Goal: Communication & Community: Participate in discussion

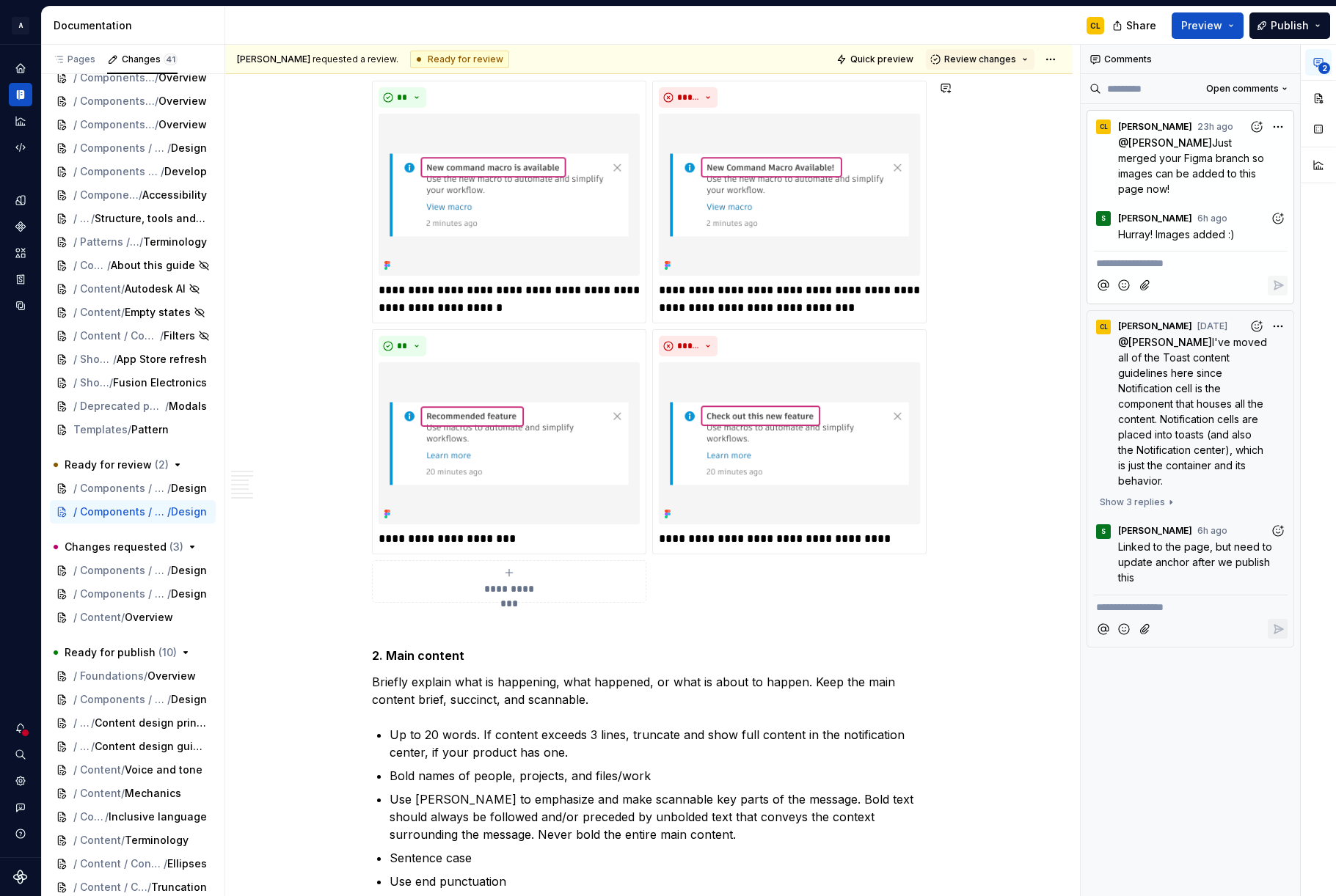
type textarea "*"
click at [971, 613] on div "**********" at bounding box center [649, 155] width 847 height 9027
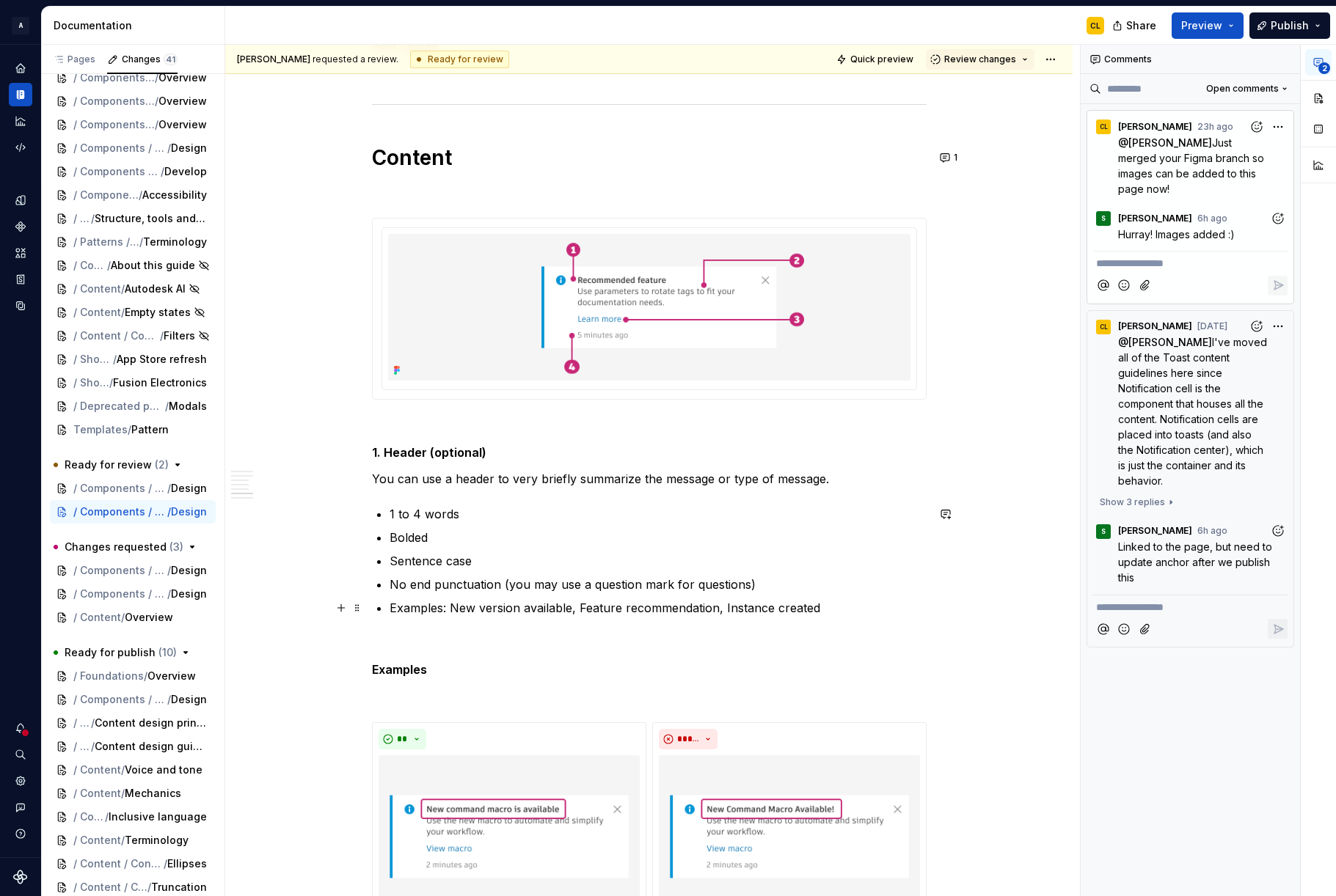
scroll to position [3989, 0]
click at [436, 457] on strong "1. Header (optional)" at bounding box center [429, 451] width 114 height 14
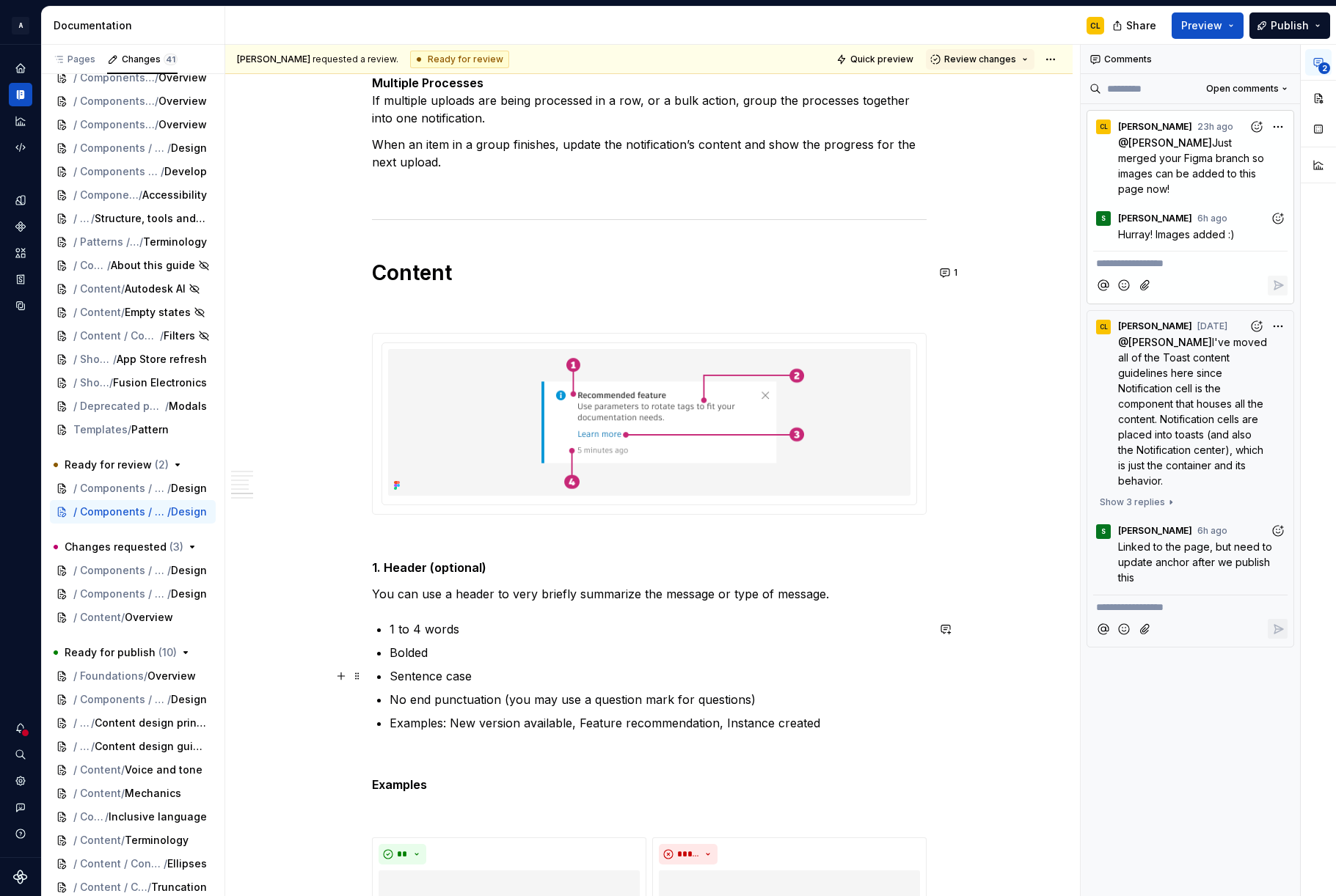
scroll to position [3873, 0]
click at [952, 564] on button "button" at bounding box center [946, 567] width 20 height 20
type textarea "*"
click at [913, 720] on p "Examples: New version available, Feature recommendation, Instance created" at bounding box center [658, 722] width 537 height 17
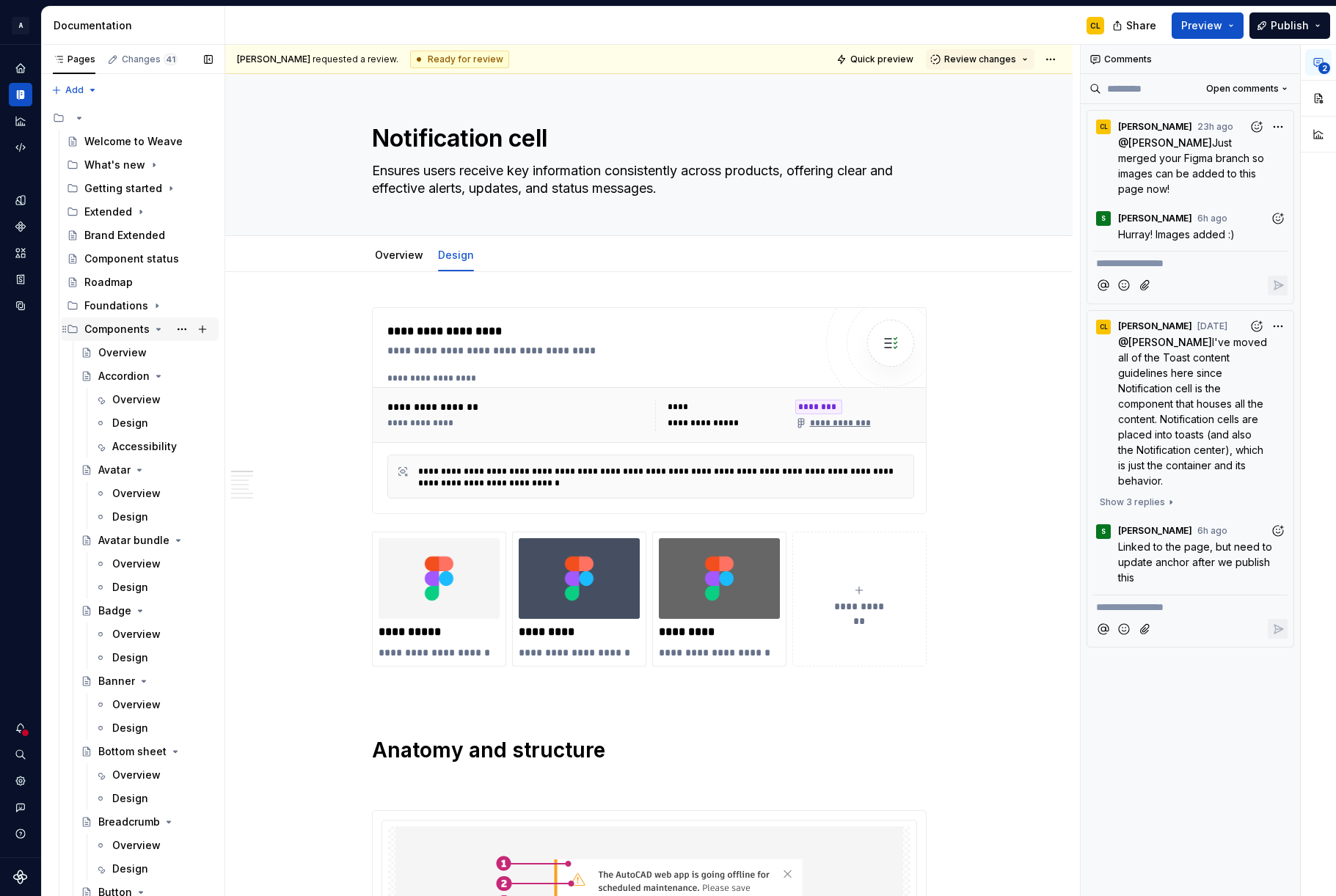
click at [157, 329] on icon "Page tree" at bounding box center [158, 329] width 4 height 2
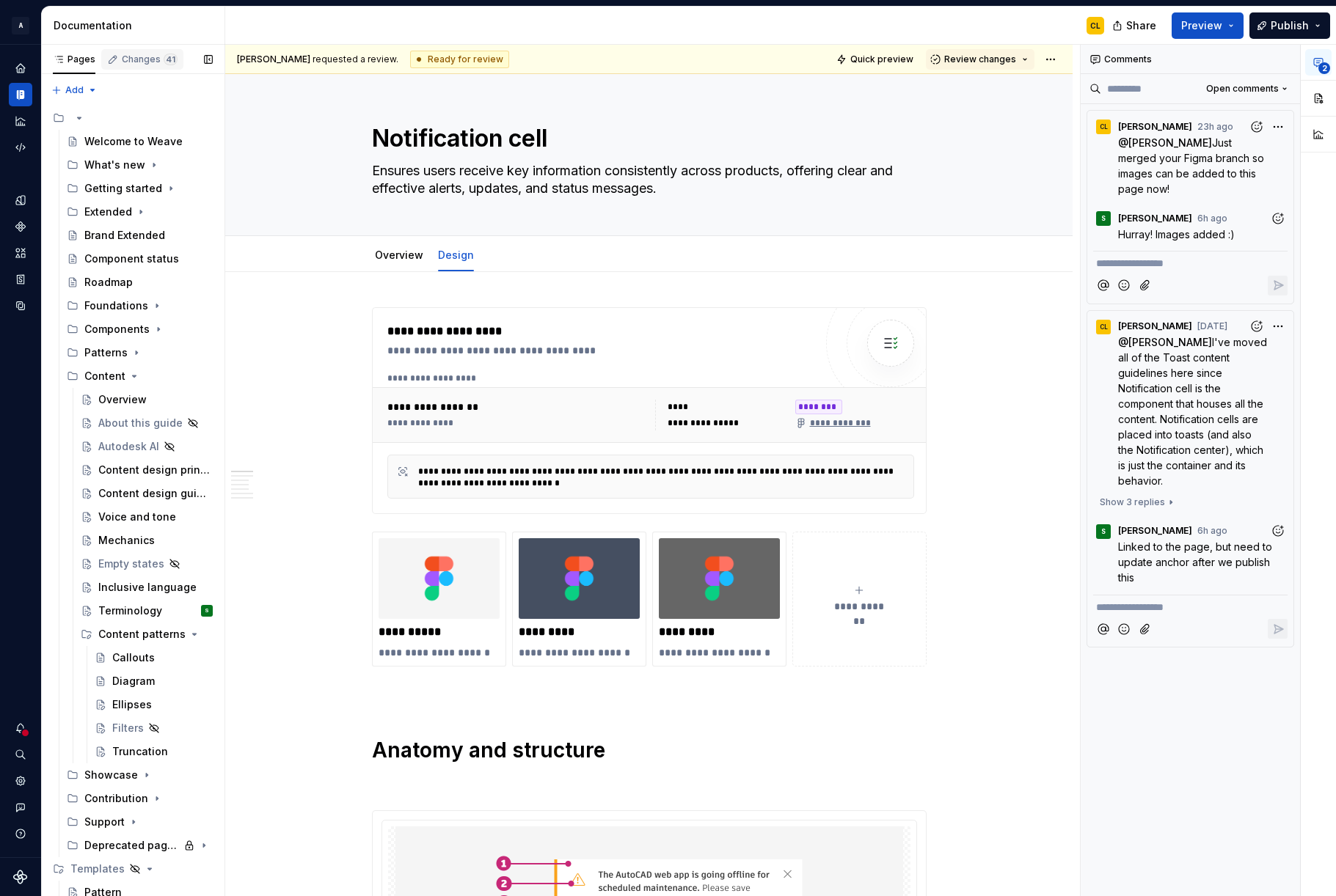
click at [143, 62] on div "Changes 41" at bounding box center [150, 59] width 56 height 11
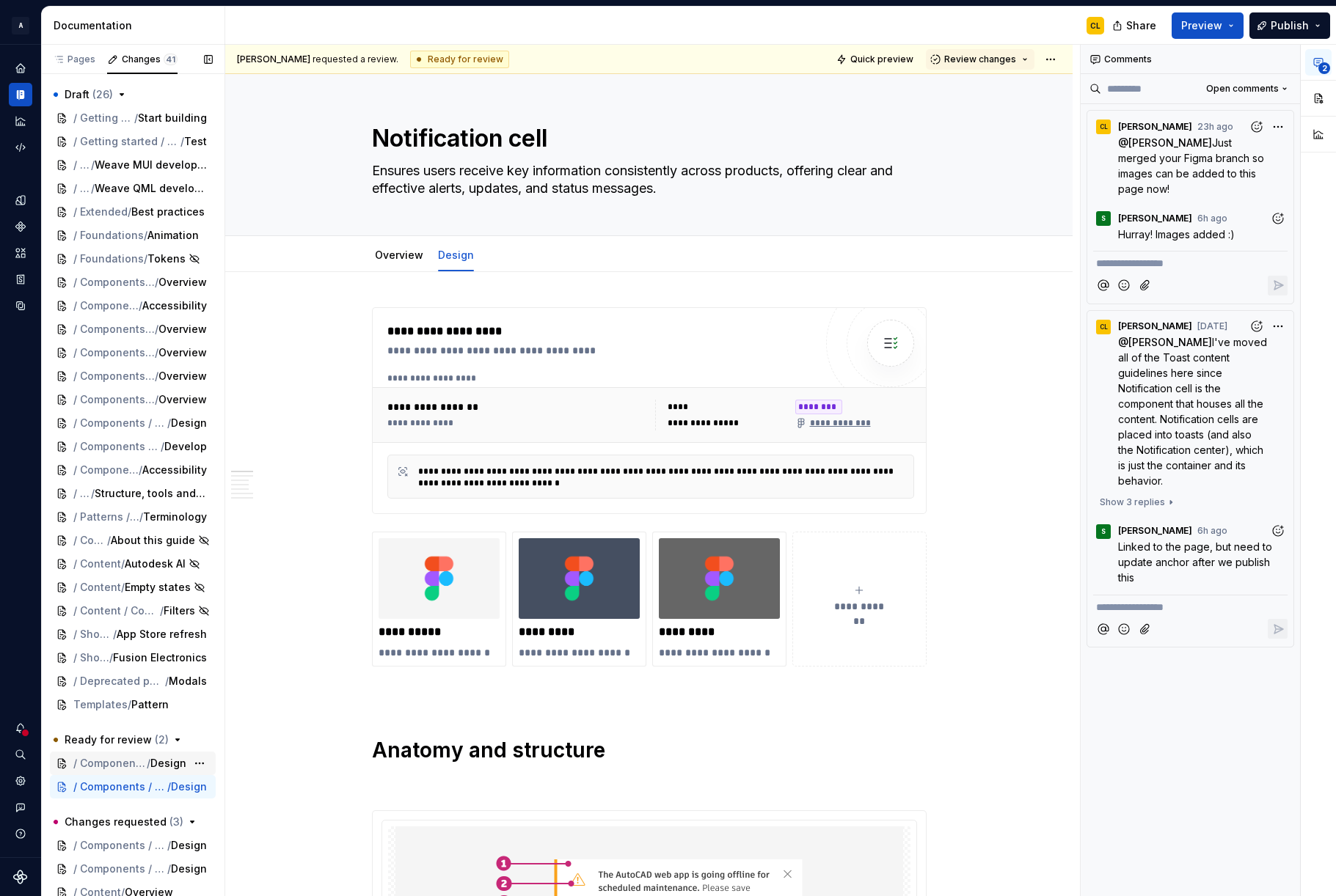
scroll to position [33, 0]
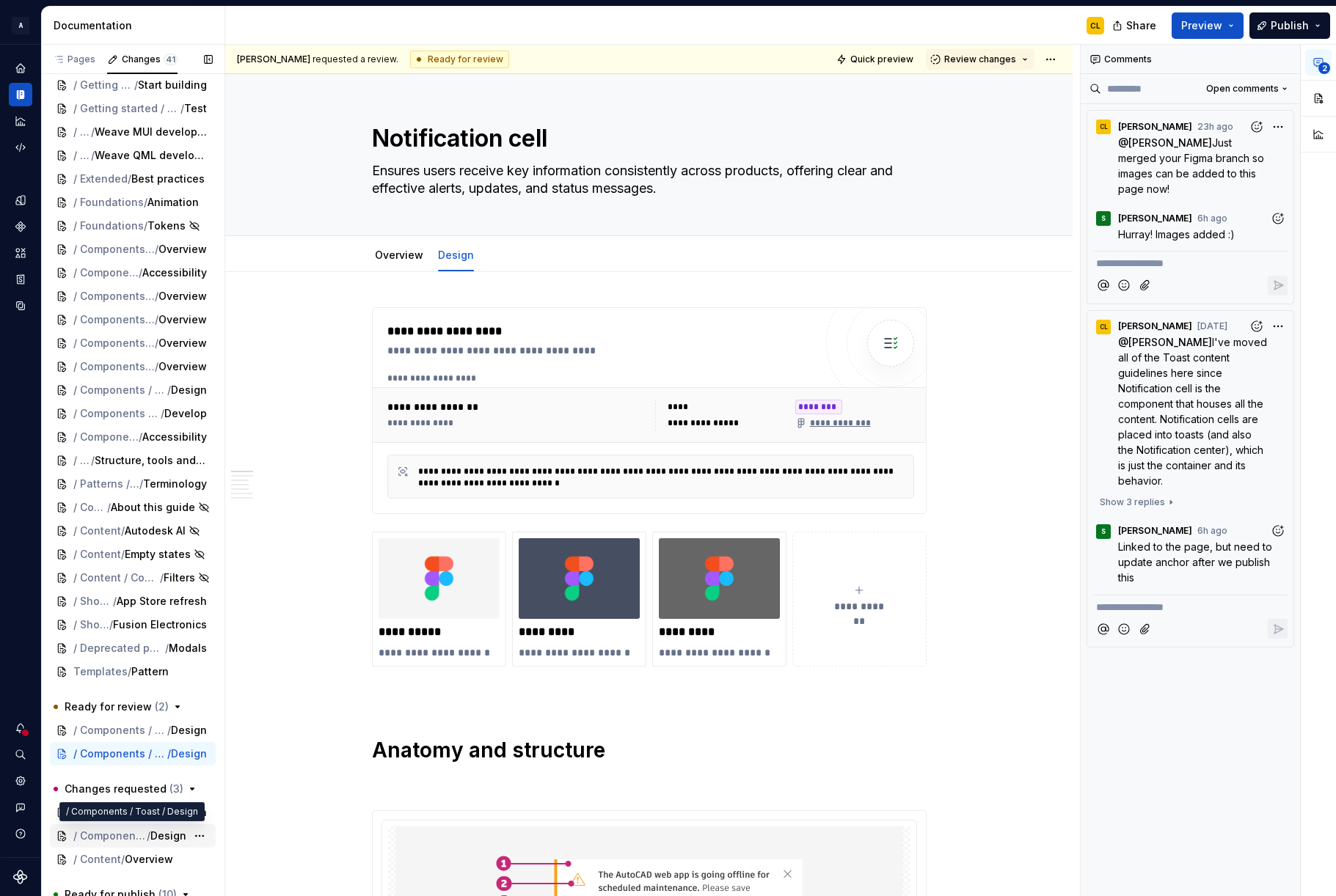
click at [130, 836] on span "/ Components / Toast" at bounding box center [110, 835] width 74 height 14
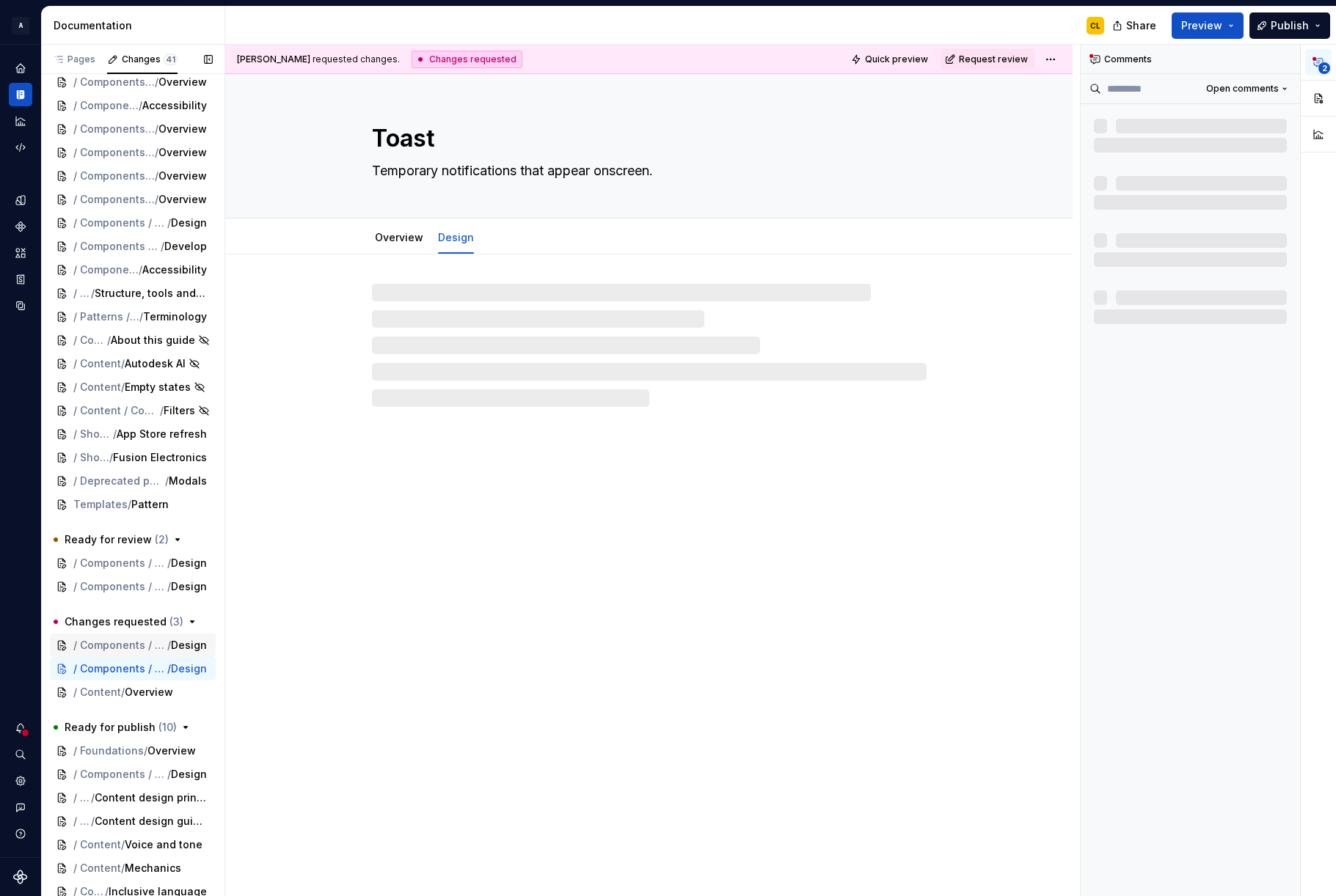
scroll to position [202, 0]
type textarea "*"
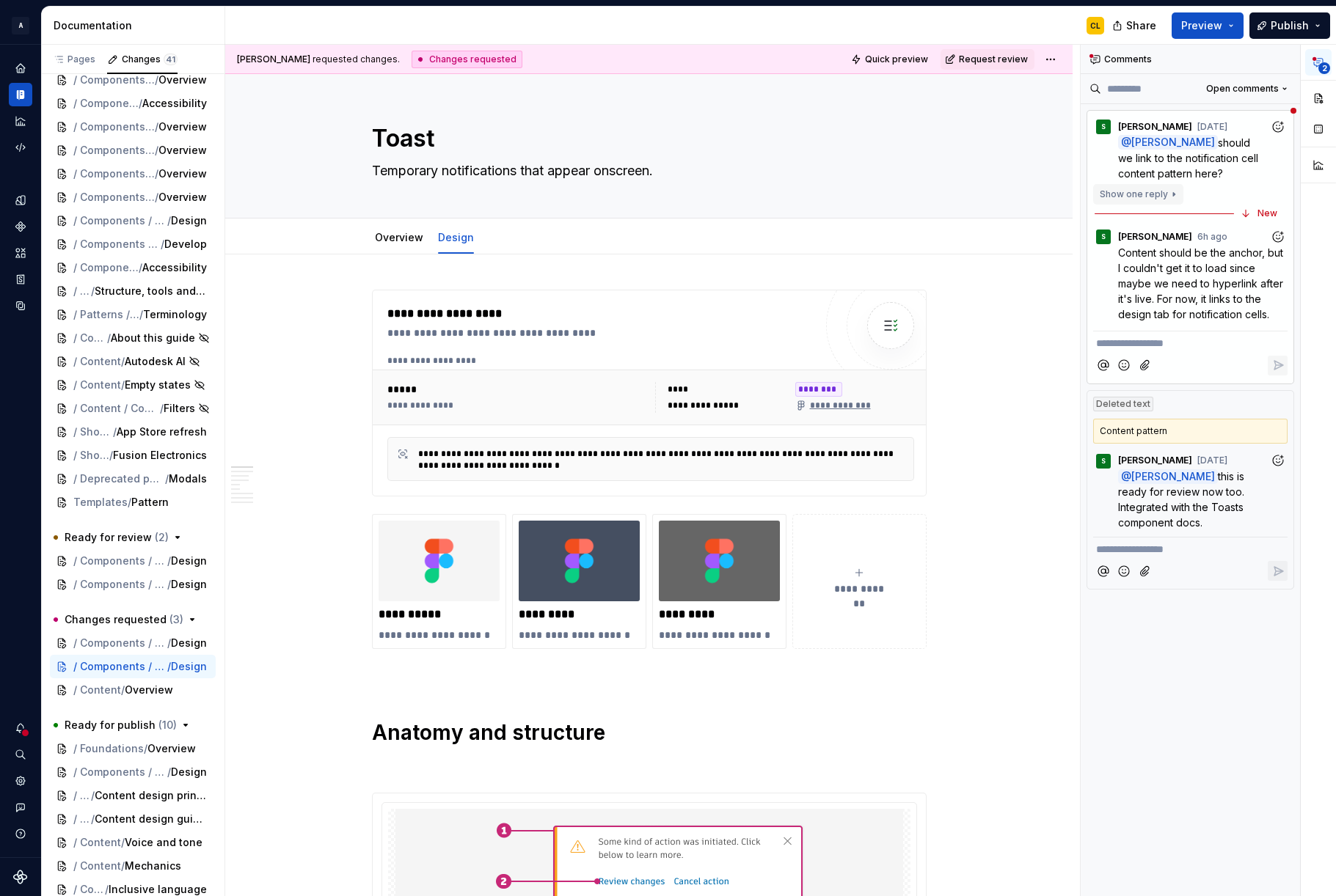
click at [1140, 197] on button "Show one reply" at bounding box center [1138, 194] width 90 height 20
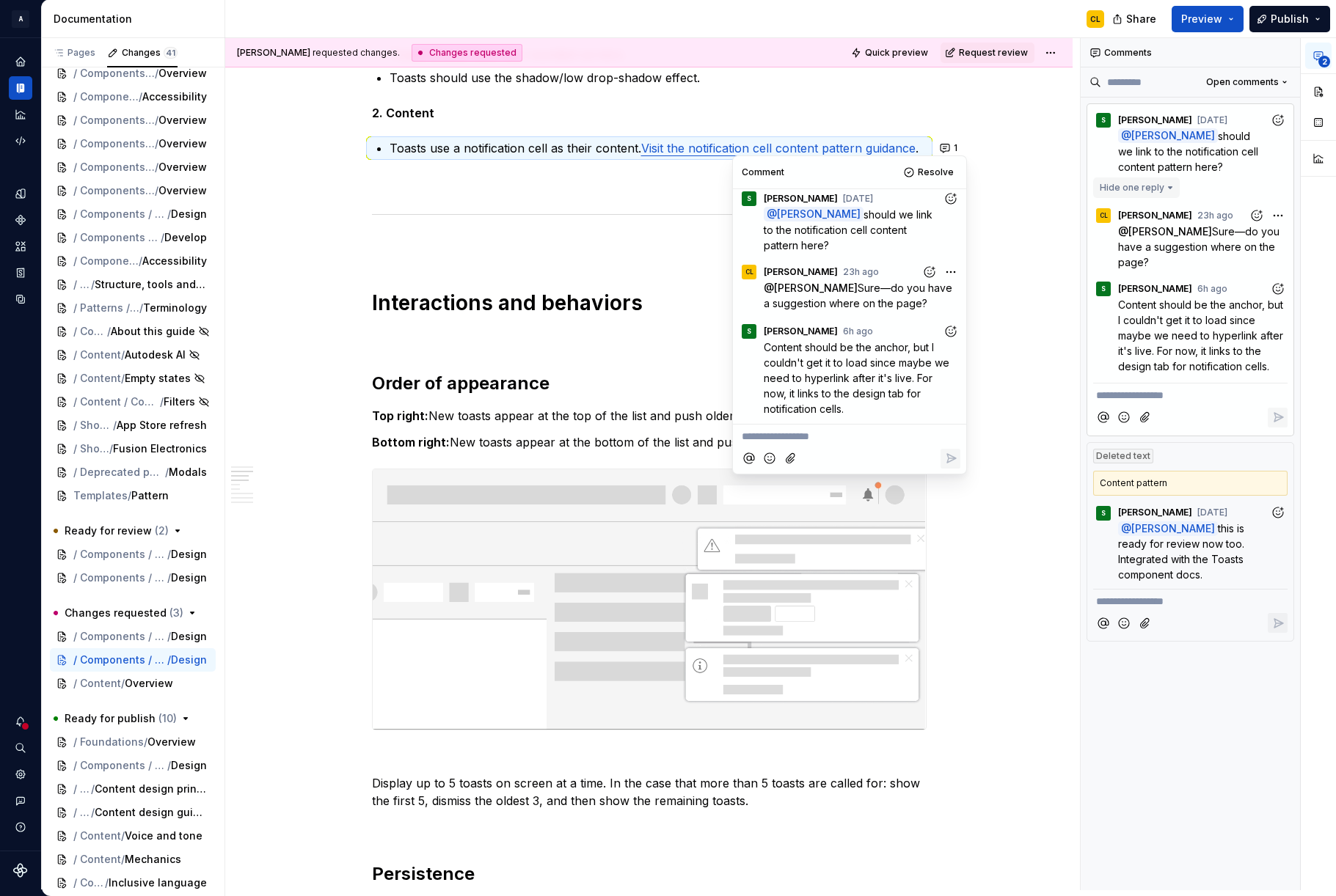
scroll to position [1038, 0]
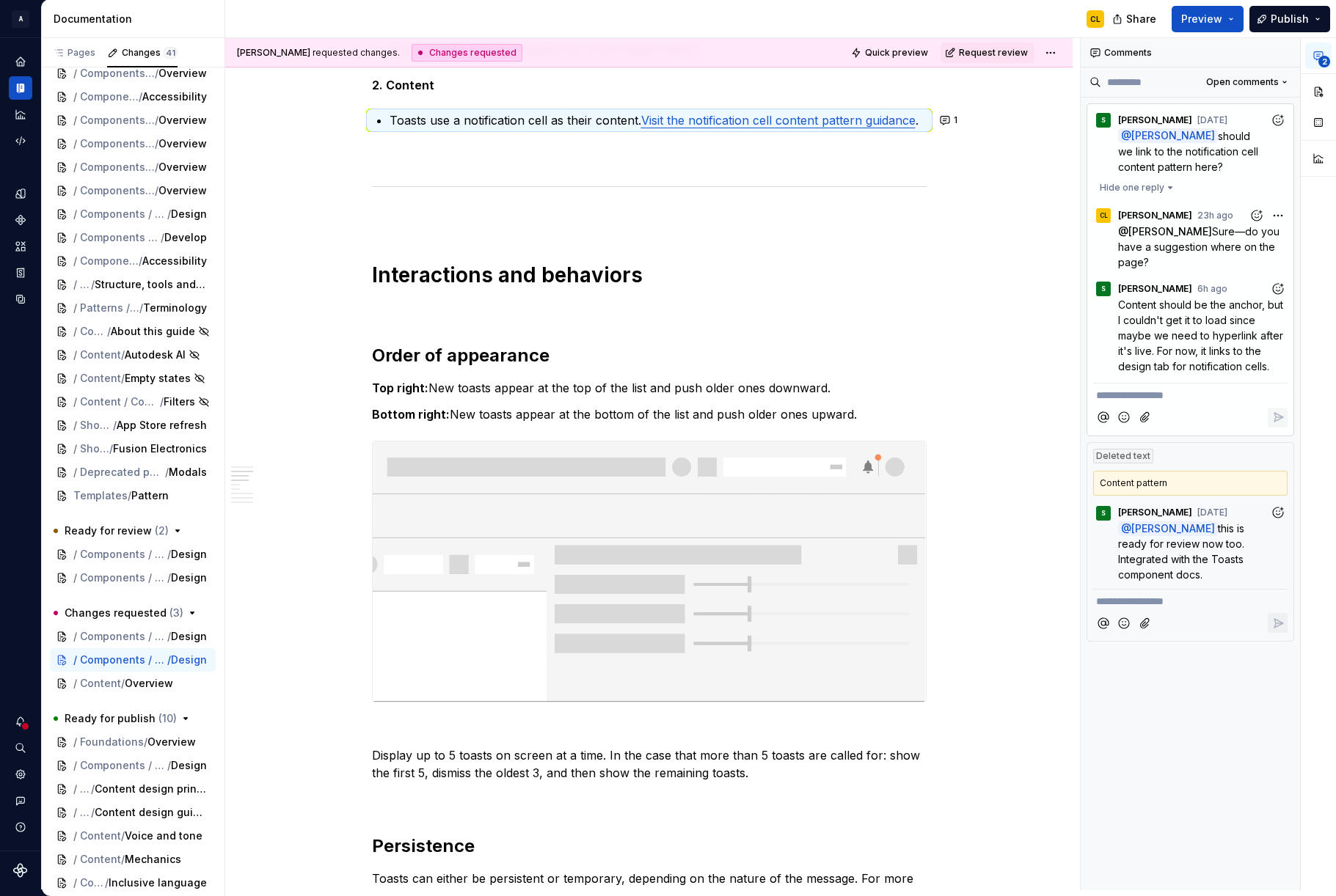
click at [1203, 336] on span "Content should be the anchor, but I couldn't get it to load since maybe we need…" at bounding box center [1203, 336] width 168 height 74
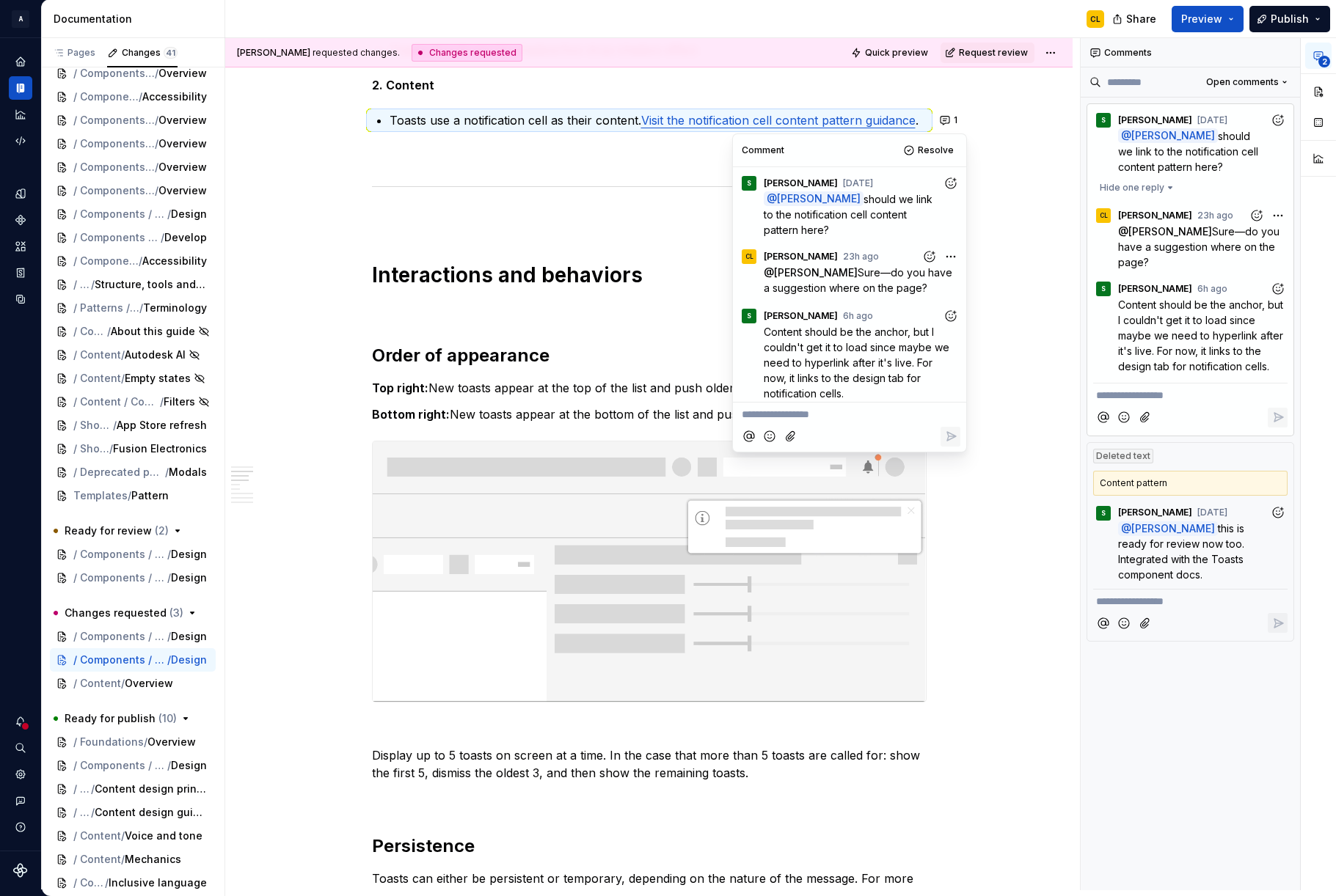
scroll to position [7, 0]
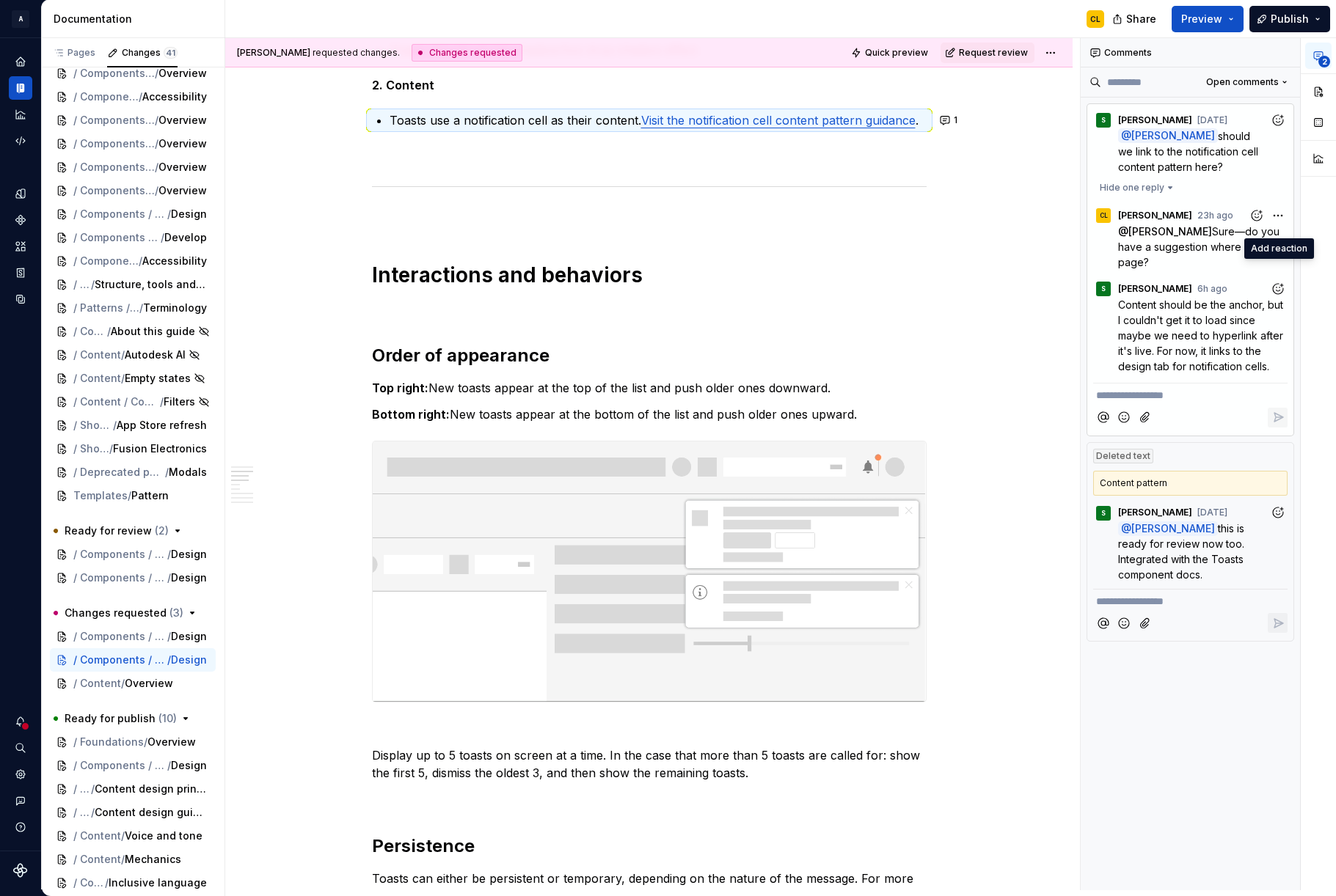
click at [1278, 282] on icon "Add reaction" at bounding box center [1278, 289] width 14 height 14
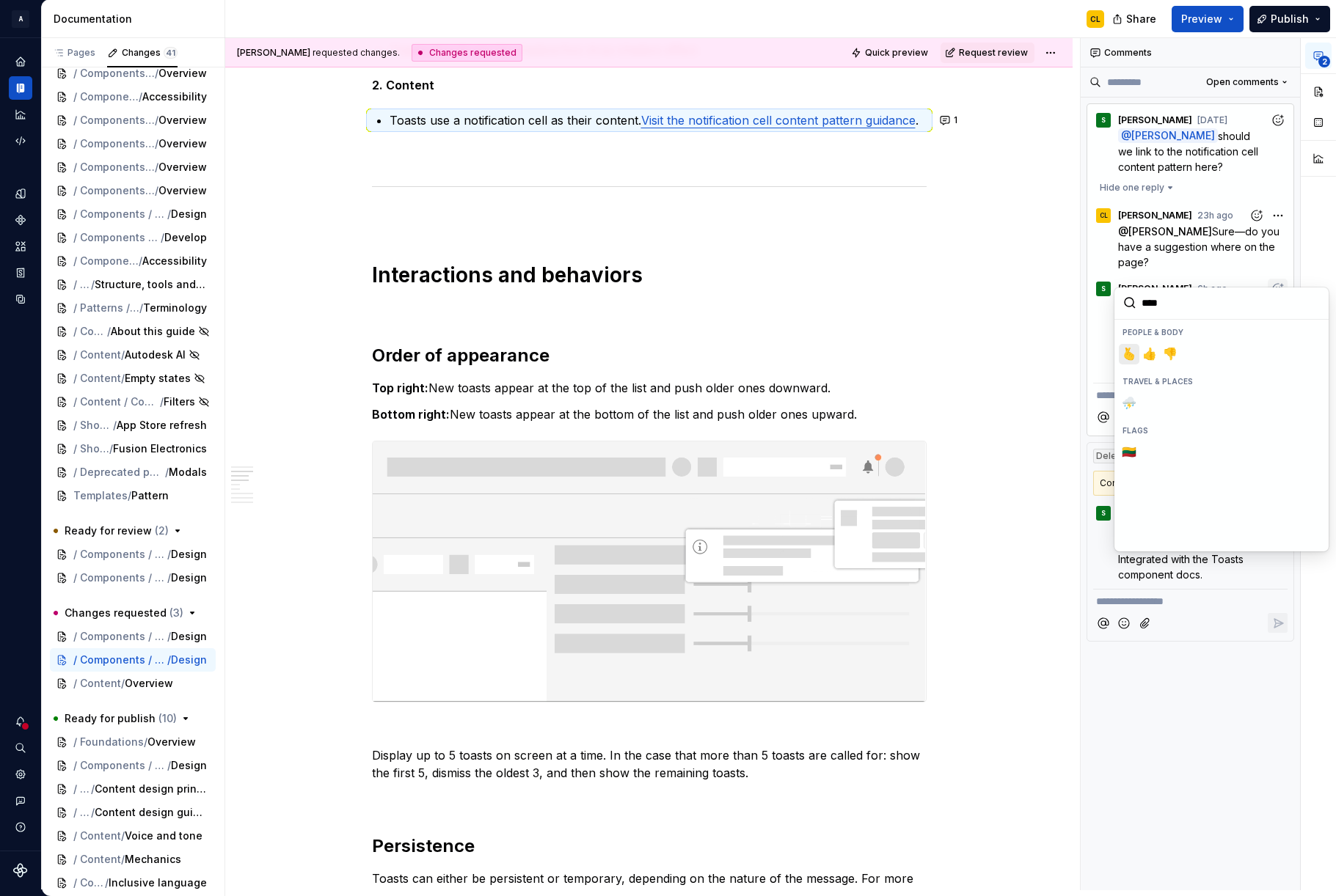
type input "*****"
click at [1145, 361] on span "👍️" at bounding box center [1150, 354] width 11 height 14
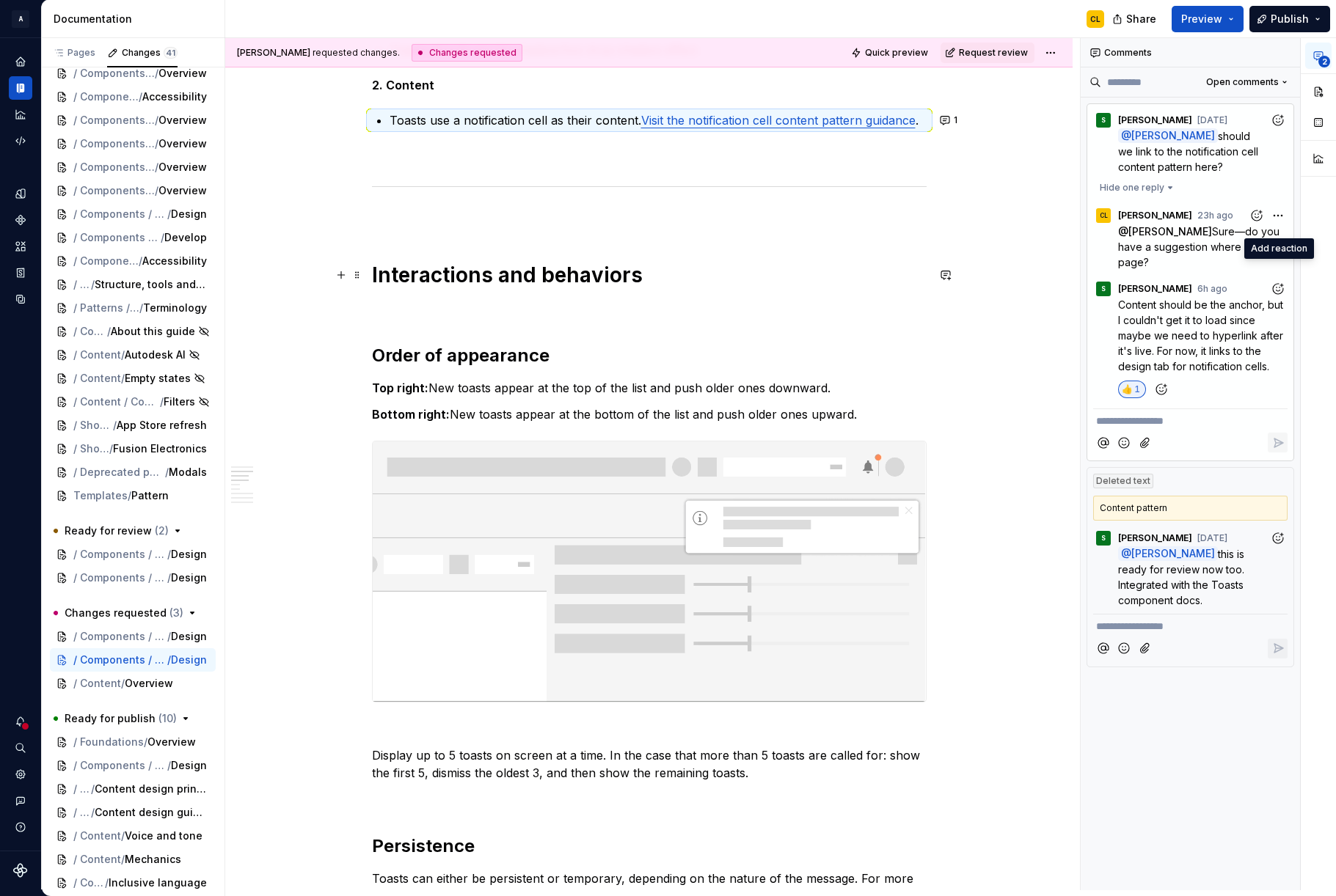
type textarea "*"
drag, startPoint x: 1162, startPoint y: 398, endPoint x: 1161, endPoint y: 407, distance: 9.1
click at [1162, 414] on p "**********" at bounding box center [1191, 421] width 189 height 15
click at [1103, 415] on span "SOunds good." at bounding box center [1131, 421] width 70 height 12
click at [1187, 414] on p "Sounds good." at bounding box center [1191, 421] width 189 height 15
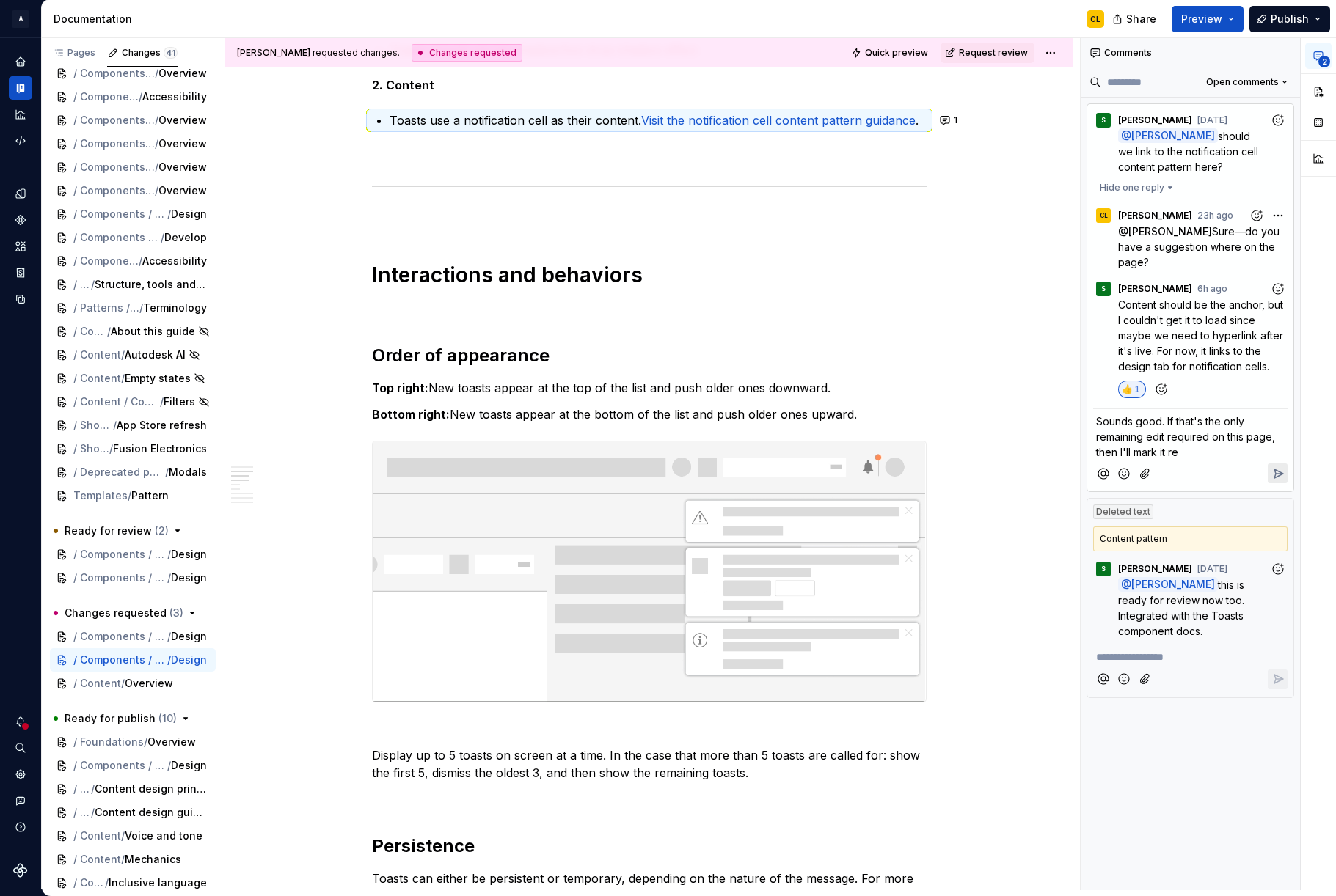
drag, startPoint x: 1193, startPoint y: 442, endPoint x: 1120, endPoint y: 444, distance: 73.0
click at [1120, 444] on div "Sounds good. If that's the only remaining edit required on this page, then I'll…" at bounding box center [1191, 448] width 195 height 81
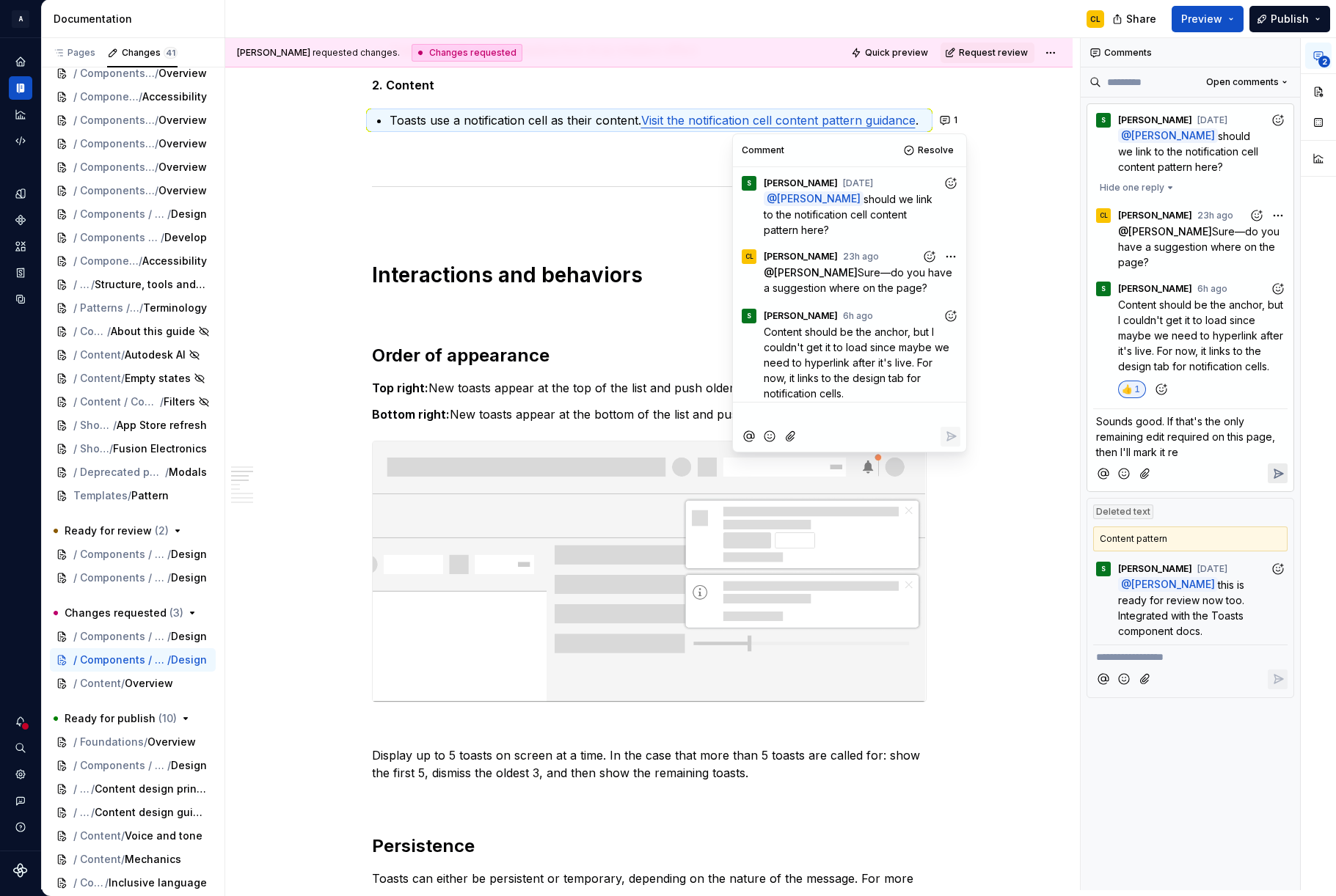
scroll to position [33, 0]
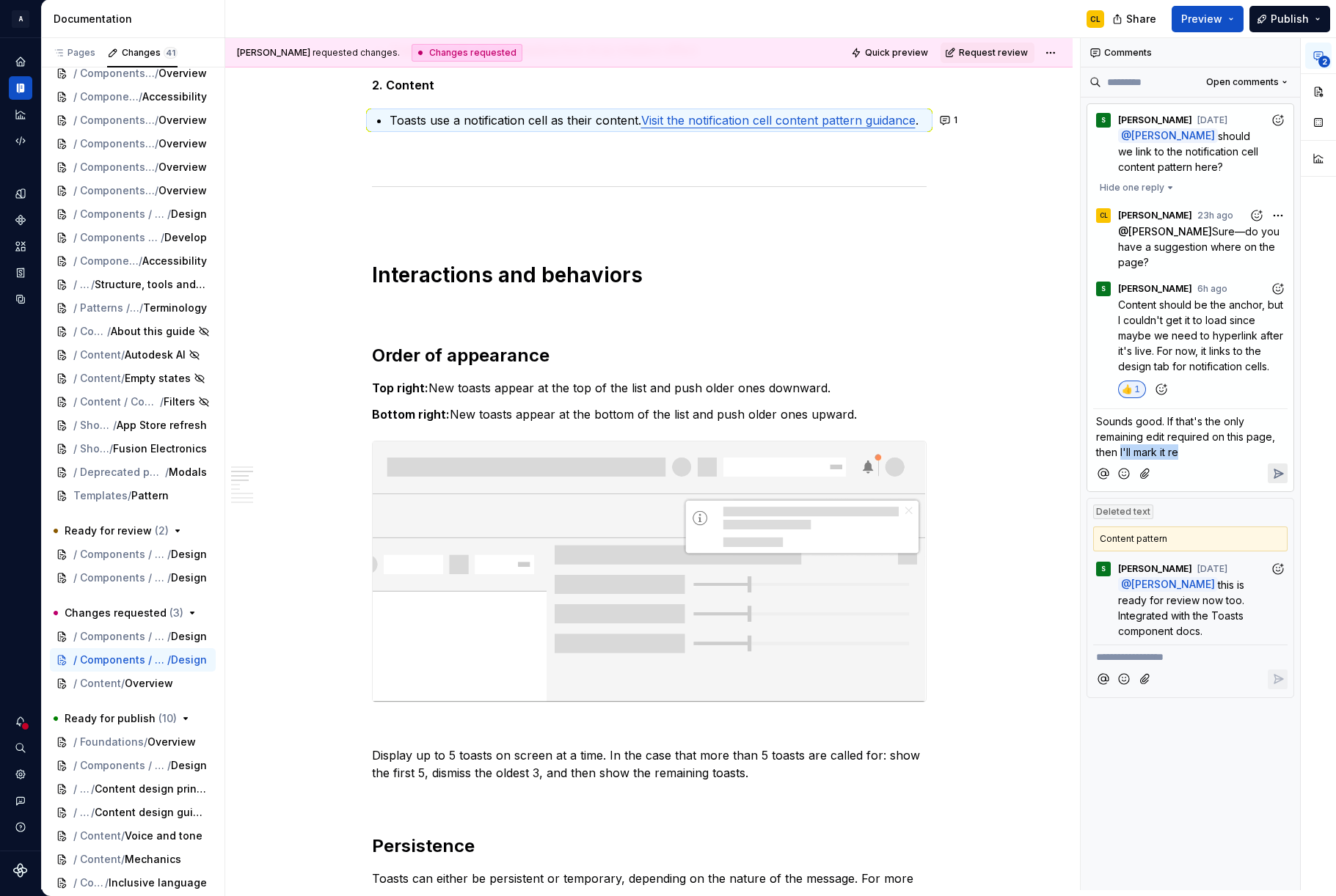
drag, startPoint x: 1121, startPoint y: 436, endPoint x: 1191, endPoint y: 439, distance: 70.1
click at [1191, 439] on p "Sounds good. If that's the only remaining edit required on this page, then I'll…" at bounding box center [1191, 436] width 189 height 46
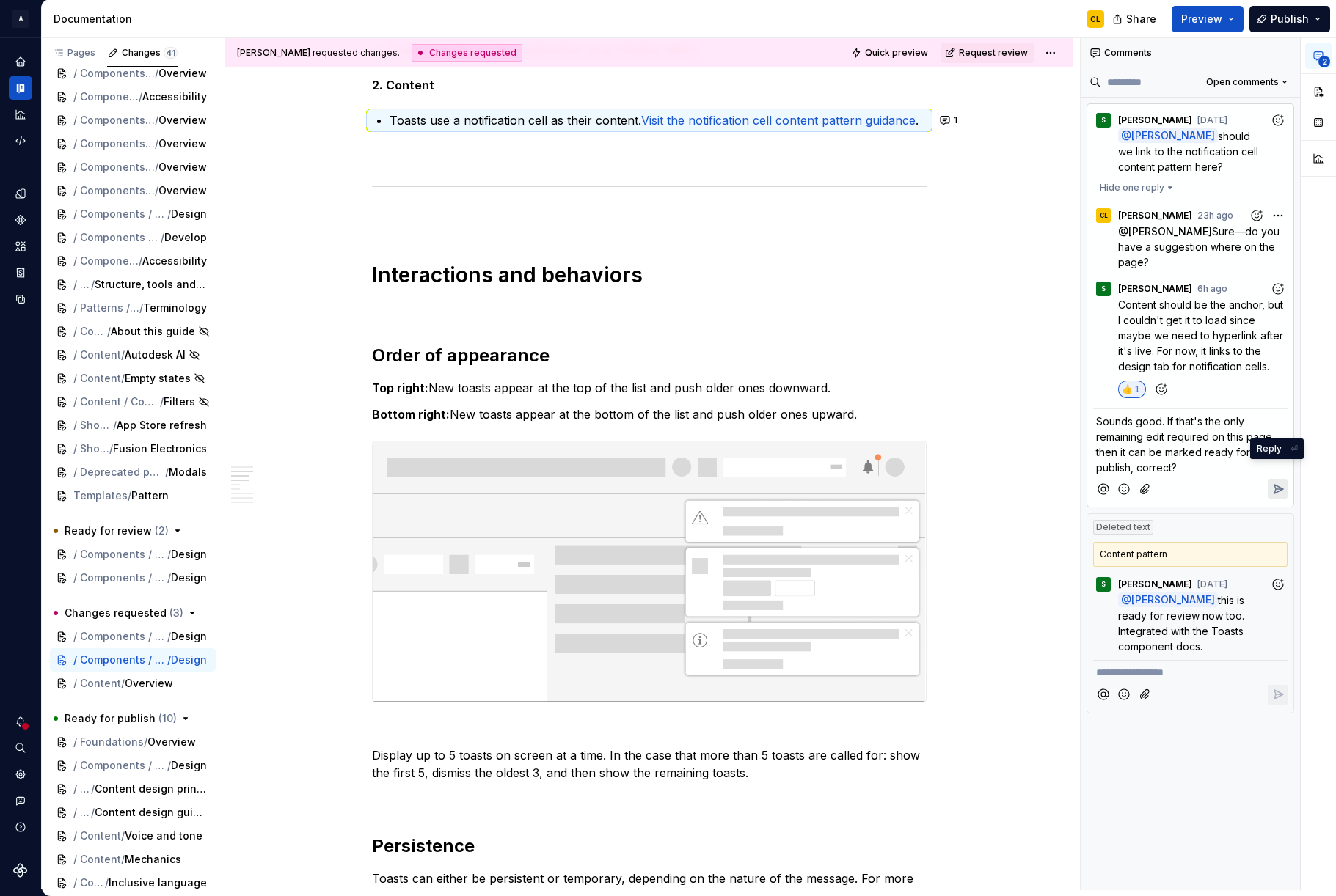
click at [1275, 485] on icon "Reply" at bounding box center [1279, 489] width 9 height 9
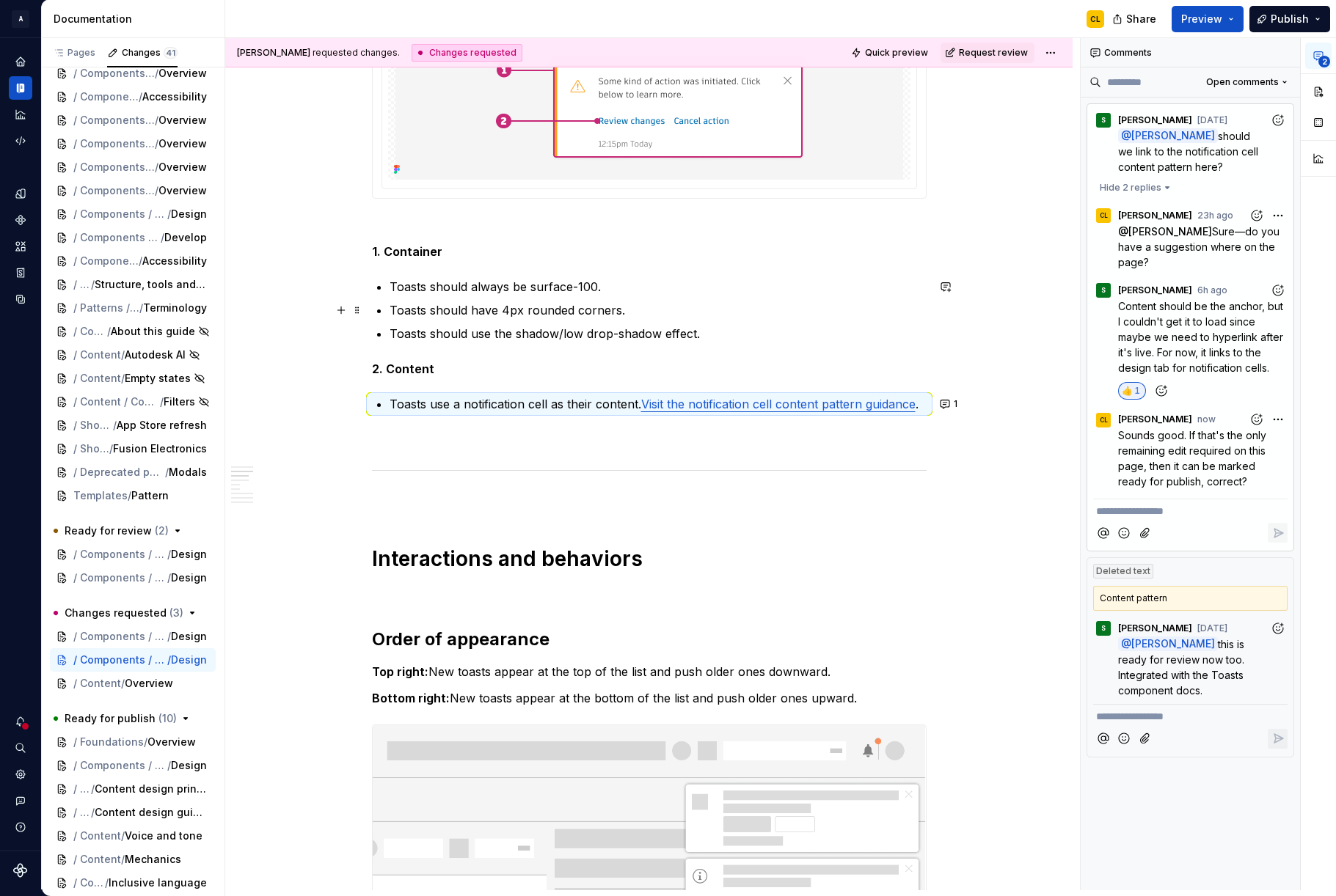
scroll to position [756, 0]
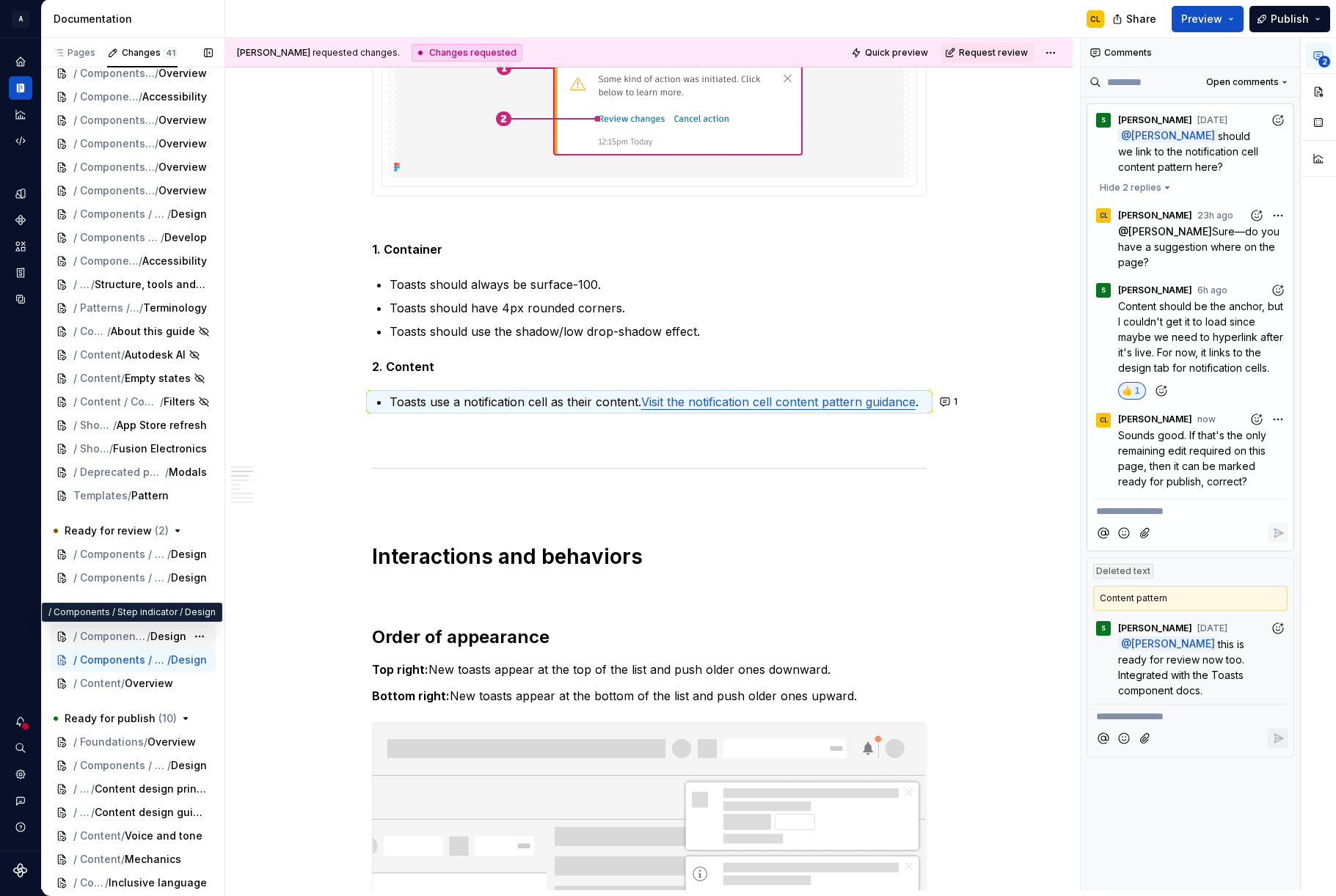
click at [139, 638] on span "/ Components / Step indicator" at bounding box center [110, 636] width 74 height 14
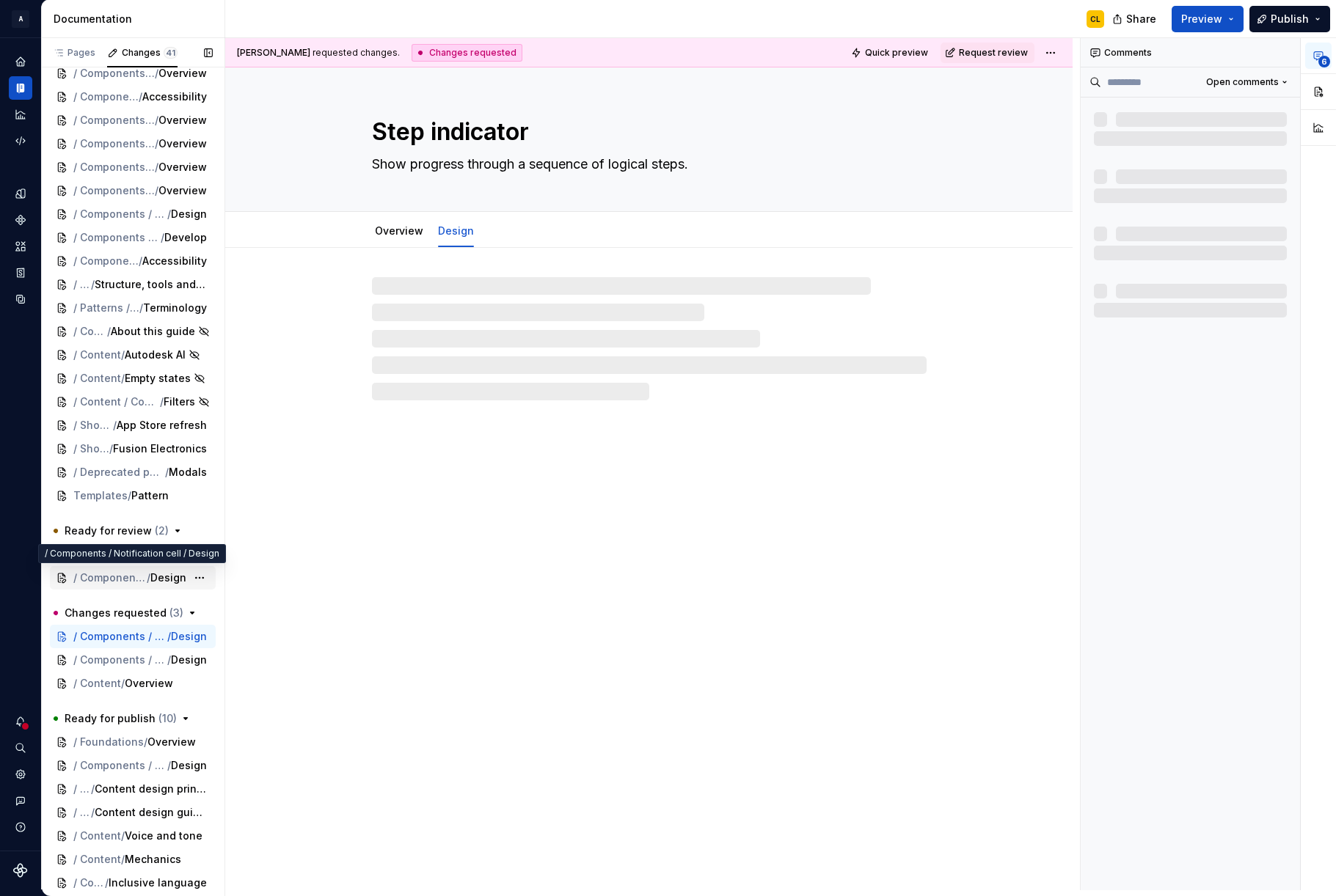
click at [147, 581] on span "/" at bounding box center [149, 577] width 4 height 14
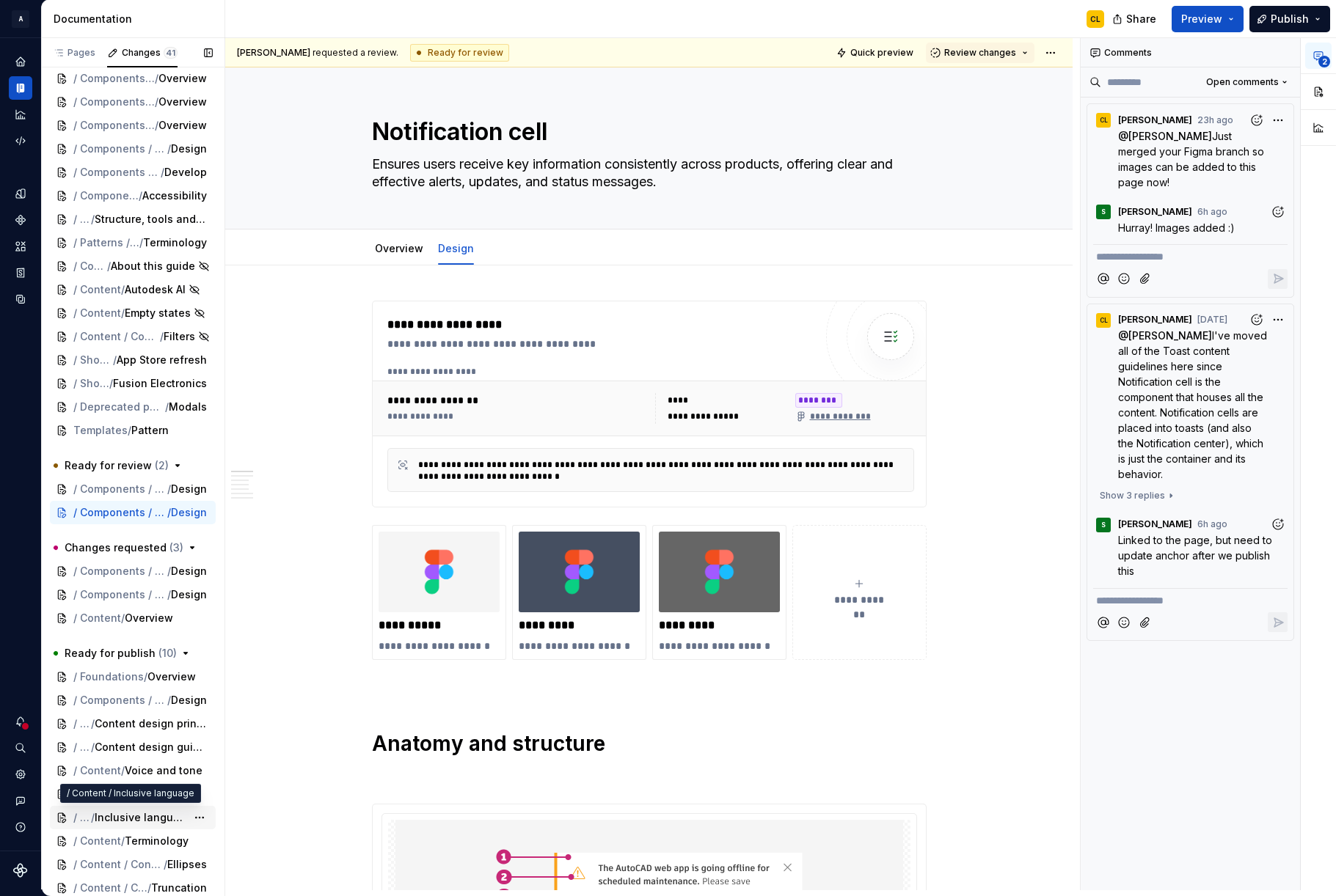
scroll to position [280, 0]
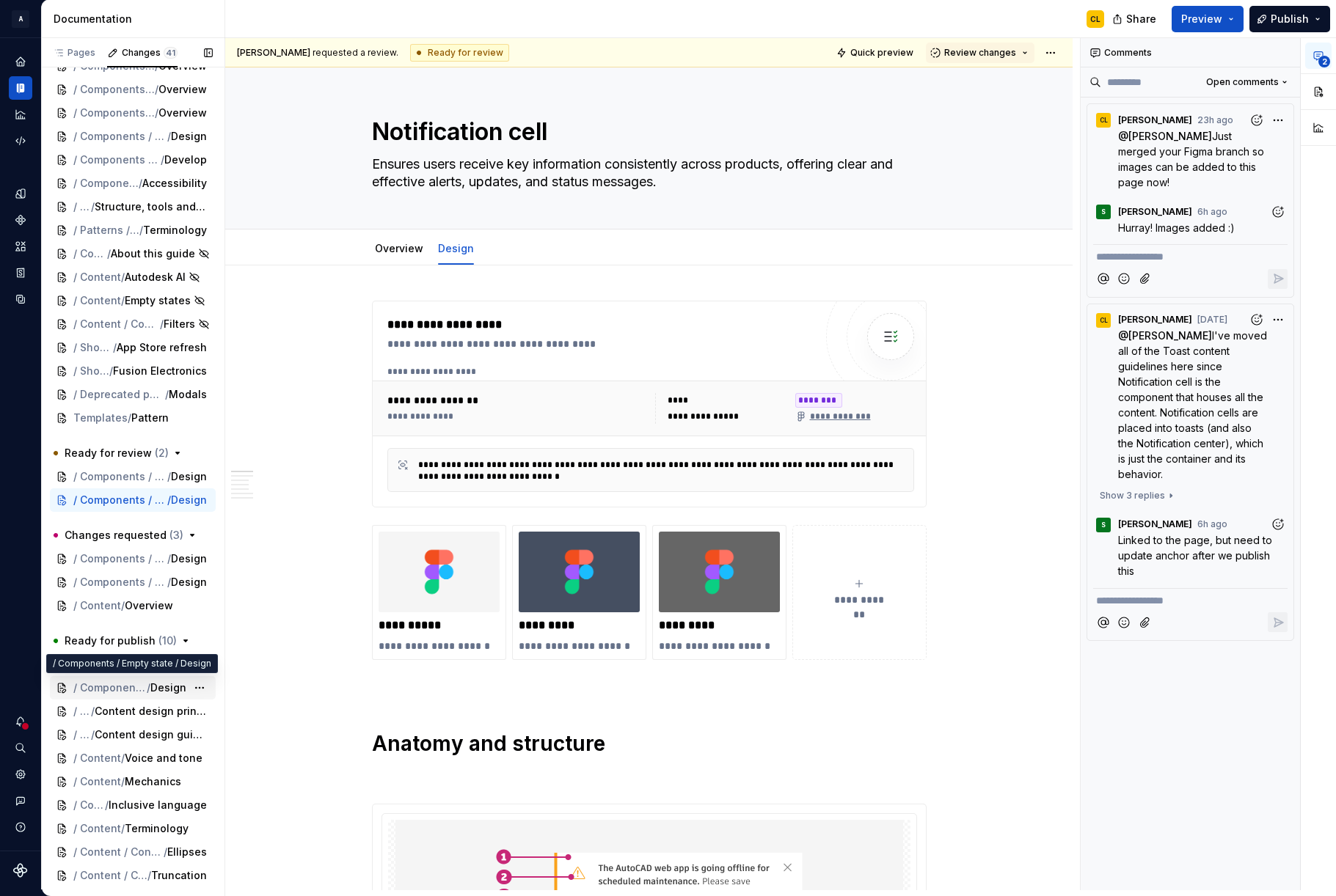
click at [161, 688] on span "Design" at bounding box center [167, 688] width 36 height 14
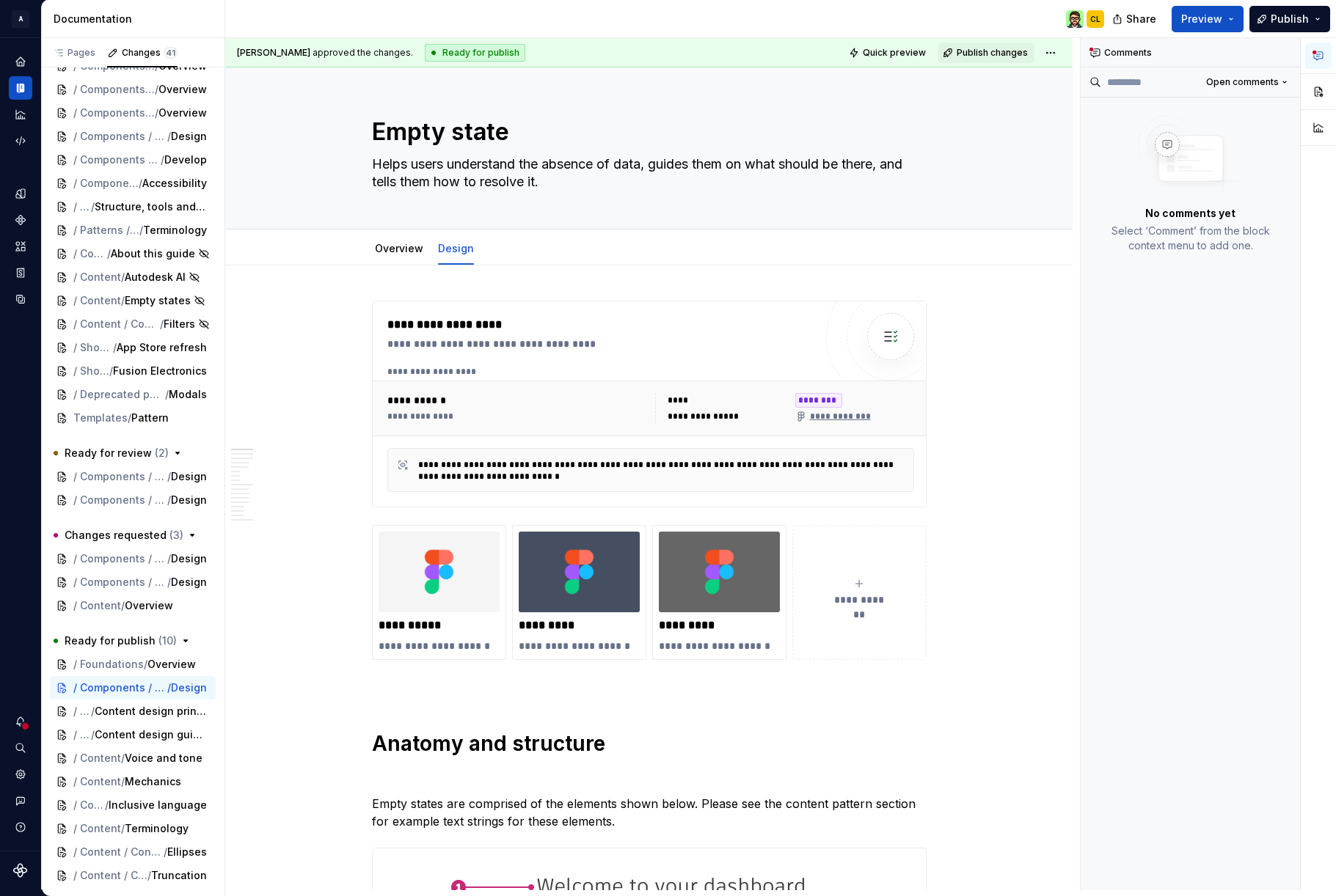
click at [1070, 52] on div "Christine Lee approved the changes. Ready for publish Quick preview Publish cha…" at bounding box center [649, 52] width 847 height 30
click at [1062, 53] on html "A Weave CL Design system data Documentation CL Share Preview Publish Pages Chan…" at bounding box center [668, 448] width 1336 height 896
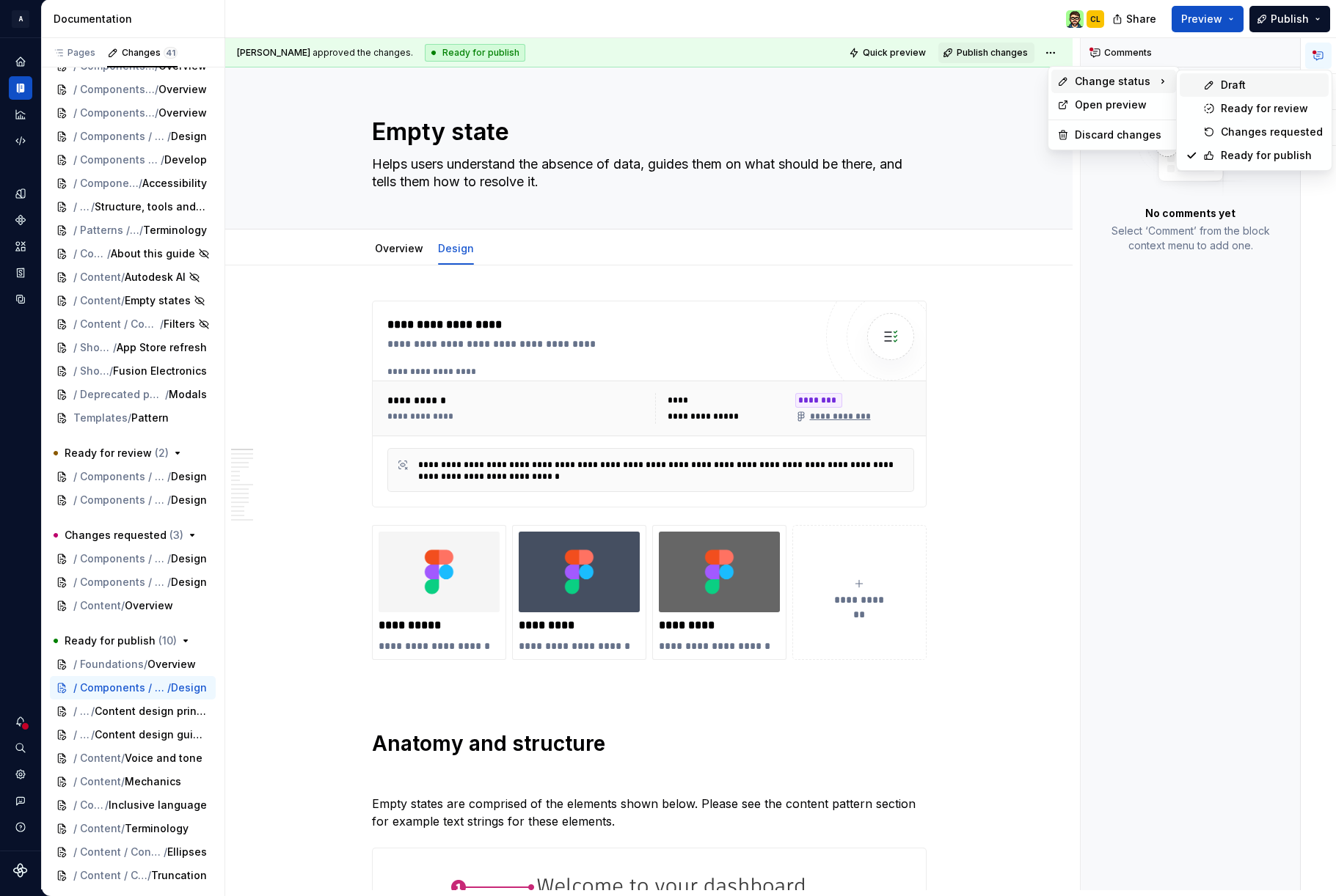
click at [1228, 81] on div "Draft" at bounding box center [1272, 85] width 102 height 14
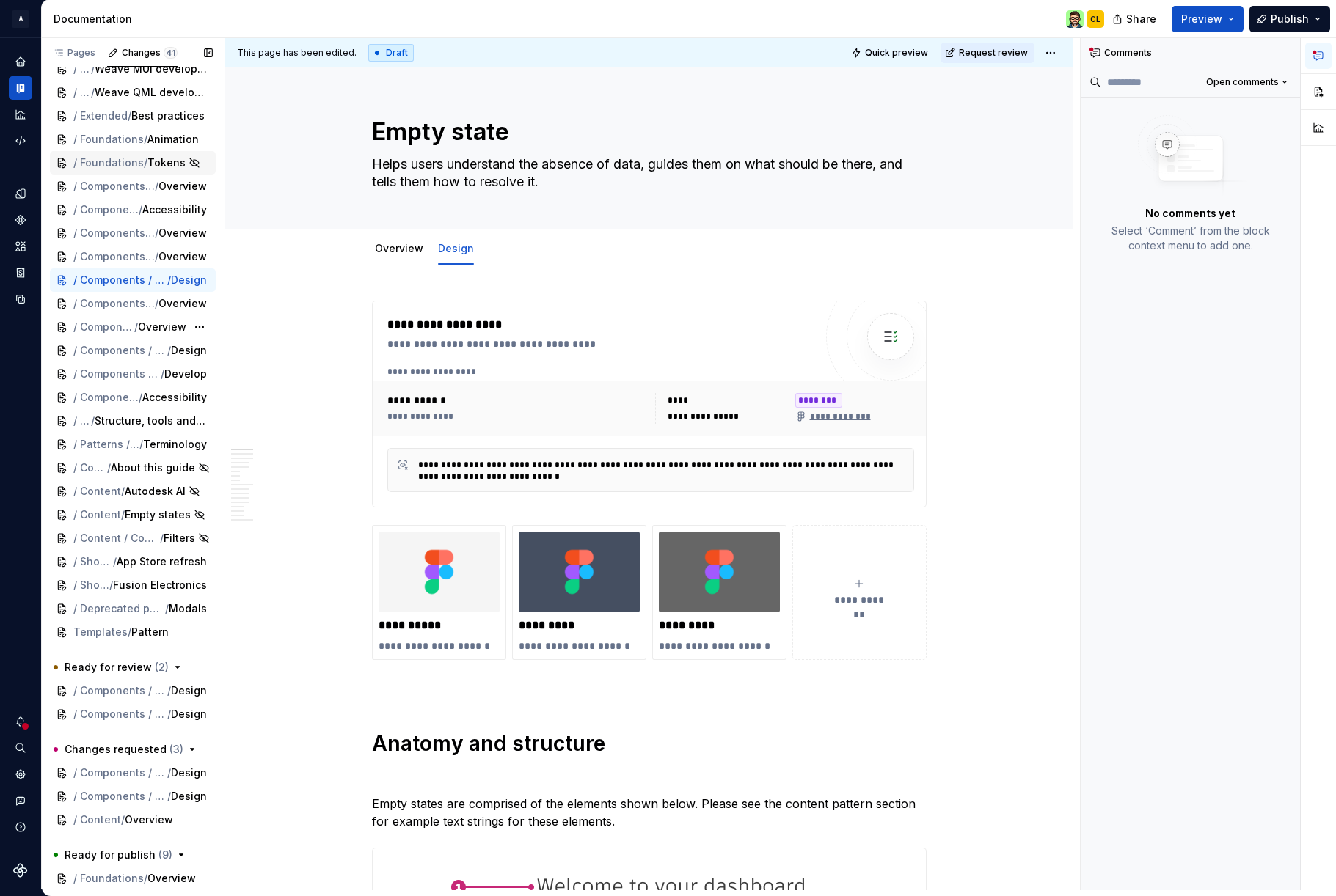
scroll to position [39, 0]
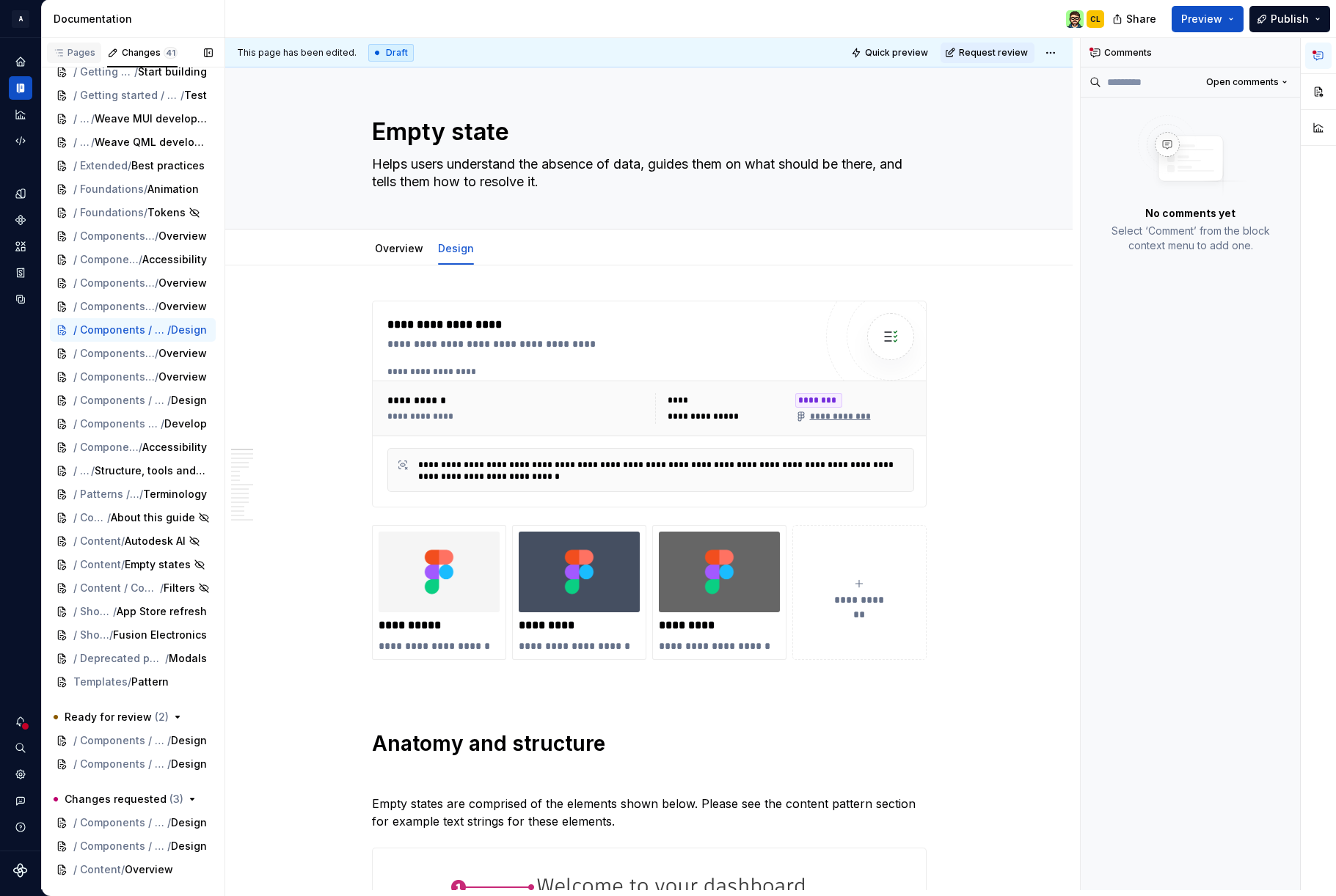
click at [80, 55] on div "Pages" at bounding box center [74, 52] width 42 height 11
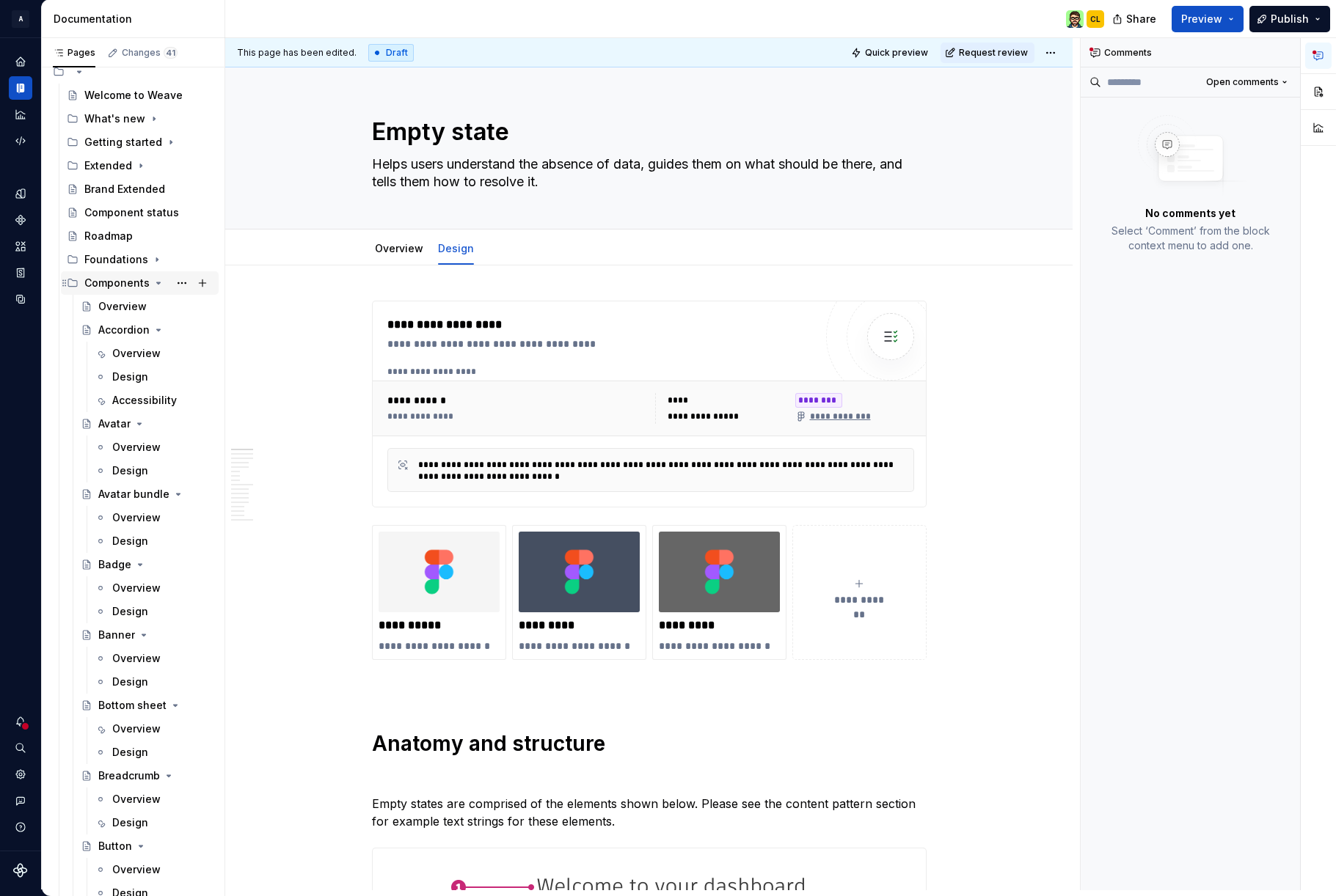
click at [153, 282] on icon "Page tree" at bounding box center [158, 283] width 11 height 11
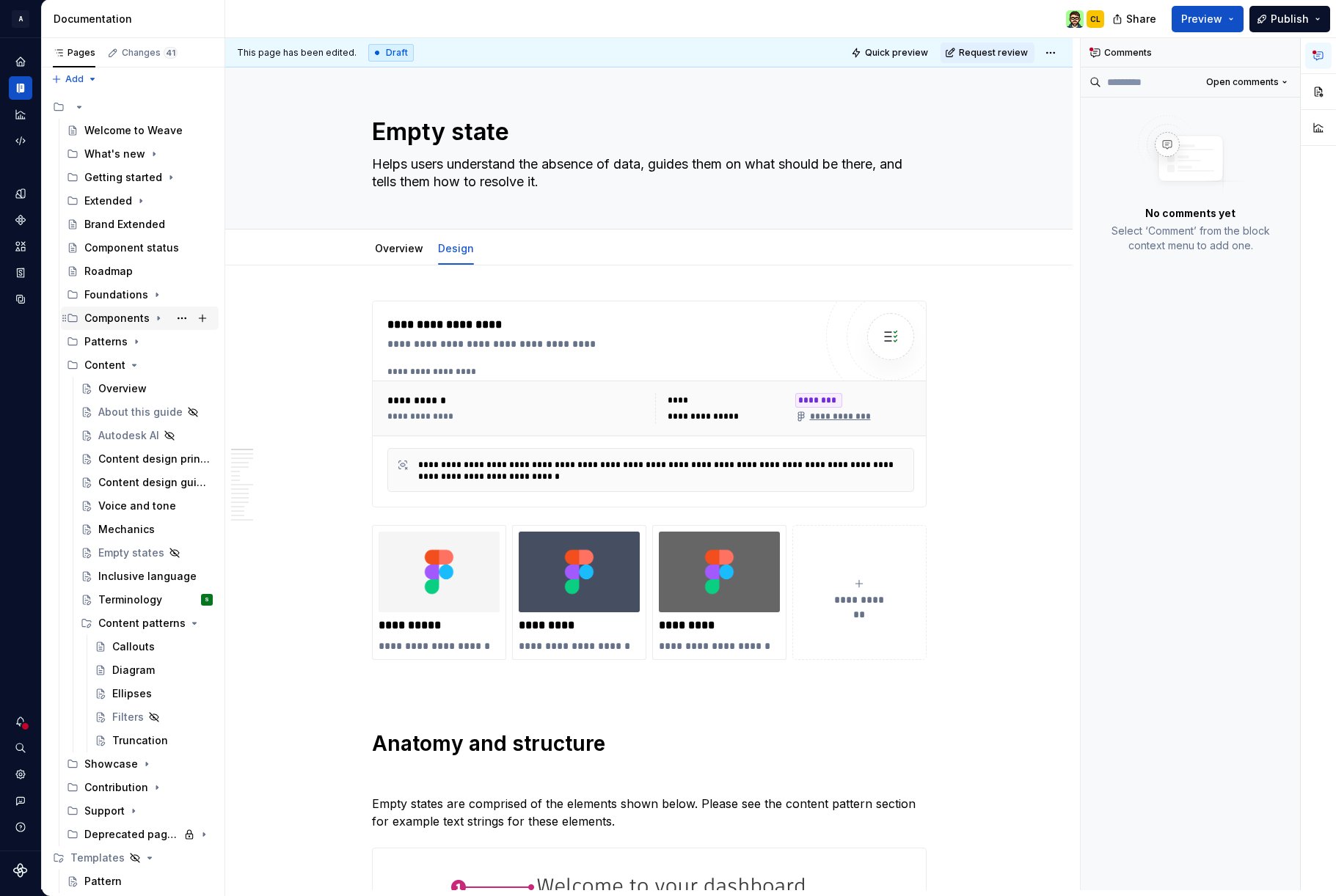
scroll to position [5, 0]
click at [158, 318] on icon "Page tree" at bounding box center [158, 318] width 2 height 4
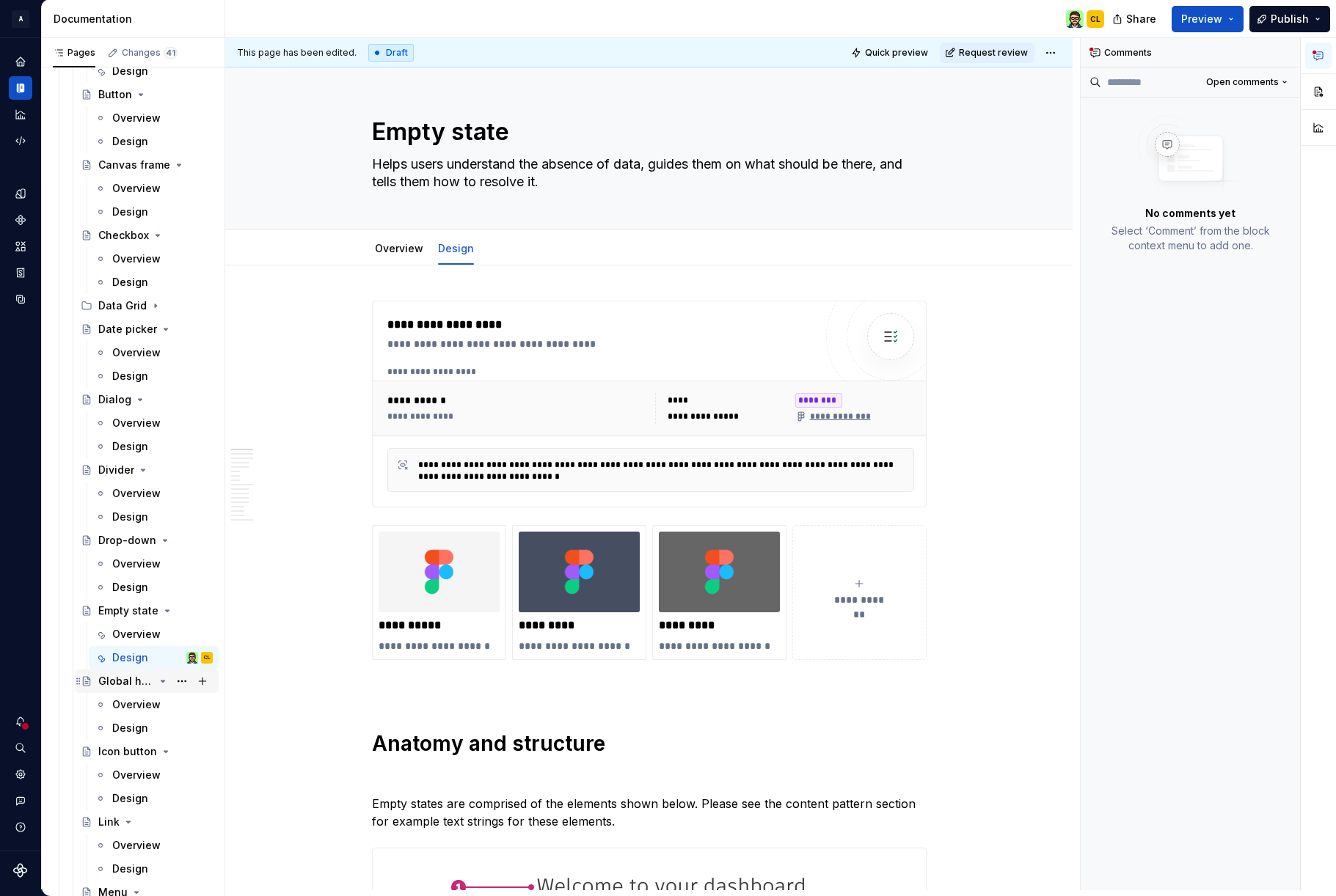
scroll to position [798, 0]
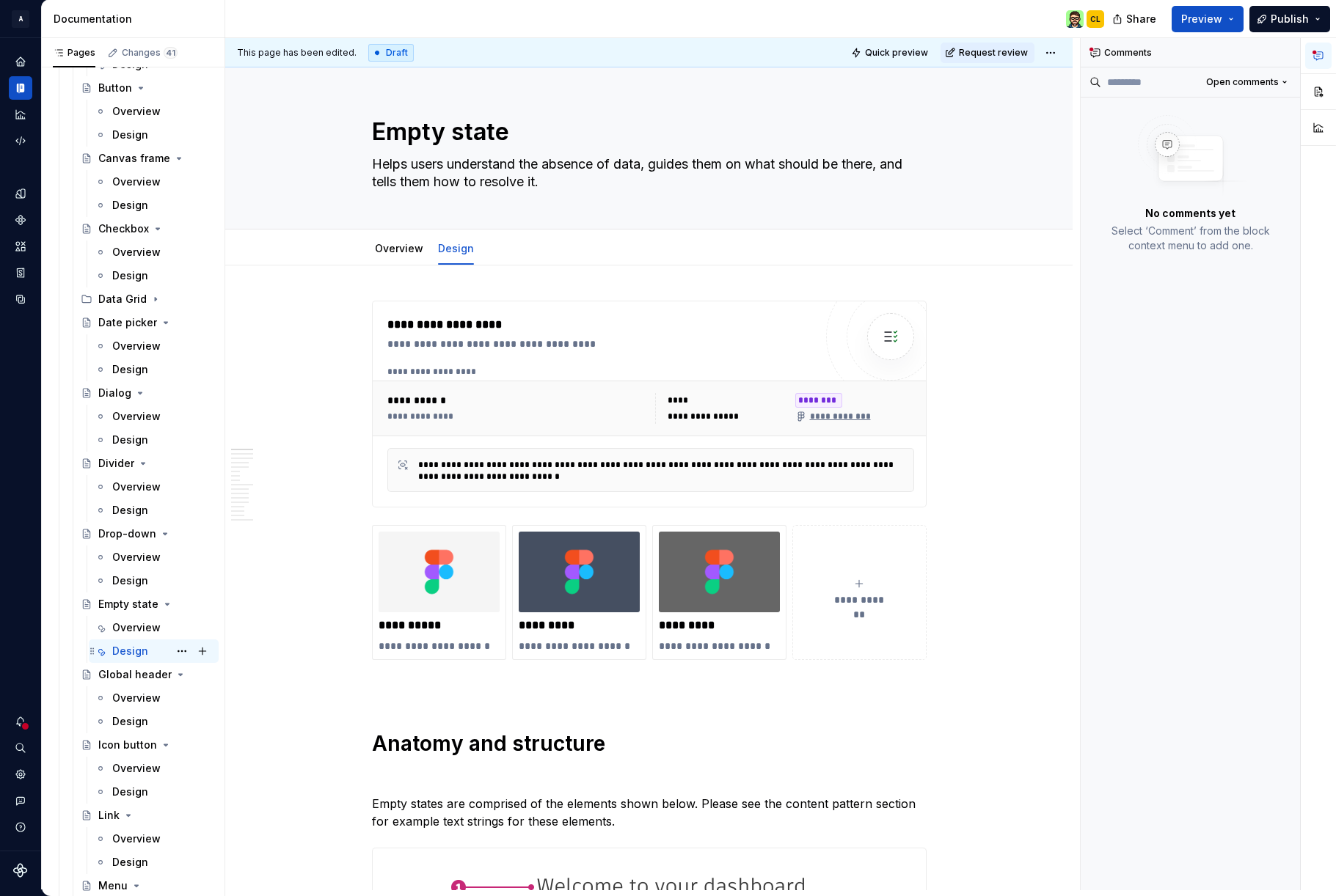
click at [130, 648] on div "Design" at bounding box center [130, 651] width 36 height 14
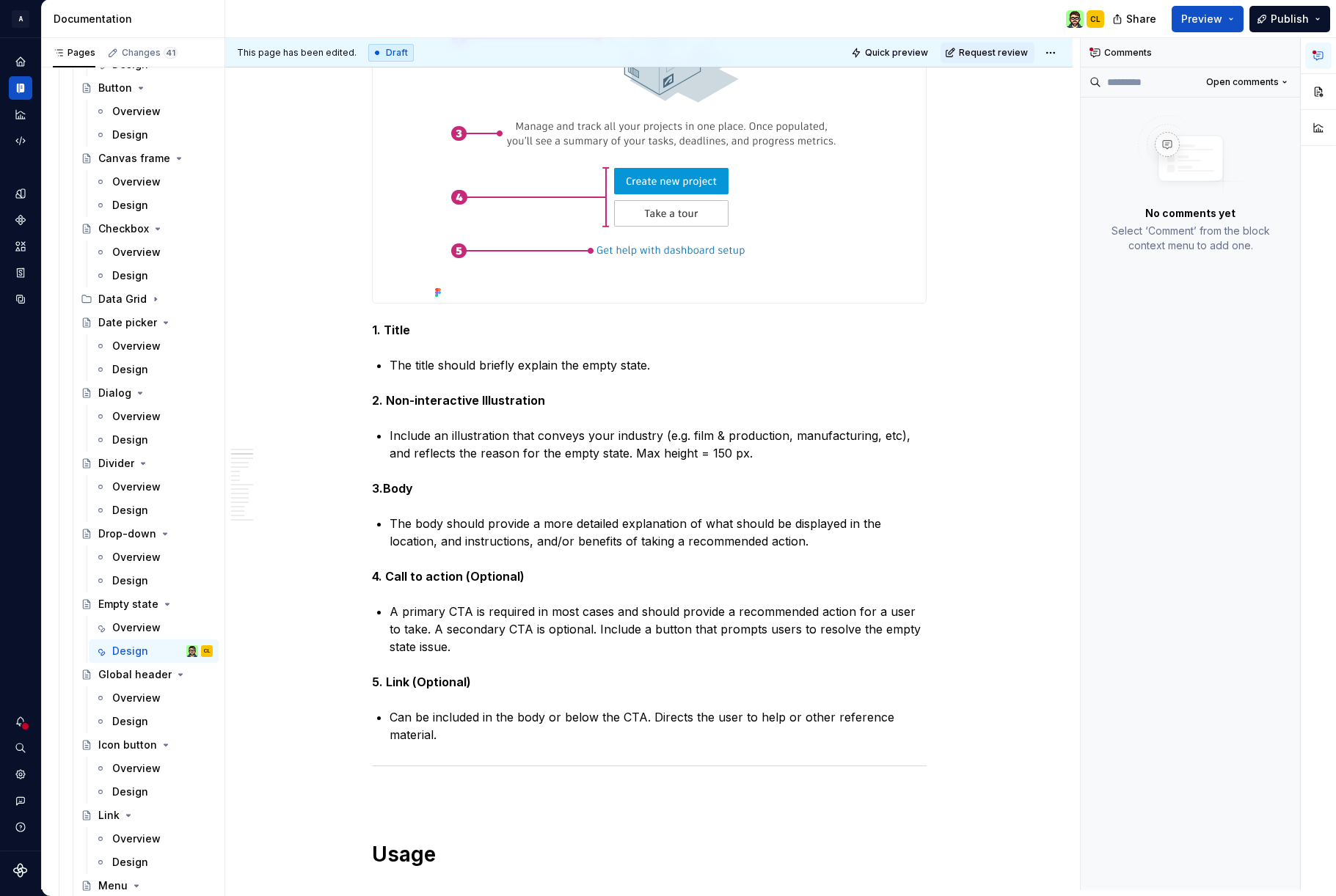
scroll to position [929, 0]
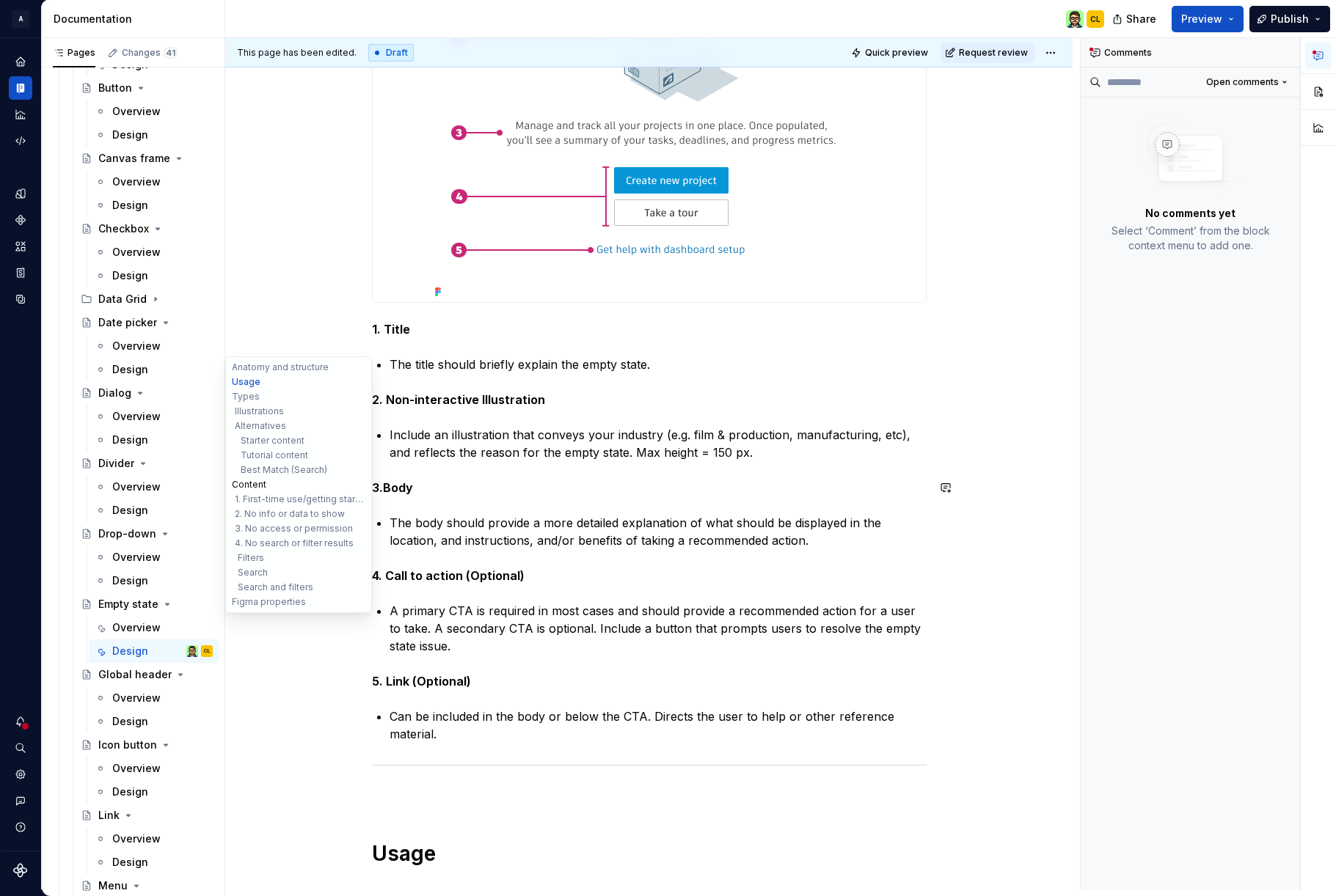
click at [254, 482] on button "Content" at bounding box center [299, 484] width 139 height 14
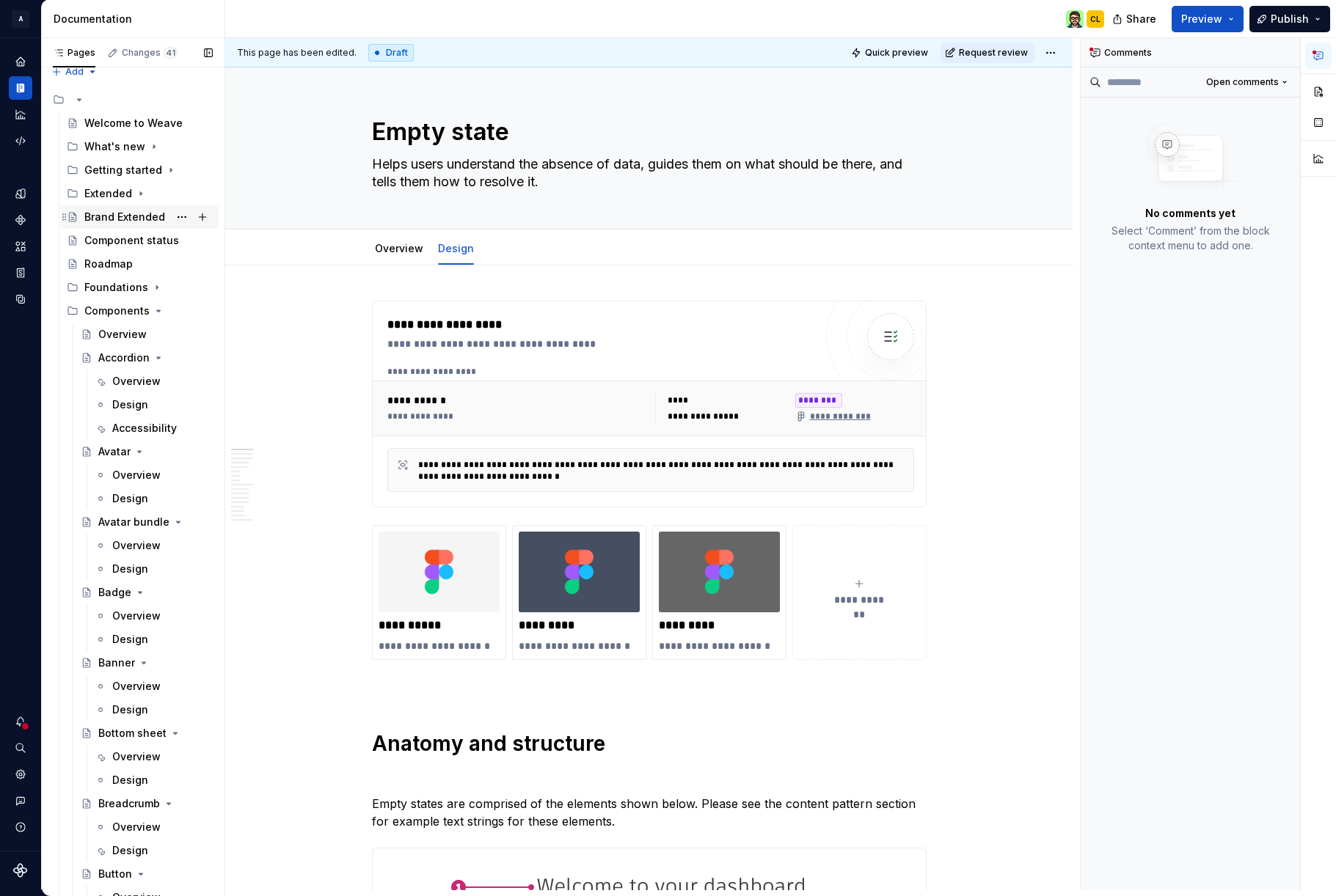
scroll to position [0, 0]
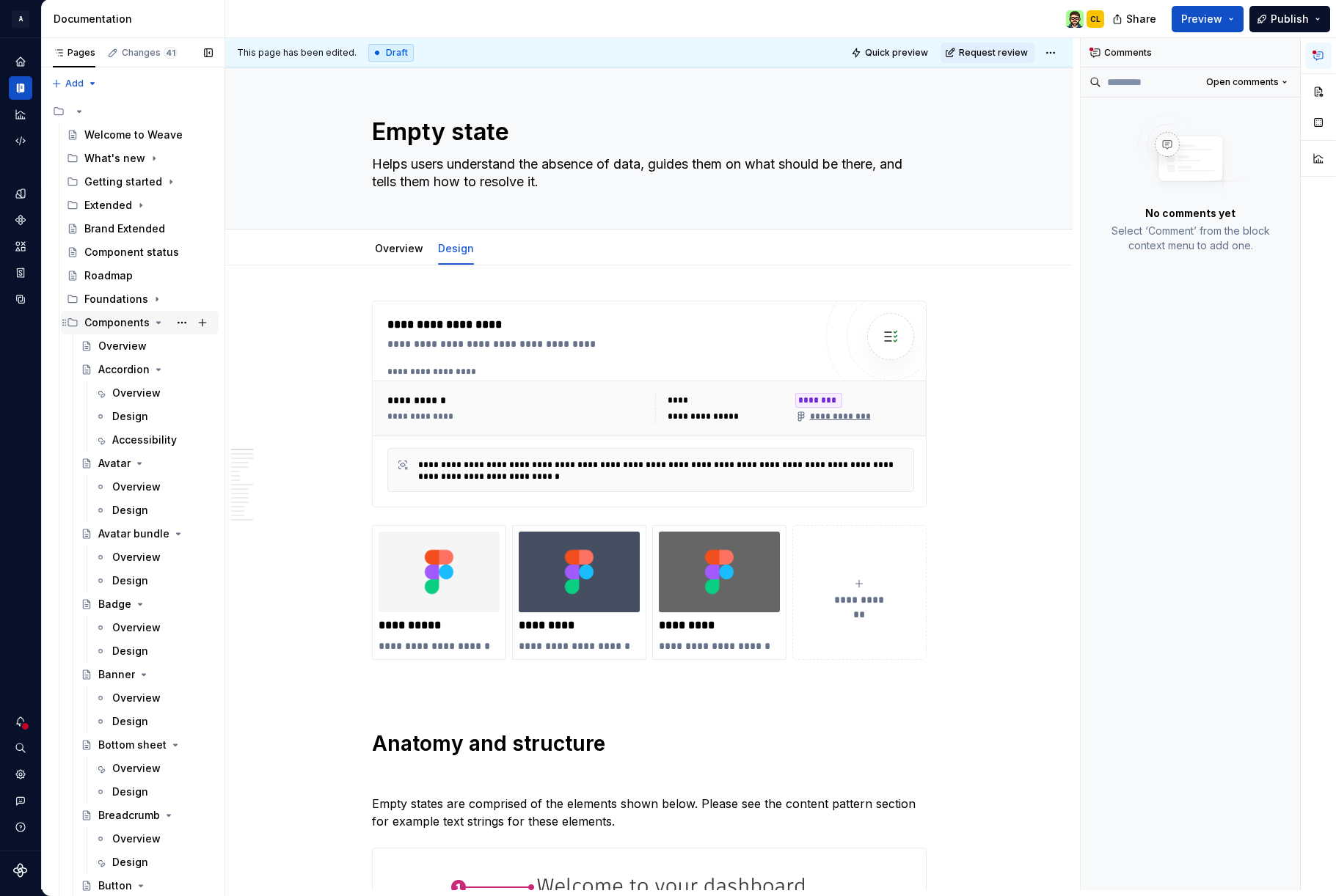
click at [157, 319] on icon "Page tree" at bounding box center [158, 322] width 11 height 11
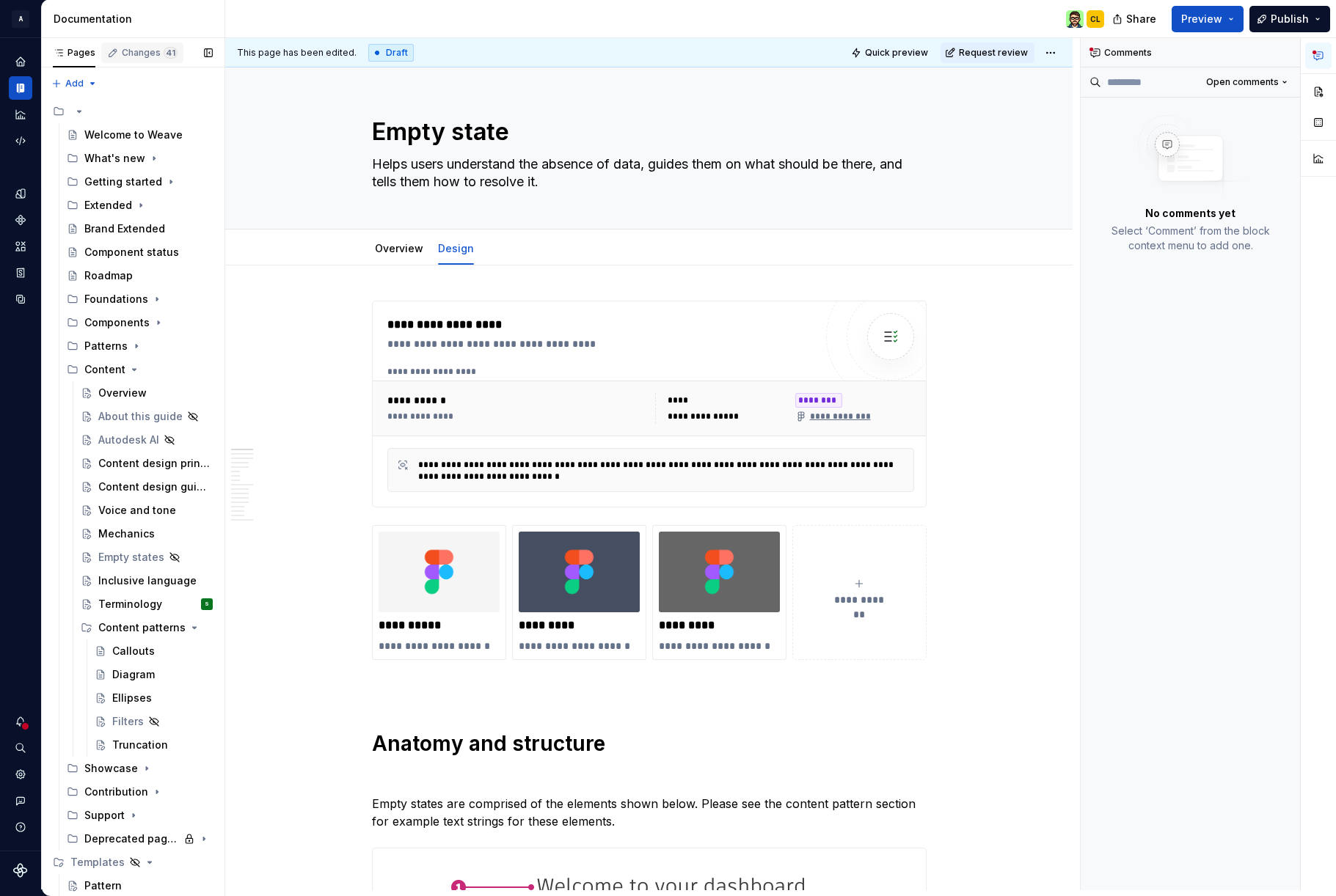
click at [142, 42] on div "Changes 41" at bounding box center [142, 52] width 82 height 20
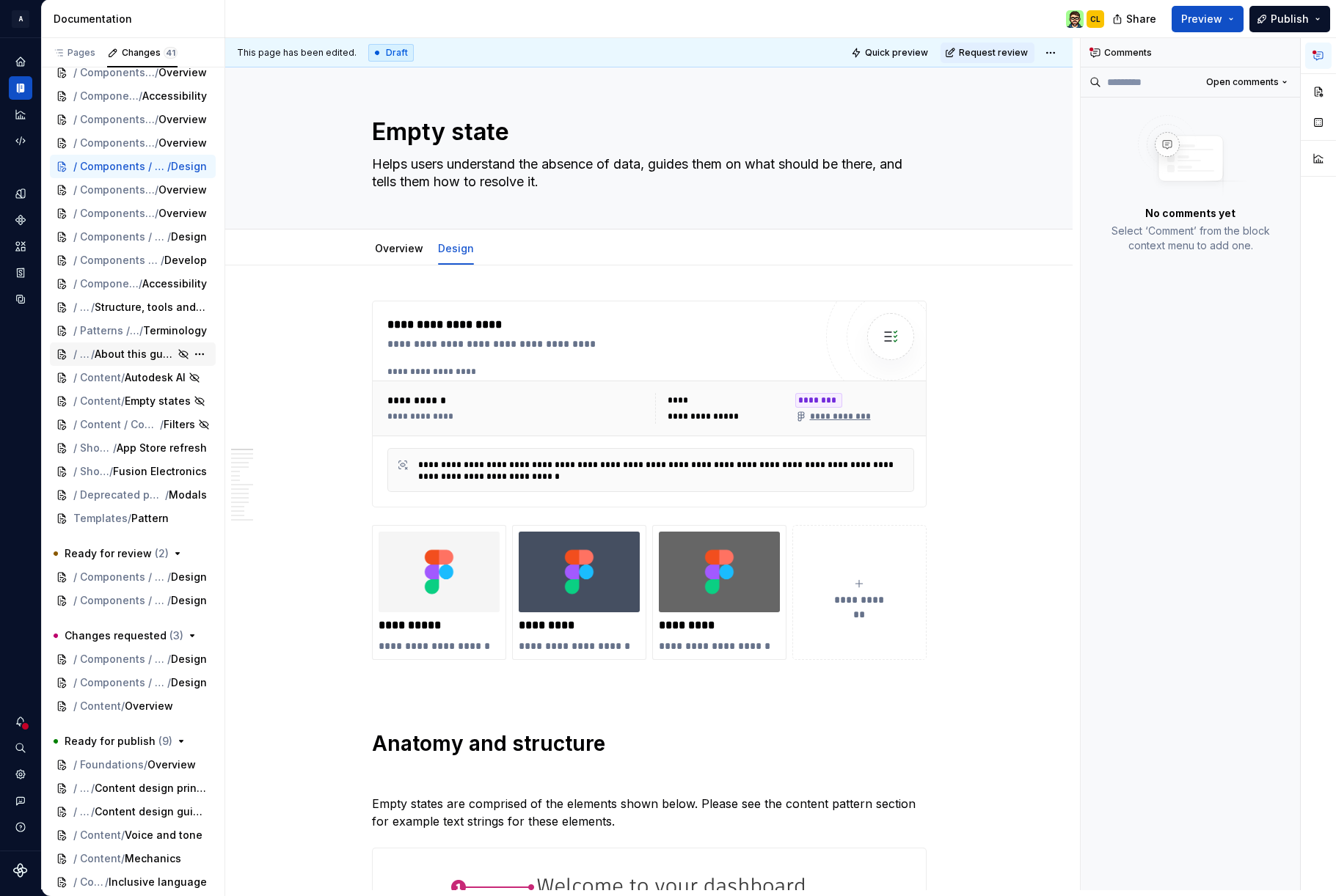
scroll to position [280, 0]
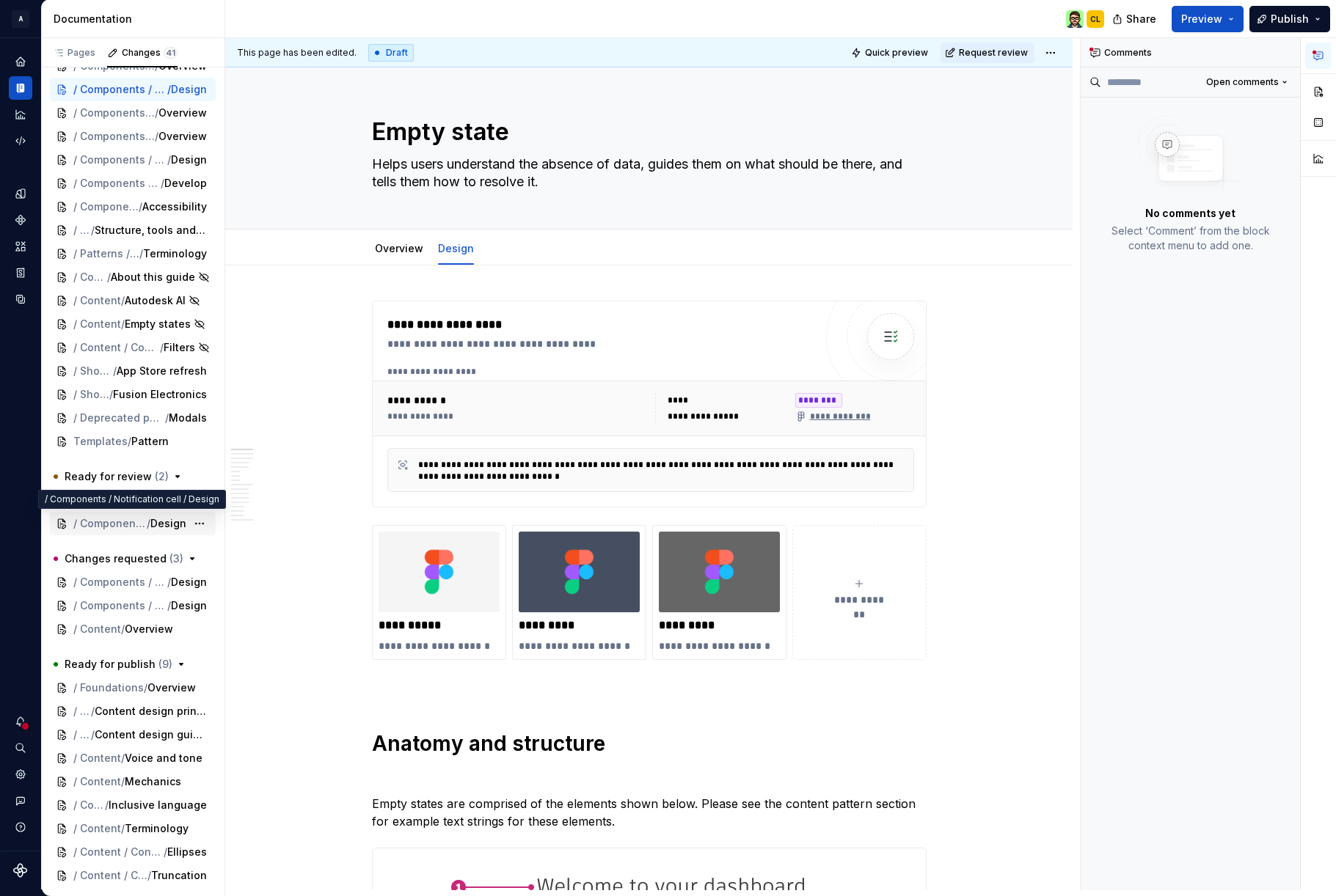
click at [127, 520] on span "/ Components / Notification cell" at bounding box center [110, 523] width 74 height 14
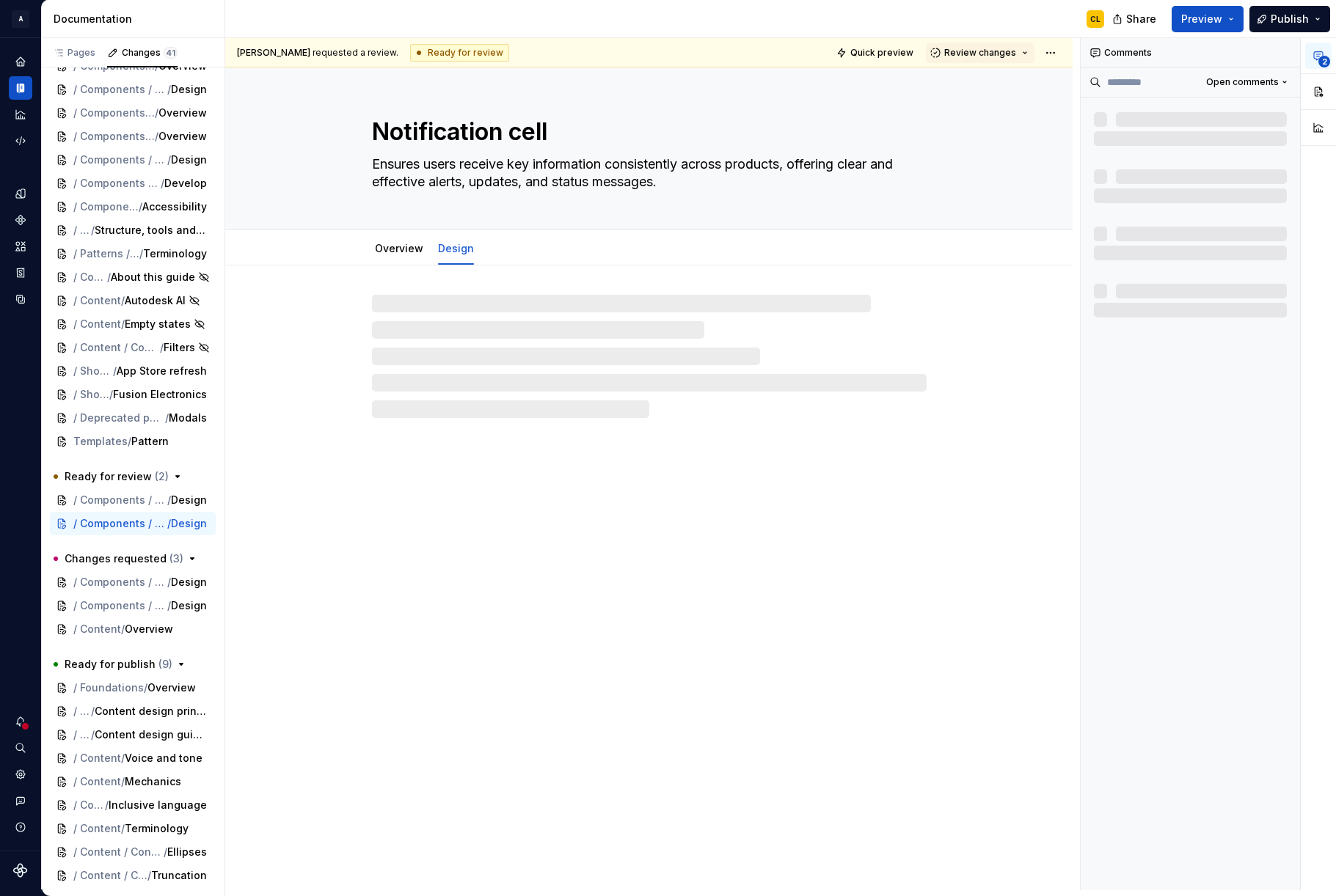
type textarea "*"
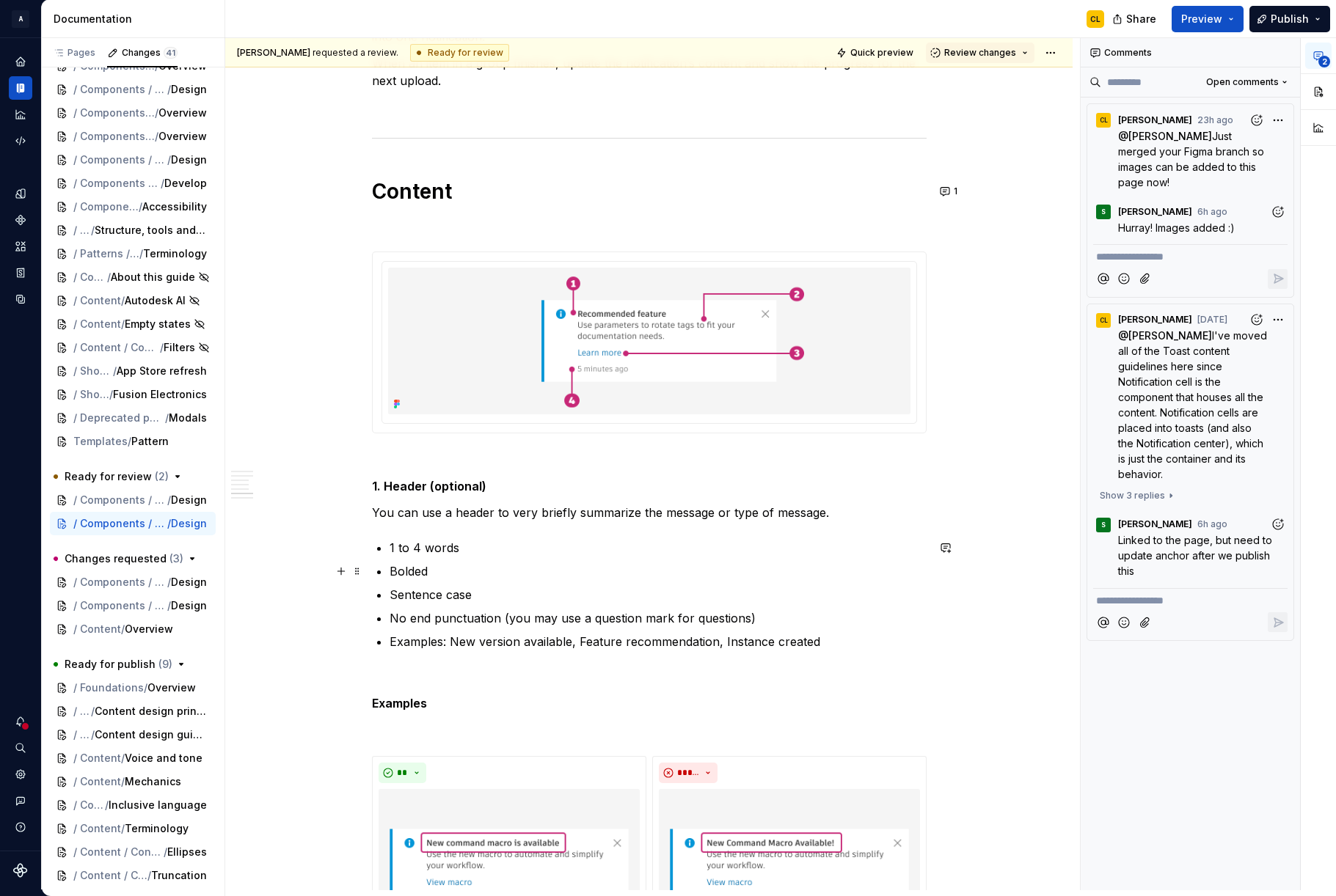
scroll to position [3916, 0]
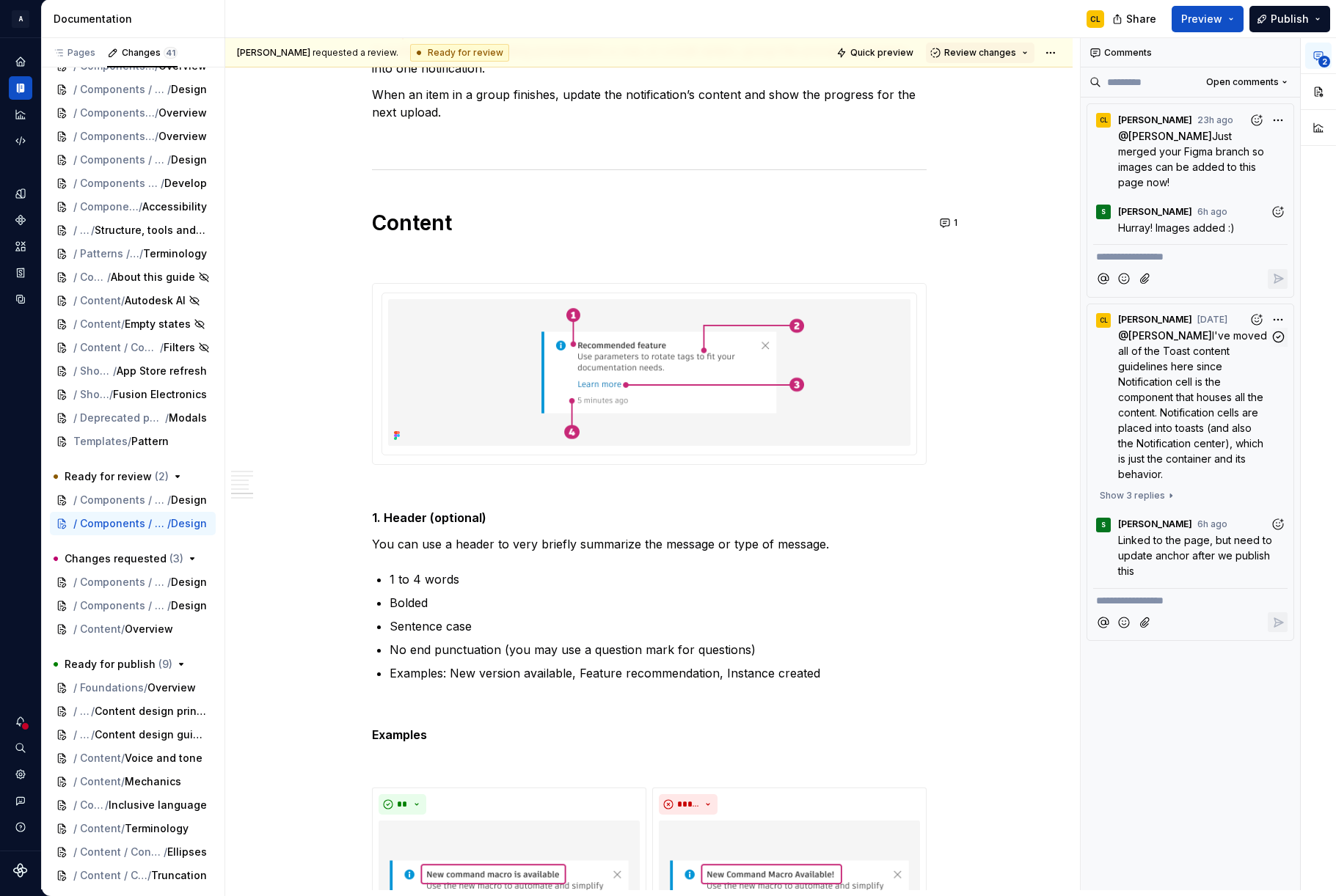
click at [1147, 369] on span "I've moved all of the Toast content guidelines here since Notification cell is …" at bounding box center [1194, 404] width 152 height 151
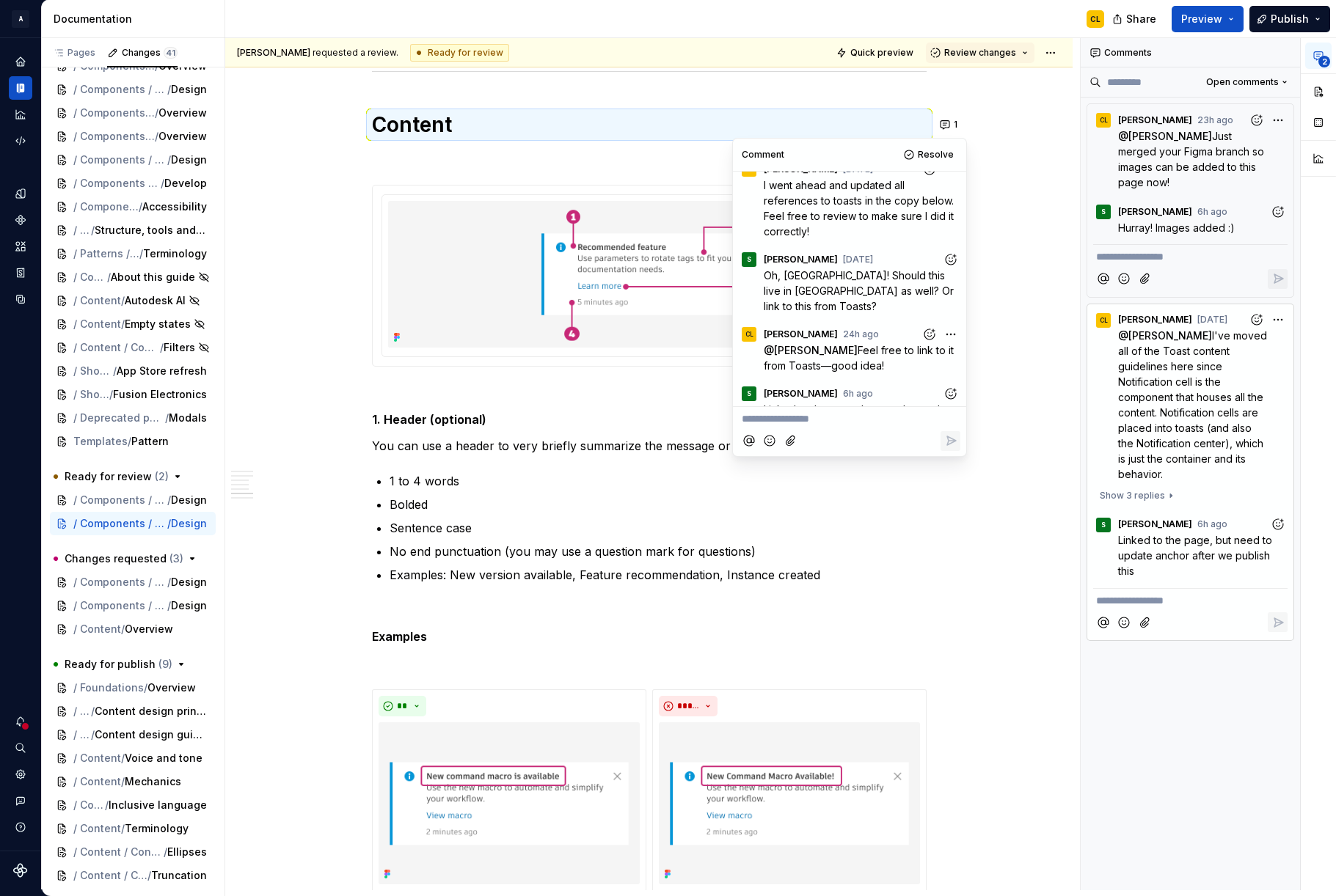
scroll to position [187, 0]
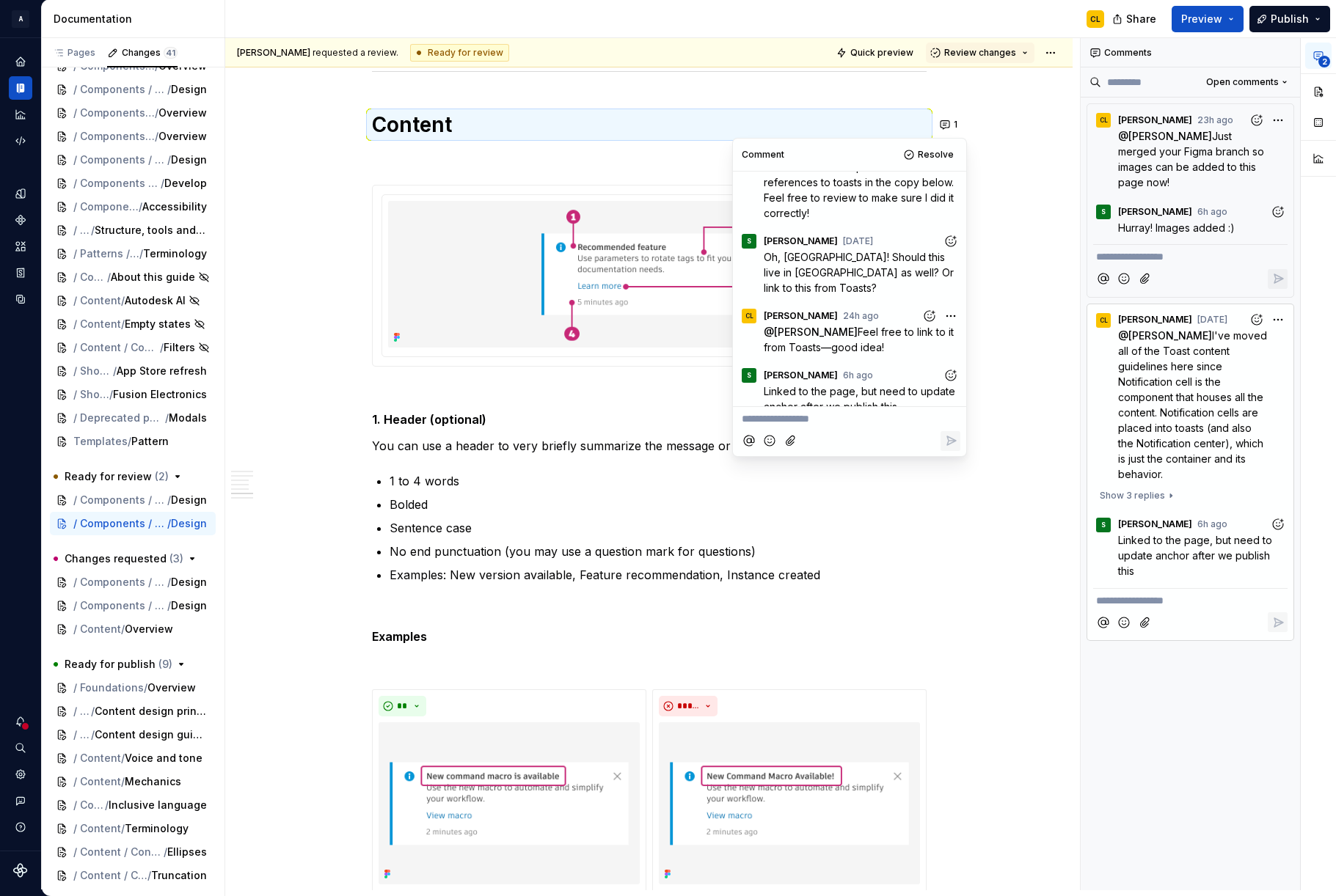
click at [1056, 191] on div "**********" at bounding box center [649, 764] width 847 height 9027
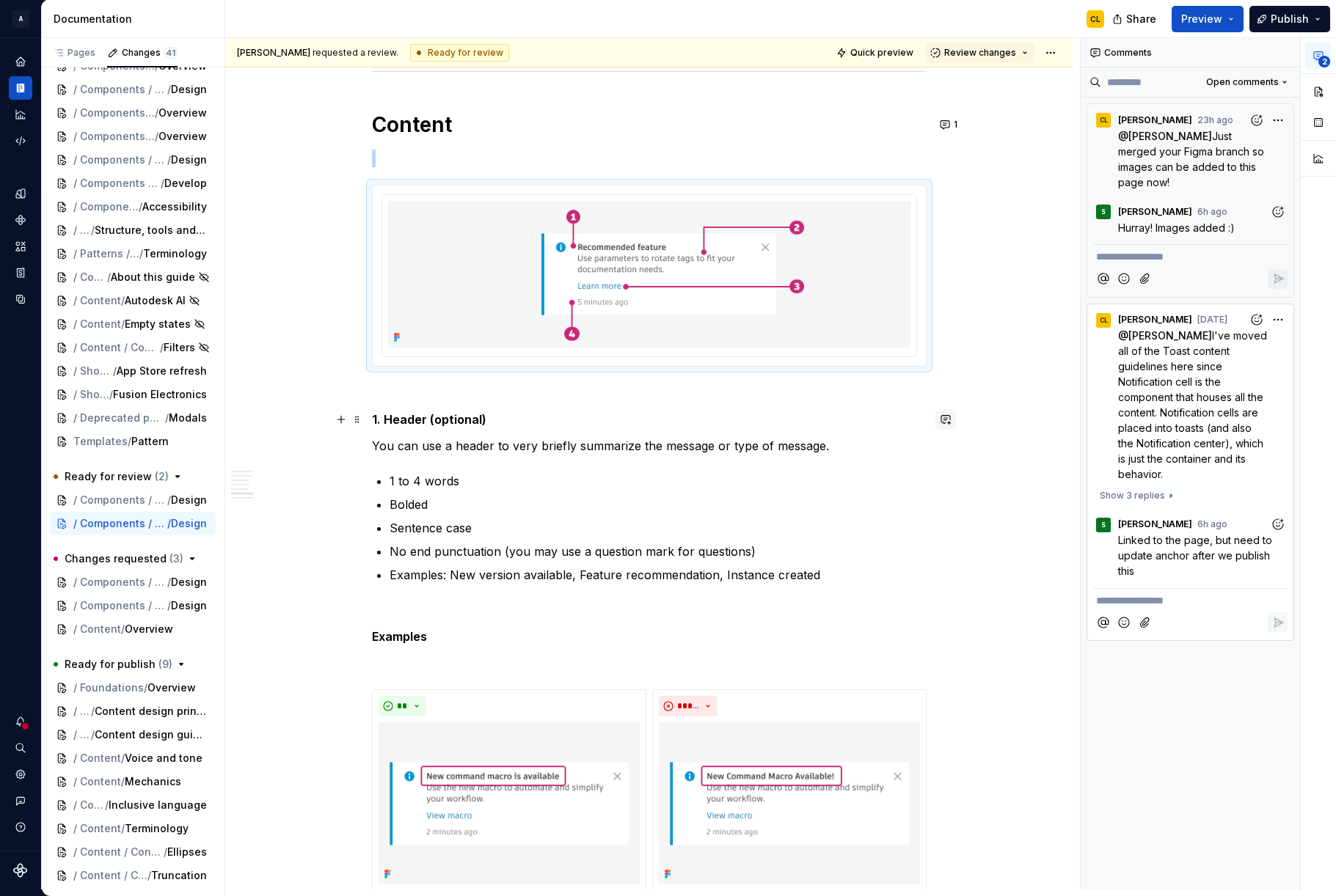
click at [948, 420] on button "button" at bounding box center [946, 419] width 20 height 20
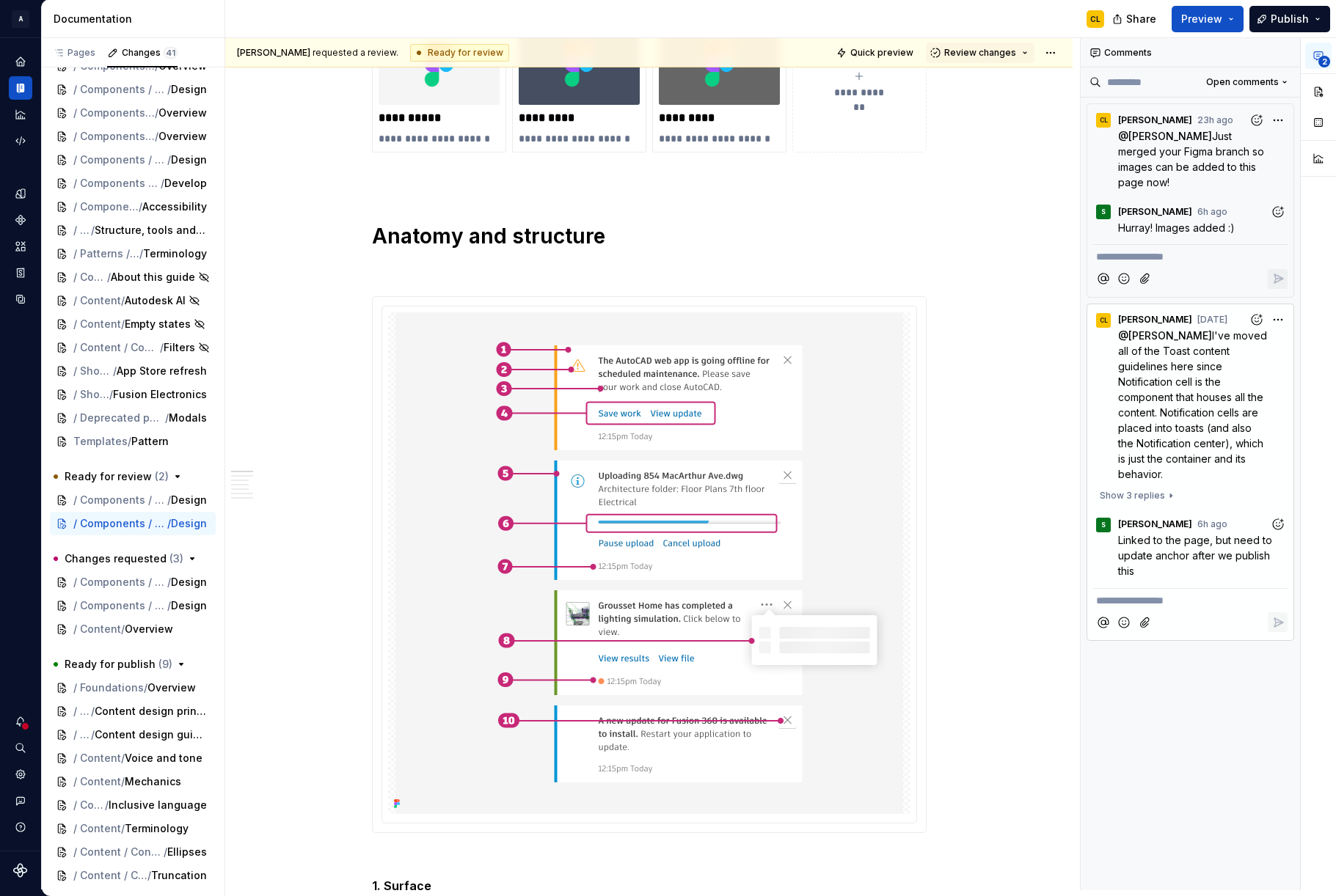
scroll to position [0, 0]
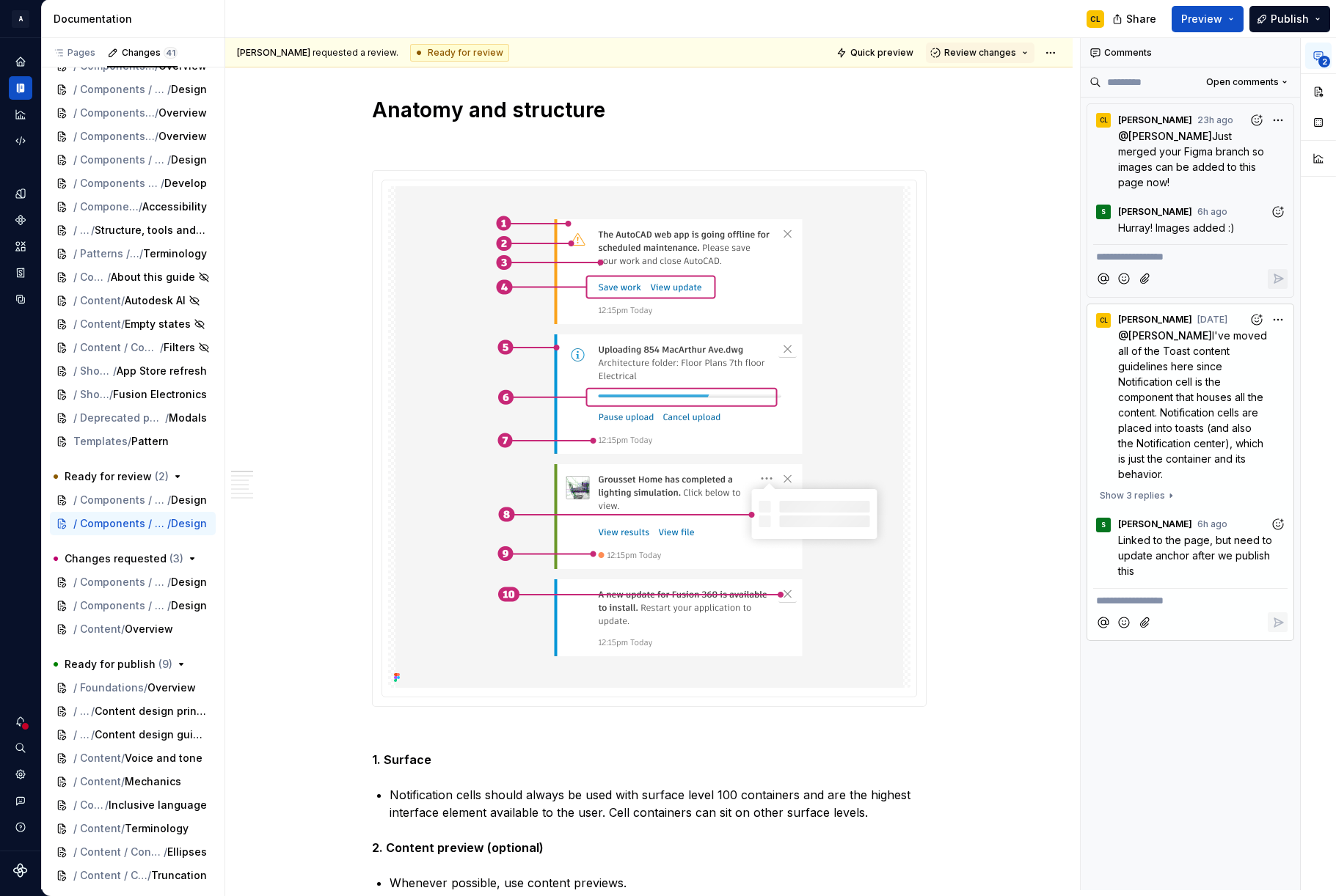
type textarea "*"
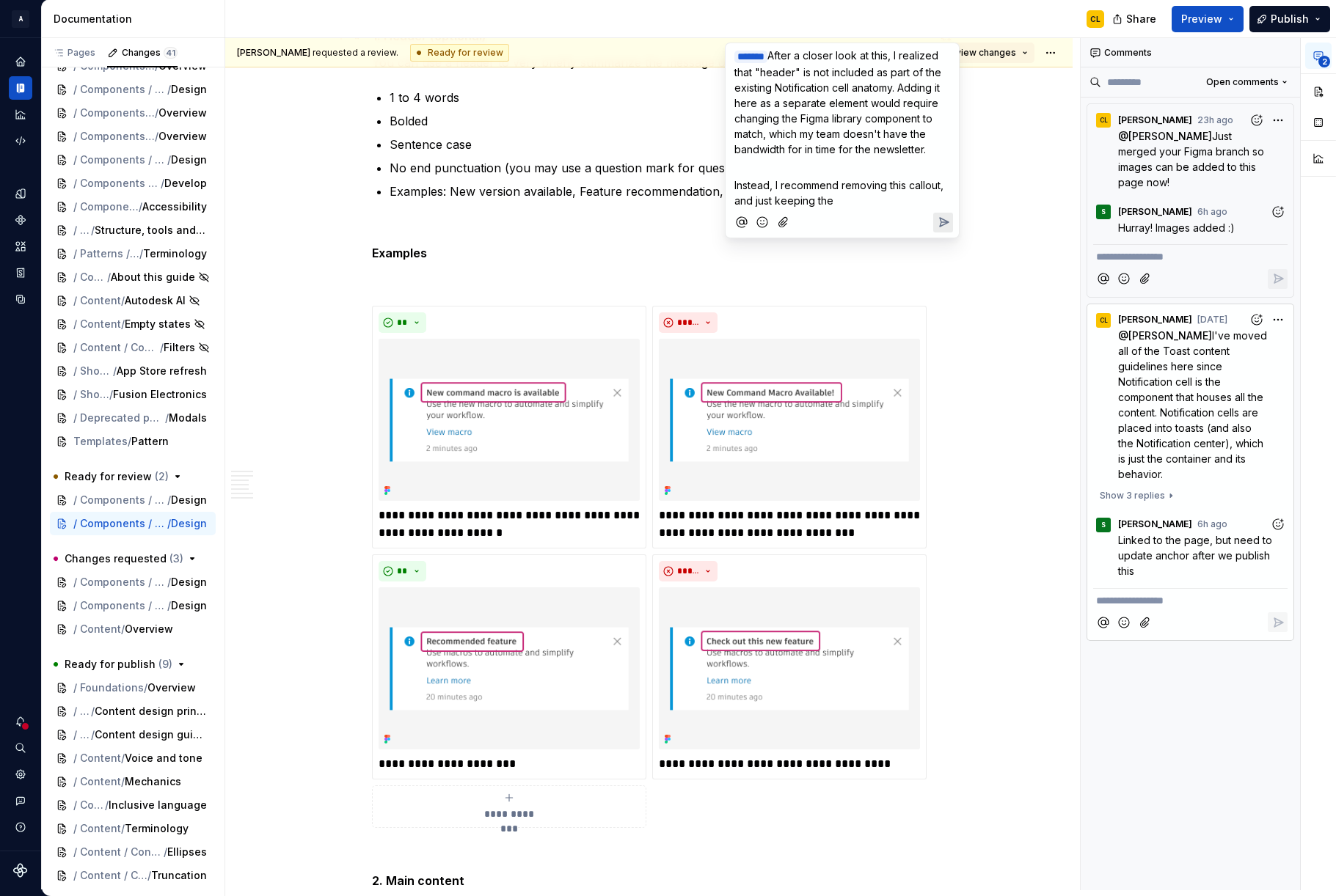
scroll to position [4392, 0]
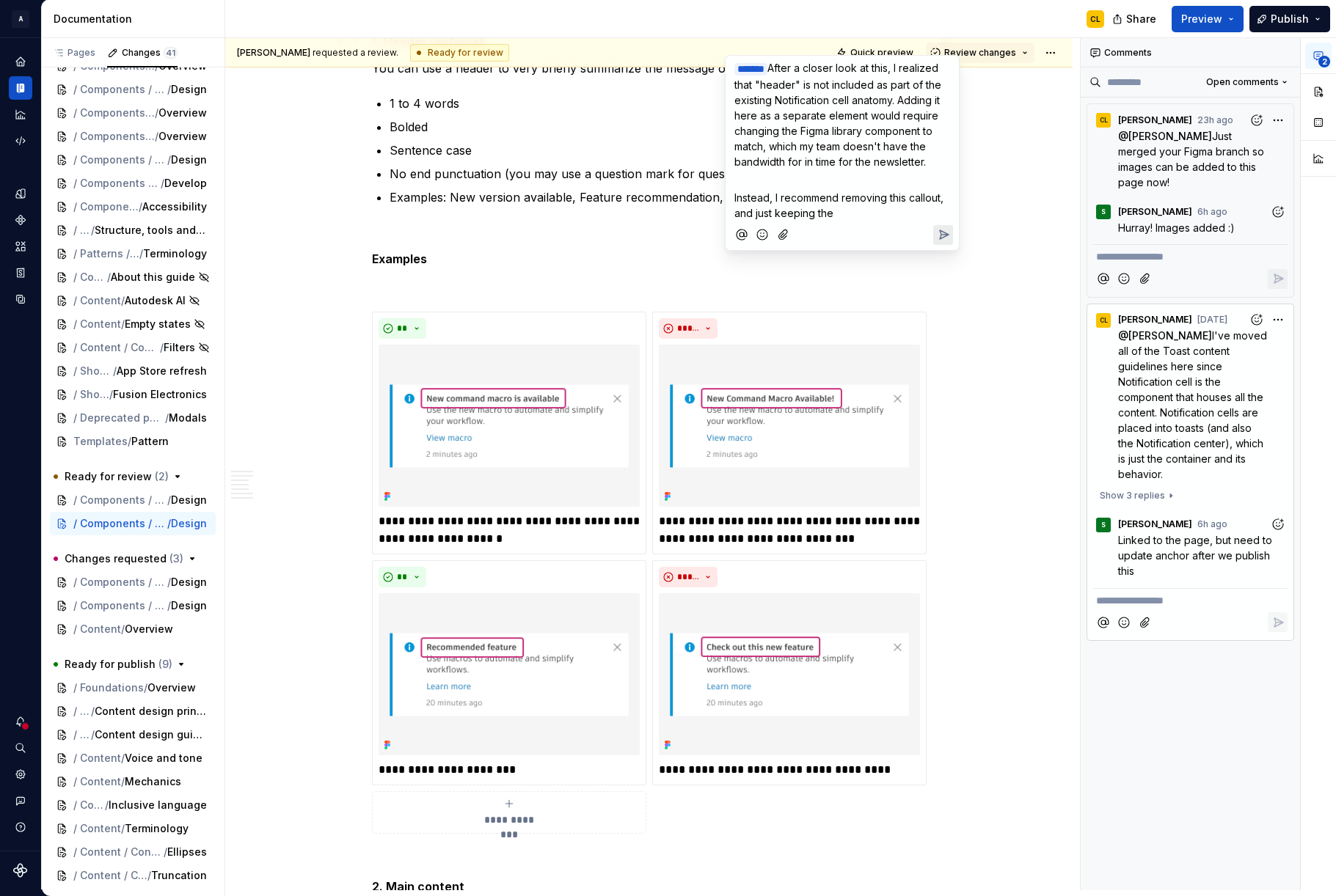
click at [849, 220] on p "Instead, I recommend removing this callout, and just keeping the" at bounding box center [842, 205] width 216 height 31
drag, startPoint x: 839, startPoint y: 226, endPoint x: 774, endPoint y: 231, distance: 65.2
click at [774, 220] on p "Instead, I recommend removing this callout, and just keeping the" at bounding box center [842, 205] width 216 height 31
click at [862, 220] on span "Instead, I recommend removing this callout, and just consolidating the guidanve" at bounding box center [840, 205] width 212 height 28
click at [812, 220] on span "Instead, I recommend removing this callout, and just consolidating the guidanve" at bounding box center [840, 205] width 212 height 28
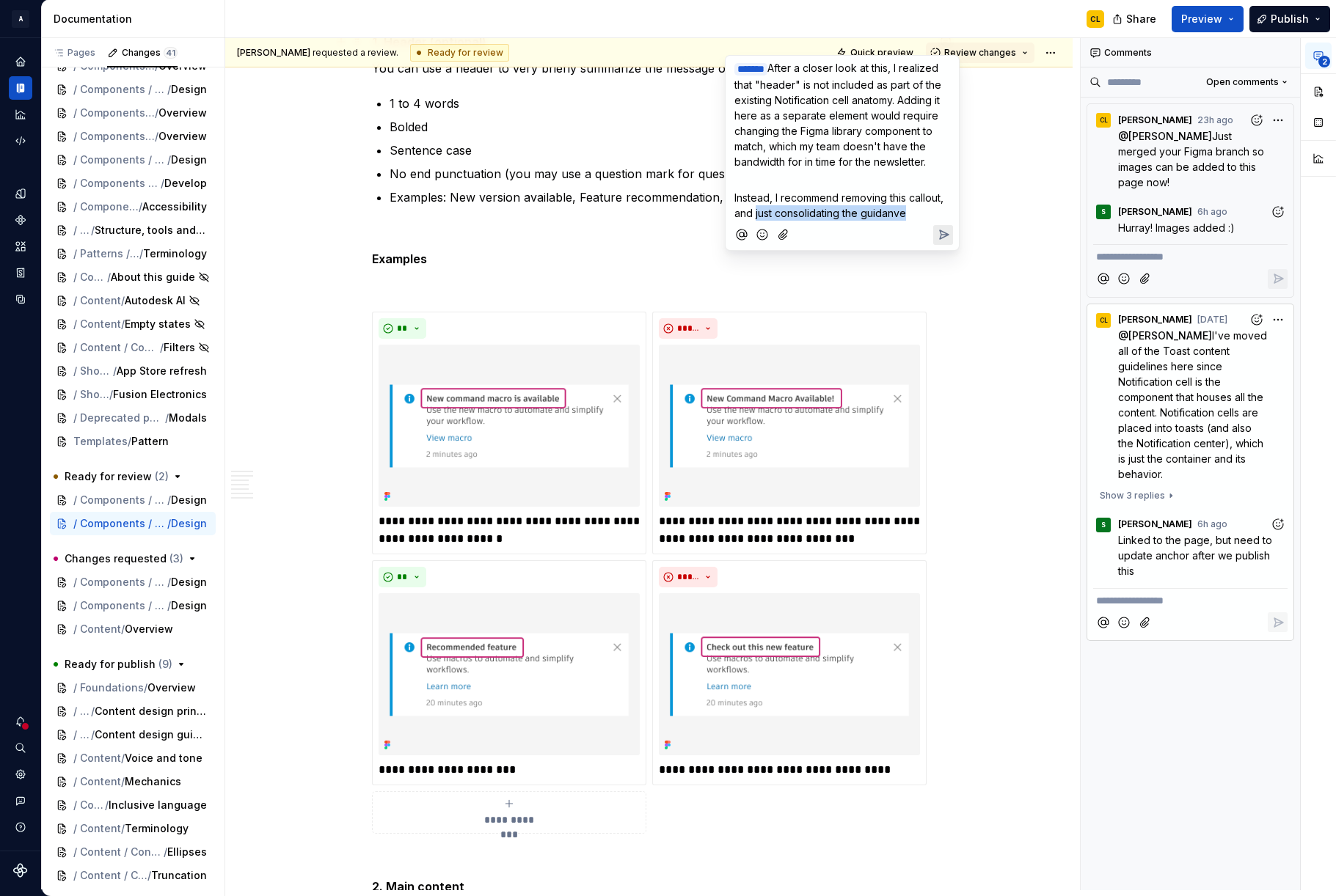
drag, startPoint x: 911, startPoint y: 227, endPoint x: 755, endPoint y: 229, distance: 156.0
click at [755, 220] on p "Instead, I recommend removing this callout, and just consolidating the guidanve" at bounding box center [842, 205] width 216 height 31
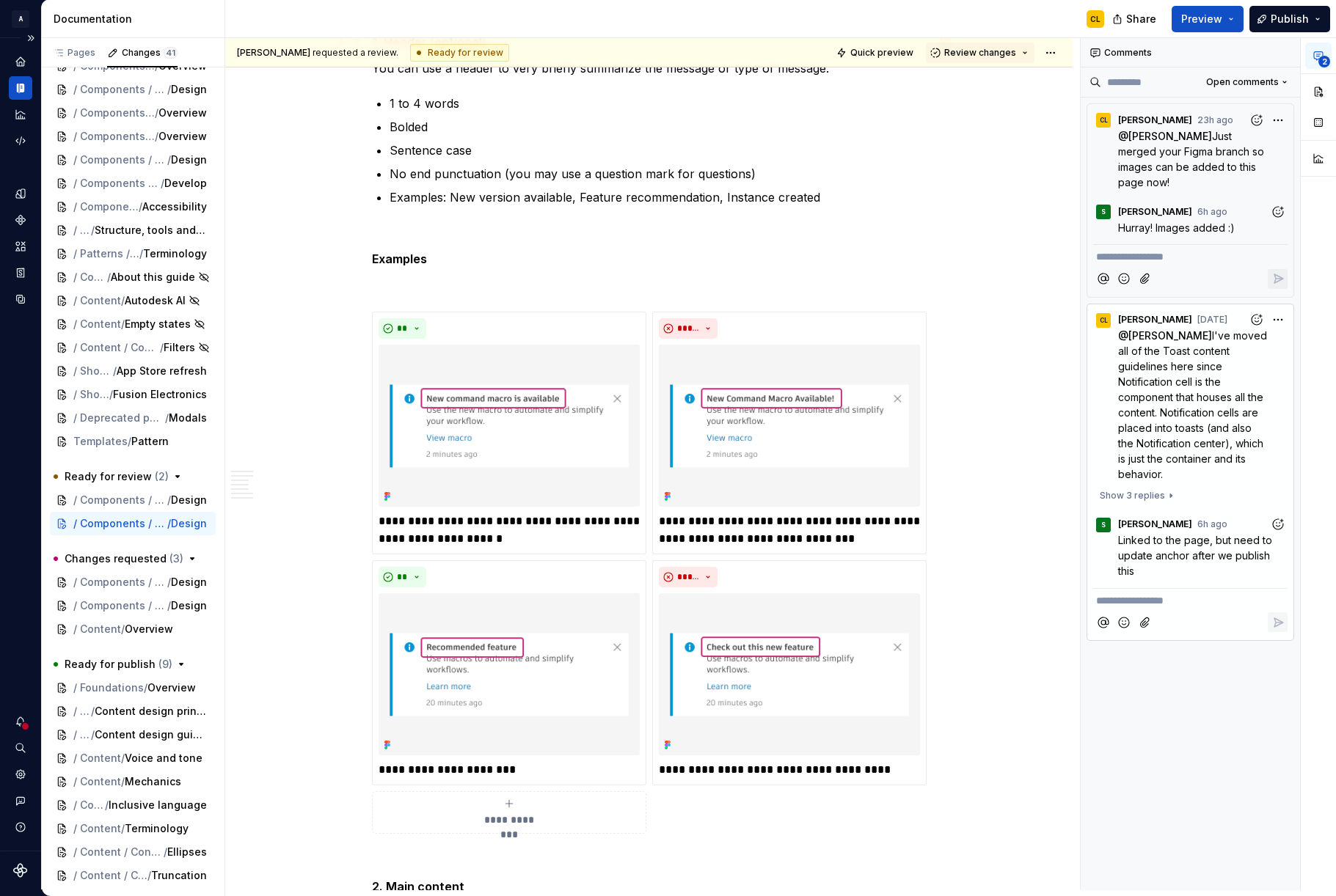
click at [32, 495] on div "Design system data" at bounding box center [20, 444] width 41 height 813
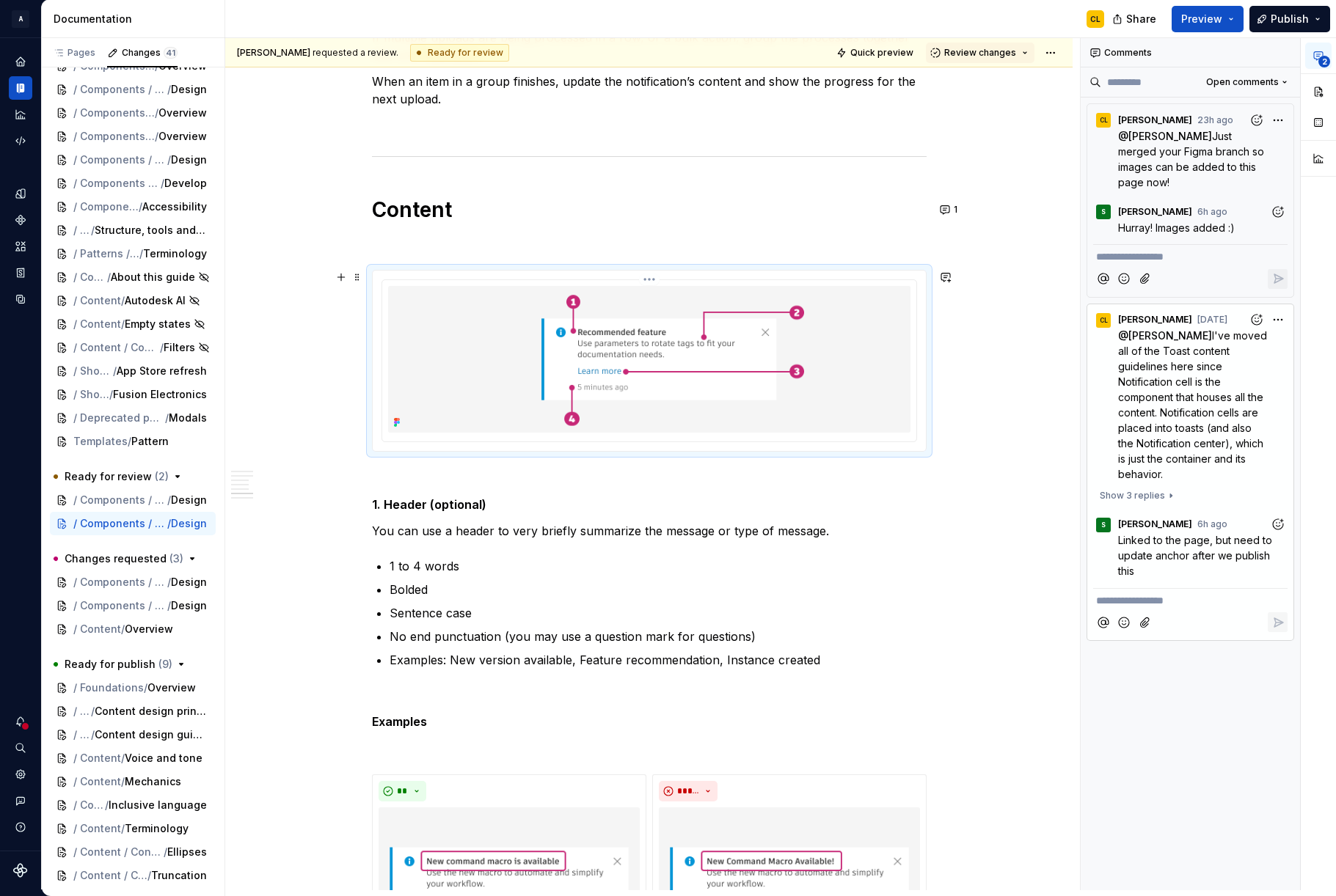
scroll to position [3932, 0]
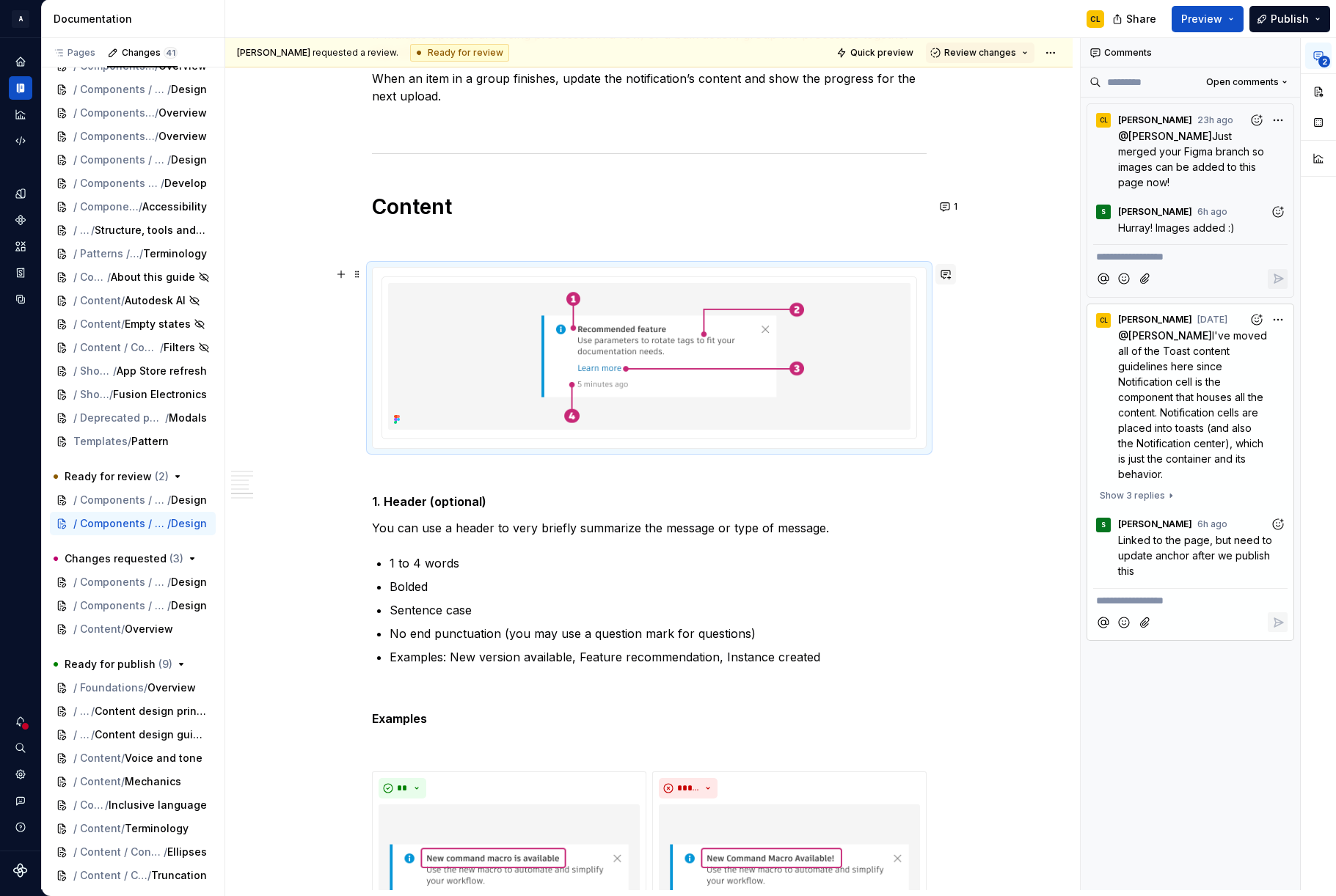
click at [956, 275] on button "button" at bounding box center [946, 274] width 20 height 20
click at [956, 613] on div "**********" at bounding box center [649, 847] width 847 height 9027
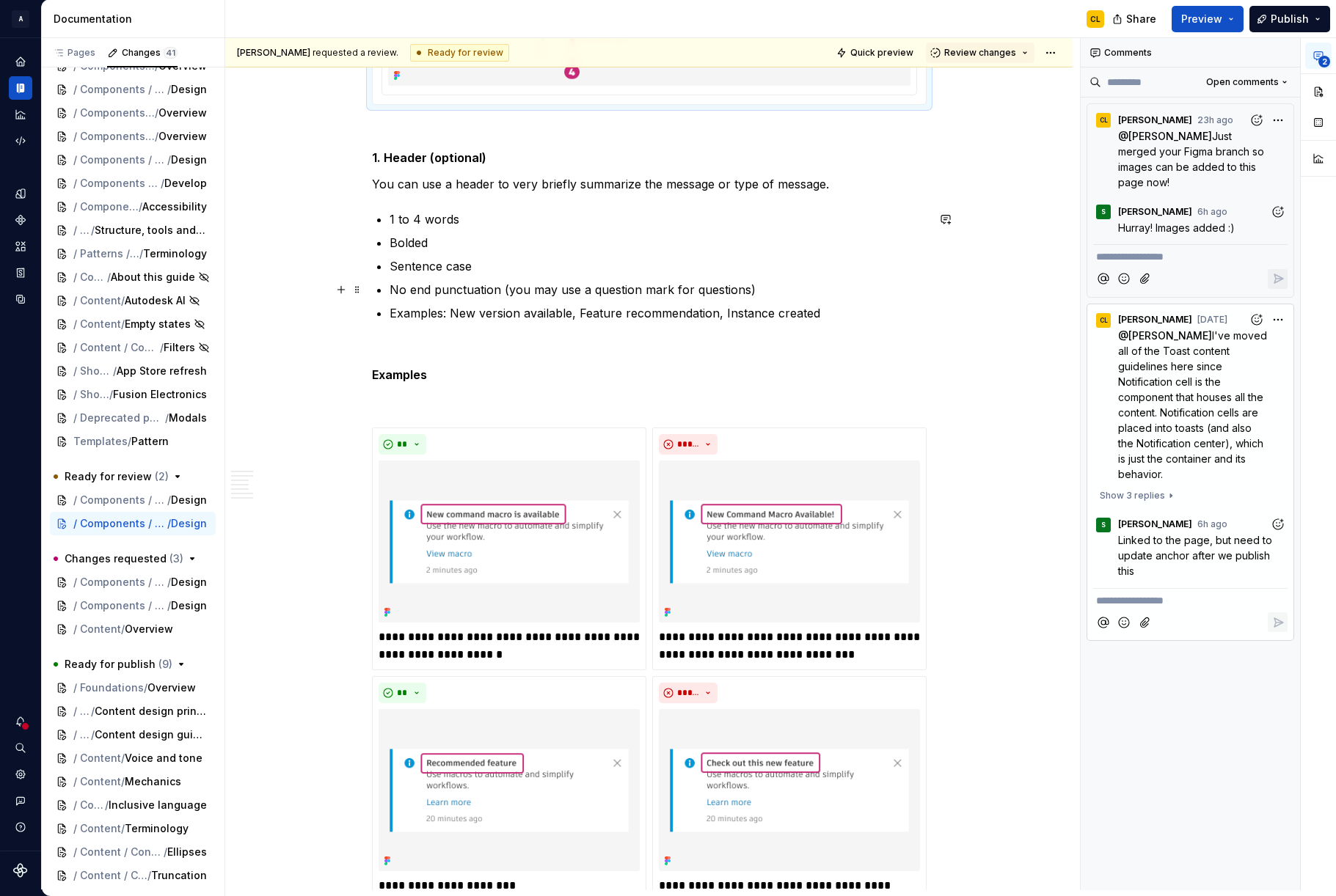
scroll to position [4196, 0]
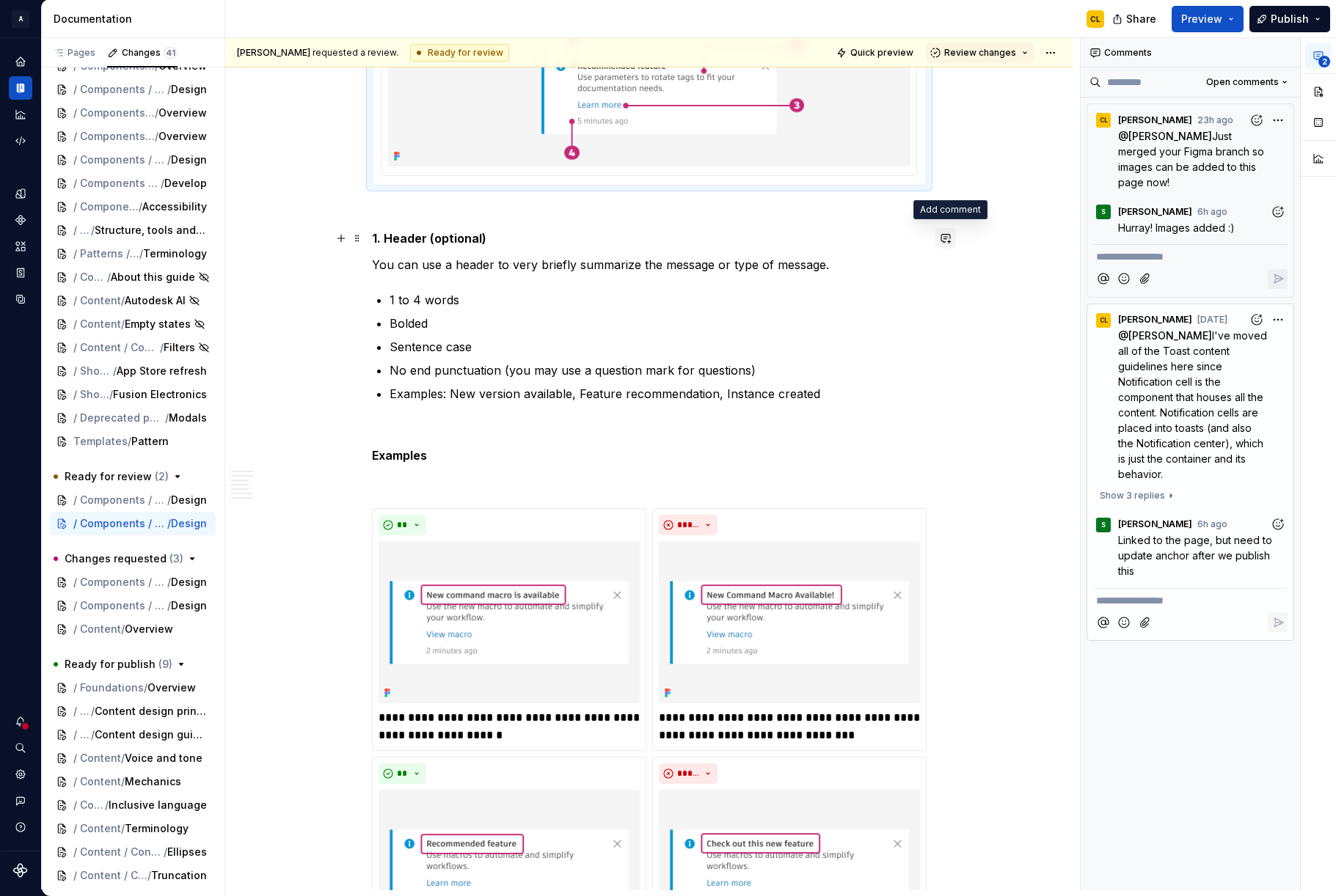
click at [947, 233] on button "button" at bounding box center [946, 238] width 20 height 20
click at [803, 267] on p "**********" at bounding box center [842, 264] width 216 height 15
click at [871, 414] on div "**********" at bounding box center [649, 457] width 555 height 8706
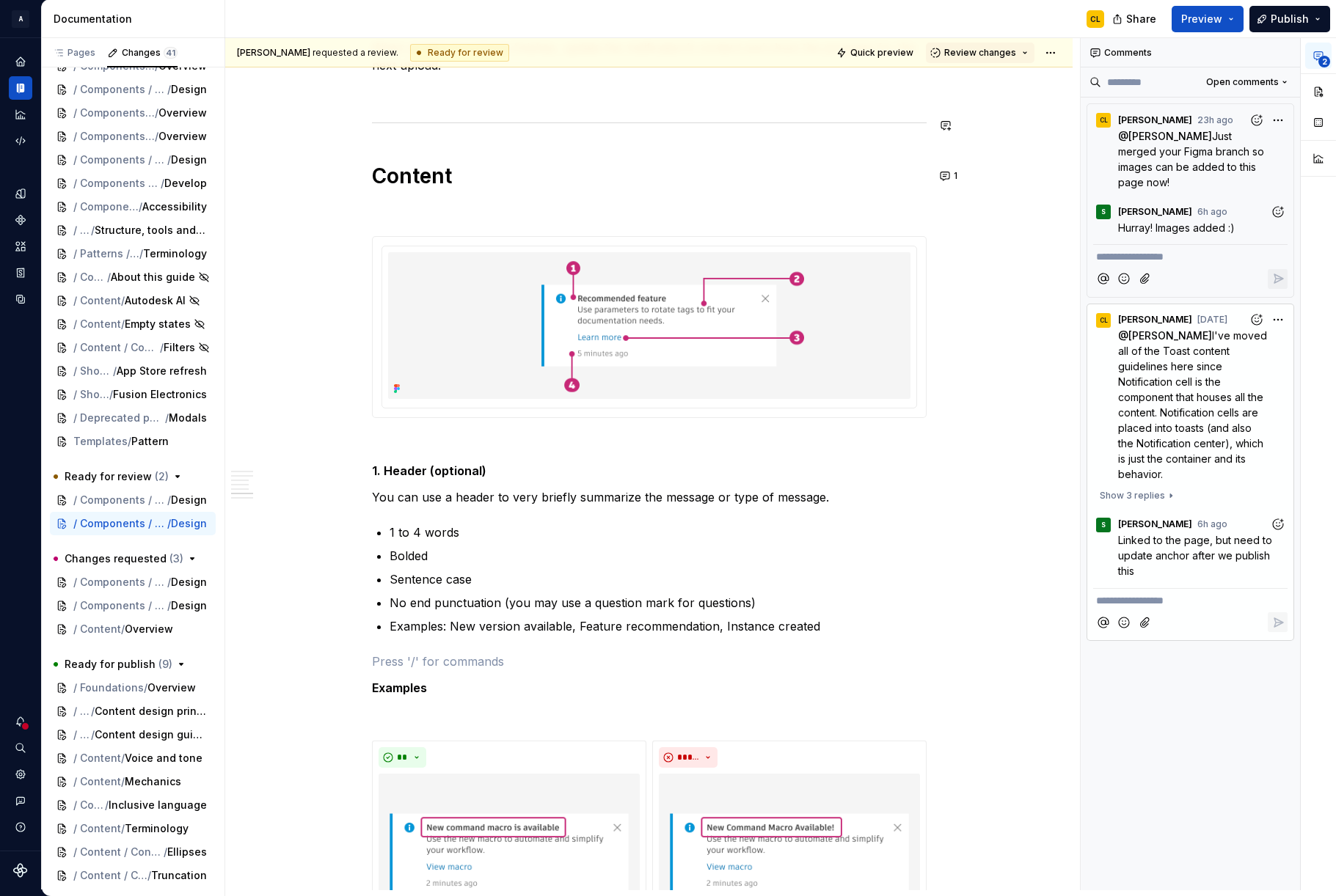
scroll to position [3919, 0]
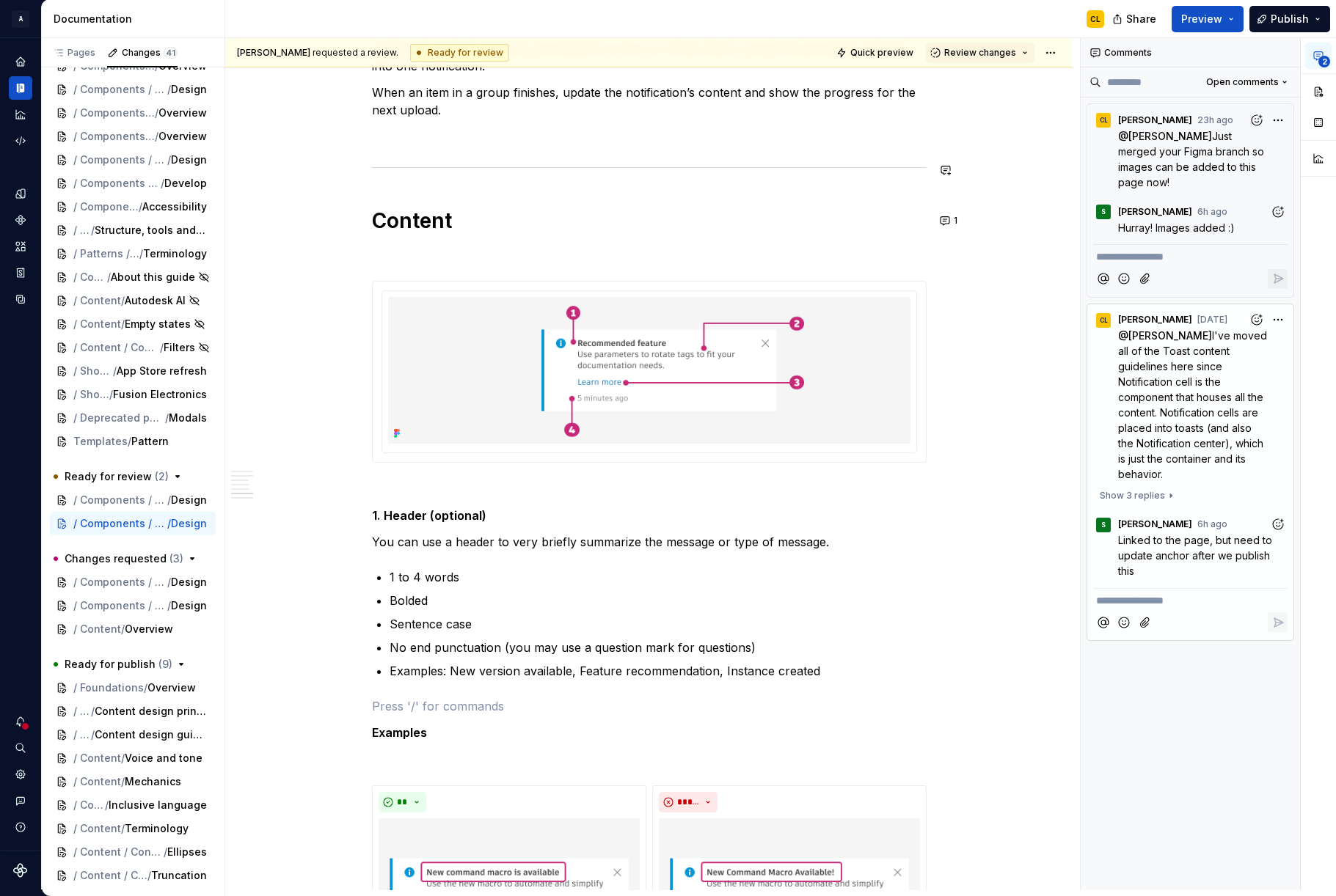
type textarea "*"
click at [950, 517] on button "button" at bounding box center [946, 515] width 20 height 20
drag, startPoint x: 817, startPoint y: 542, endPoint x: 853, endPoint y: 570, distance: 45.6
click at [853, 570] on div "﻿ * ****** ﻿ After further conversation with my team," at bounding box center [842, 562] width 221 height 66
drag, startPoint x: 944, startPoint y: 540, endPoint x: 794, endPoint y: 543, distance: 150.0
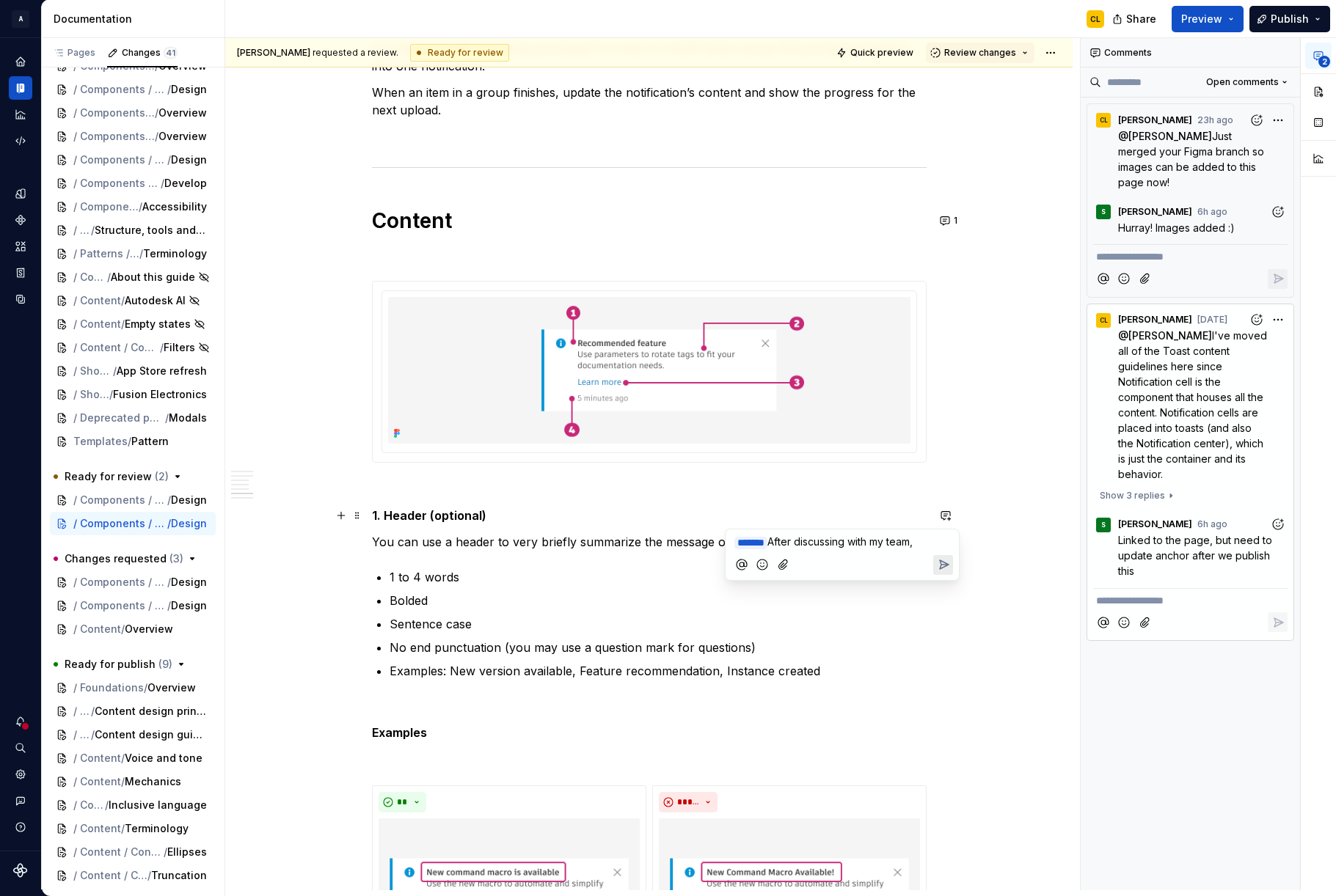
click at [794, 543] on p "﻿ * ****** ﻿ After discussing with my team," at bounding box center [842, 542] width 216 height 17
click at [794, 543] on span "After discussing with my team," at bounding box center [840, 542] width 145 height 12
drag, startPoint x: 790, startPoint y: 543, endPoint x: 901, endPoint y: 581, distance: 117.3
click at [901, 581] on body "A Weave CL Design system data Documentation CL Share Preview Publish Pages Chan…" at bounding box center [668, 448] width 1336 height 896
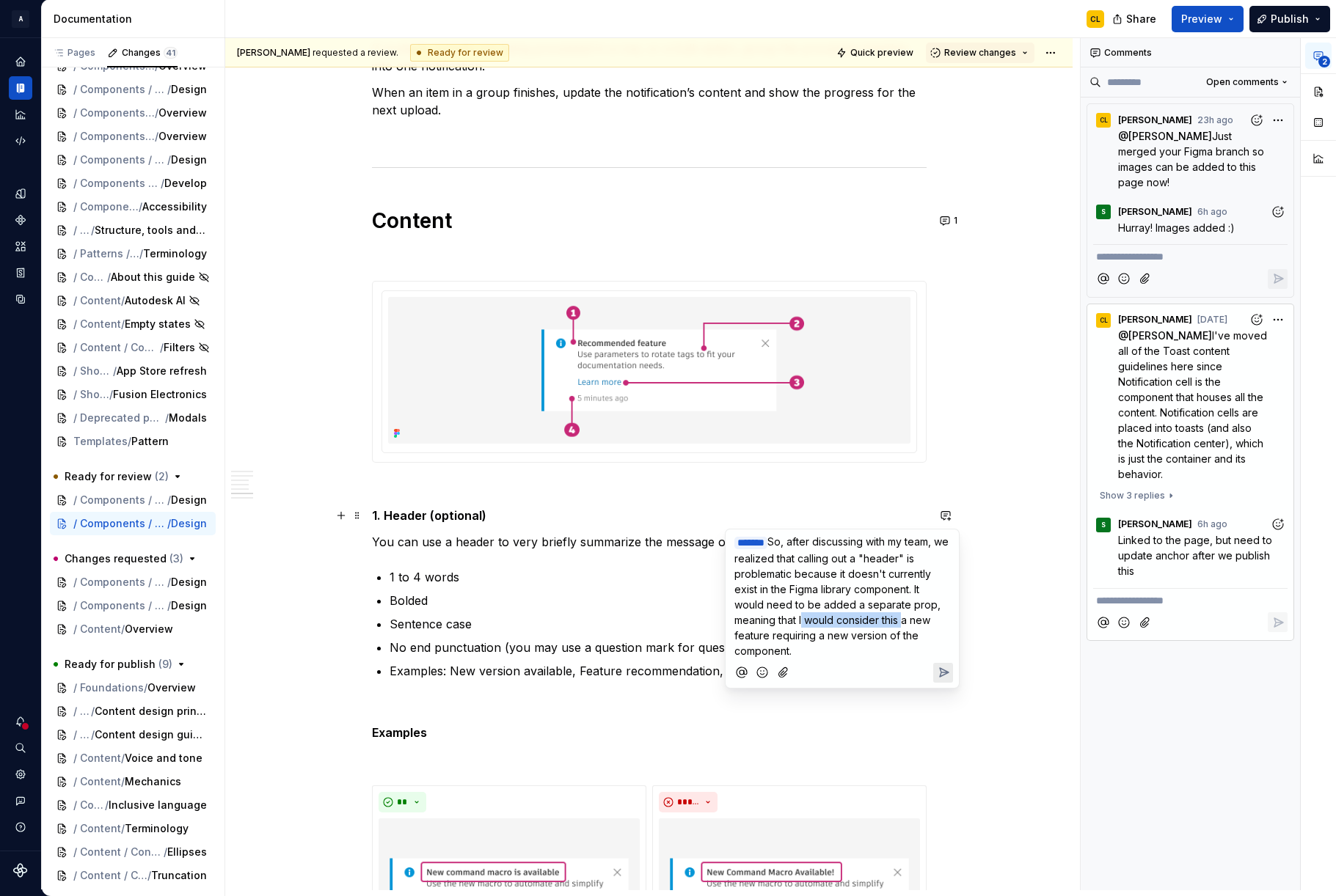
drag, startPoint x: 800, startPoint y: 620, endPoint x: 898, endPoint y: 612, distance: 98.3
click at [898, 612] on span "So, after discussing with my team, we realized that calling out a "header" is p…" at bounding box center [843, 596] width 217 height 122
click at [818, 629] on span "So, after discussing with my team, we realized that calling out a "header" is p…" at bounding box center [843, 596] width 217 height 122
click at [831, 658] on div at bounding box center [842, 673] width 221 height 30
click at [804, 650] on p "﻿ * ****** ﻿ So, after discussing with my team, we realized that calling out a …" at bounding box center [842, 596] width 216 height 125
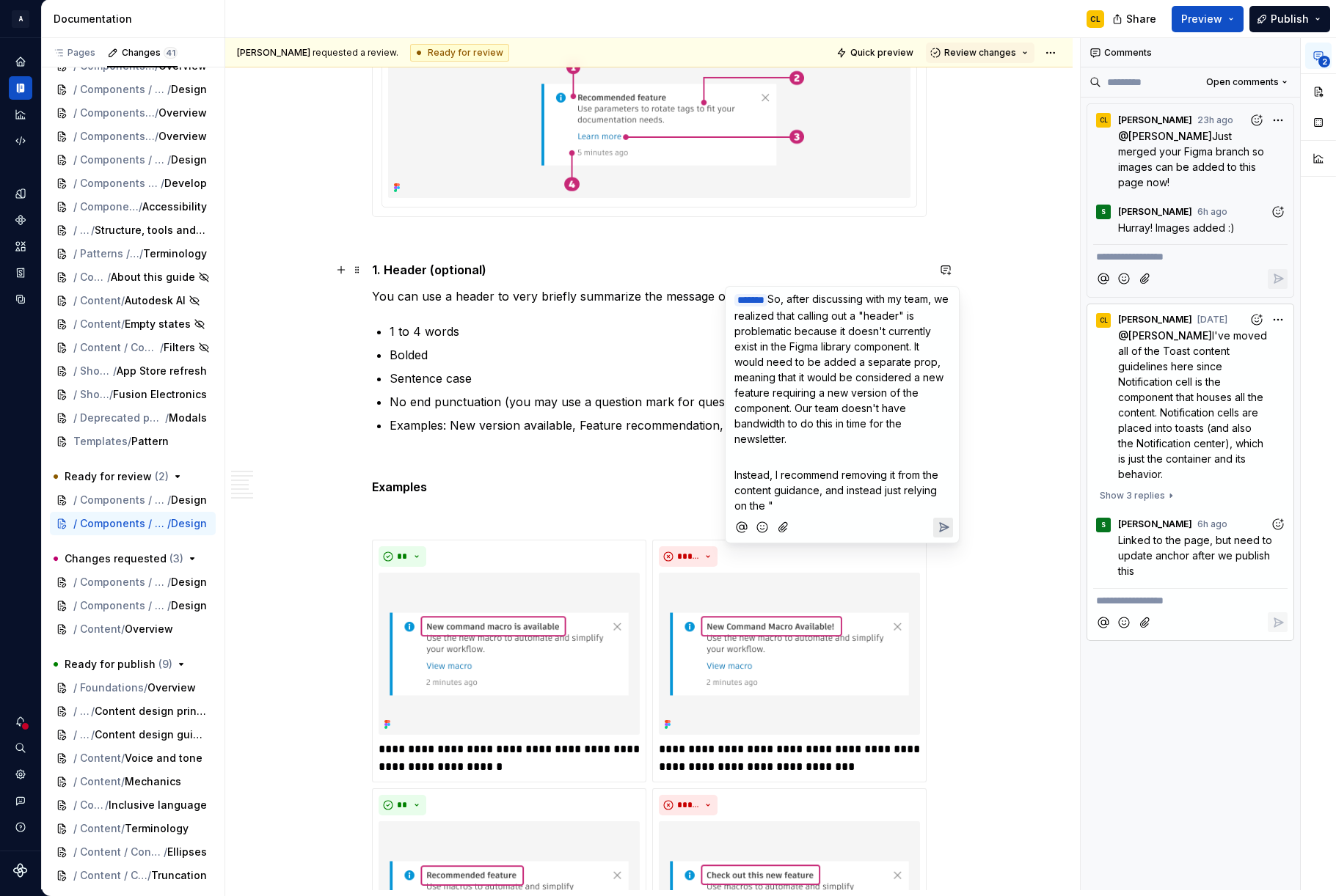
scroll to position [4172, 0]
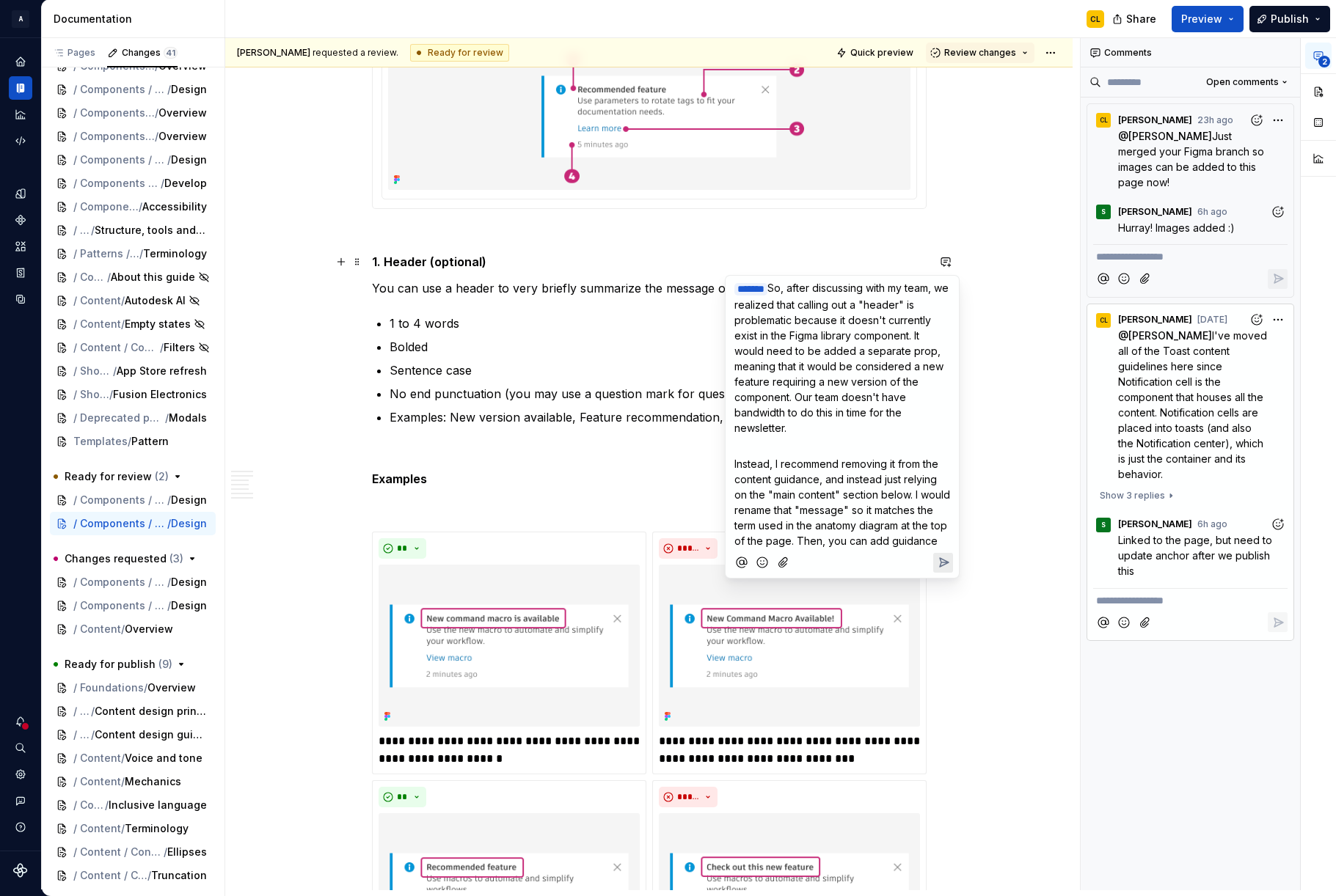
click at [803, 548] on p "Instead, I recommend removing it from the content guidance, and instead just re…" at bounding box center [842, 502] width 216 height 92
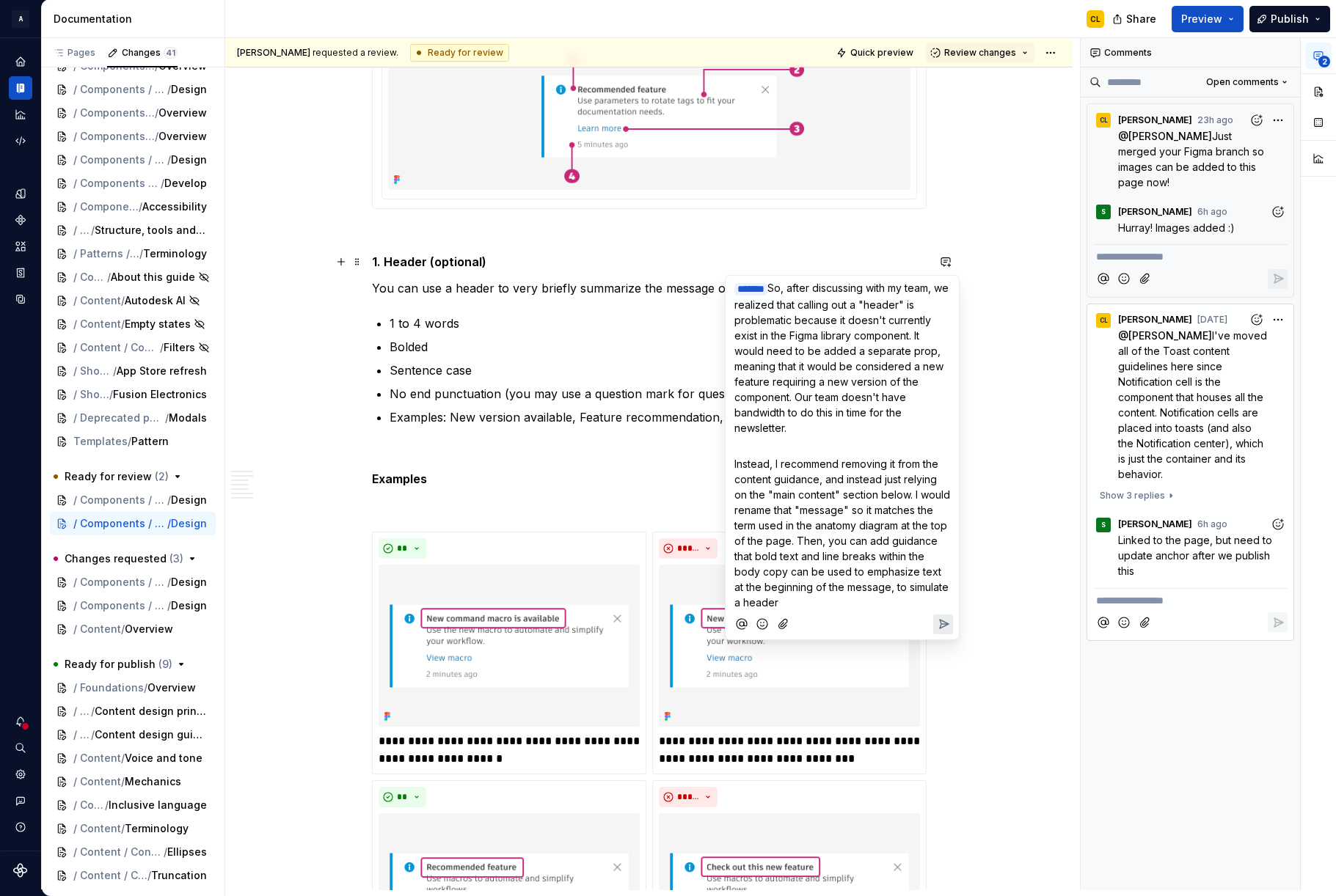
click at [822, 567] on span "Instead, I recommend removing it from the content guidance, and instead just re…" at bounding box center [843, 532] width 219 height 151
click at [745, 572] on span "Instead, I recommend removing it from the content guidance, and instead just re…" at bounding box center [843, 532] width 219 height 151
drag, startPoint x: 786, startPoint y: 569, endPoint x: 834, endPoint y: 567, distance: 48.0
click at [834, 567] on span "Instead, I recommend removing it from the content guidance, and instead just re…" at bounding box center [843, 532] width 219 height 151
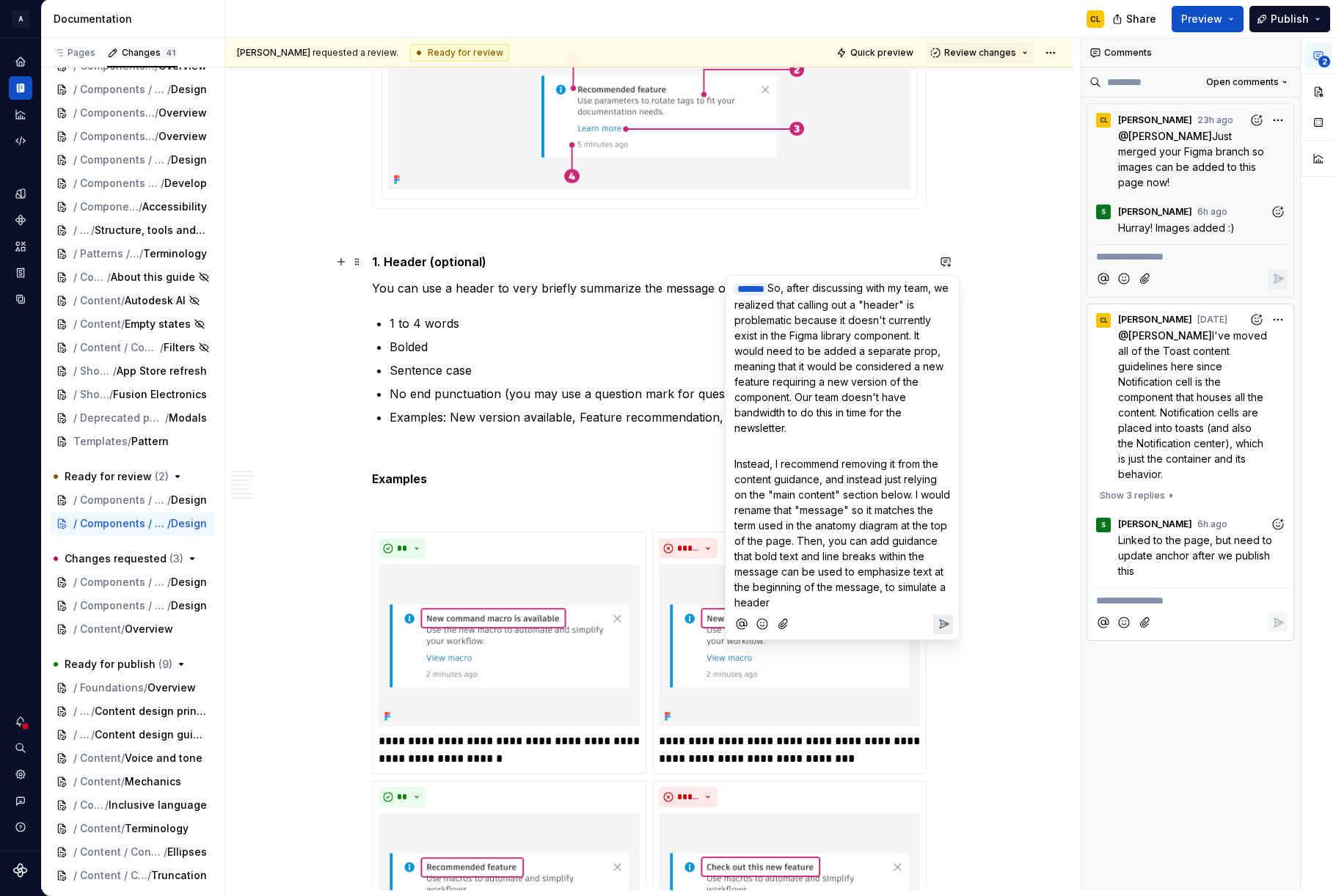
drag, startPoint x: 856, startPoint y: 588, endPoint x: 820, endPoint y: 589, distance: 36.0
click at [855, 588] on span "Instead, I recommend removing it from the content guidance, and instead just re…" at bounding box center [843, 532] width 219 height 151
click at [814, 588] on span "Instead, I recommend removing it from the content guidance, and instead just re…" at bounding box center [843, 532] width 219 height 151
click at [893, 594] on p "Instead, I recommend removing it from the content guidance, and instead just re…" at bounding box center [842, 532] width 216 height 154
click at [873, 646] on span "We can always plan to add a header prop into the 3.0 component" at bounding box center [837, 646] width 207 height 28
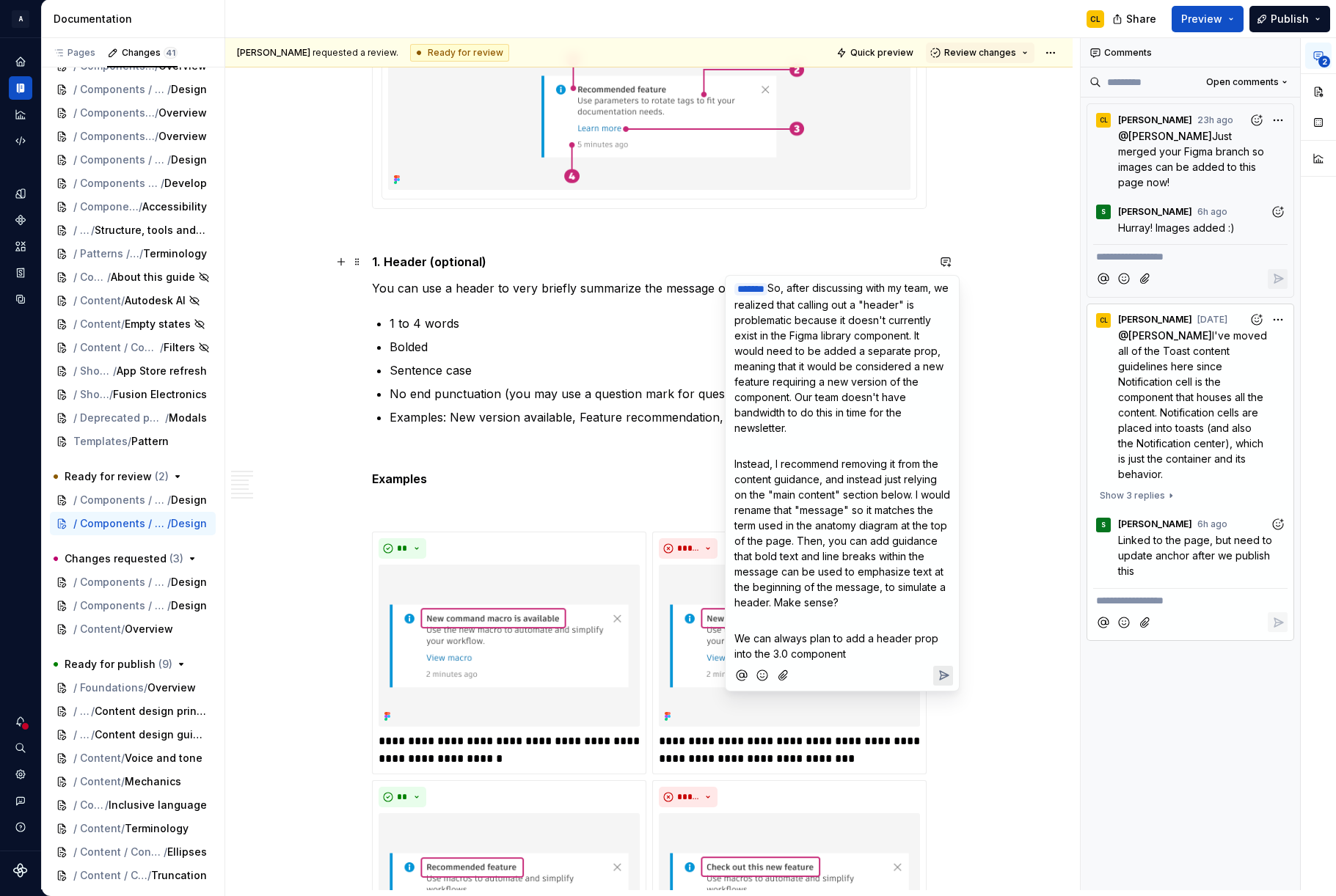
drag, startPoint x: 876, startPoint y: 670, endPoint x: 856, endPoint y: 676, distance: 20.9
click at [875, 661] on p "We can always plan to add a header prop into the 3.0 component" at bounding box center [842, 646] width 216 height 31
drag, startPoint x: 743, startPoint y: 654, endPoint x: 735, endPoint y: 655, distance: 8.1
click at [735, 655] on span "We can always plan to add a header prop into the 3.0 component" at bounding box center [837, 646] width 207 height 28
click at [872, 661] on p "We can always plan to add a header prop into the 3.0 component" at bounding box center [842, 646] width 216 height 31
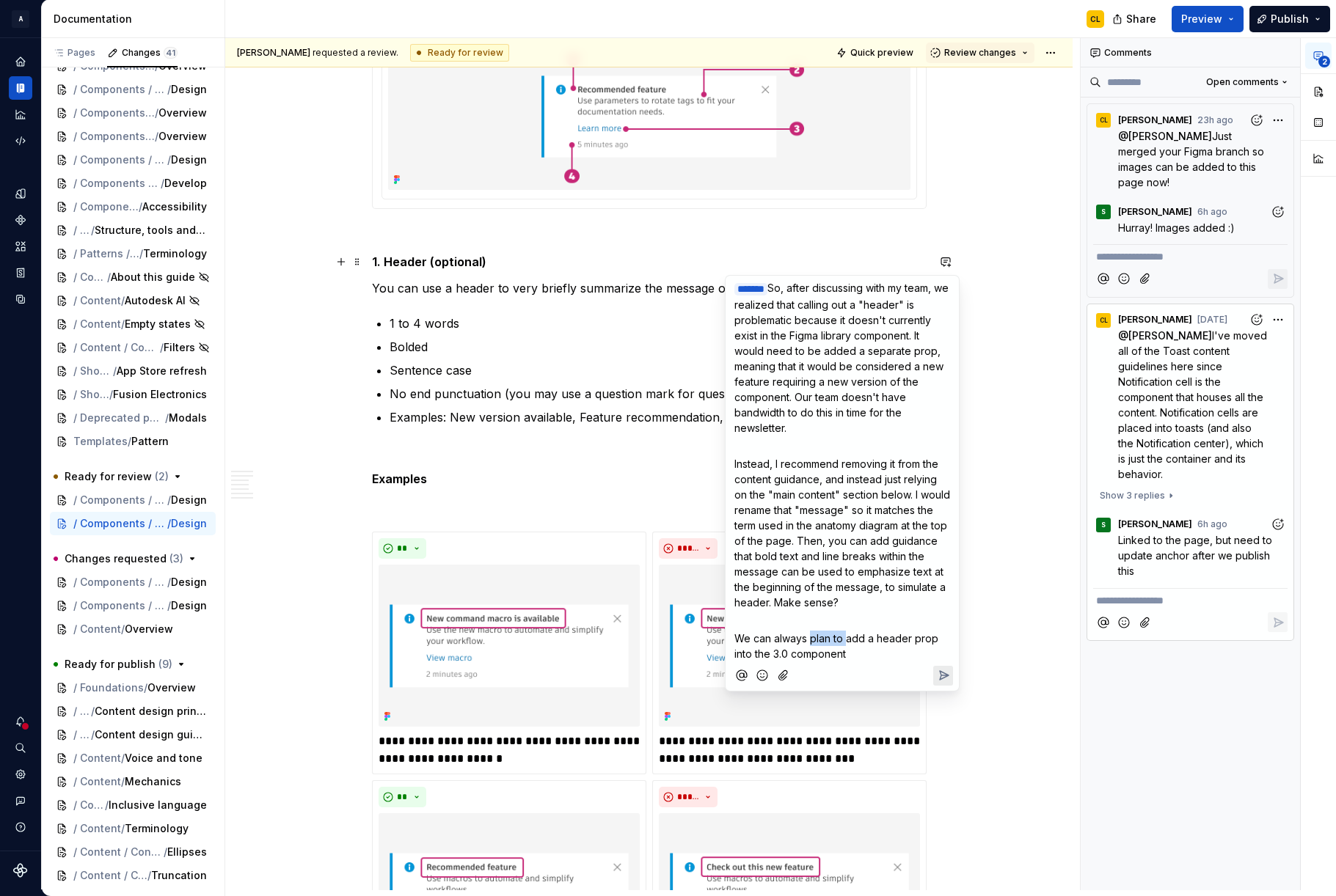
drag, startPoint x: 811, startPoint y: 657, endPoint x: 846, endPoint y: 647, distance: 36.4
click at [846, 647] on span "We can always plan to add a header prop into the 3.0 component" at bounding box center [837, 646] width 207 height 28
click at [850, 661] on p "We can always add a header prop into the 3.0 component" at bounding box center [842, 646] width 216 height 31
click at [806, 660] on span "We can always add a header prop into the 3.0 component!" at bounding box center [839, 646] width 210 height 28
click at [895, 657] on span "We can always add a header prop into the 3.0 component!" at bounding box center [839, 646] width 210 height 28
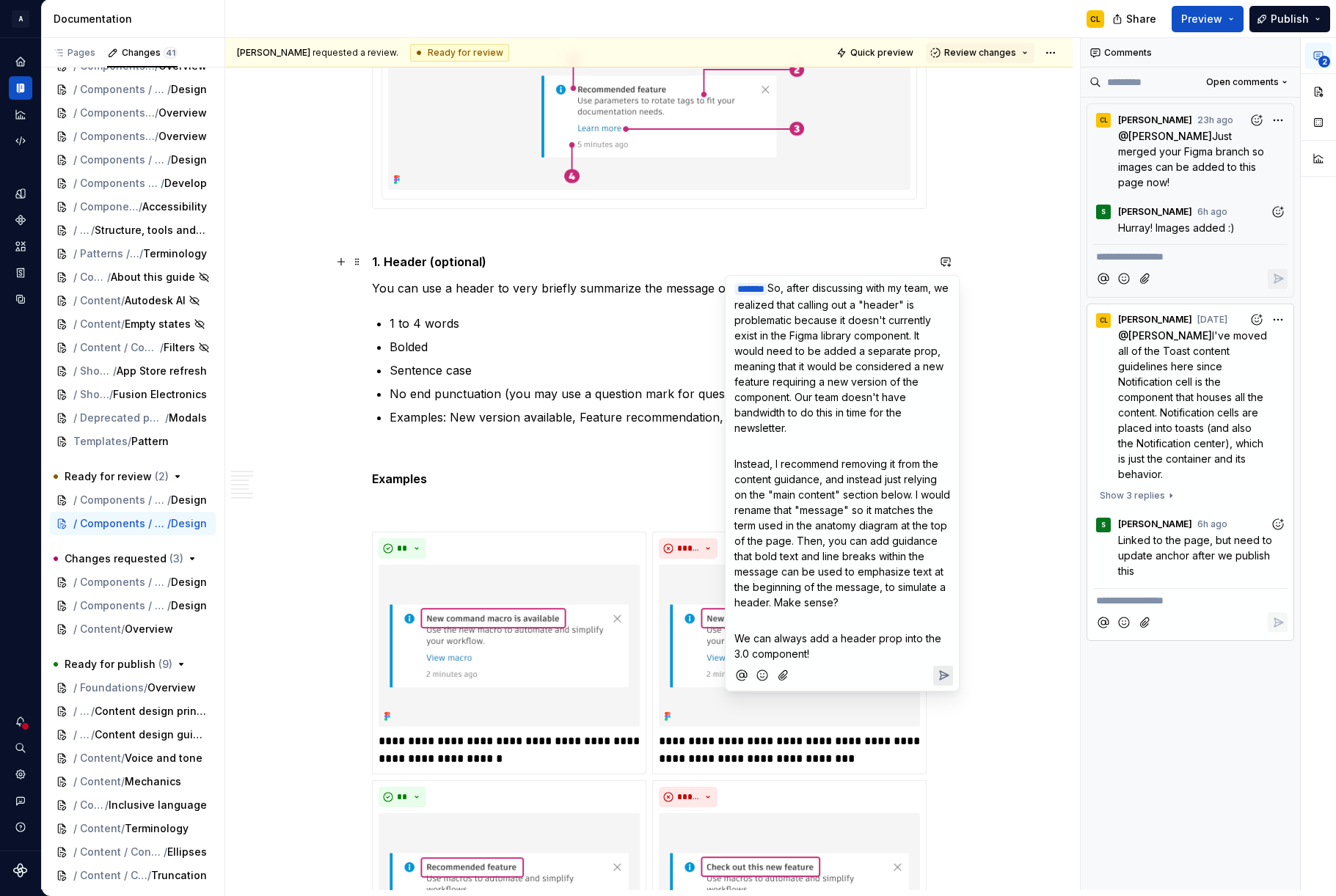
drag, startPoint x: 869, startPoint y: 393, endPoint x: 870, endPoint y: 407, distance: 14.0
click at [870, 407] on span "So, after discussing with my team, we realized that calling out a "header" is p…" at bounding box center [843, 357] width 217 height 152
click at [824, 338] on span "So, after discussing with my team, we realized that calling out a "header" is p…" at bounding box center [843, 357] width 217 height 152
drag, startPoint x: 789, startPoint y: 328, endPoint x: 818, endPoint y: 363, distance: 45.5
click at [818, 363] on span "So, after discussing with my team, we realized that calling out a "header" is p…" at bounding box center [843, 357] width 217 height 152
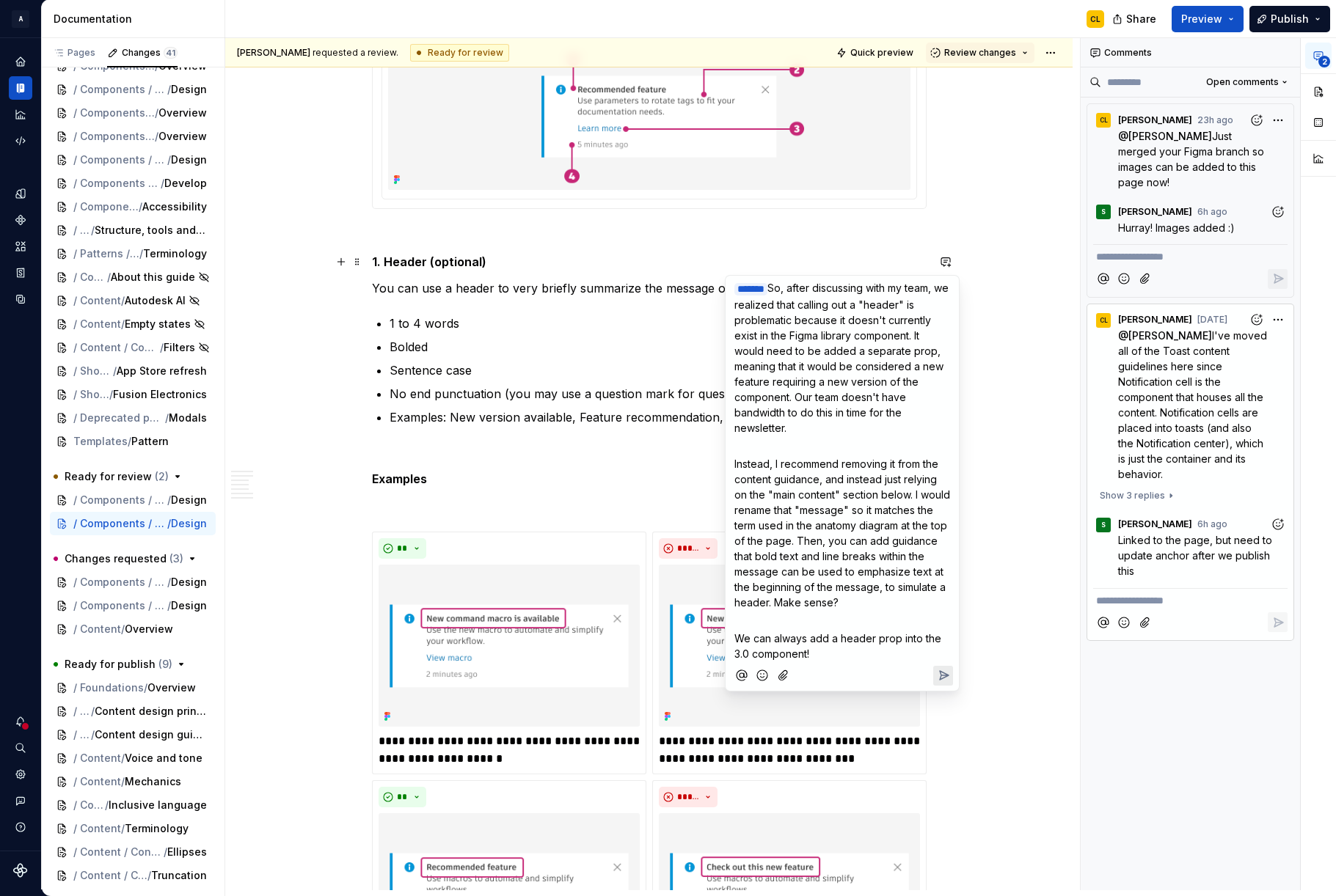
click at [833, 386] on span "So, after discussing with my team, we realized that calling out a "header" is p…" at bounding box center [843, 357] width 217 height 152
drag, startPoint x: 809, startPoint y: 351, endPoint x: 832, endPoint y: 371, distance: 30.5
click at [832, 371] on span "So, after discussing with my team, we realized that calling out a "header" is p…" at bounding box center [843, 357] width 217 height 152
click at [844, 388] on p "﻿ * ****** ﻿ So, after discussing with my team, we realized that calling out a …" at bounding box center [842, 357] width 216 height 155
drag, startPoint x: 796, startPoint y: 398, endPoint x: 810, endPoint y: 429, distance: 34.0
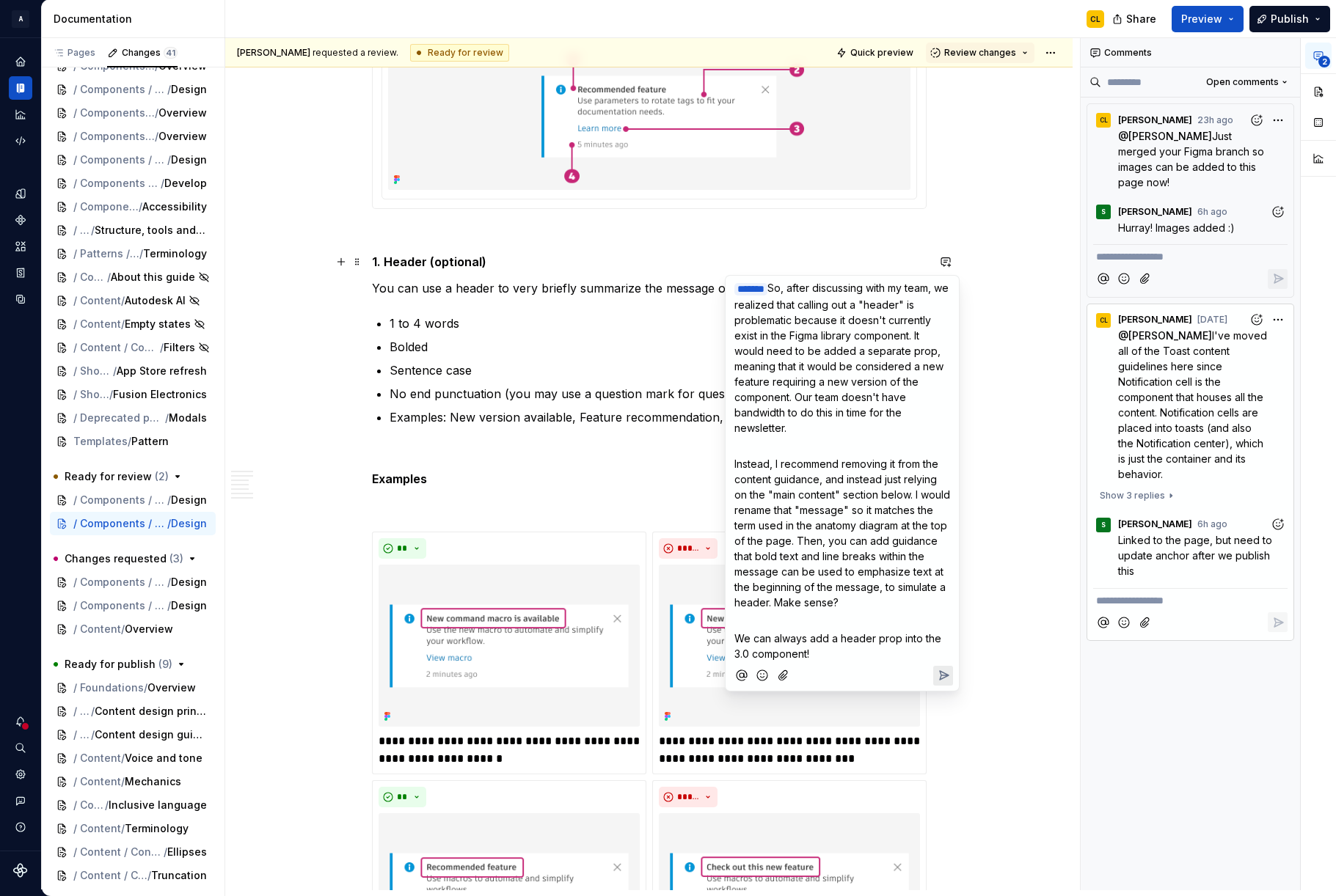
click at [831, 423] on p "﻿ * ****** ﻿ So, after discussing with my team, we realized that calling out a …" at bounding box center [842, 357] width 216 height 155
drag, startPoint x: 809, startPoint y: 429, endPoint x: 808, endPoint y: 438, distance: 9.1
click at [809, 430] on p "﻿ * ****** ﻿ So, after discussing with my team, we realized that calling out a …" at bounding box center [842, 357] width 216 height 155
drag, startPoint x: 794, startPoint y: 465, endPoint x: 831, endPoint y: 497, distance: 48.9
click at [831, 498] on span "Instead, I recommend removing it from the content guidance, and instead just re…" at bounding box center [843, 532] width 219 height 151
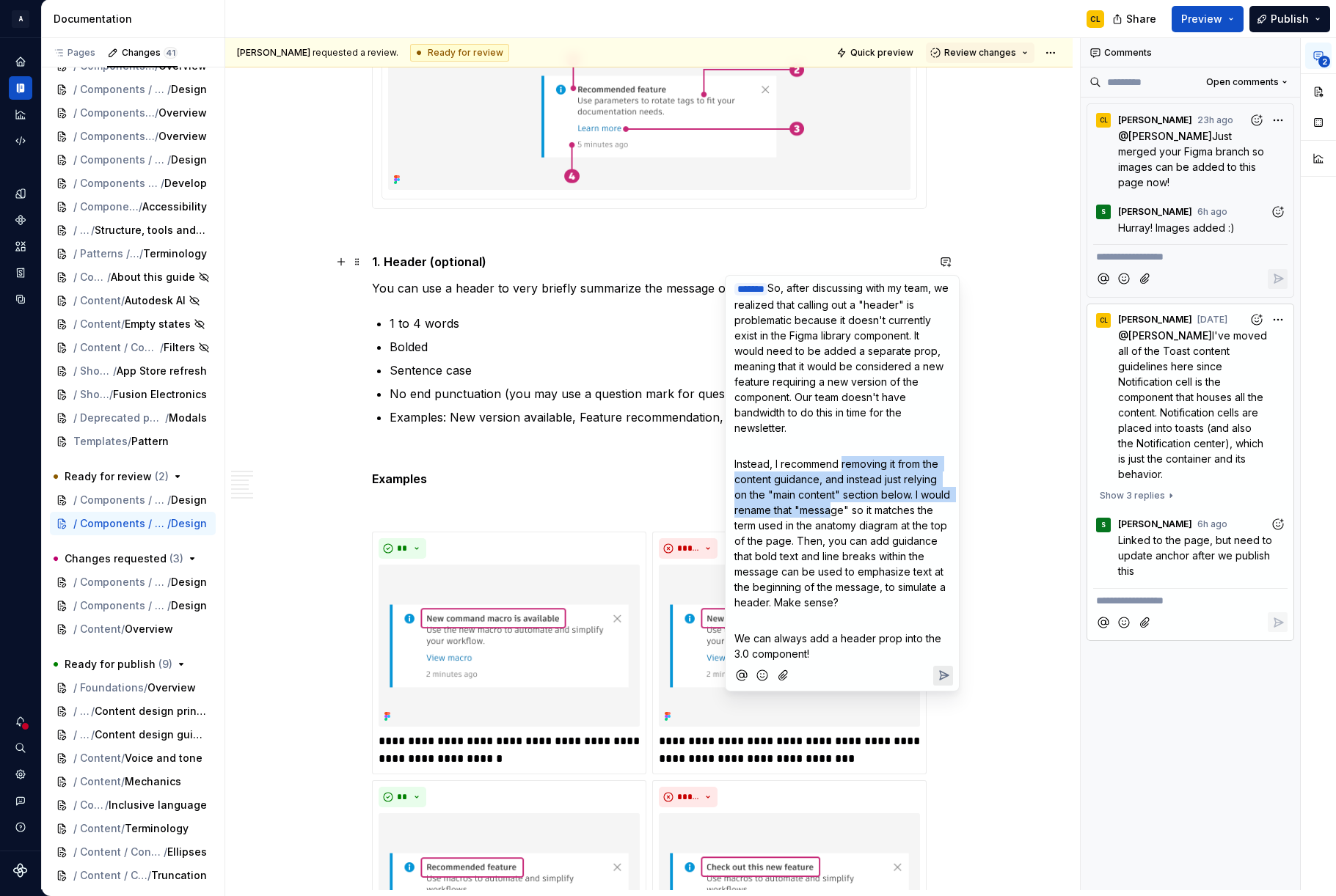
drag, startPoint x: 844, startPoint y: 460, endPoint x: 863, endPoint y: 514, distance: 57.2
click at [864, 504] on span "Instead, I recommend removing it from the content guidance, and instead just re…" at bounding box center [843, 532] width 219 height 151
click at [865, 526] on span "Instead, I recommend removing it from the content guidance, and instead just re…" at bounding box center [843, 532] width 219 height 151
click at [893, 463] on span "Instead, I recommend removing it from the content guidance, and instead just re…" at bounding box center [843, 532] width 219 height 151
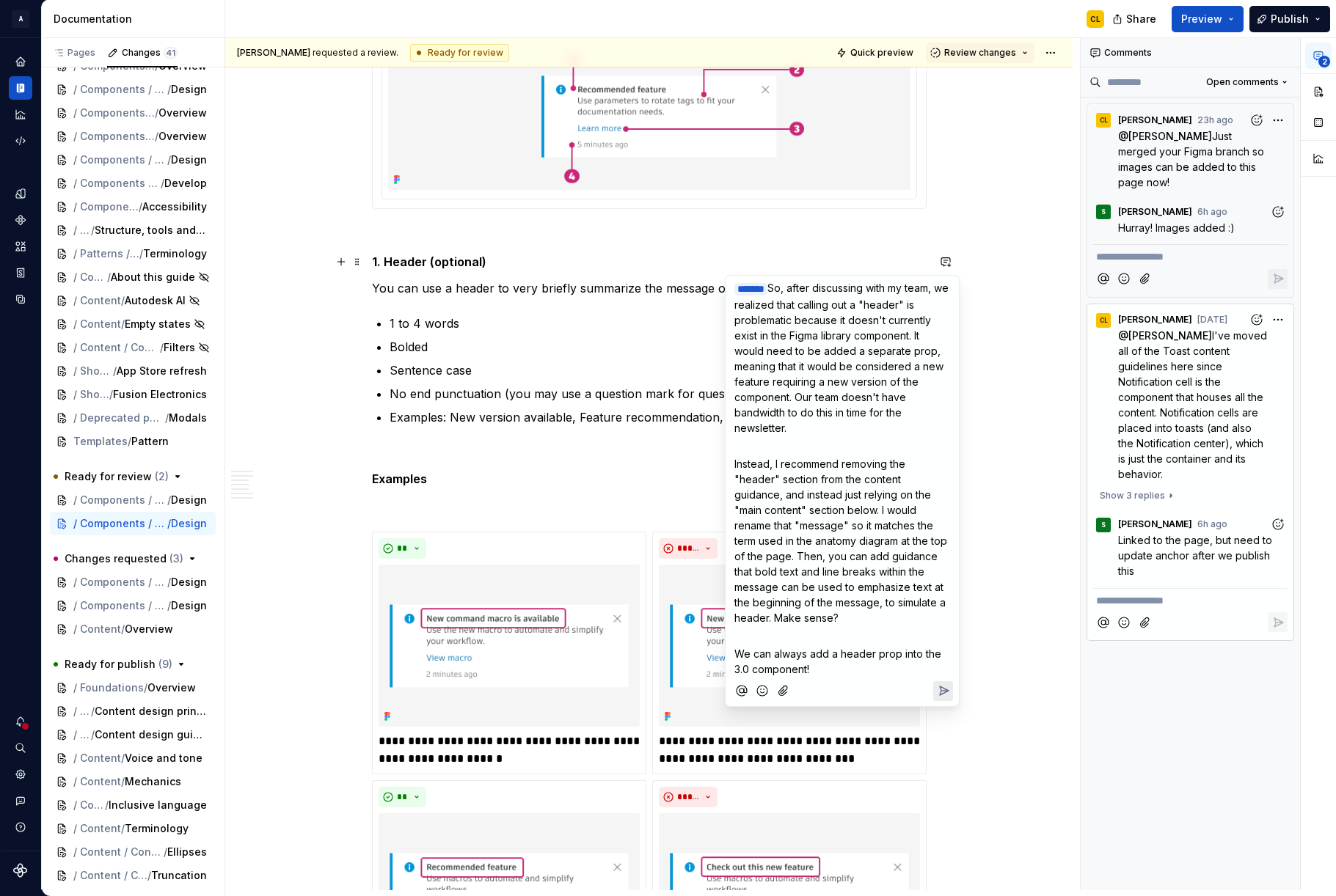
click at [778, 496] on span "Instead, I recommend removing the "header" section from the content guidance, a…" at bounding box center [842, 541] width 216 height 167
click at [818, 476] on span "Instead, I recommend removing the "header" section from the content guidance an…" at bounding box center [843, 541] width 218 height 167
drag, startPoint x: 884, startPoint y: 479, endPoint x: 778, endPoint y: 474, distance: 106.1
click at [878, 479] on span "Instead, I recommend removing the "header" section from the content guidance an…" at bounding box center [843, 541] width 218 height 167
click at [799, 476] on span "Instead, I recommend removing the "header" section from the content guidance an…" at bounding box center [843, 541] width 218 height 167
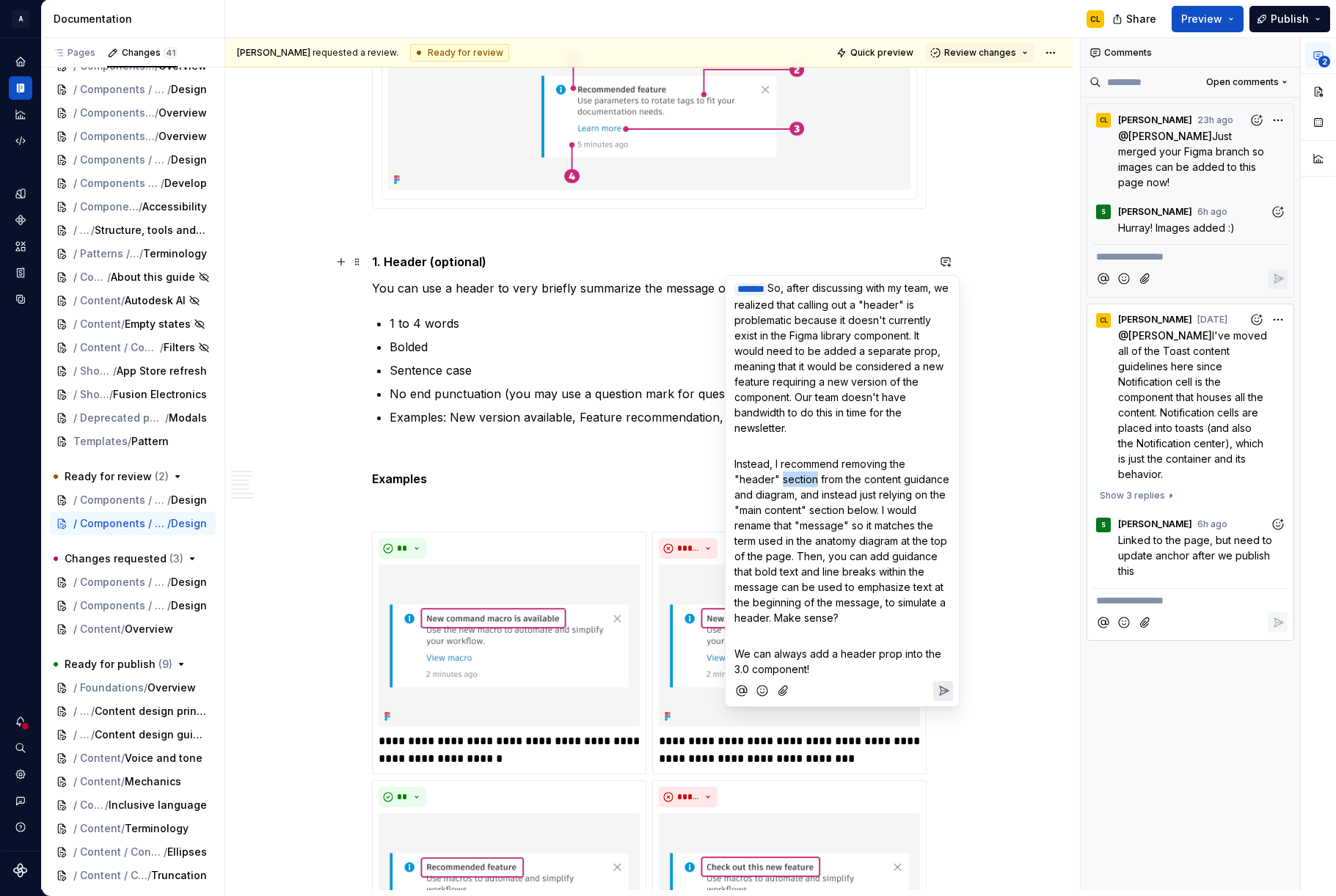
click at [799, 476] on span "Instead, I recommend removing the "header" section from the content guidance an…" at bounding box center [843, 541] width 218 height 167
click at [892, 460] on span "Instead, I recommend removing the "header" from the content guidance and diagra…" at bounding box center [842, 541] width 216 height 167
click at [823, 464] on span "Instead, I recommend removing "header" from the content guidance and diagram, a…" at bounding box center [843, 541] width 219 height 167
drag, startPoint x: 838, startPoint y: 483, endPoint x: 875, endPoint y: 480, distance: 37.1
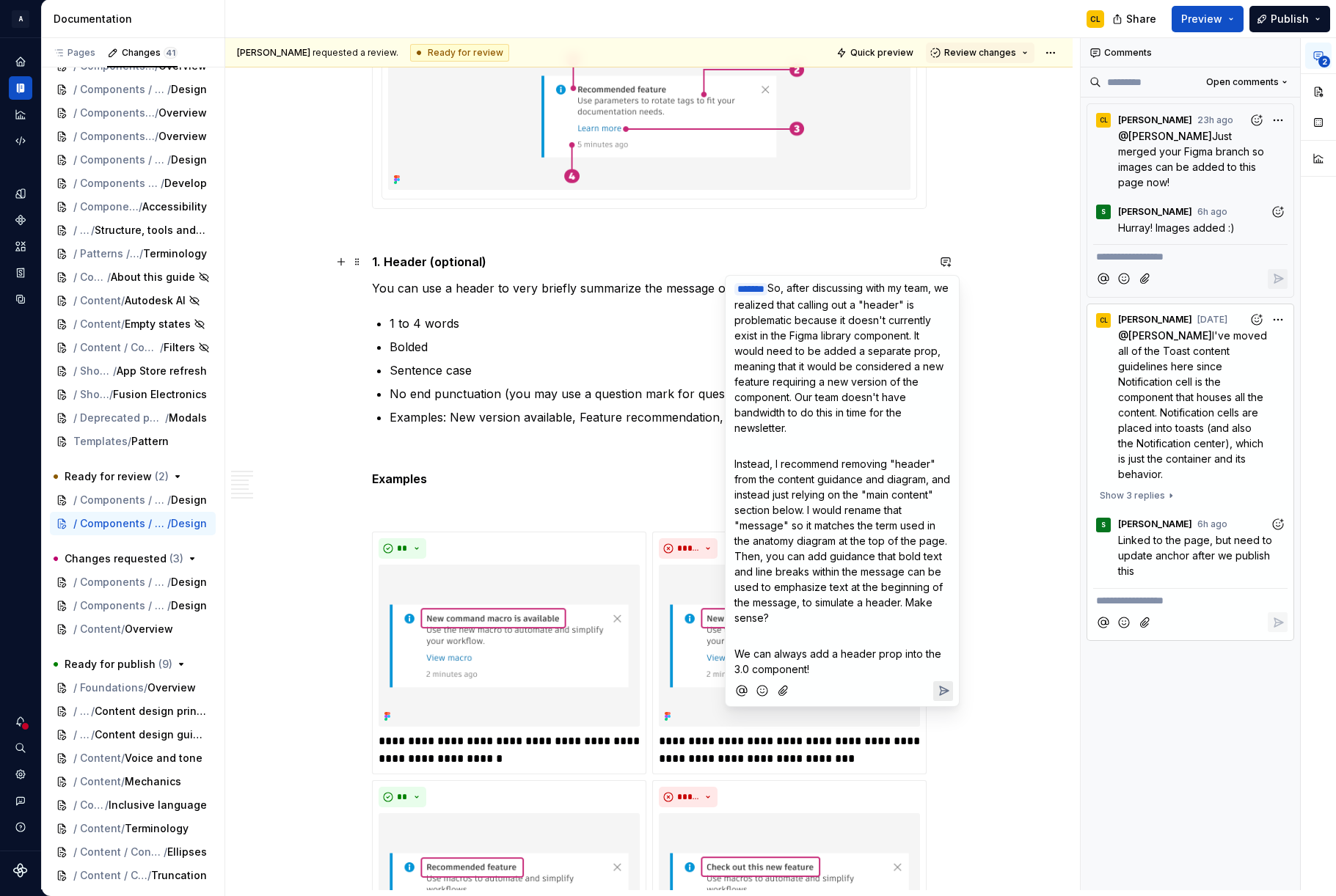
click at [838, 483] on span "Instead, I recommend removing "header" from the content guidance and diagram, a…" at bounding box center [843, 541] width 219 height 167
click at [905, 478] on span "Instead, I recommend removing "header" from the content guidance and diagram, a…" at bounding box center [843, 541] width 219 height 167
click at [849, 485] on p "Instead, I recommend removing "header" from the content guidance and diagram, a…" at bounding box center [842, 541] width 216 height 170
drag, startPoint x: 806, startPoint y: 477, endPoint x: 826, endPoint y: 491, distance: 24.4
click at [826, 491] on span "Instead, I recommend removing "header" from the content guidance and diagram, a…" at bounding box center [843, 541] width 219 height 167
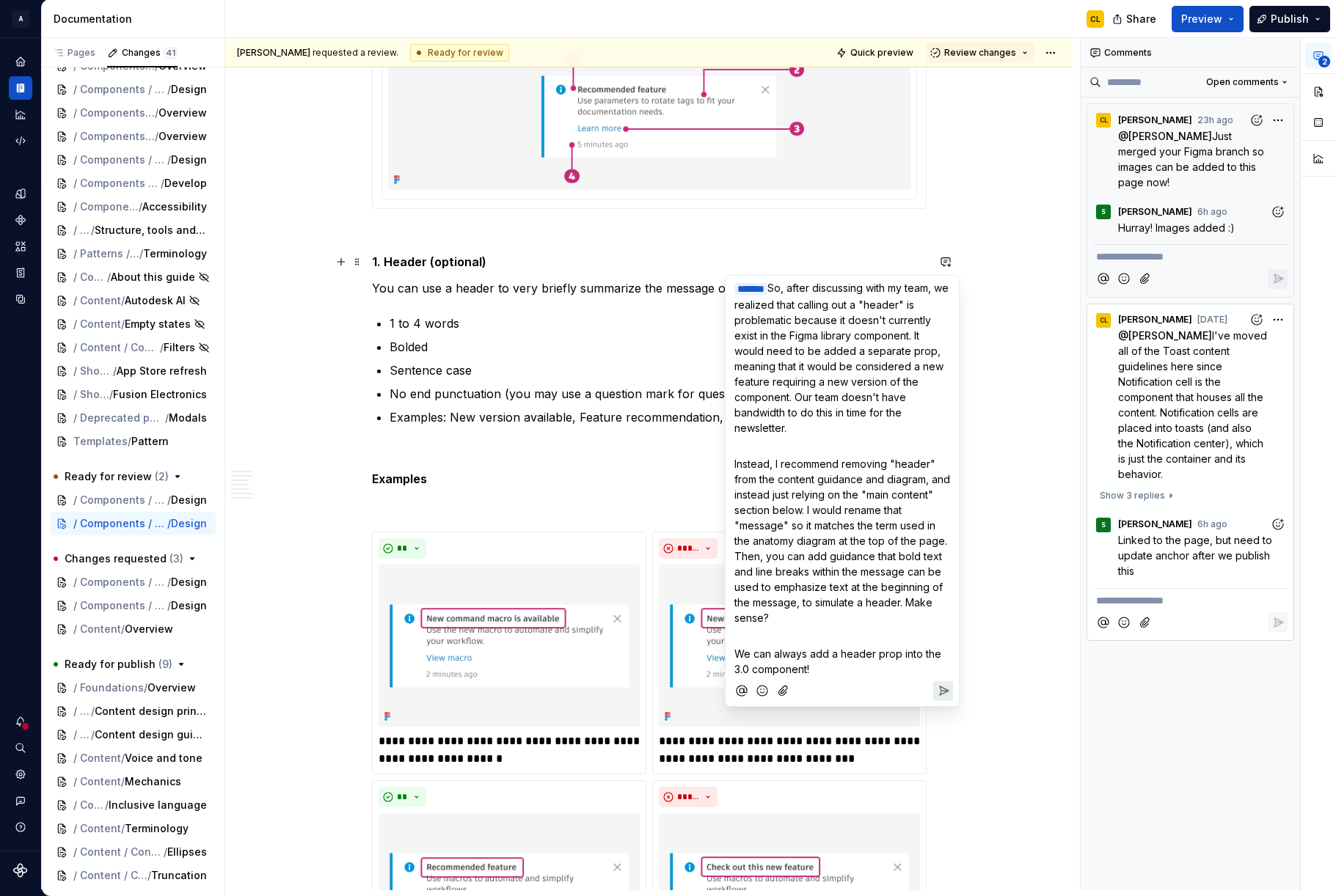
click at [880, 489] on span "Instead, I recommend removing "header" from the content guidance and diagram, a…" at bounding box center [843, 541] width 219 height 167
drag, startPoint x: 863, startPoint y: 477, endPoint x: 908, endPoint y: 479, distance: 45.0
click at [909, 477] on span "Instead, I recommend removing "header" from the content guidance and diagram, a…" at bounding box center [843, 541] width 219 height 167
click at [925, 477] on span "Instead, I recommend removing "header" from the content guidance and diagram, a…" at bounding box center [843, 541] width 219 height 167
drag, startPoint x: 866, startPoint y: 479, endPoint x: 927, endPoint y: 477, distance: 61.0
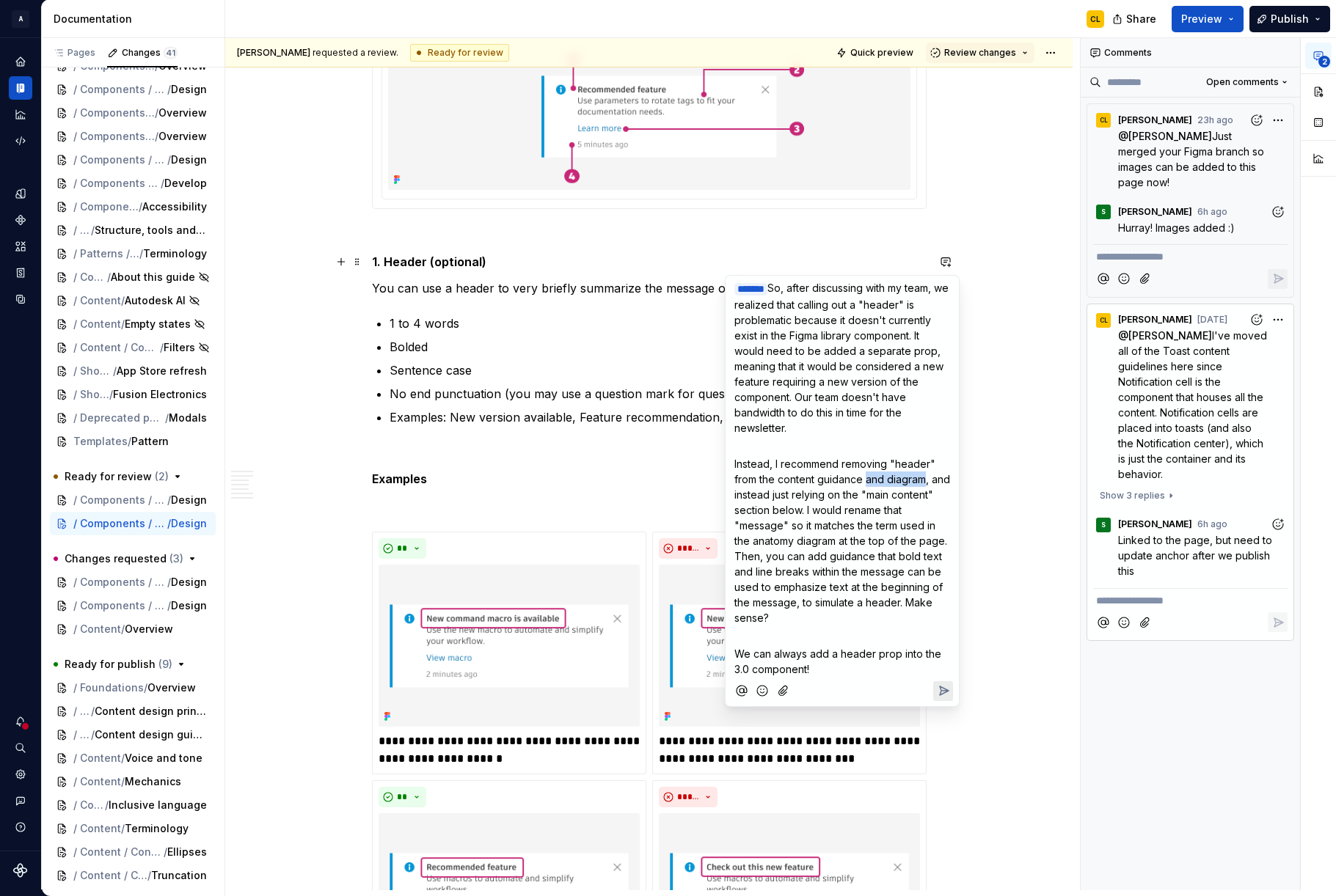
click at [927, 477] on span "Instead, I recommend removing "header" from the content guidance and diagram, a…" at bounding box center [843, 541] width 219 height 167
click at [846, 509] on span "Instead, I recommend removing "header" from the content guidance, and instead j…" at bounding box center [843, 541] width 217 height 167
click at [867, 484] on p "Instead, I recommend removing "header" from the content guidance, and instead j…" at bounding box center [842, 541] width 216 height 170
click at [822, 497] on span "Instead, I recommend removing "header" from the content guidance, and instead j…" at bounding box center [843, 541] width 217 height 167
click at [794, 489] on span "Instead, I recommend removing "header" from the content guidance, and instead j…" at bounding box center [843, 541] width 217 height 167
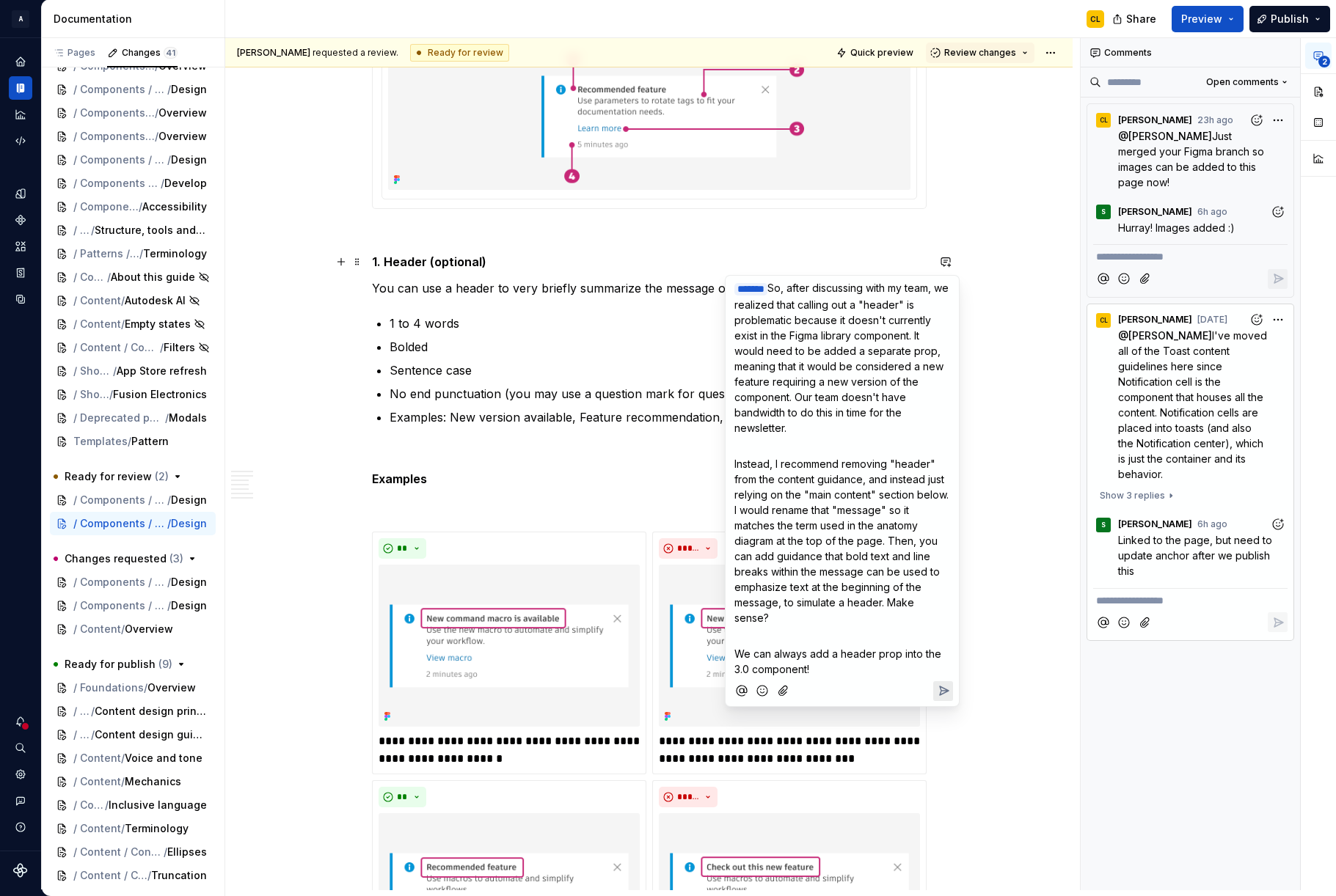
click at [766, 495] on span "Instead, I recommend removing "header" from the content guidance, and instead j…" at bounding box center [843, 541] width 217 height 167
click at [768, 517] on span "Instead, I recommend removing "header" from the content guidance, and instead j…" at bounding box center [843, 541] width 217 height 167
click at [835, 505] on span "Instead, I recommend removing "header" from the content guidance, and instead j…" at bounding box center [843, 541] width 217 height 167
click at [735, 508] on span "Instead, I recommend removing "header" from the content guidance, and instead j…" at bounding box center [843, 541] width 217 height 167
click at [777, 510] on span "Instead, I recommend removing "header" from the content guidance, and instead j…" at bounding box center [843, 541] width 217 height 167
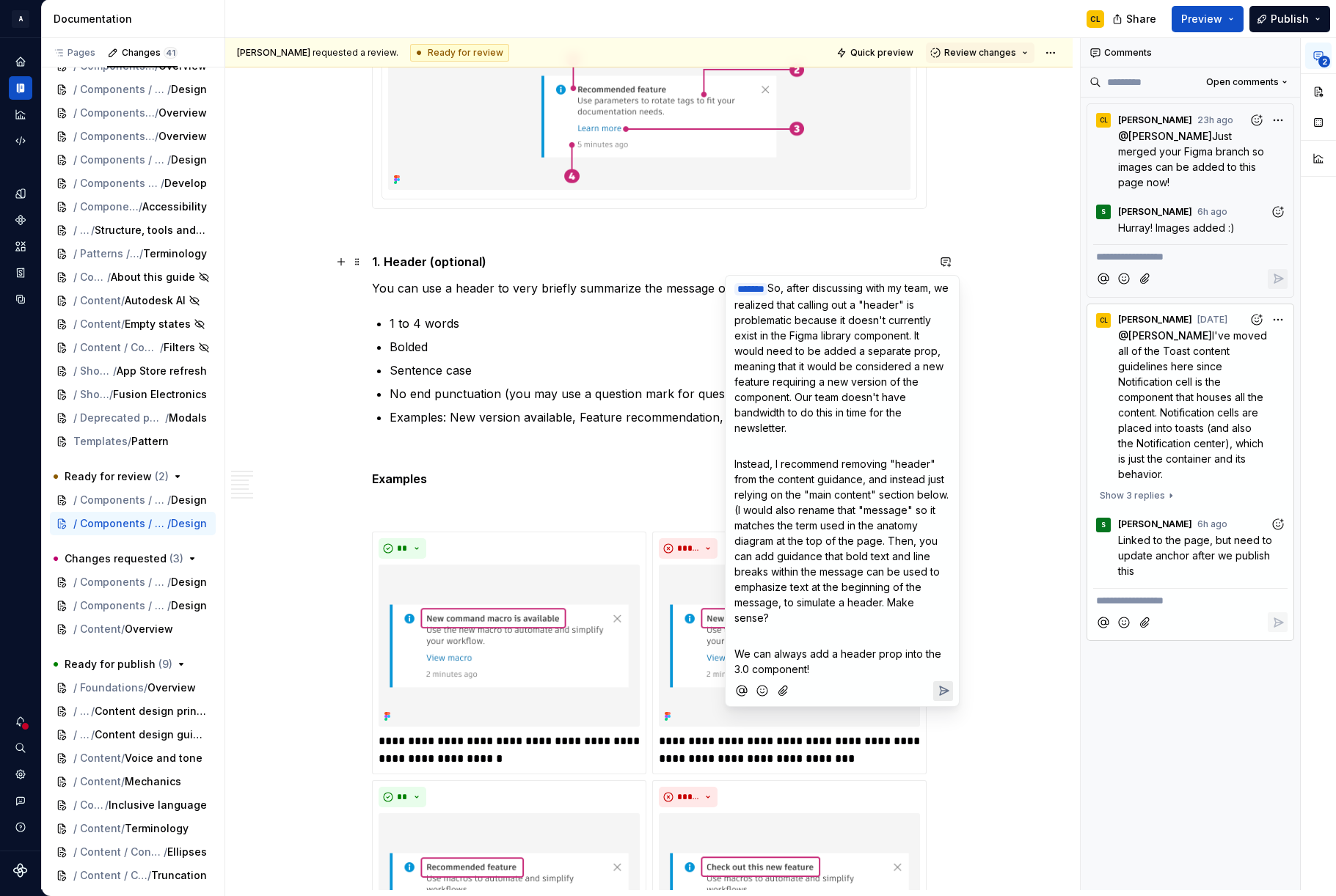
click at [739, 509] on span "Instead, I recommend removing "header" from the content guidance, and instead j…" at bounding box center [843, 541] width 217 height 167
drag, startPoint x: 842, startPoint y: 511, endPoint x: 849, endPoint y: 528, distance: 18.4
click at [849, 528] on span "Instead, I recommend removing "header" from the content guidance, and instead j…" at bounding box center [843, 541] width 217 height 167
click at [923, 524] on p "Instead, I recommend removing "header" from the content guidance, and instead j…" at bounding box center [842, 541] width 216 height 170
drag, startPoint x: 891, startPoint y: 538, endPoint x: 905, endPoint y: 557, distance: 23.6
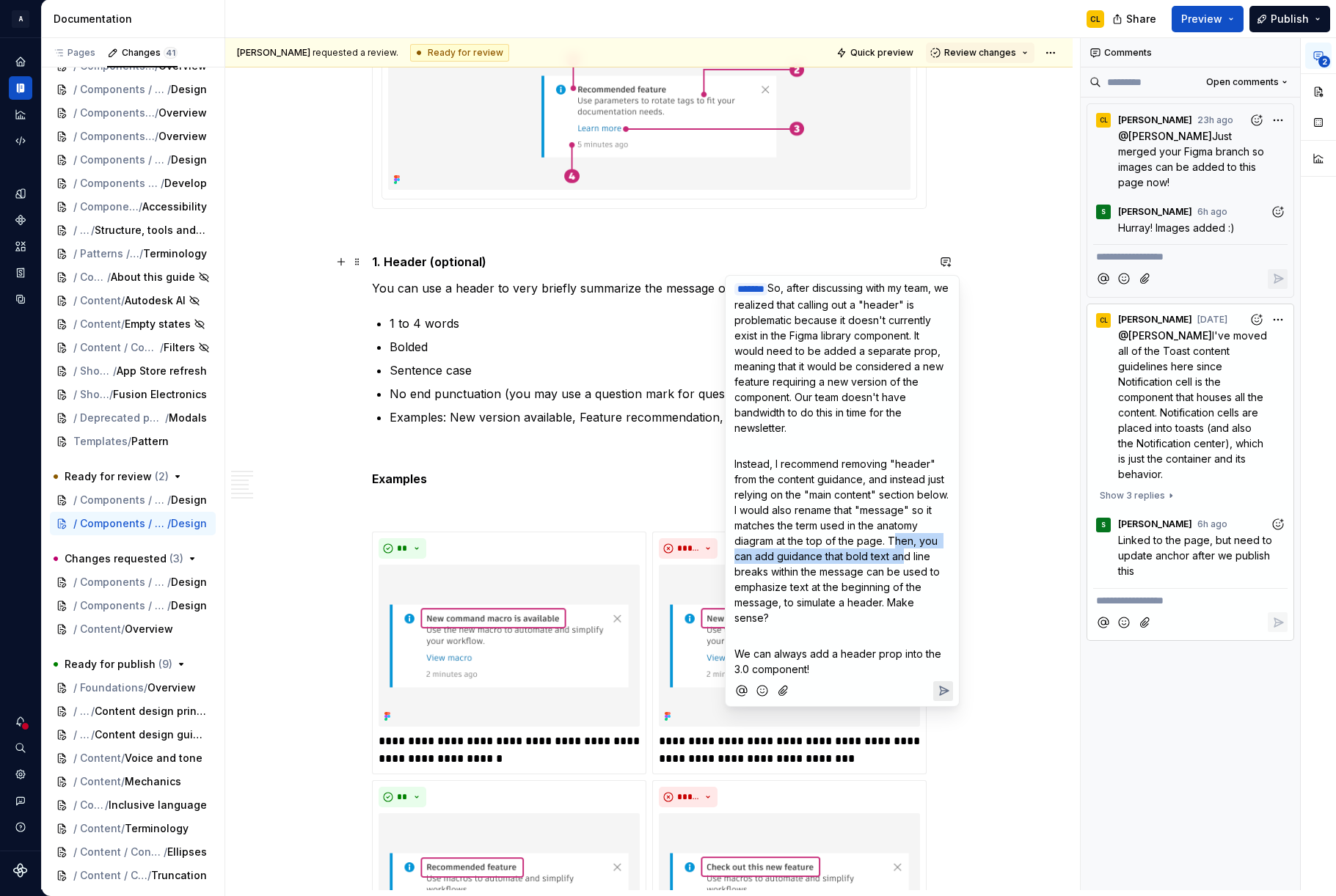
click at [905, 557] on span "Instead, I recommend removing "header" from the content guidance, and instead j…" at bounding box center [843, 541] width 217 height 167
click at [847, 561] on p "Instead, I recommend removing "header" from the content guidance, and instead j…" at bounding box center [842, 541] width 216 height 170
click at [822, 552] on span "Instead, I recommend removing "header" from the content guidance, and instead j…" at bounding box center [843, 541] width 217 height 167
click at [837, 637] on p "﻿" at bounding box center [842, 636] width 216 height 15
click at [829, 668] on p "We can always add a header prop into the 3.0 component!" at bounding box center [842, 661] width 216 height 31
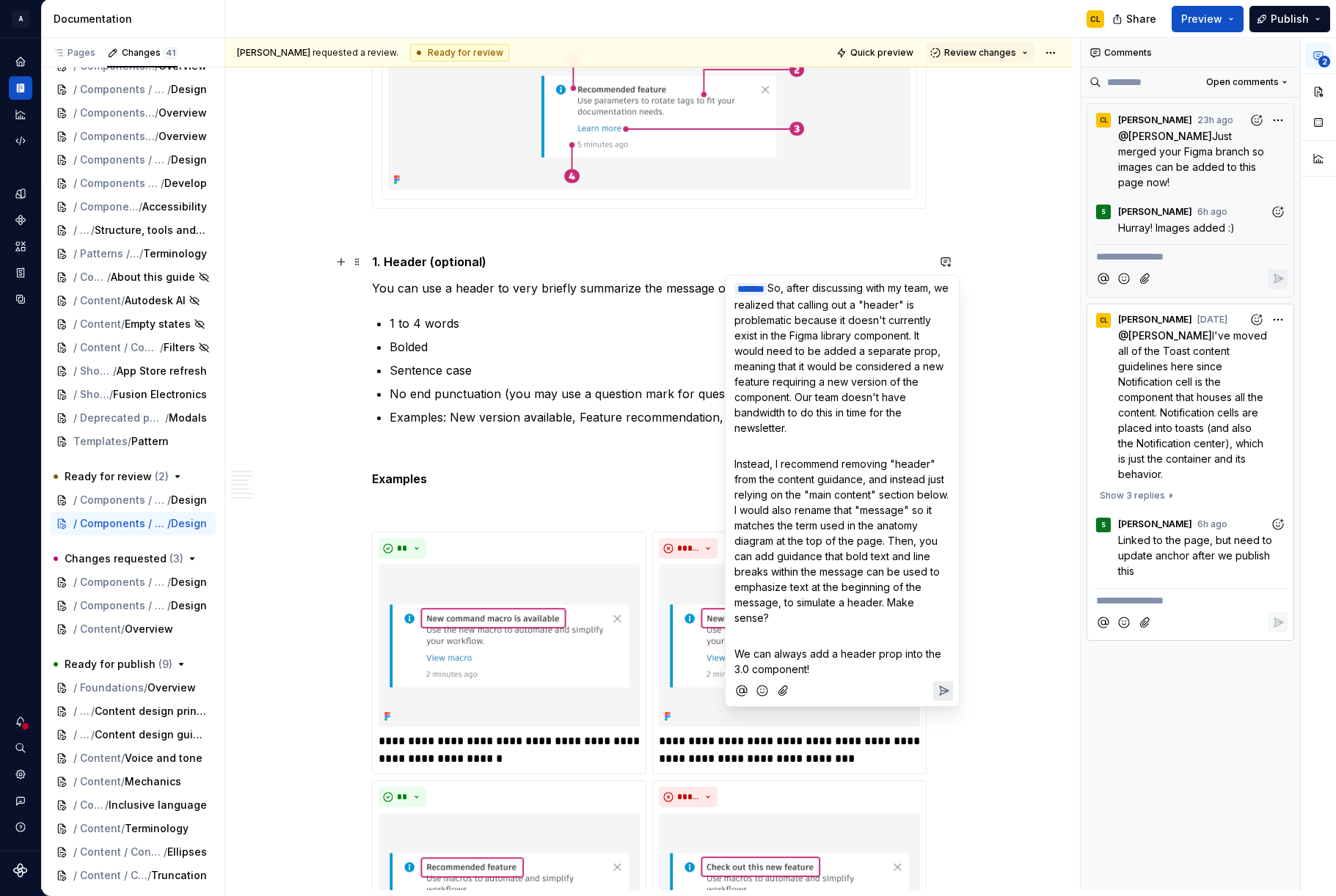
click at [734, 654] on span "We can always add a header prop into the 3.0 component!" at bounding box center [839, 661] width 210 height 28
drag, startPoint x: 735, startPoint y: 652, endPoint x: 743, endPoint y: 651, distance: 8.1
click at [743, 651] on span "We can always add a header prop into the 3.0 component!" at bounding box center [839, 661] width 210 height 28
drag, startPoint x: 808, startPoint y: 650, endPoint x: 822, endPoint y: 657, distance: 15.7
click at [809, 650] on span "We can always add a header prop into the 3.0 component!" at bounding box center [839, 661] width 210 height 28
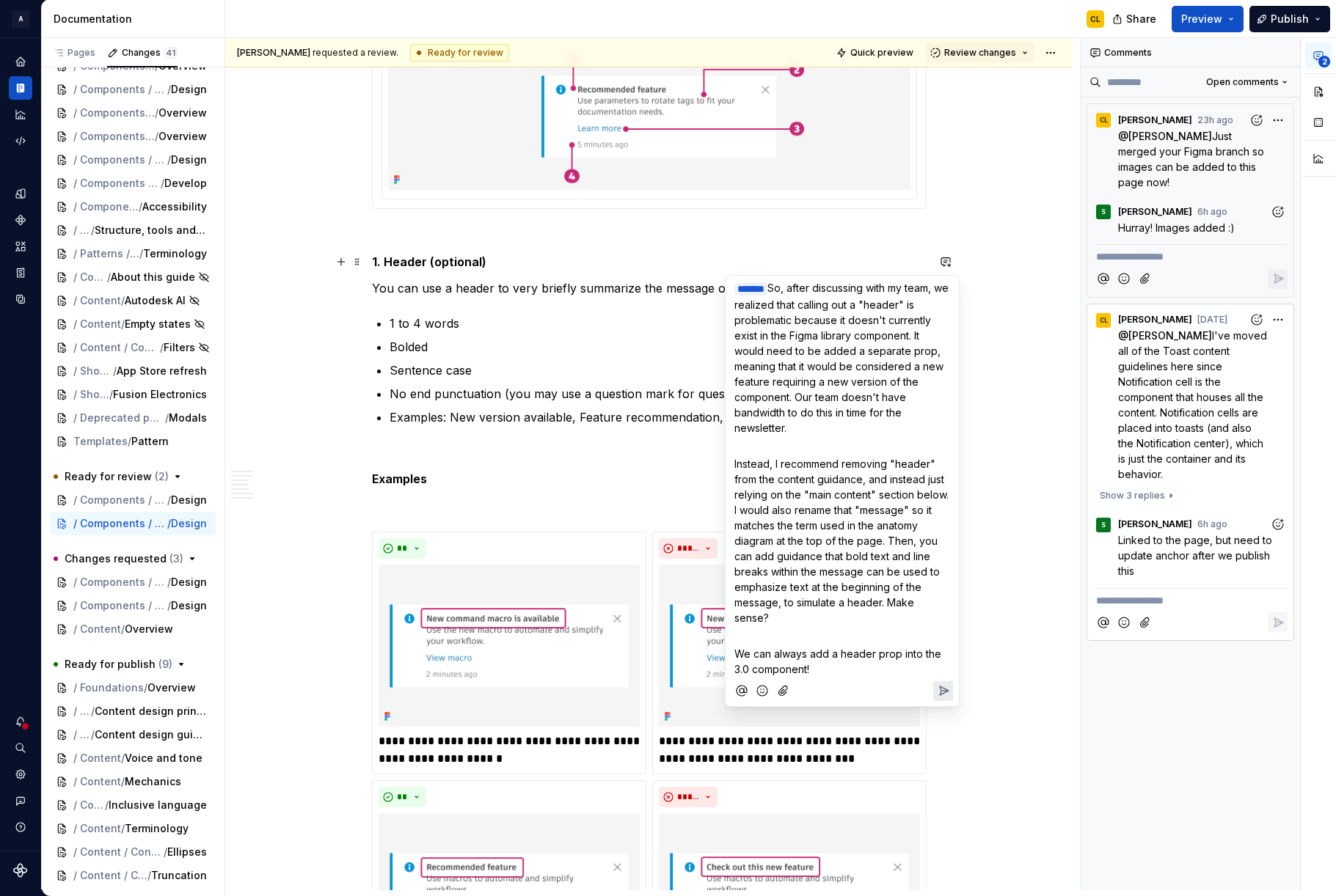
click at [834, 665] on p "We can always add a header prop into the 3.0 component!" at bounding box center [842, 661] width 216 height 31
click at [943, 691] on icon "Send" at bounding box center [943, 690] width 14 height 14
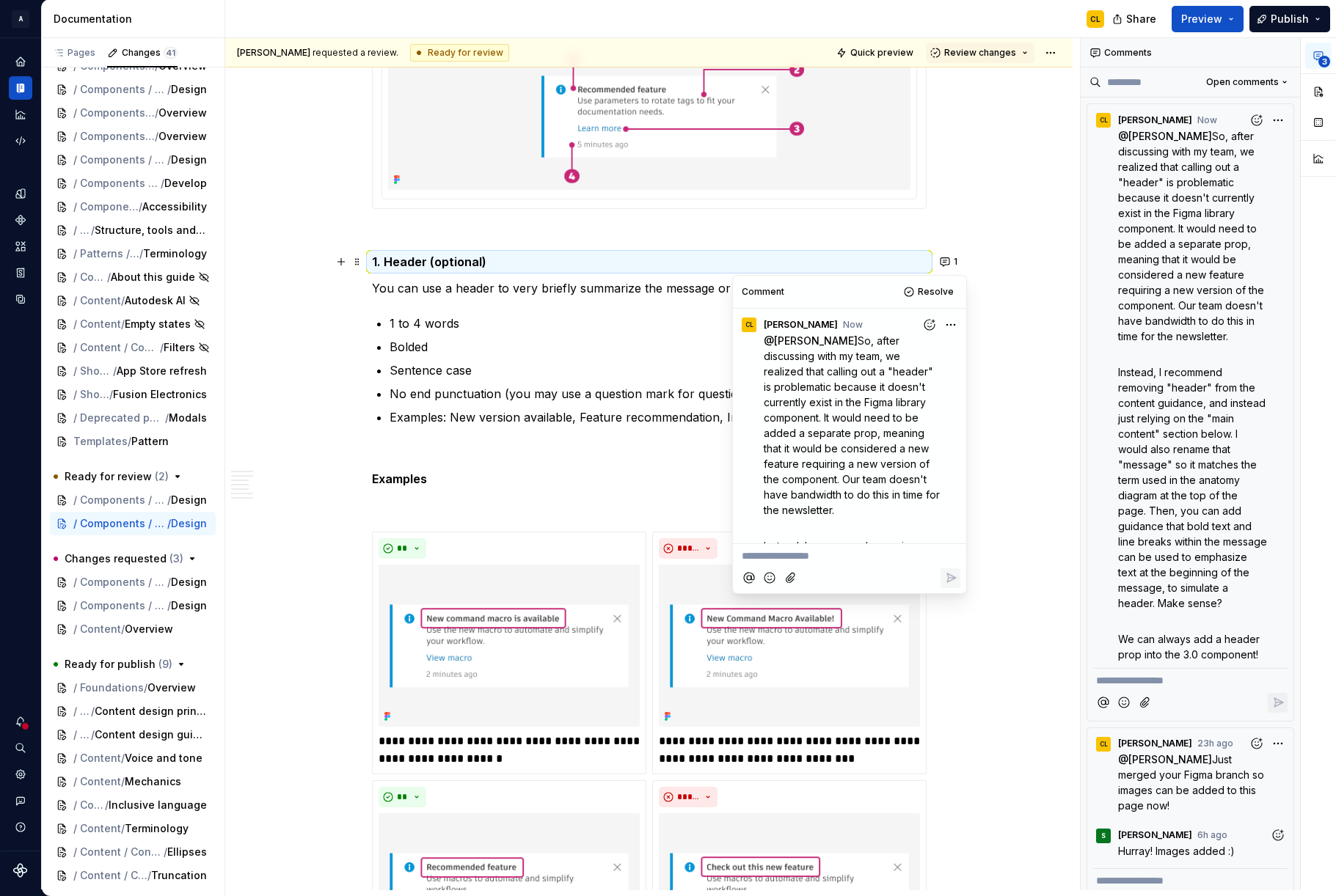
scroll to position [240, 0]
click at [1012, 48] on span "Review changes" at bounding box center [980, 52] width 72 height 11
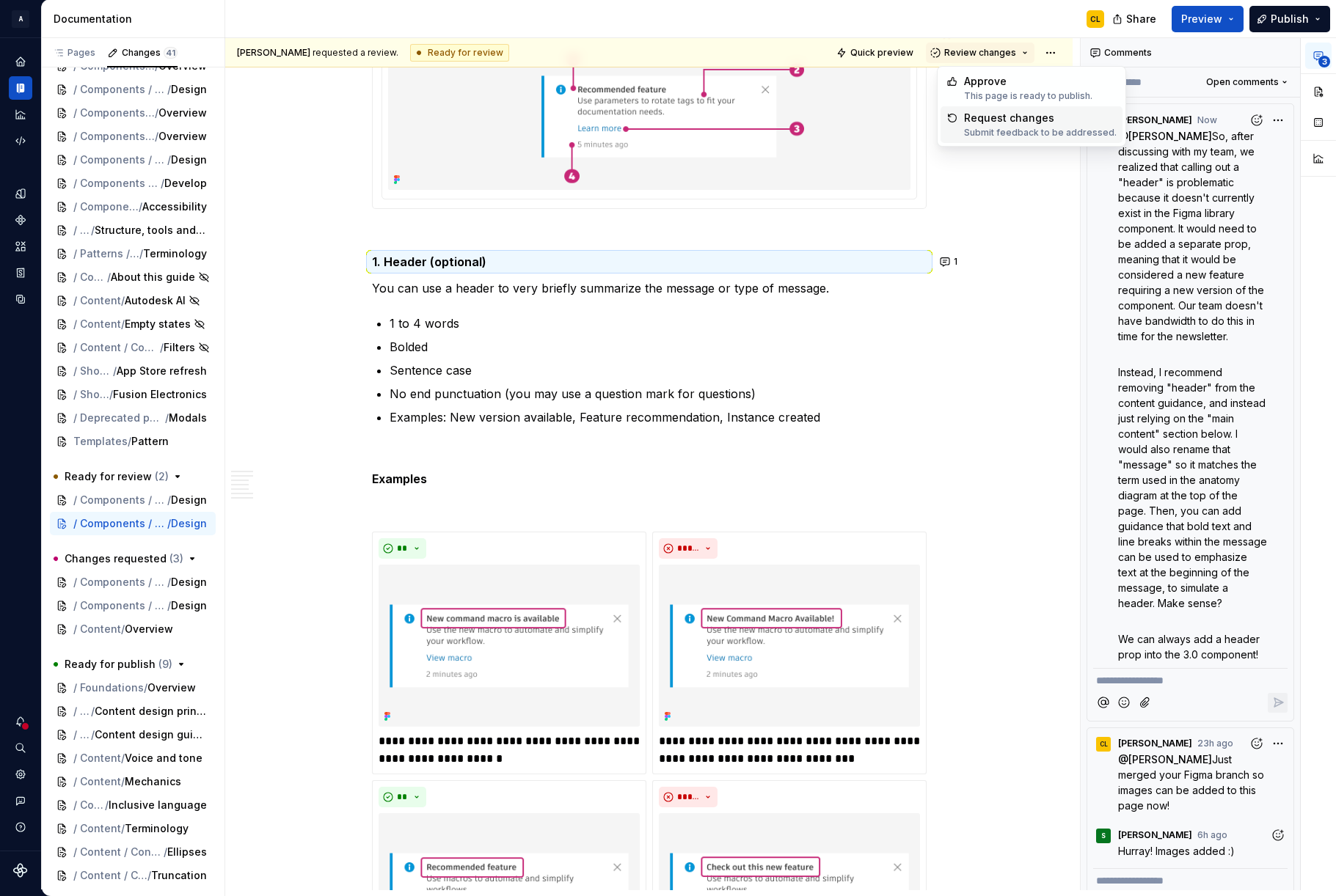
click at [1008, 120] on div "Request changes" at bounding box center [1040, 117] width 152 height 14
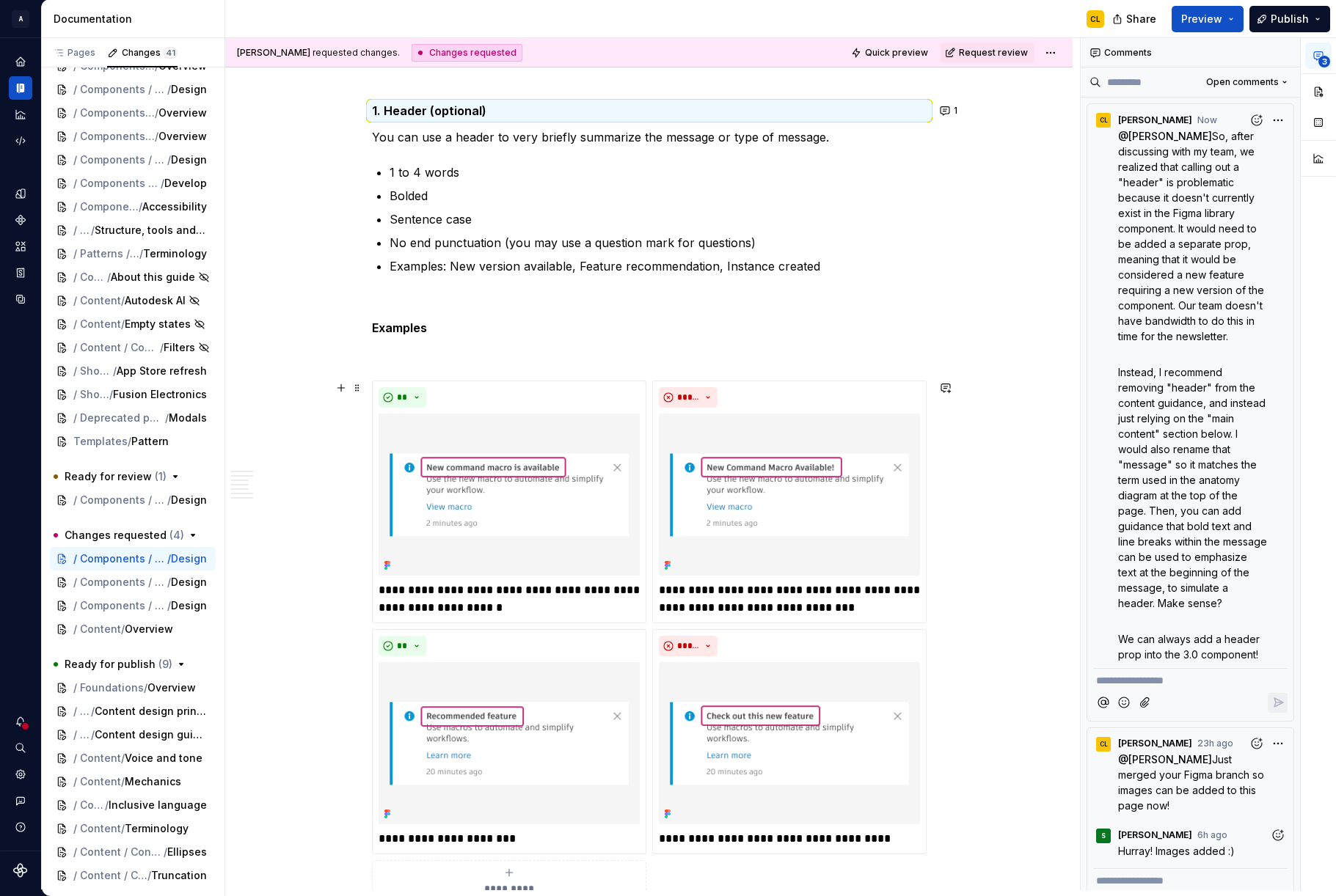
scroll to position [4325, 0]
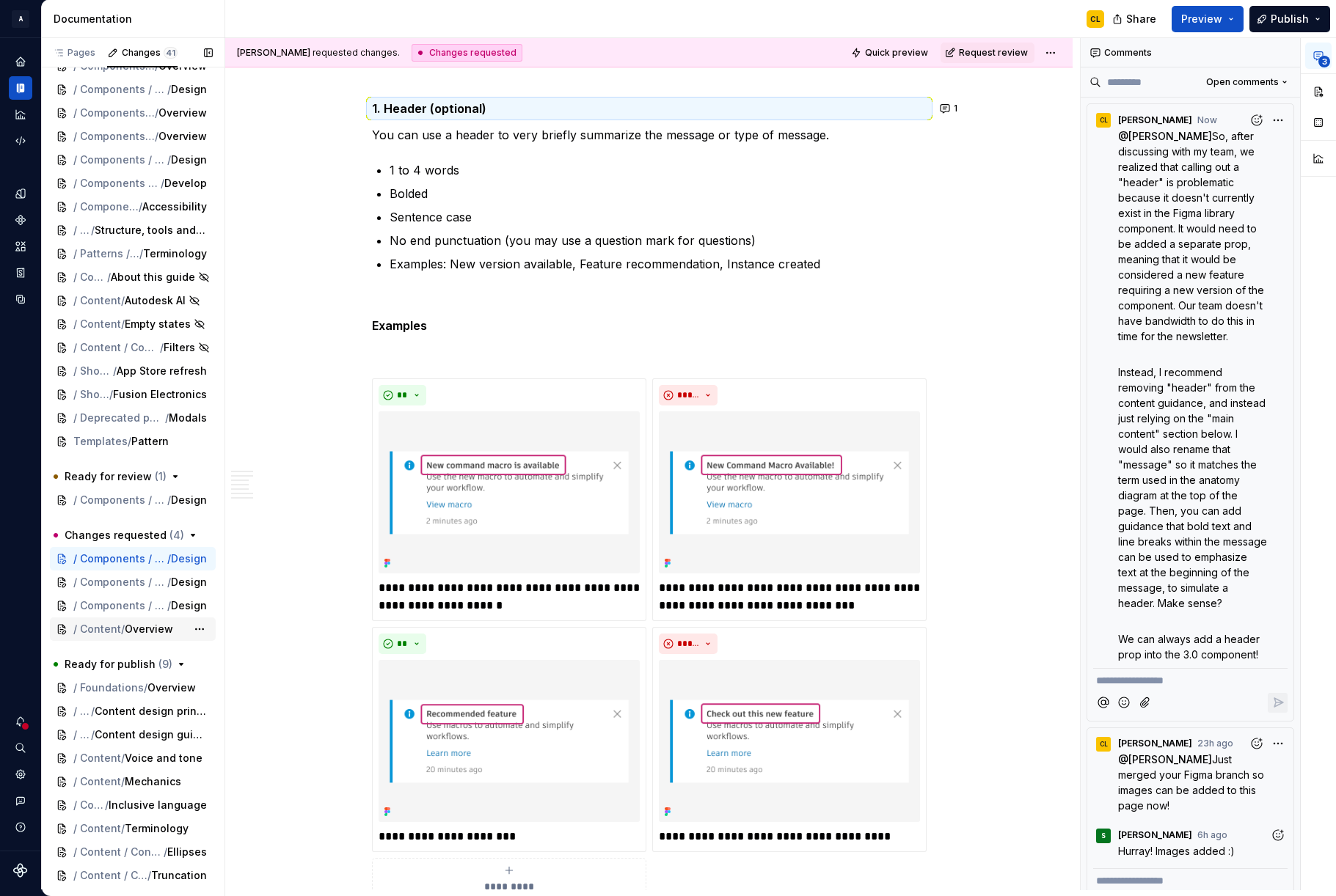
click at [163, 628] on span "Overview" at bounding box center [149, 629] width 48 height 14
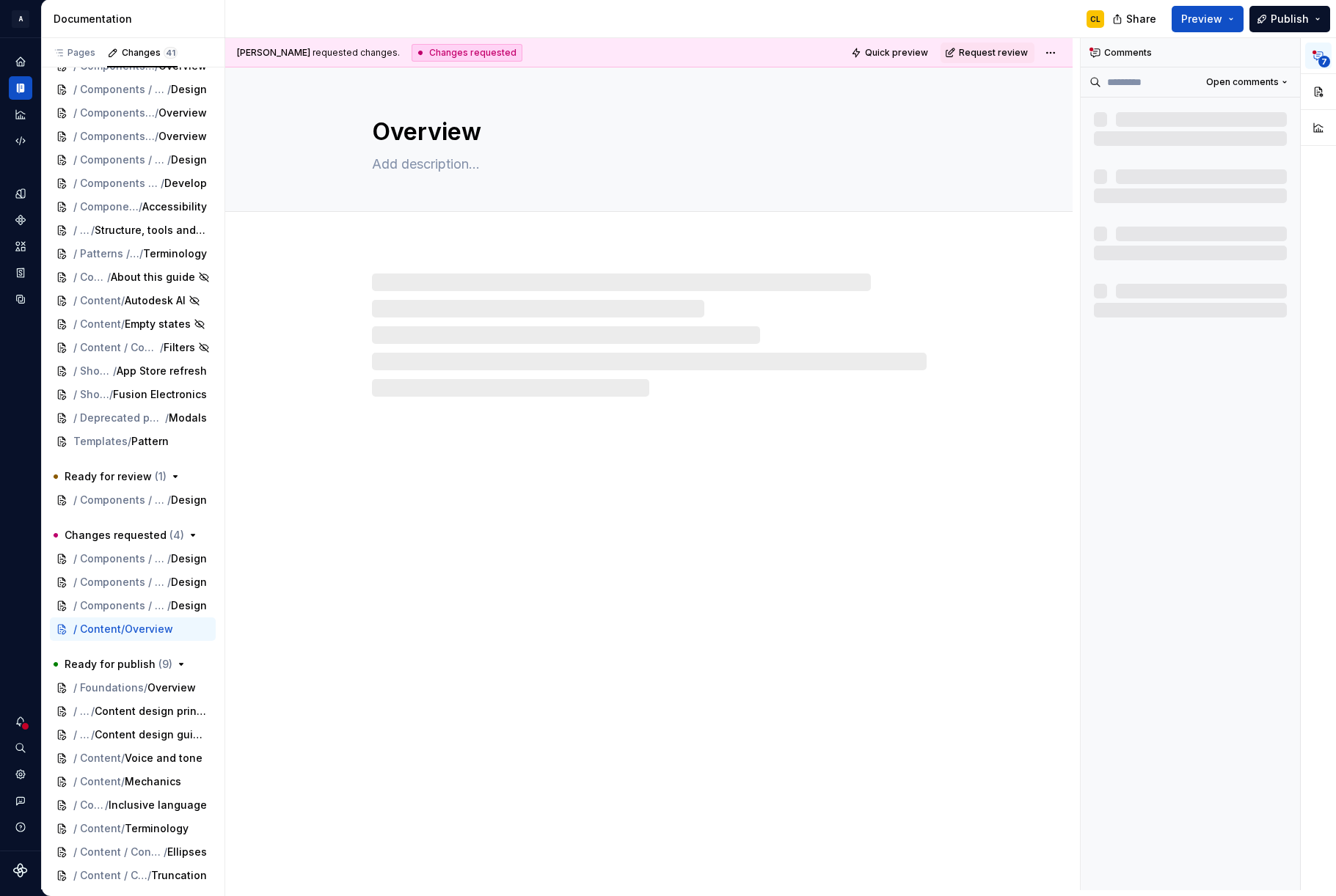
type textarea "*"
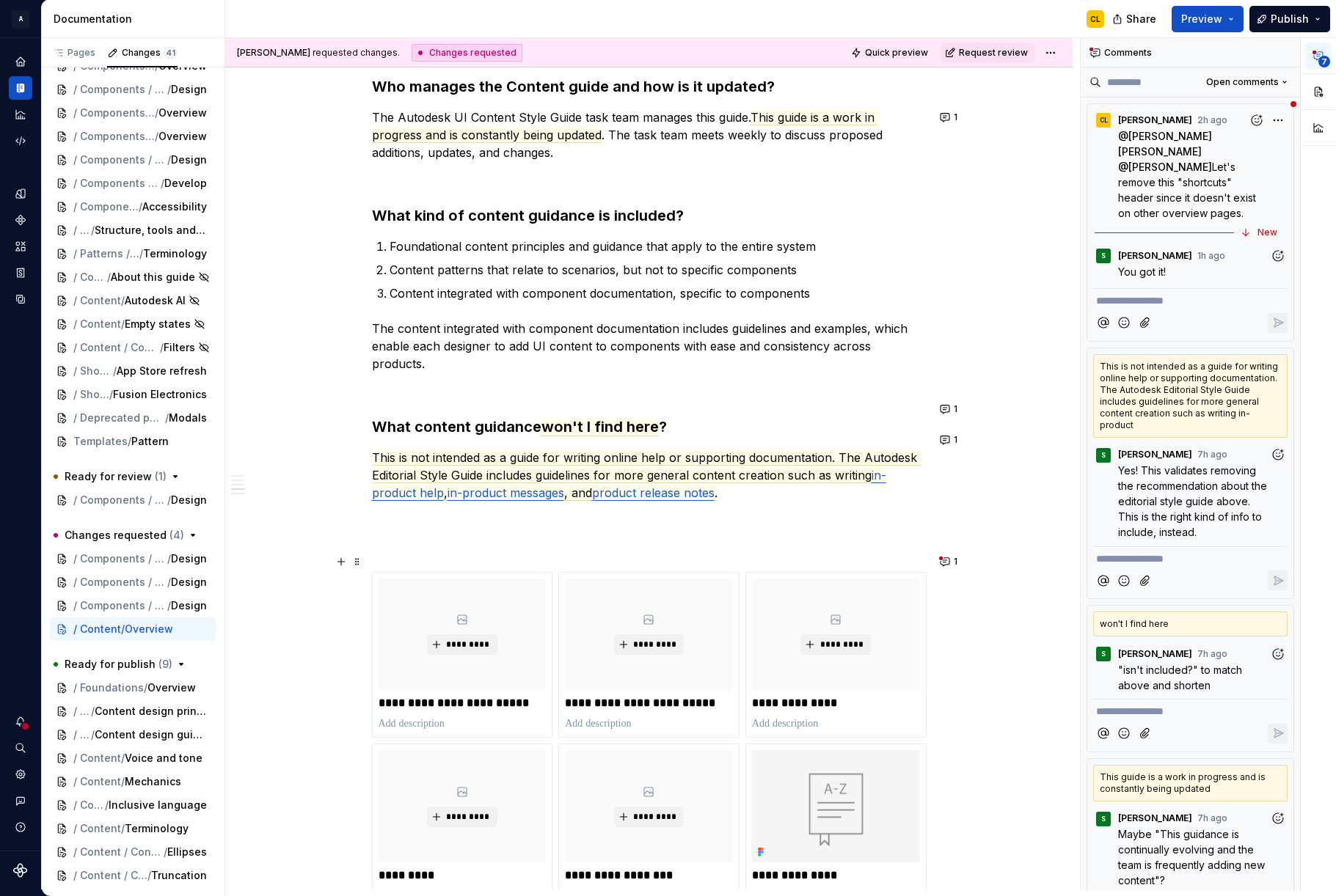
scroll to position [575, 0]
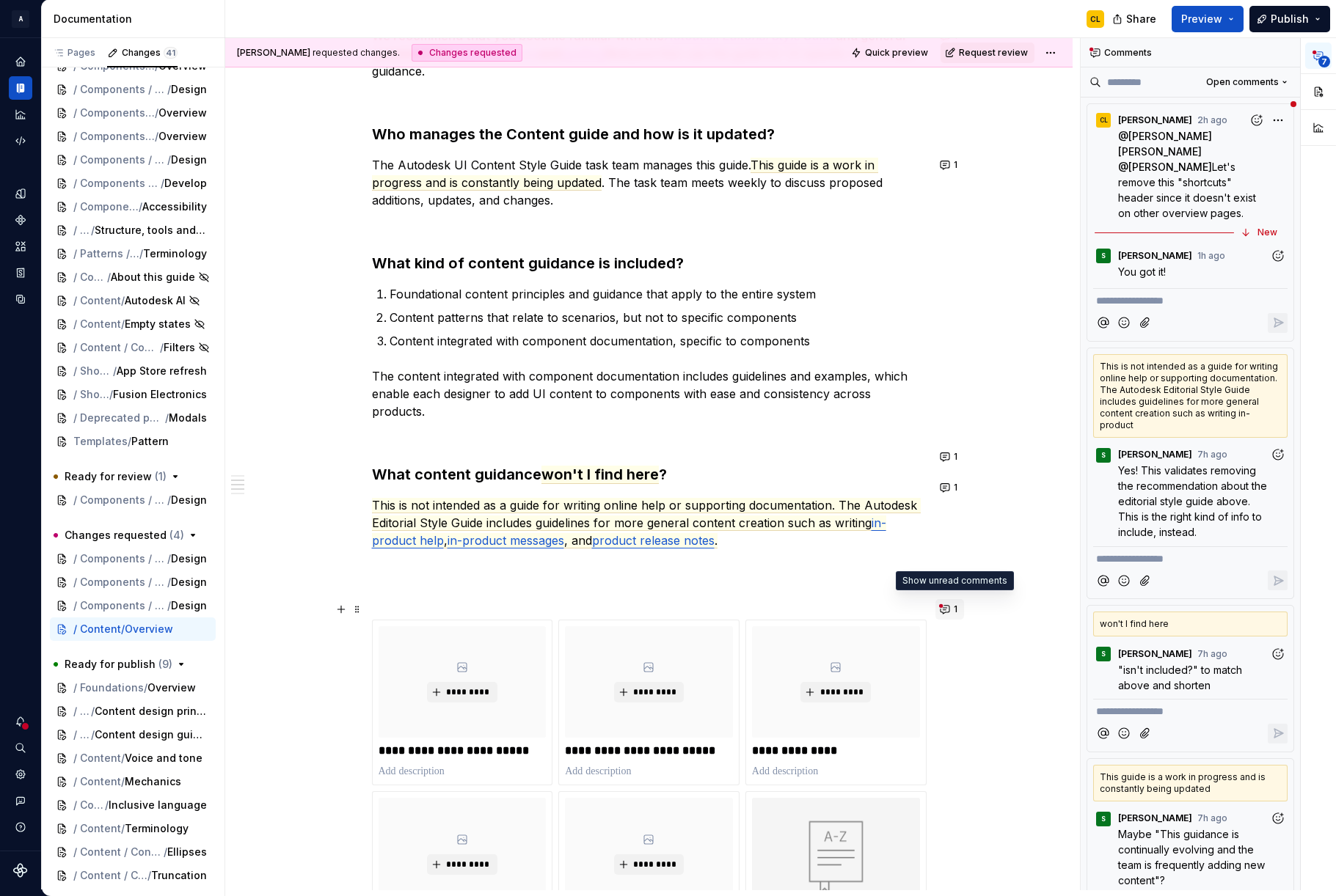
click at [951, 610] on button "1" at bounding box center [950, 609] width 29 height 20
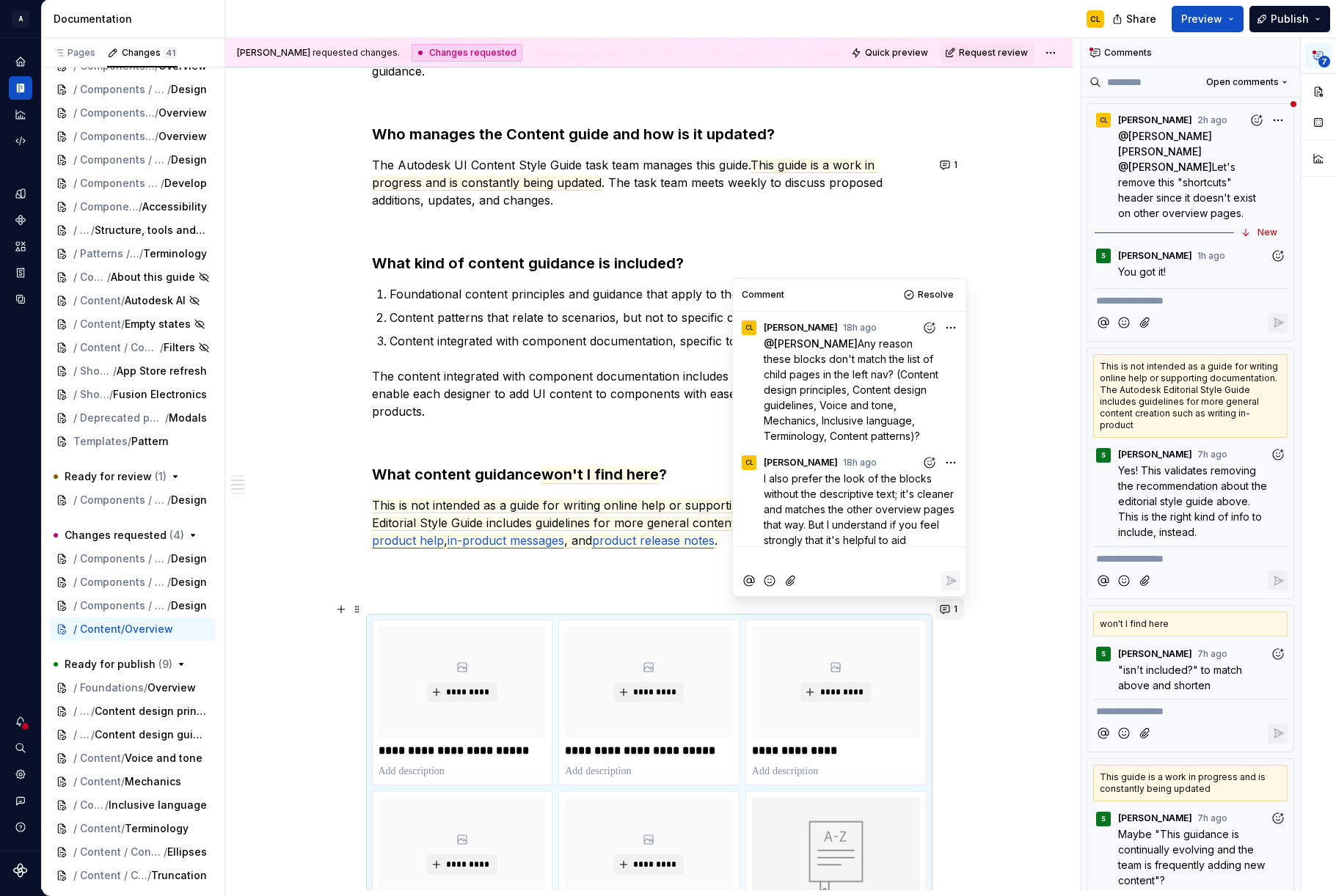
scroll to position [519, 0]
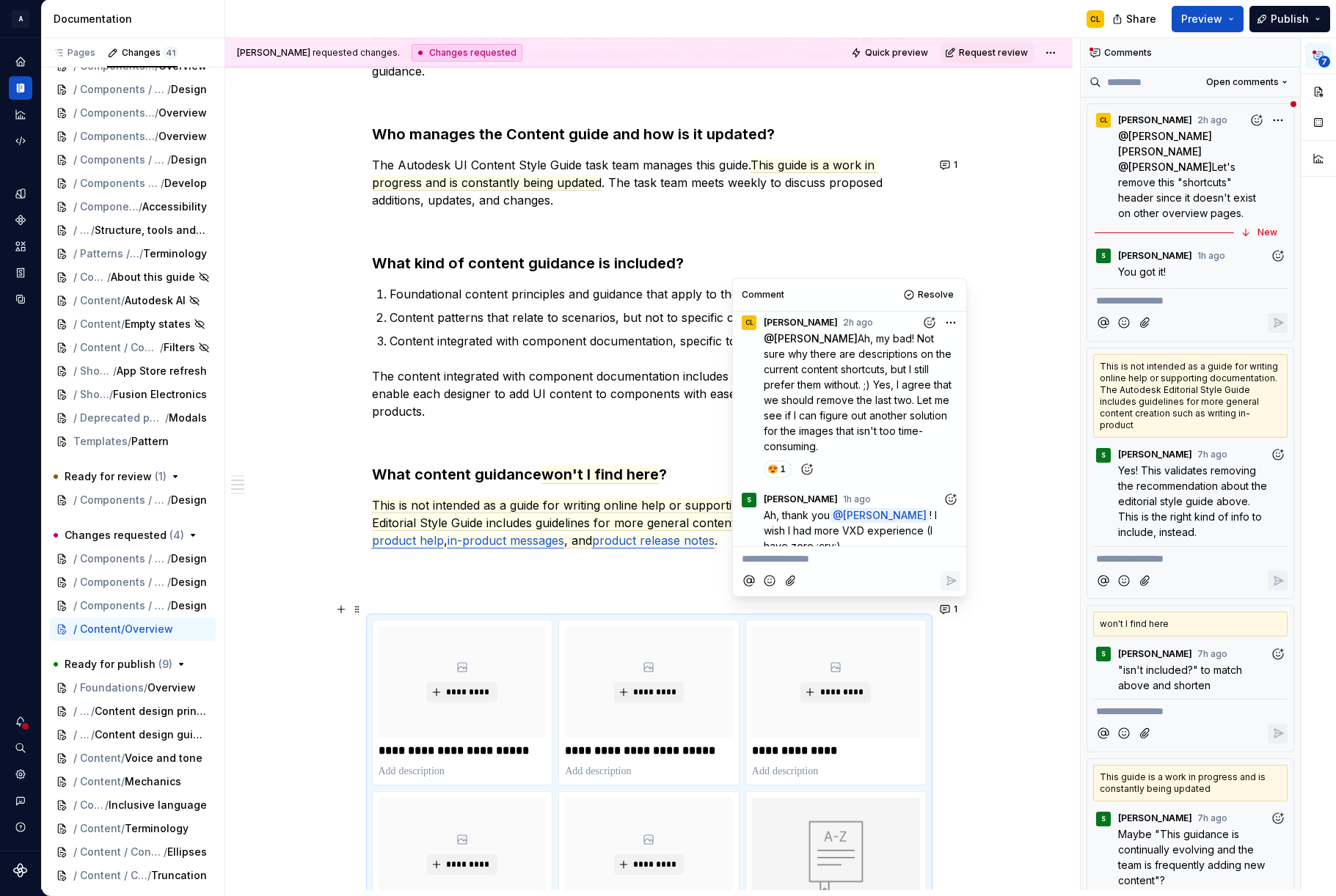
click at [805, 532] on p "Ah, thank you @ Christine Lee ! I wish I had more VXD experience (I have zero :…" at bounding box center [862, 530] width 197 height 46
click at [813, 521] on p "Ah, thank you @ Christine Lee ! I wish I had more VXD experience (I have zero :…" at bounding box center [862, 530] width 197 height 46
drag, startPoint x: 806, startPoint y: 415, endPoint x: 872, endPoint y: 433, distance: 68.4
click at [872, 433] on span "Ah, my bad! Not sure why there are descriptions on the current content shortcut…" at bounding box center [859, 392] width 191 height 120
click at [896, 424] on span "Ah, my bad! Not sure why there are descriptions on the current content shortcut…" at bounding box center [859, 392] width 191 height 120
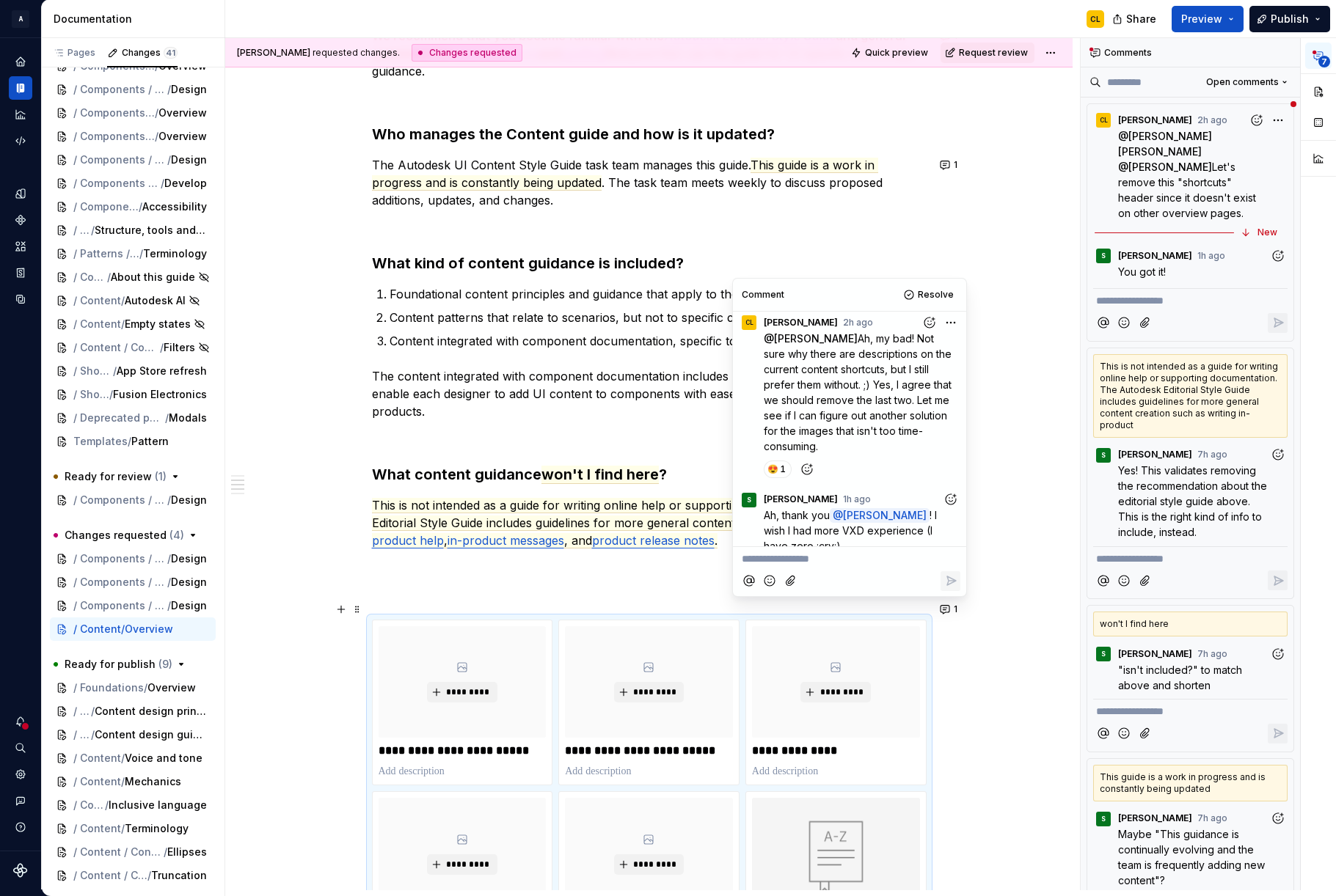
click at [1281, 248] on icon "Add reaction" at bounding box center [1278, 255] width 14 height 14
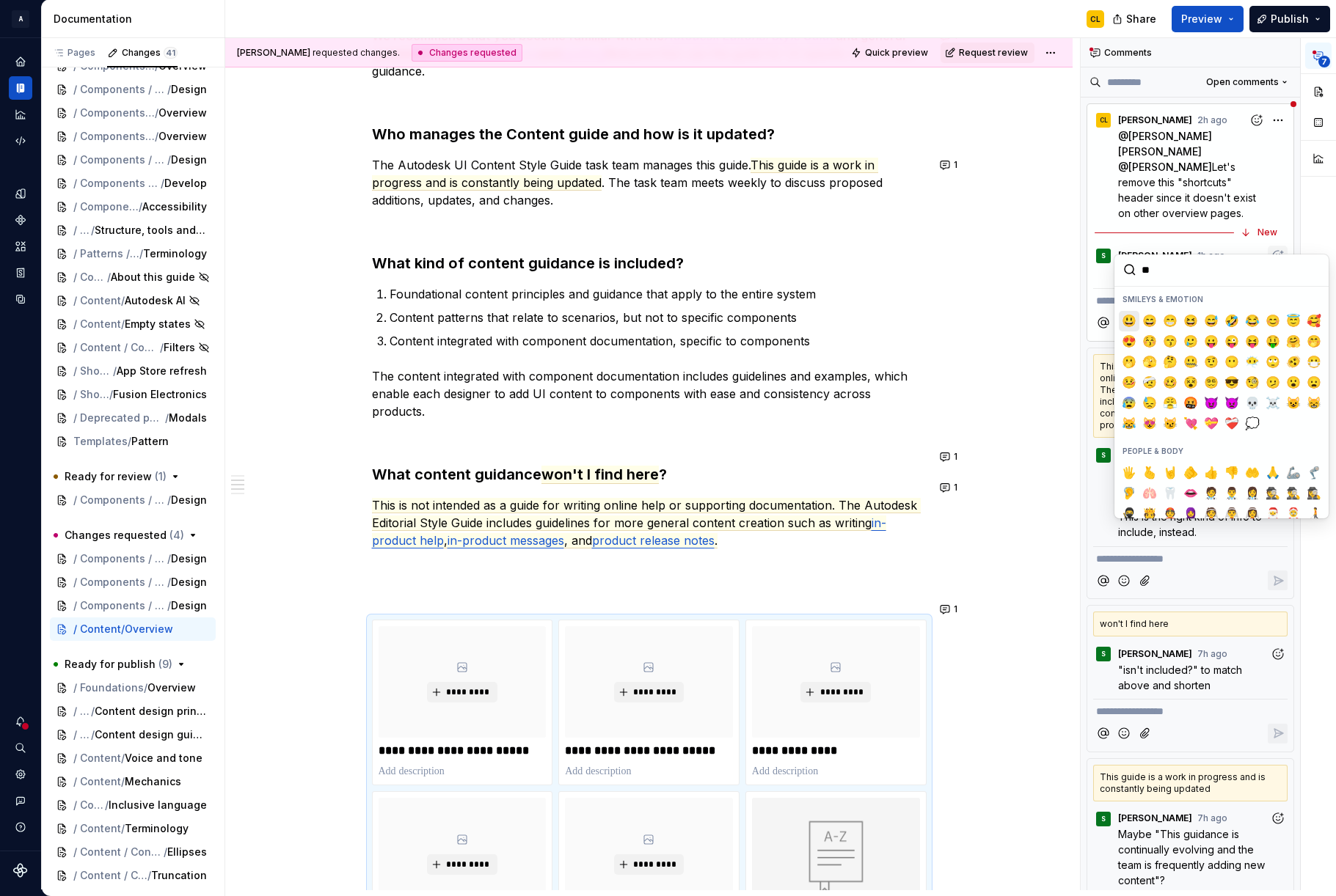
type input "***"
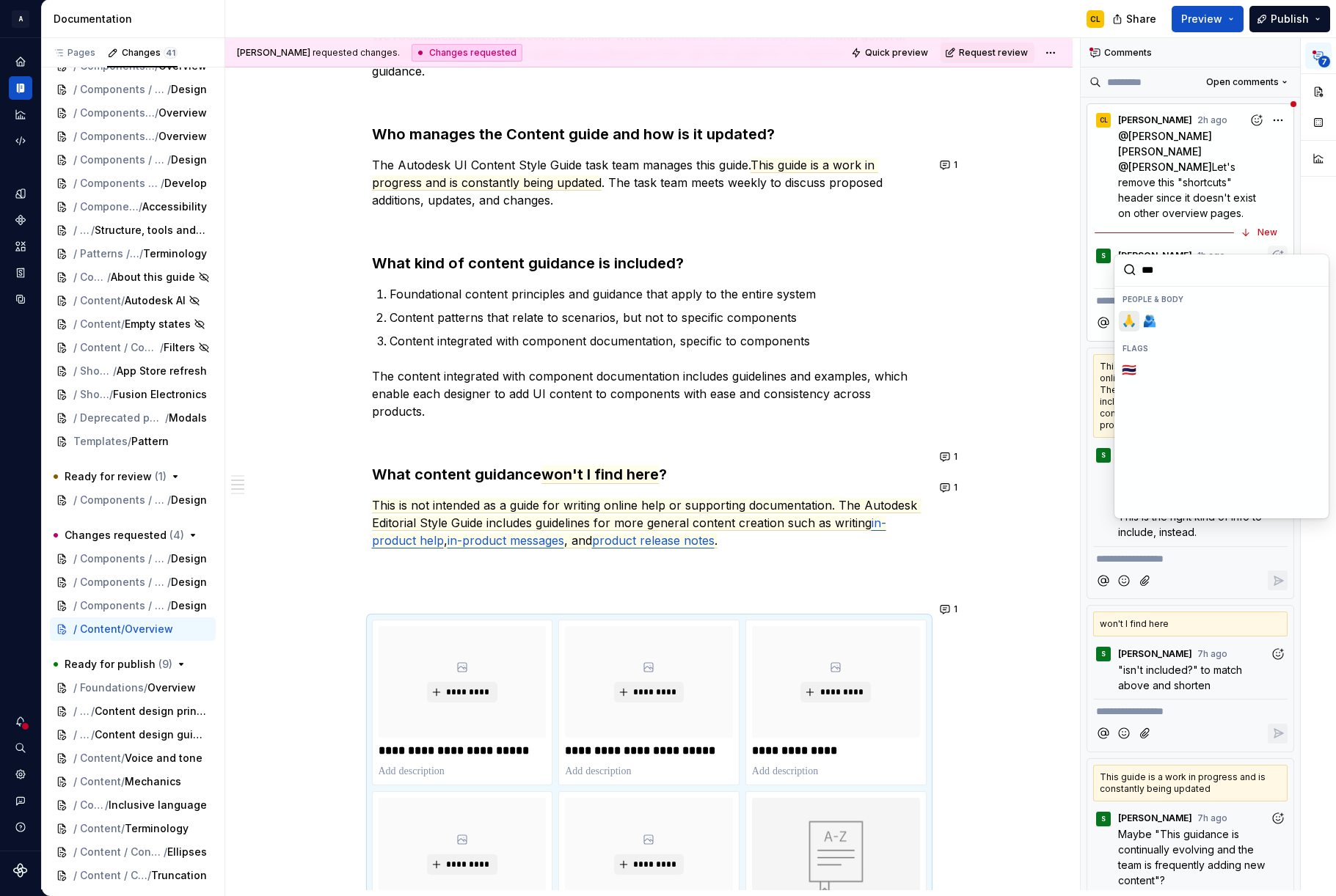
click at [1134, 321] on span "🙏" at bounding box center [1128, 320] width 11 height 14
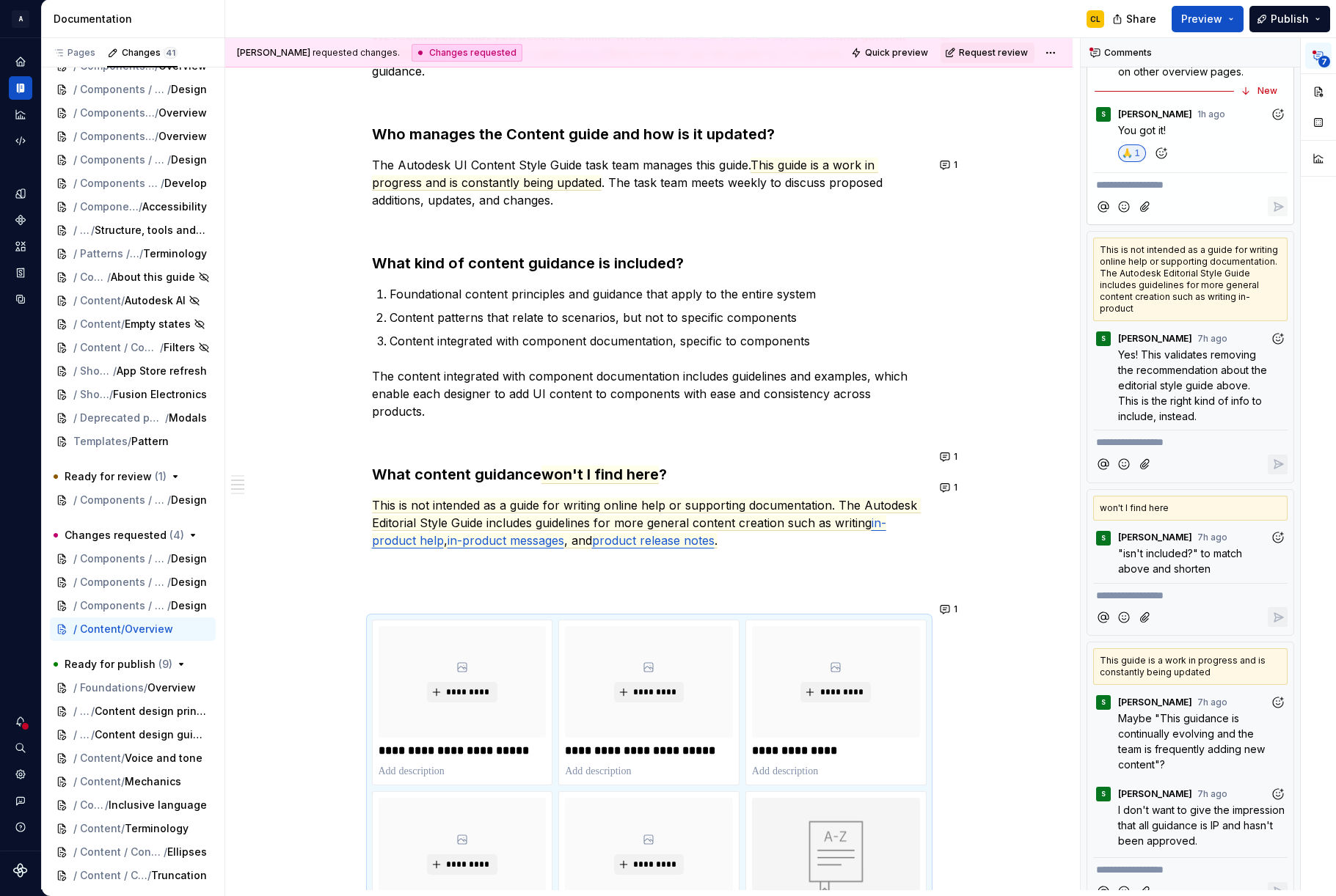
scroll to position [0, 0]
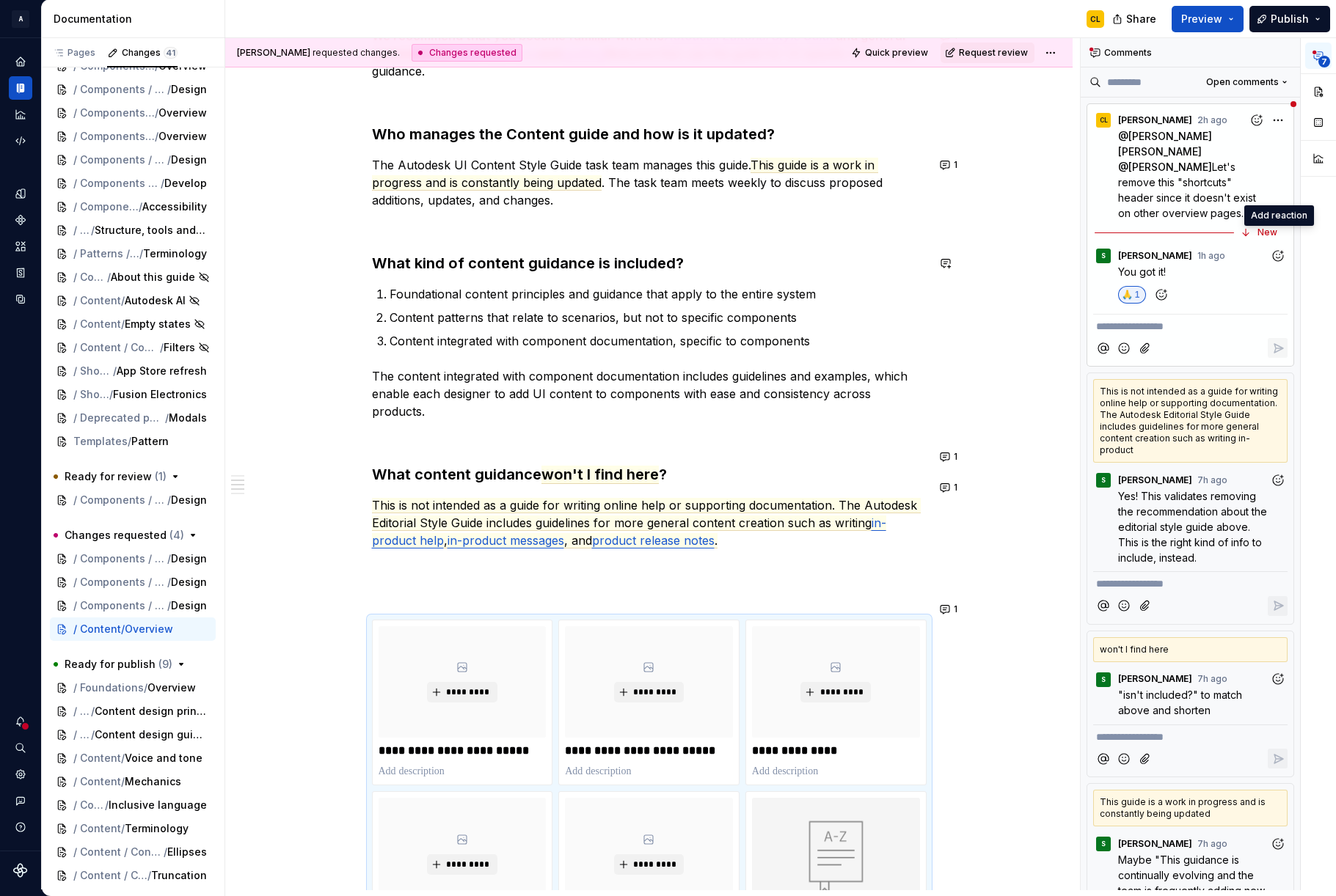
type textarea "*"
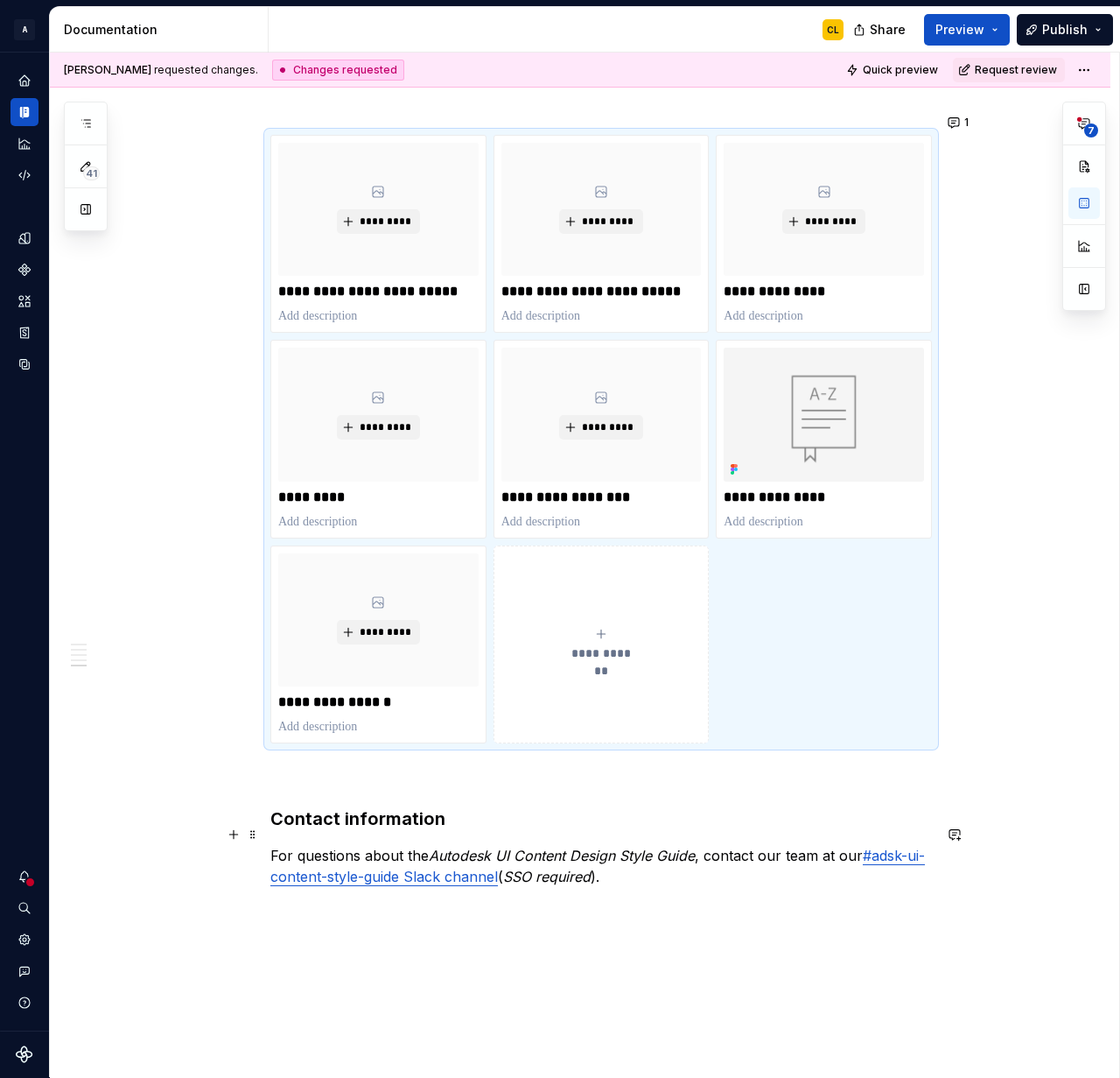
scroll to position [1311, 0]
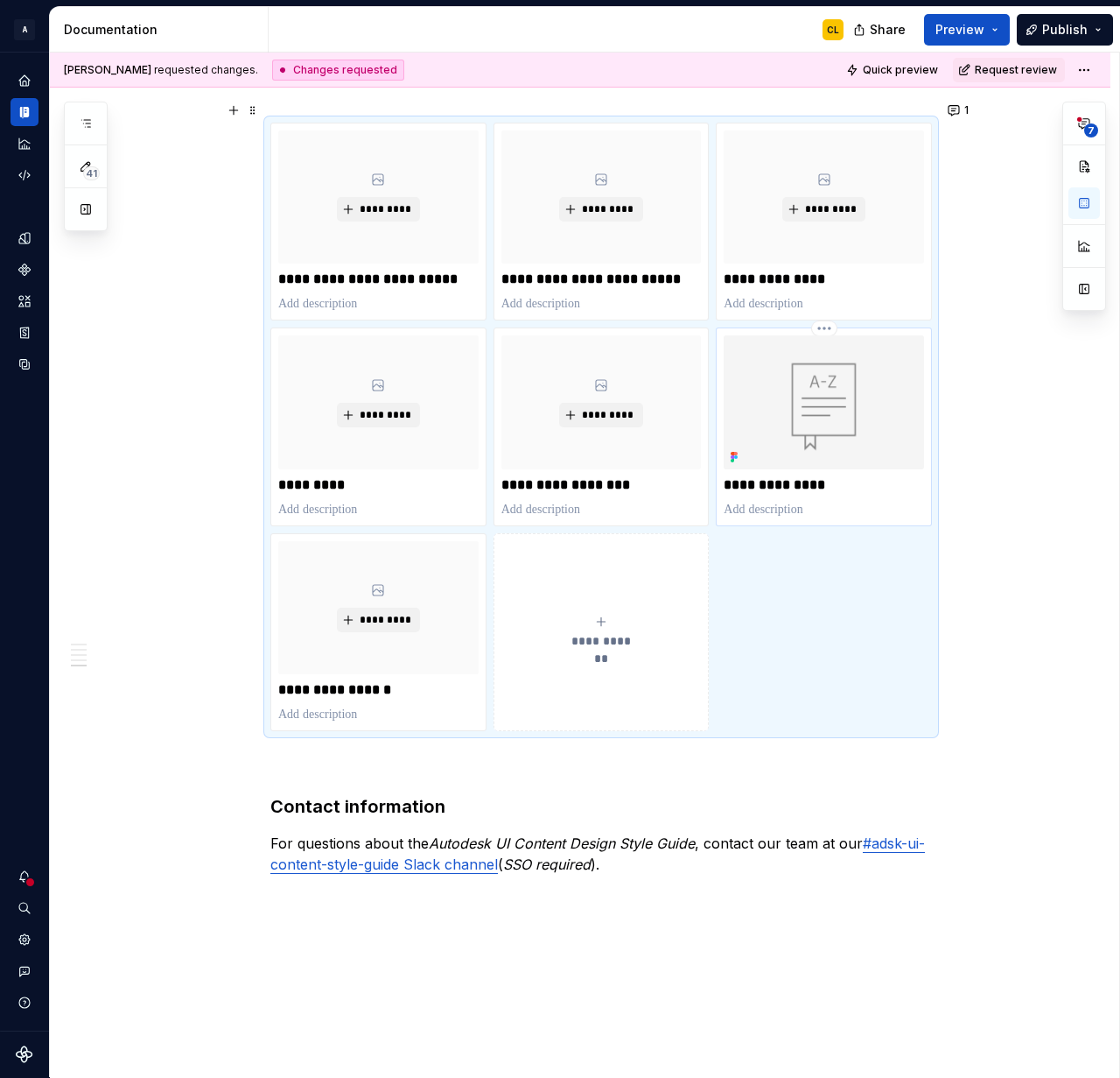
click at [759, 477] on p "**********" at bounding box center [824, 485] width 201 height 17
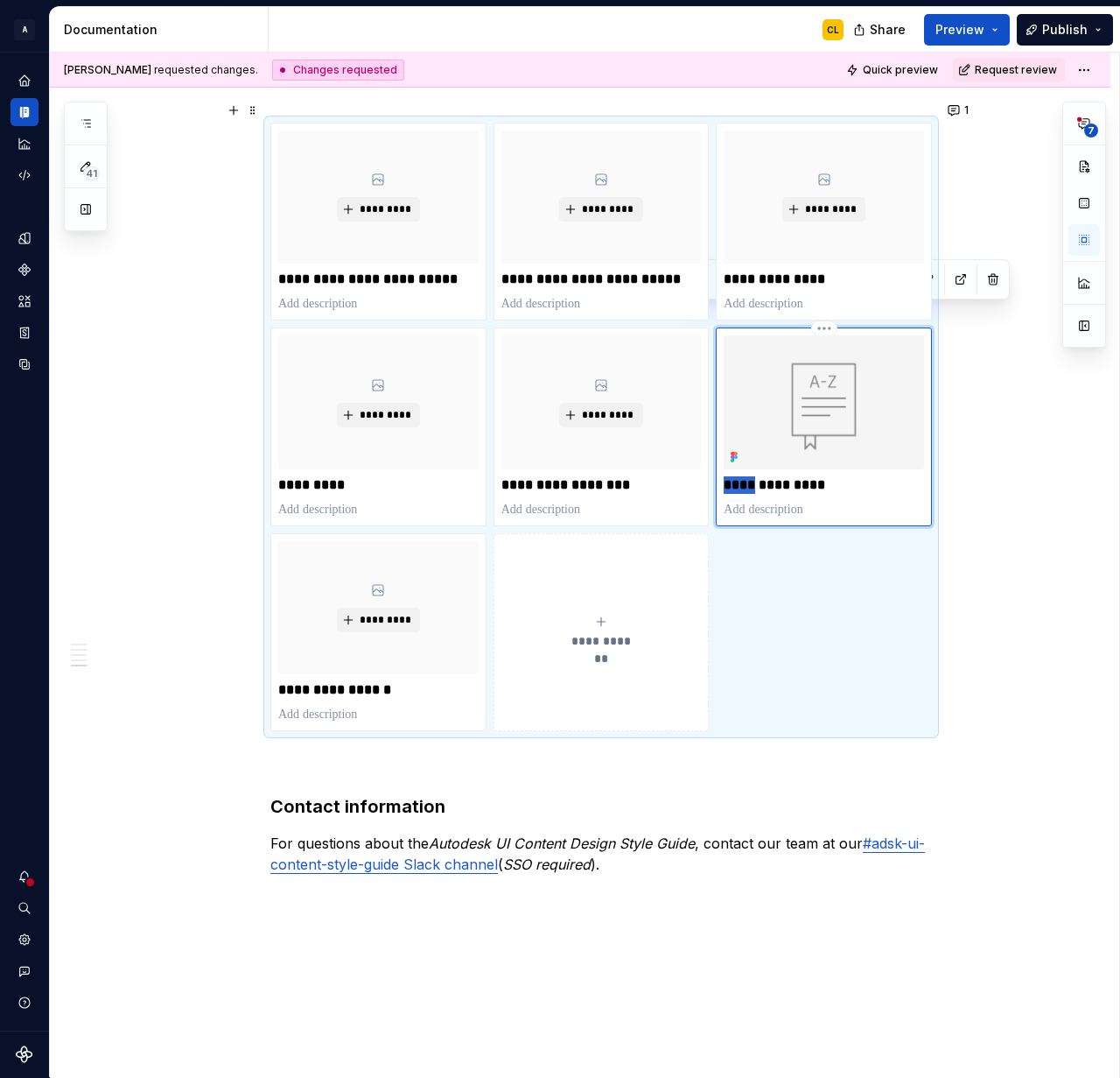
drag, startPoint x: 752, startPoint y: 466, endPoint x: 719, endPoint y: 464, distance: 33.1
click at [719, 464] on div "**********" at bounding box center [601, 427] width 662 height 609
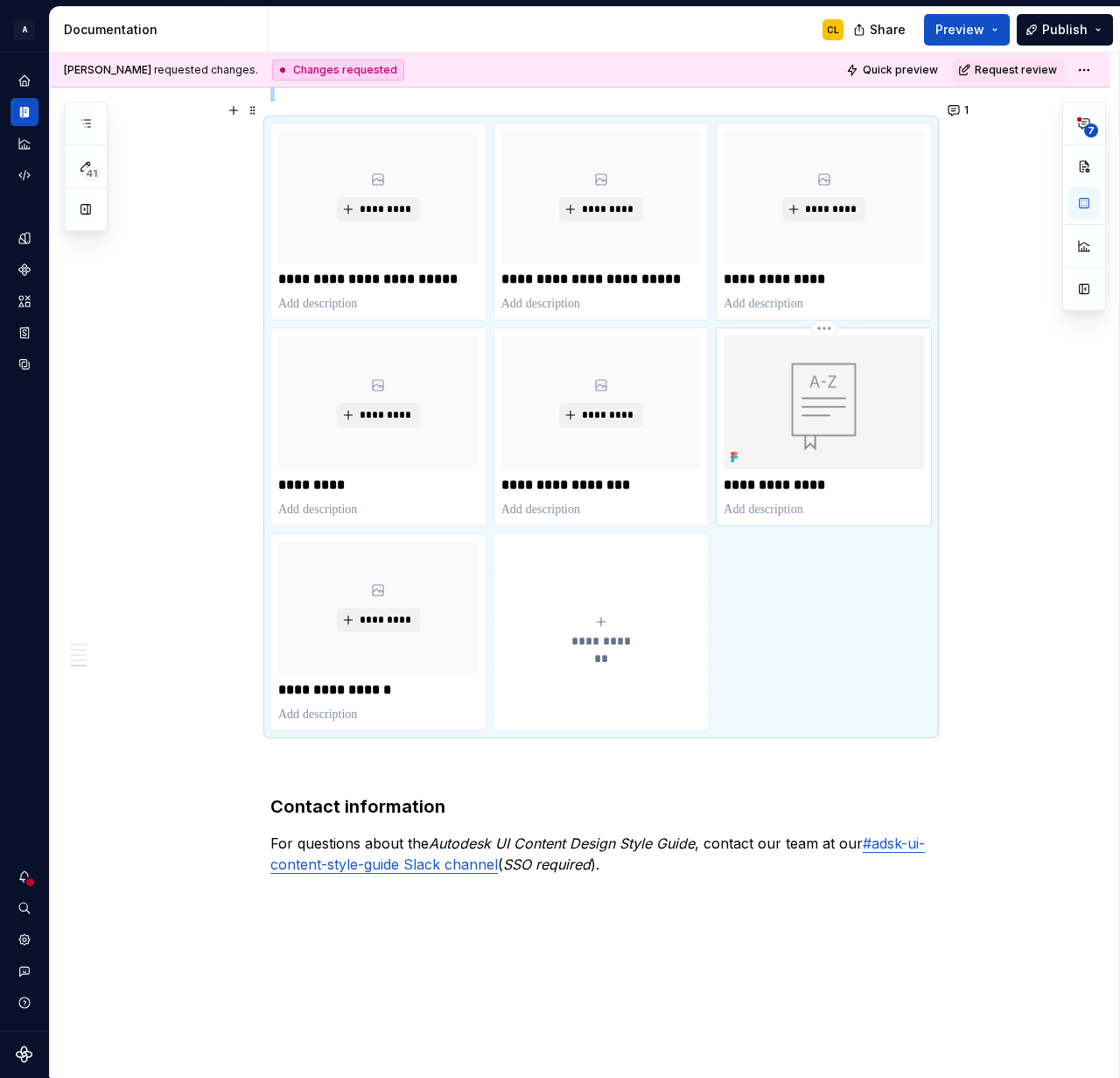
drag, startPoint x: 720, startPoint y: 457, endPoint x: 764, endPoint y: 463, distance: 44.4
click at [731, 459] on div "**********" at bounding box center [824, 426] width 216 height 198
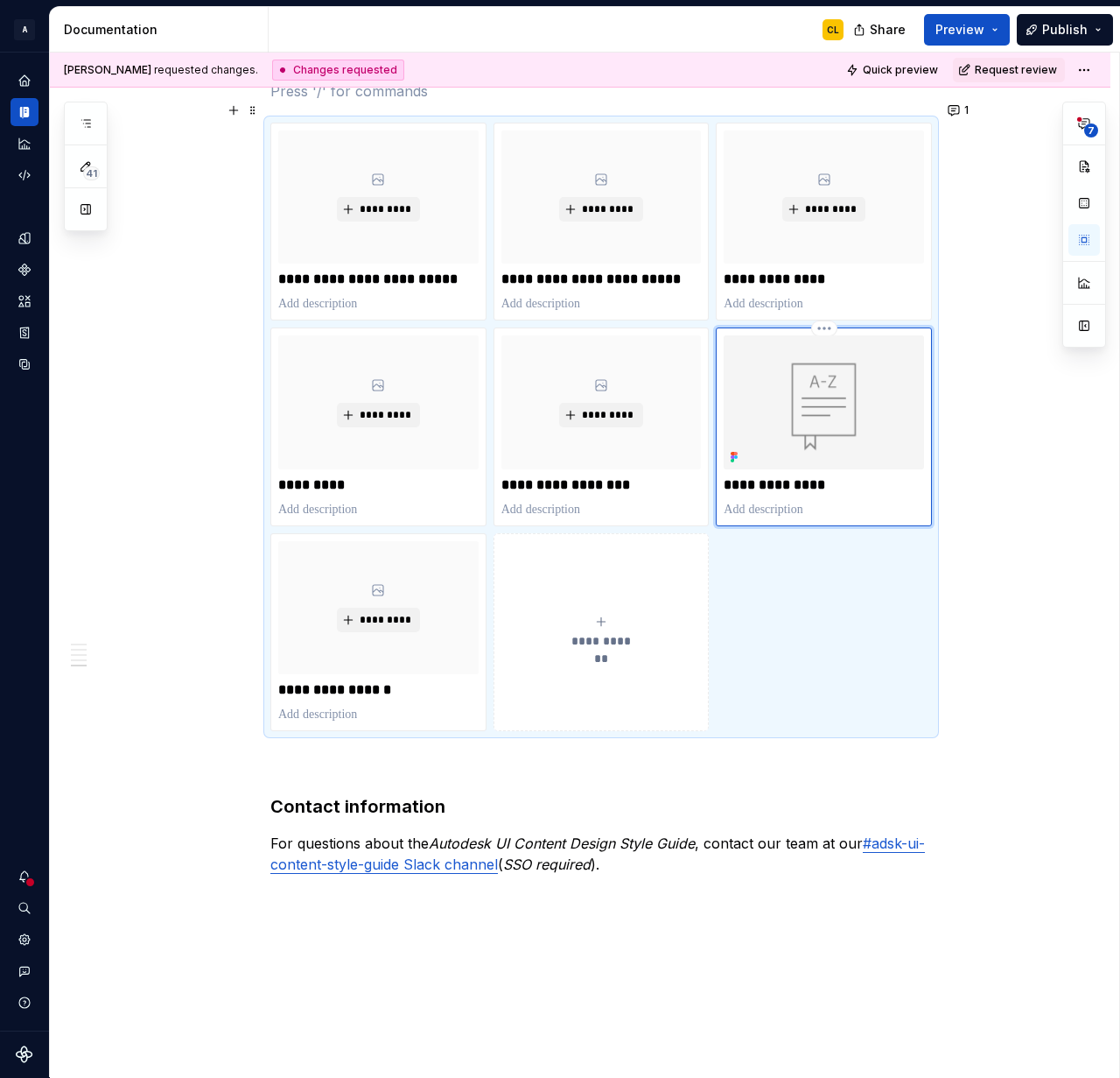
click at [775, 477] on p "**********" at bounding box center [824, 485] width 201 height 17
click at [828, 311] on html "A Weave CL Design system data Documentation CL Share Preview Publish 41 Pages A…" at bounding box center [560, 539] width 1120 height 1078
drag, startPoint x: 1059, startPoint y: 428, endPoint x: 1002, endPoint y: 455, distance: 63.1
click at [1058, 428] on html "A Weave CL Design system data Documentation CL Share Preview Publish 41 Pages A…" at bounding box center [560, 539] width 1120 height 1078
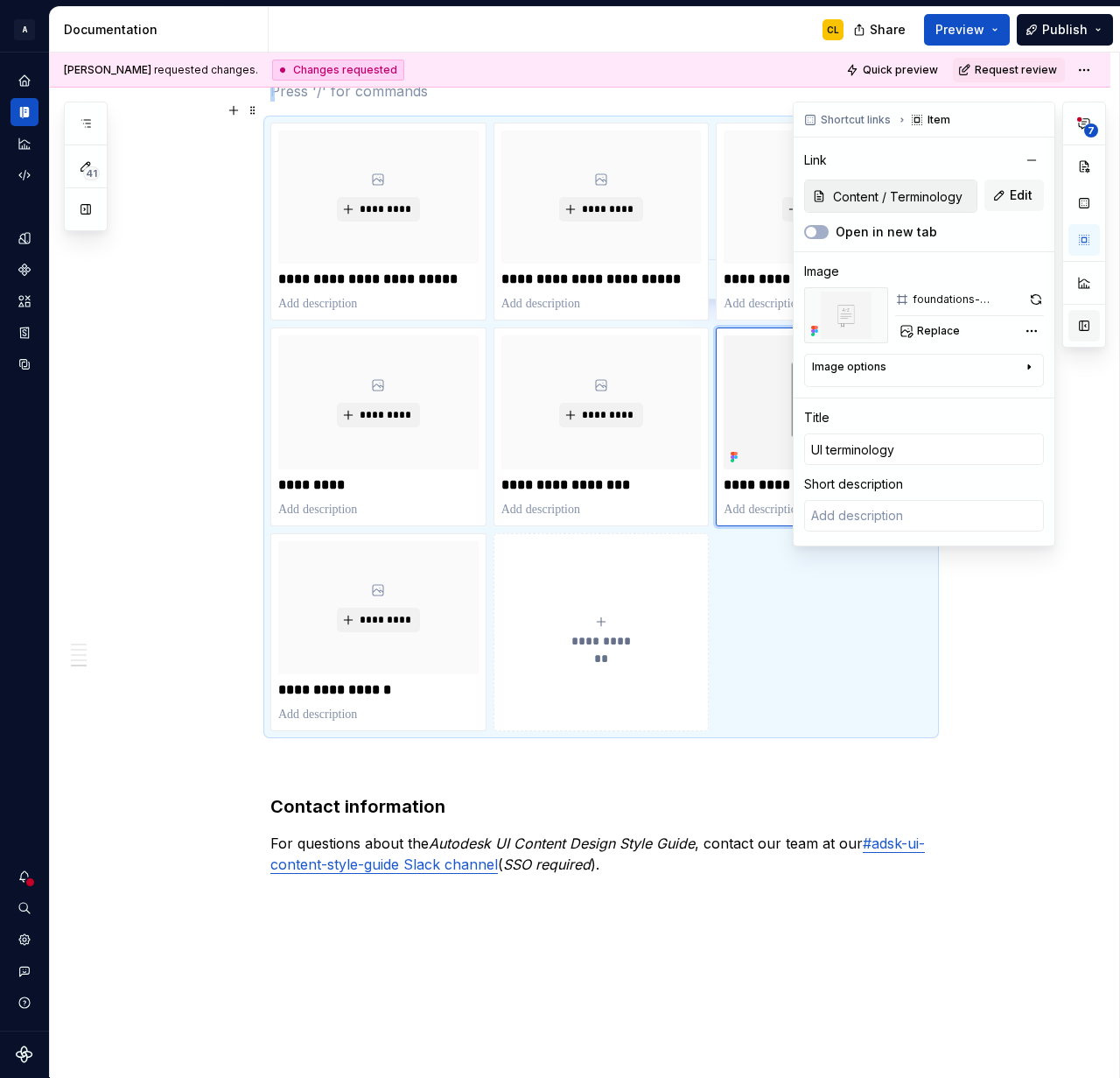
click at [1084, 332] on button "button" at bounding box center [1084, 326] width 32 height 32
type textarea "*"
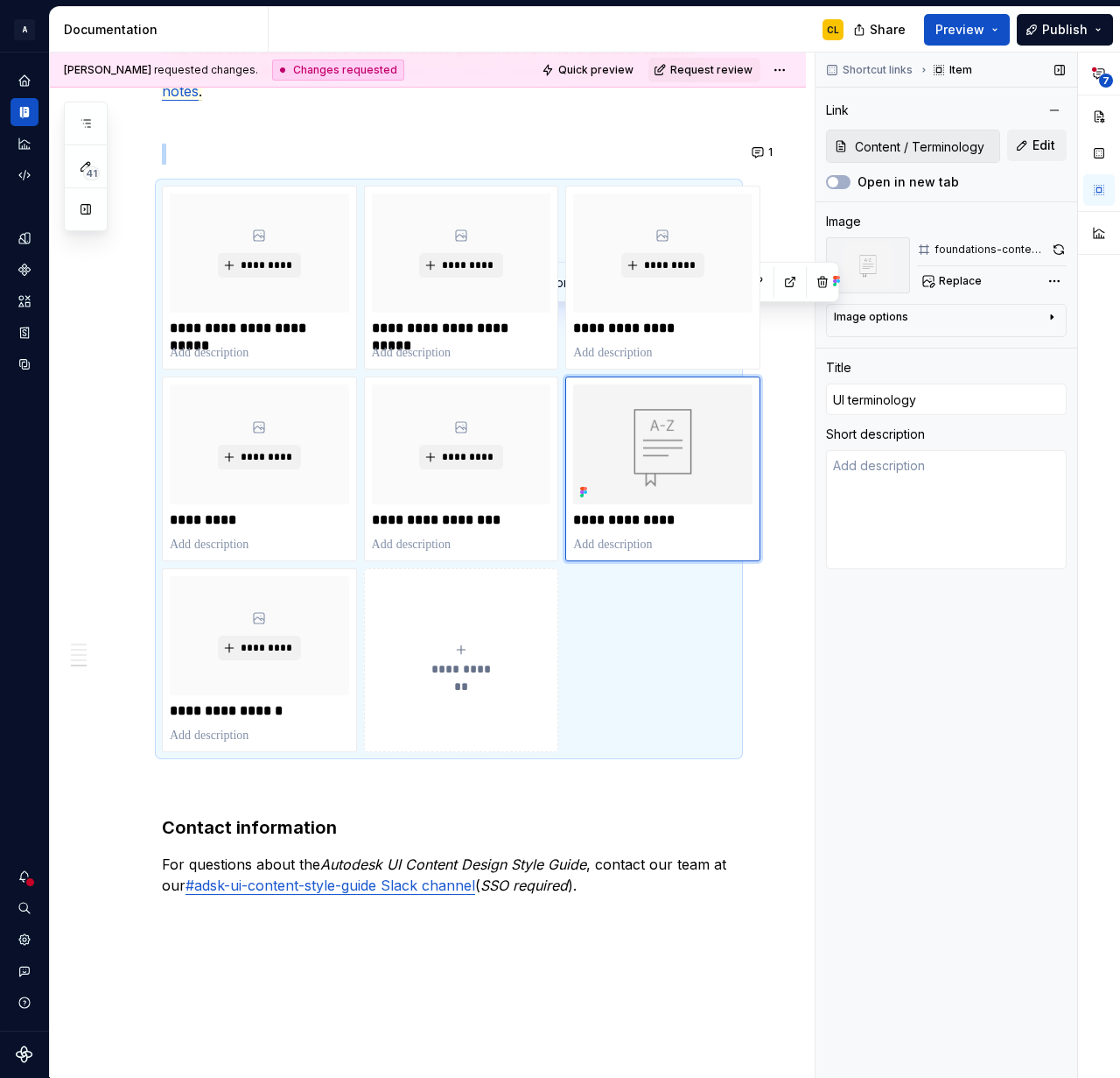
scroll to position [1374, 0]
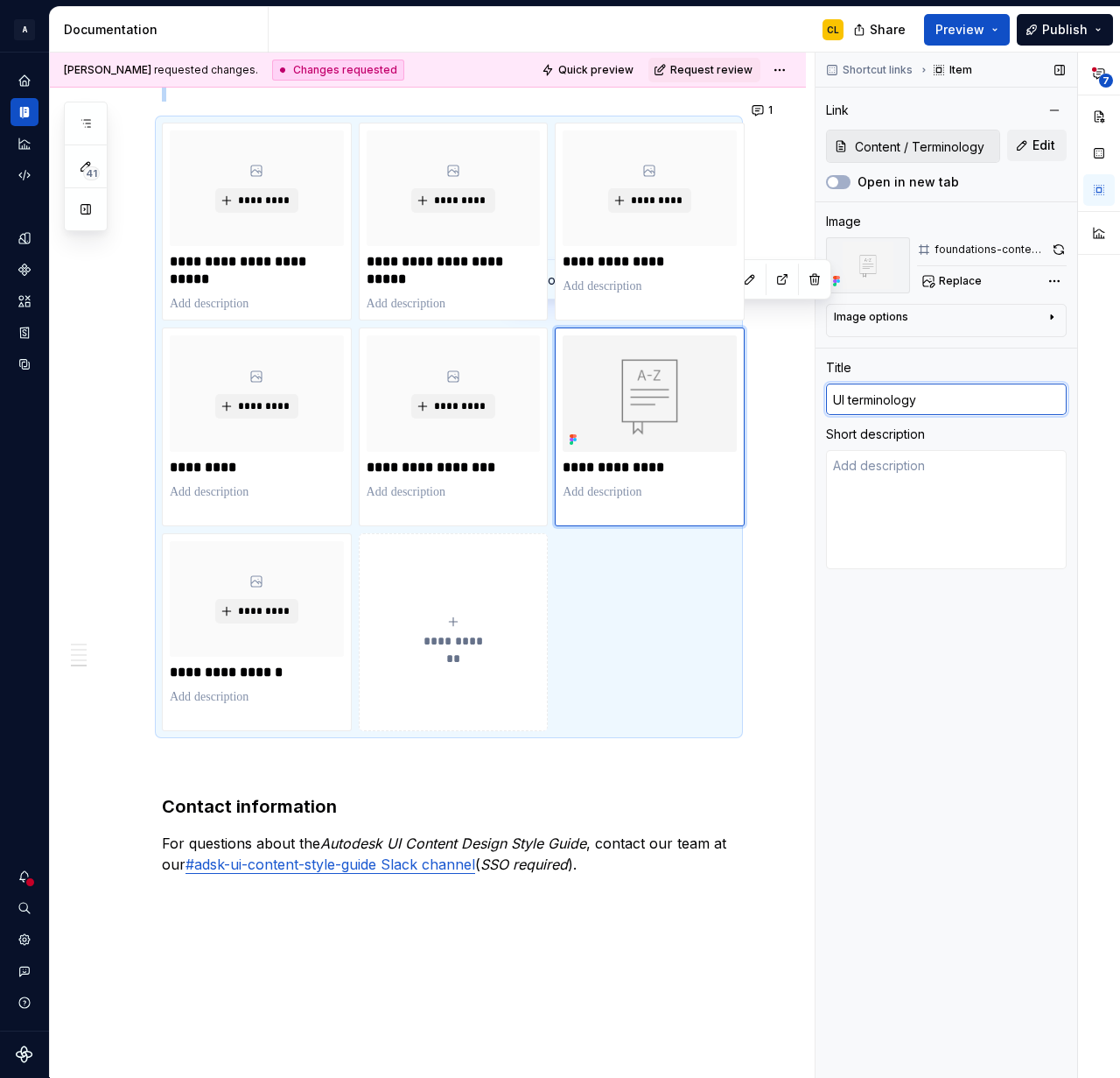
click at [850, 402] on input "UI terminology" at bounding box center [946, 399] width 240 height 32
type input "UI erminology"
type textarea "*"
type input "UIerminology"
type textarea "*"
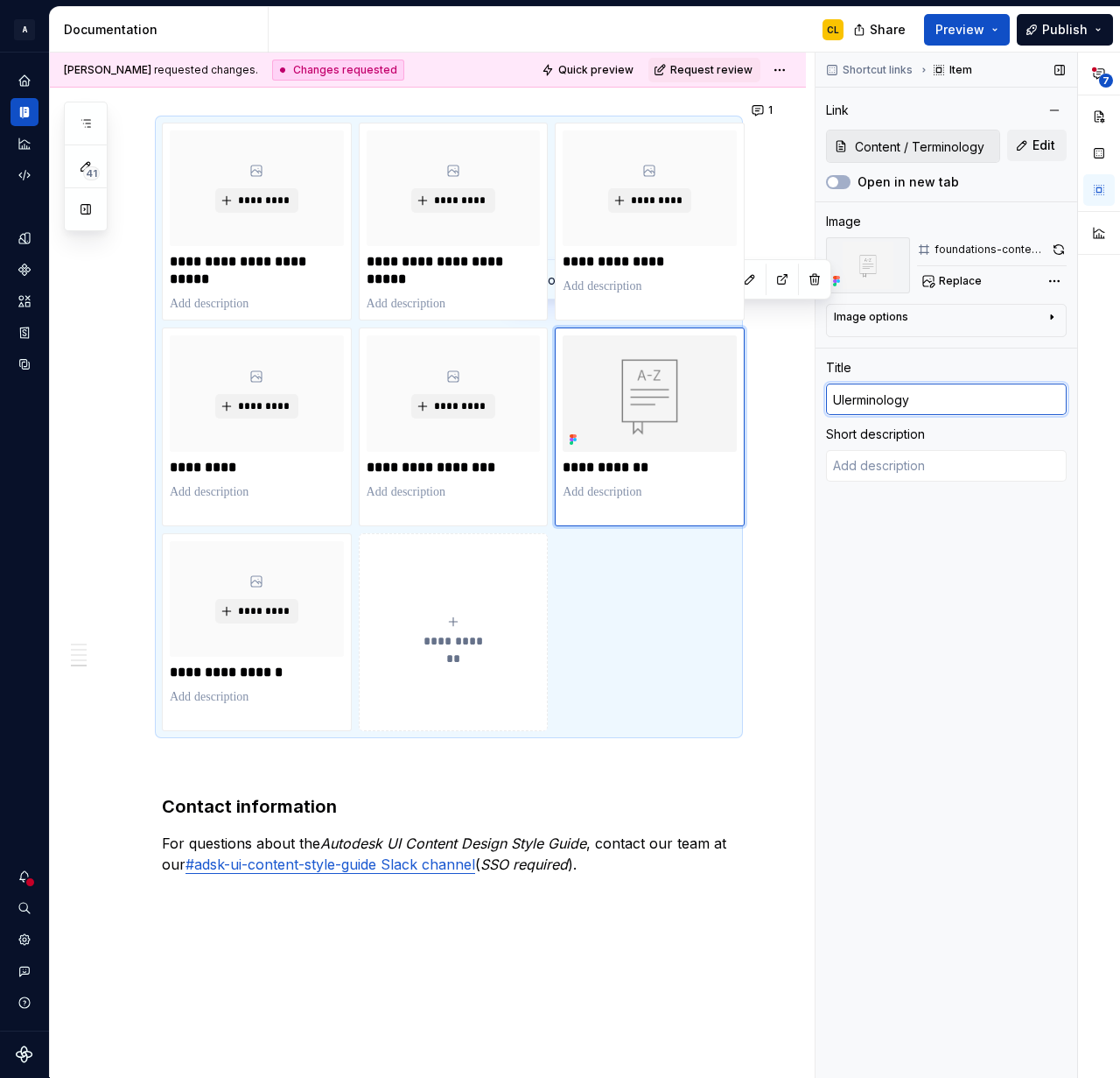
type input "Uerminology"
type textarea "*"
type input "erminology"
type textarea "*"
type input "Terminology"
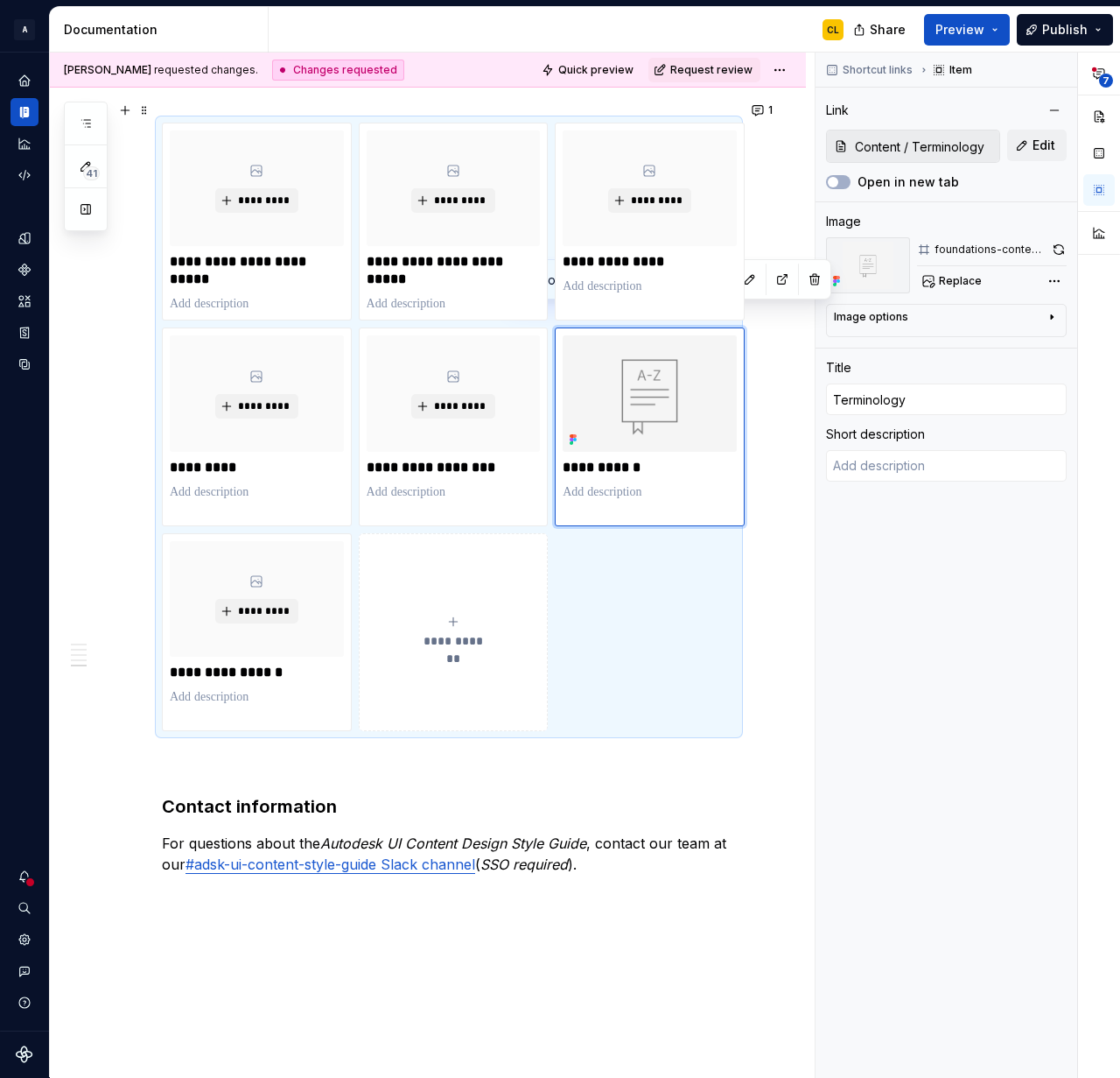
click at [777, 563] on div "User interface content is a cornerstone of our products. Our word choices affec…" at bounding box center [428, 88] width 757 height 2326
click at [757, 771] on div "User interface content is a cornerstone of our products. Our word choices affec…" at bounding box center [428, 88] width 757 height 2326
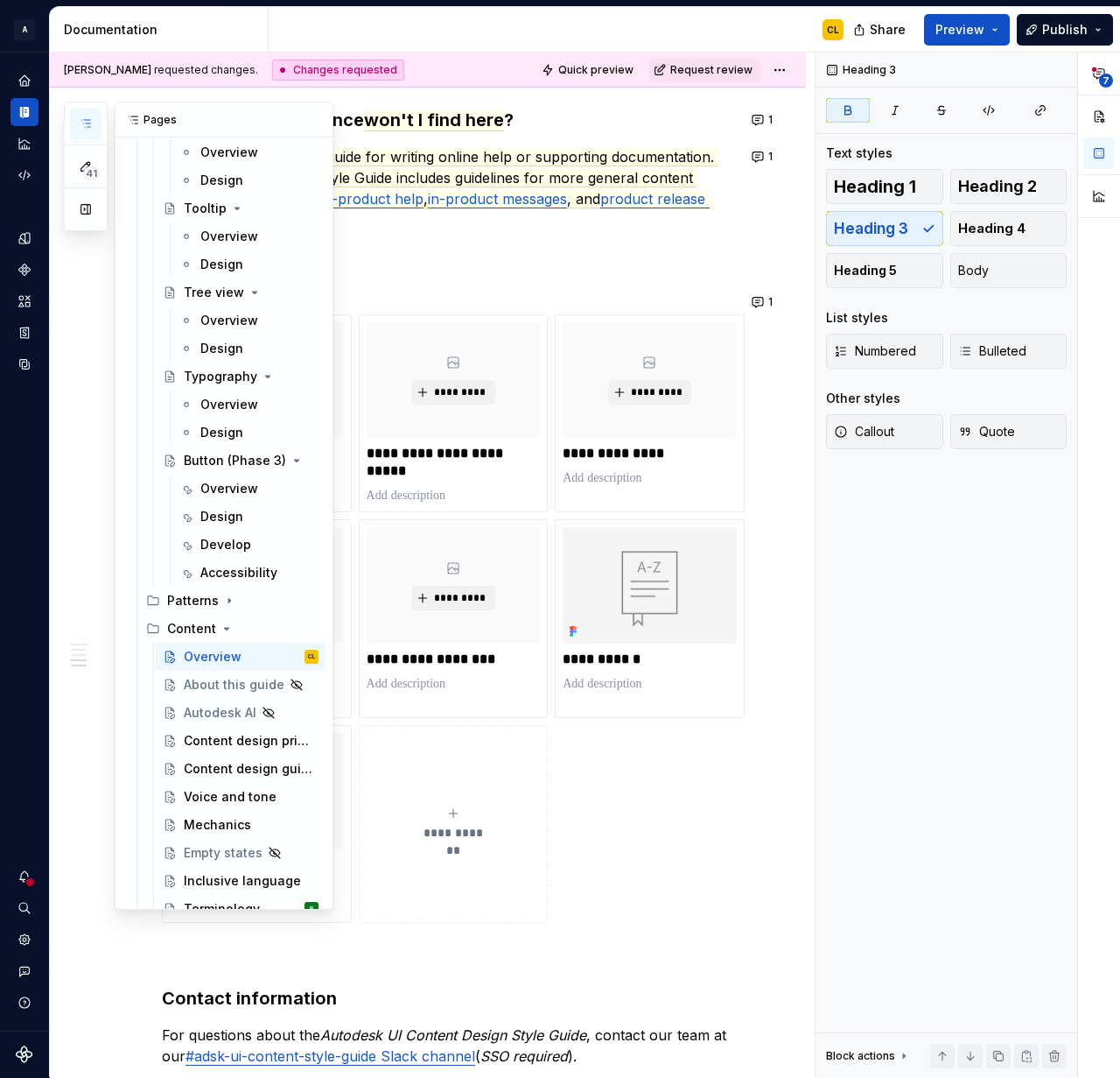
scroll to position [3894, 0]
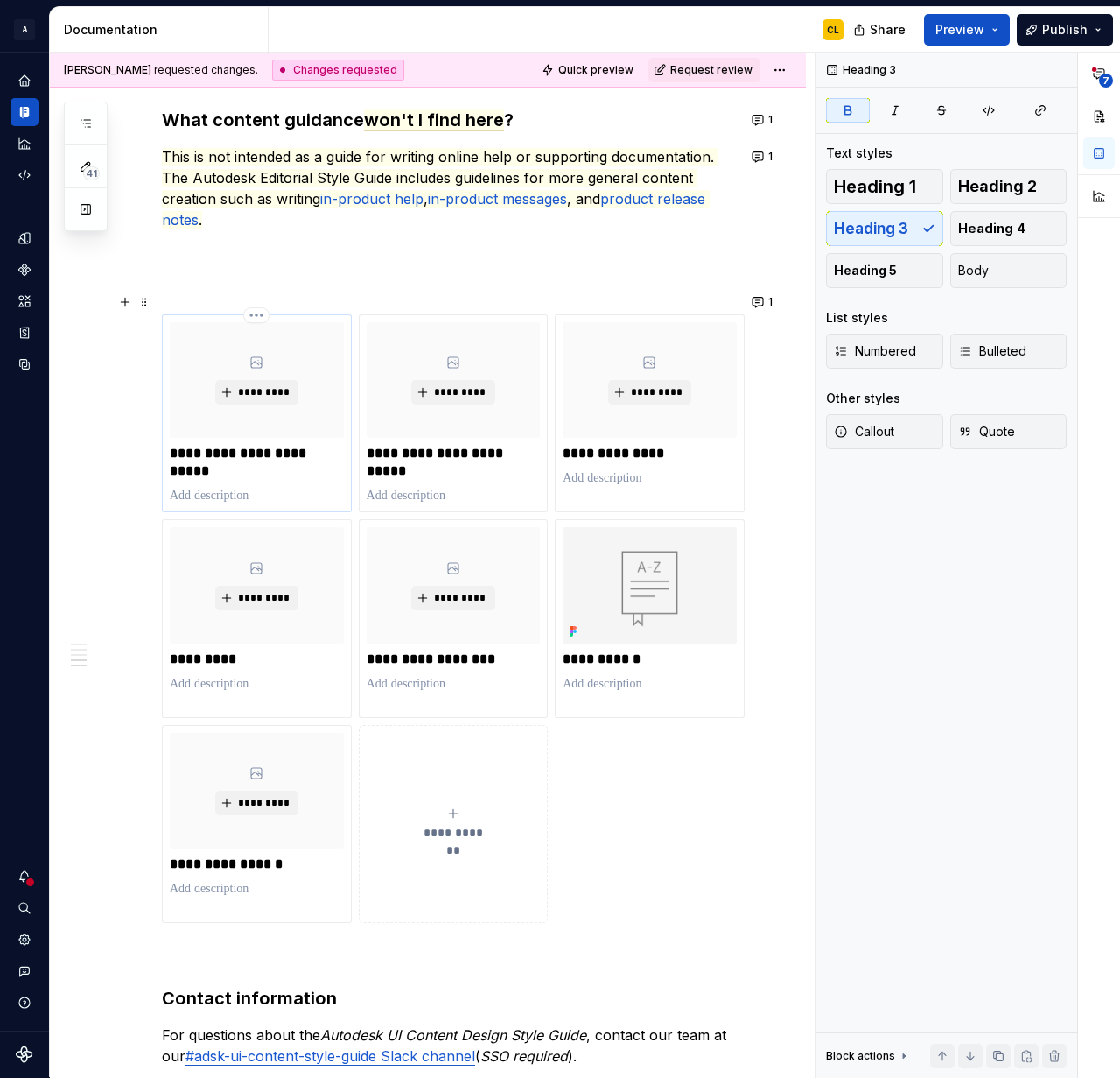
click at [249, 445] on p "**********" at bounding box center [257, 462] width 174 height 35
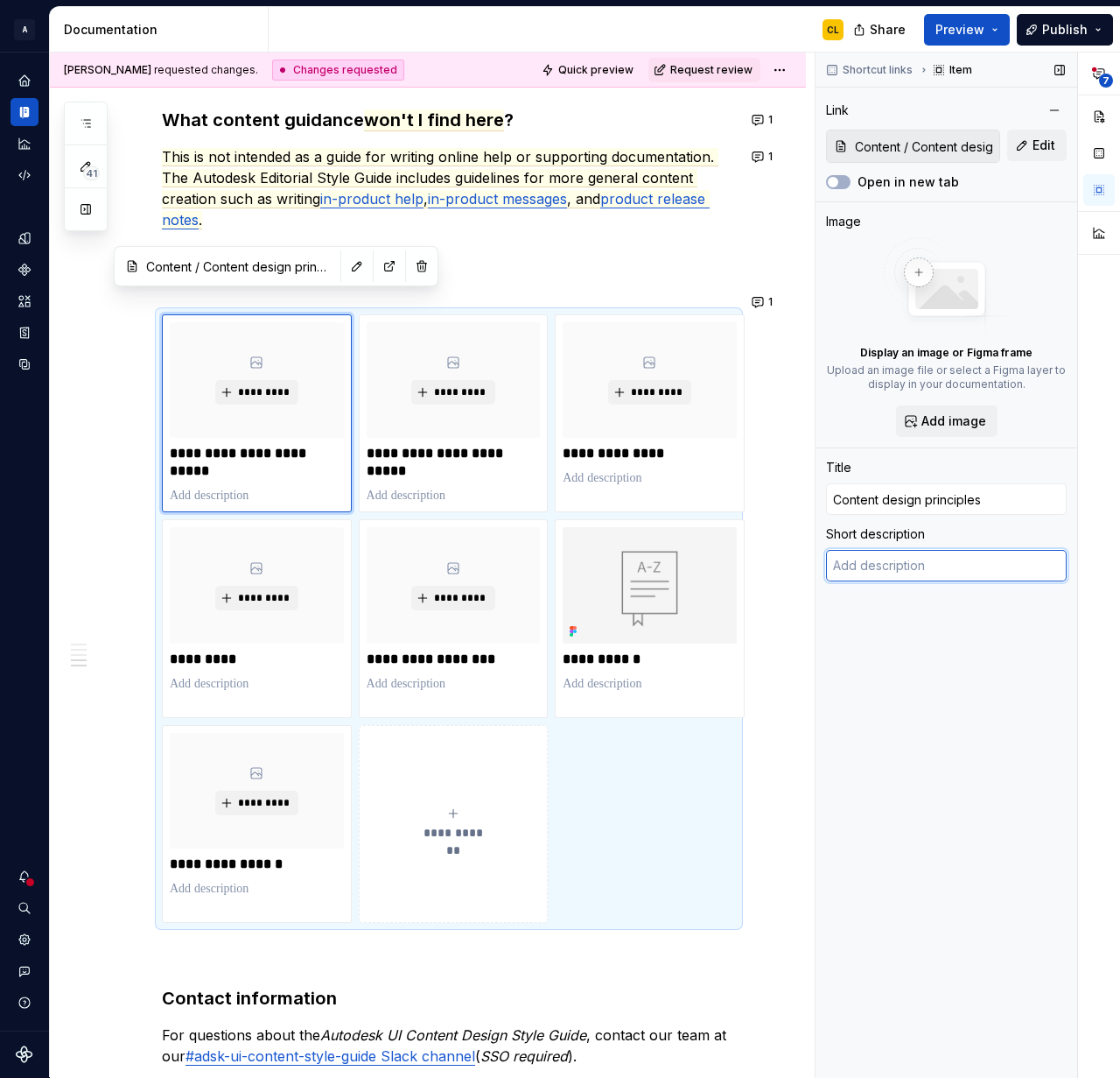
click at [924, 562] on textarea at bounding box center [946, 565] width 240 height 32
click at [475, 272] on p at bounding box center [448, 282] width 574 height 21
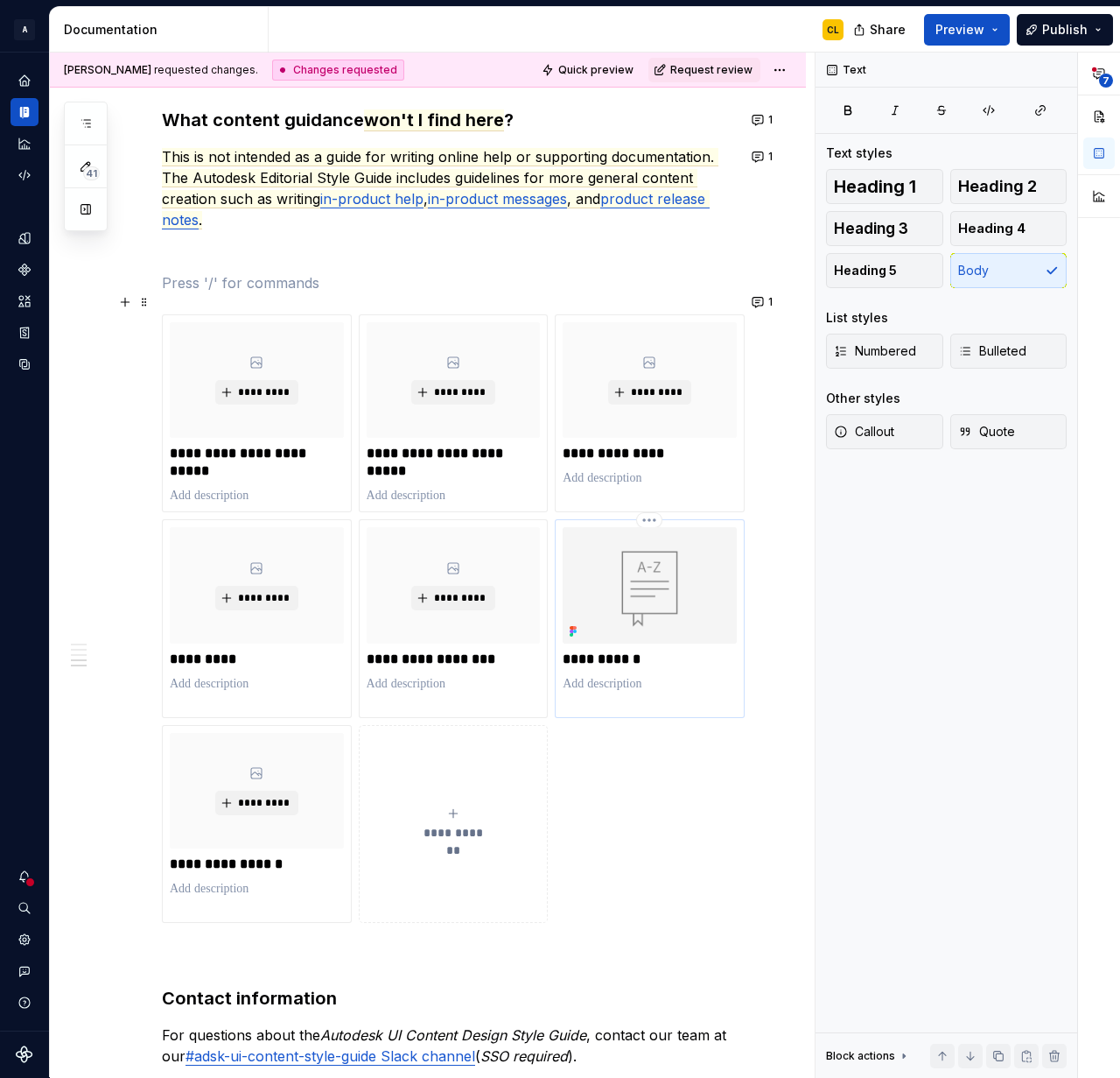
click at [605, 538] on img at bounding box center [650, 585] width 174 height 116
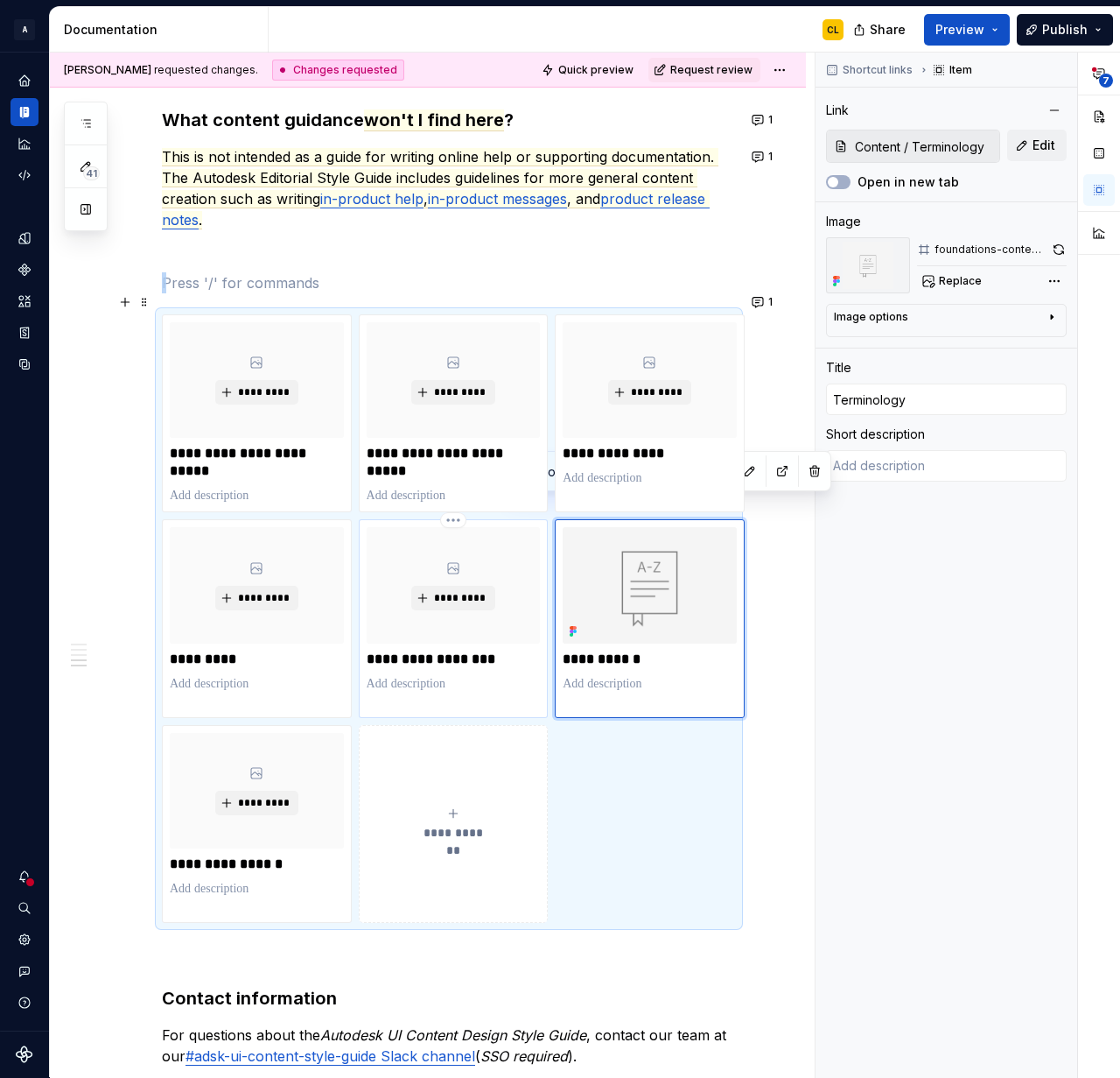
type textarea "*"
type input "Content / Inclusive language"
click at [434, 621] on div "*********" at bounding box center [454, 585] width 174 height 116
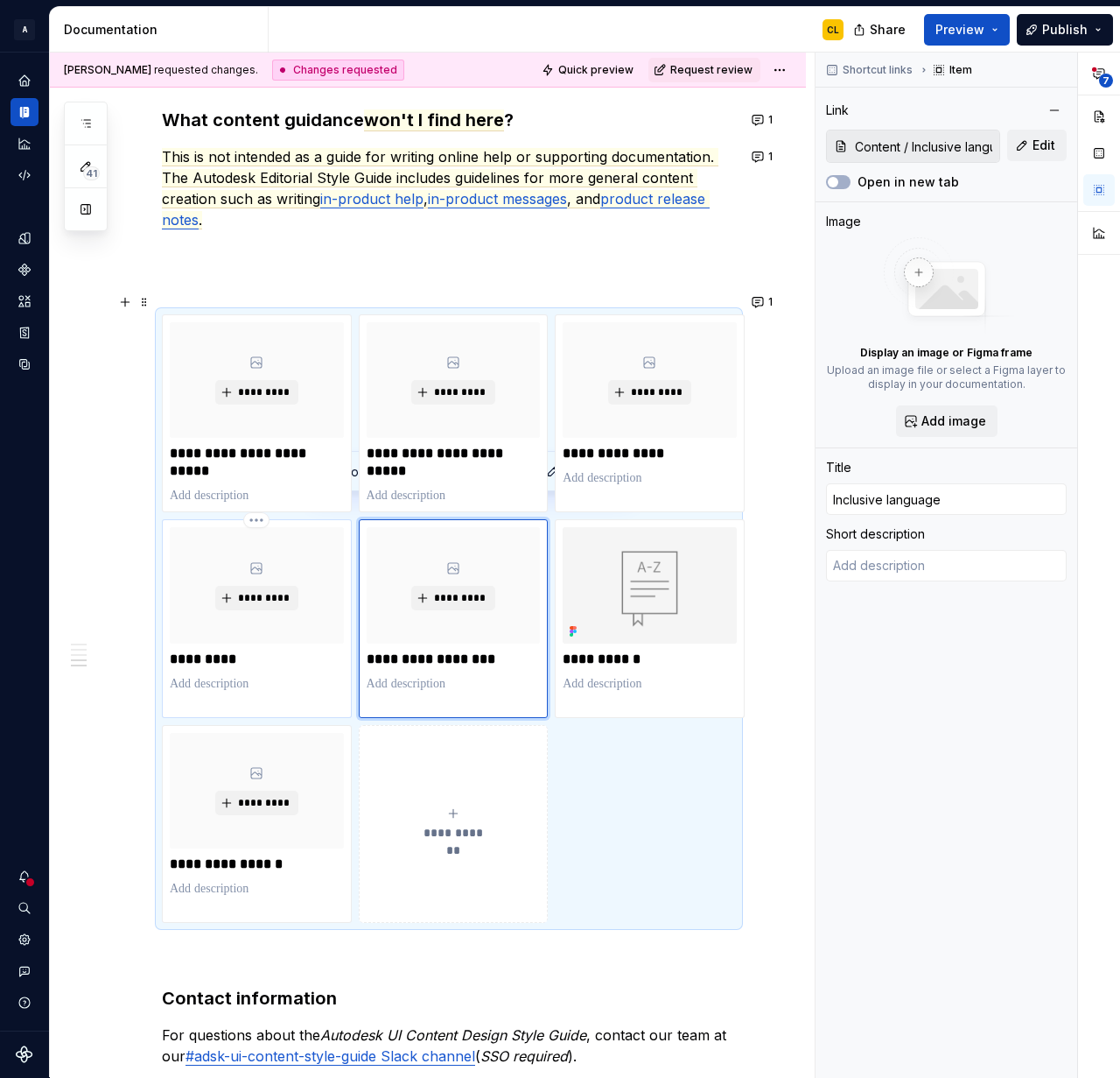
click at [285, 650] on p "*********" at bounding box center [257, 658] width 174 height 17
type textarea "*"
type input "Content / Mechanics"
type input "Mechanics"
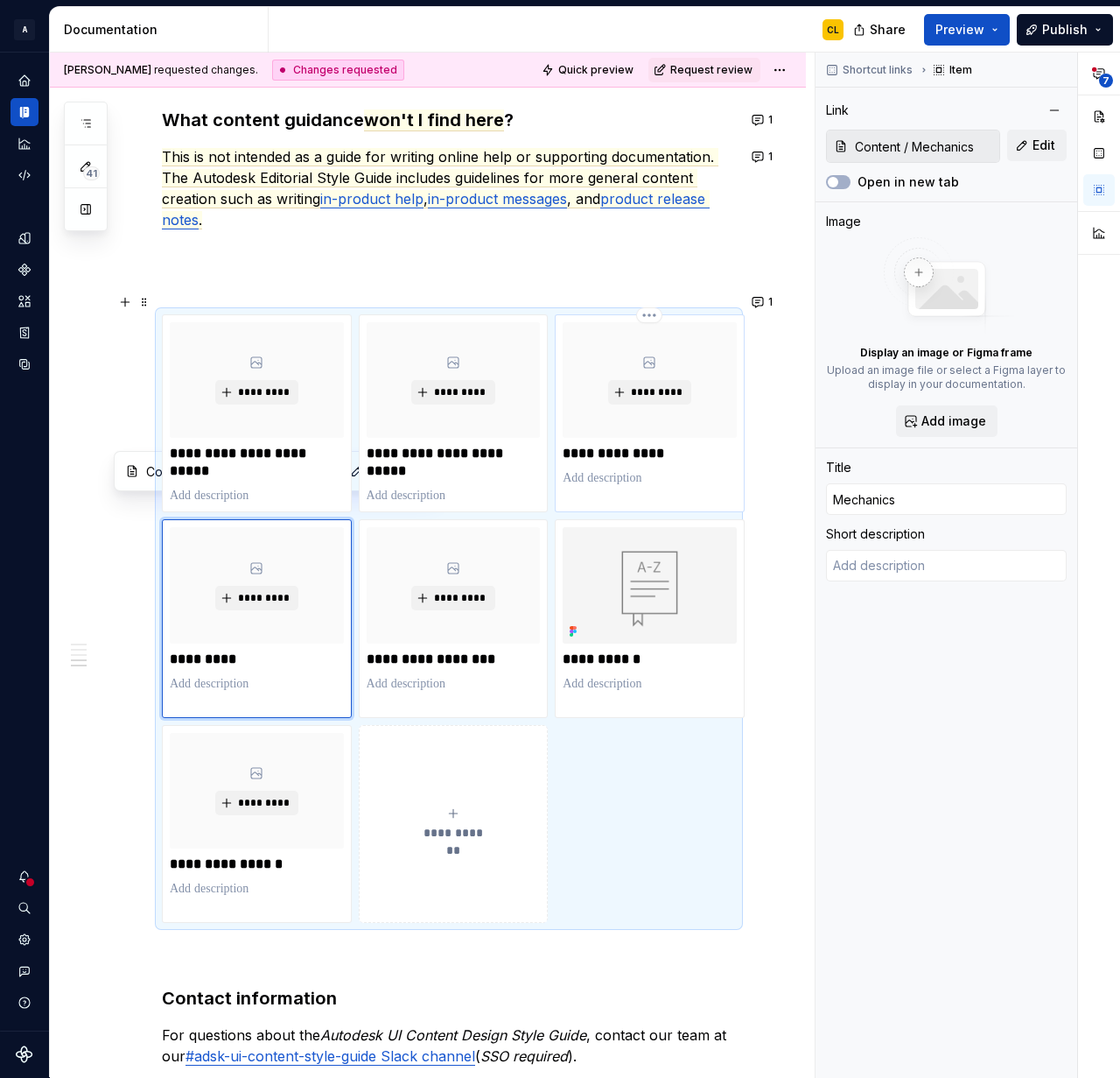
type textarea "*"
type input "Content / Voice and tone"
type input "Voice and tone"
click at [732, 417] on div "**********" at bounding box center [650, 404] width 174 height 165
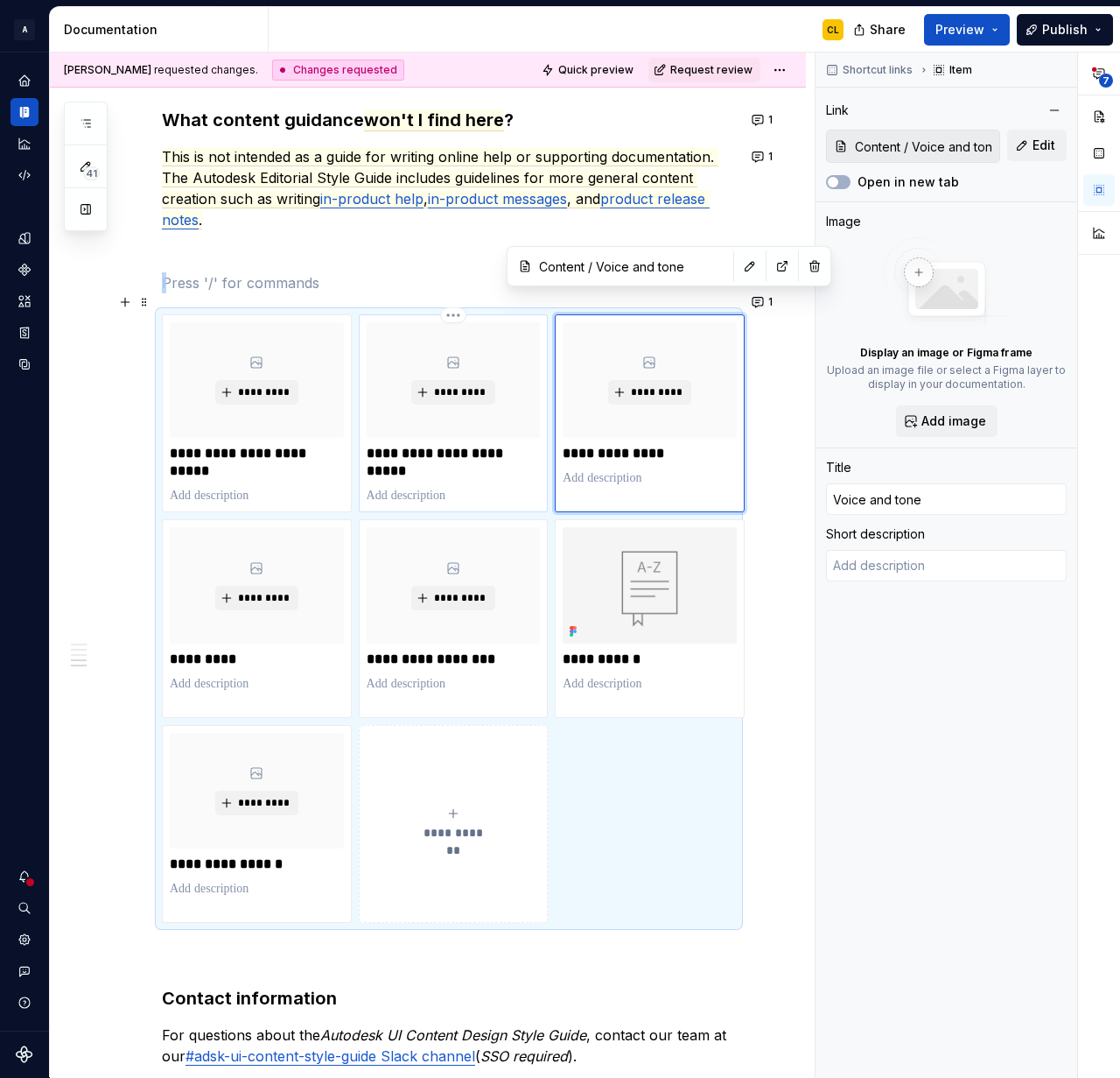
click at [505, 445] on p "**********" at bounding box center [454, 462] width 174 height 35
type textarea "*"
type input "Content / Content design guidelines"
type input "Content design guidelines"
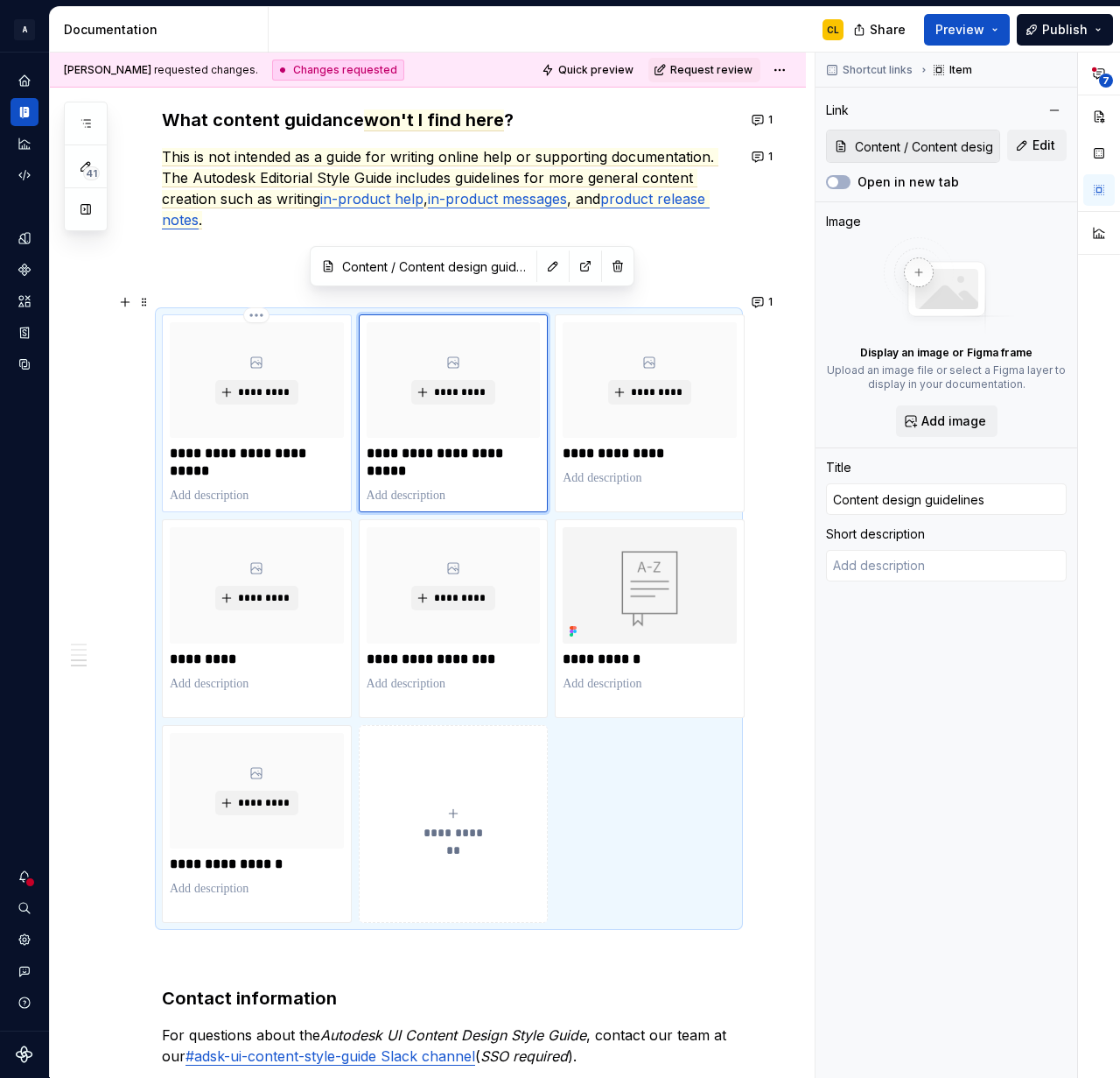
type textarea "*"
type input "Content / Content design principles"
type input "Content design principles"
click at [330, 462] on div "**********" at bounding box center [257, 412] width 174 height 182
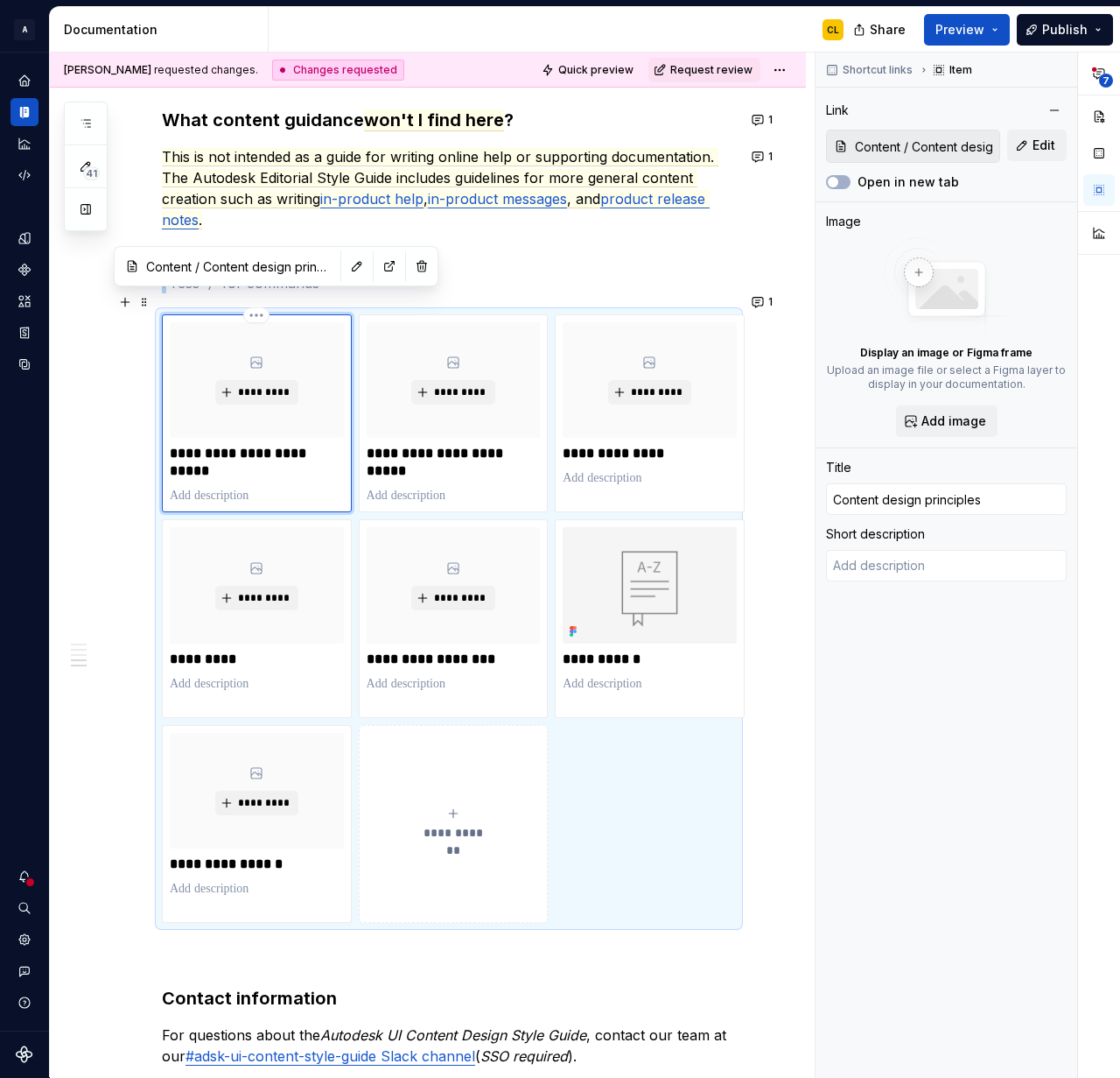
scroll to position [1186, 0]
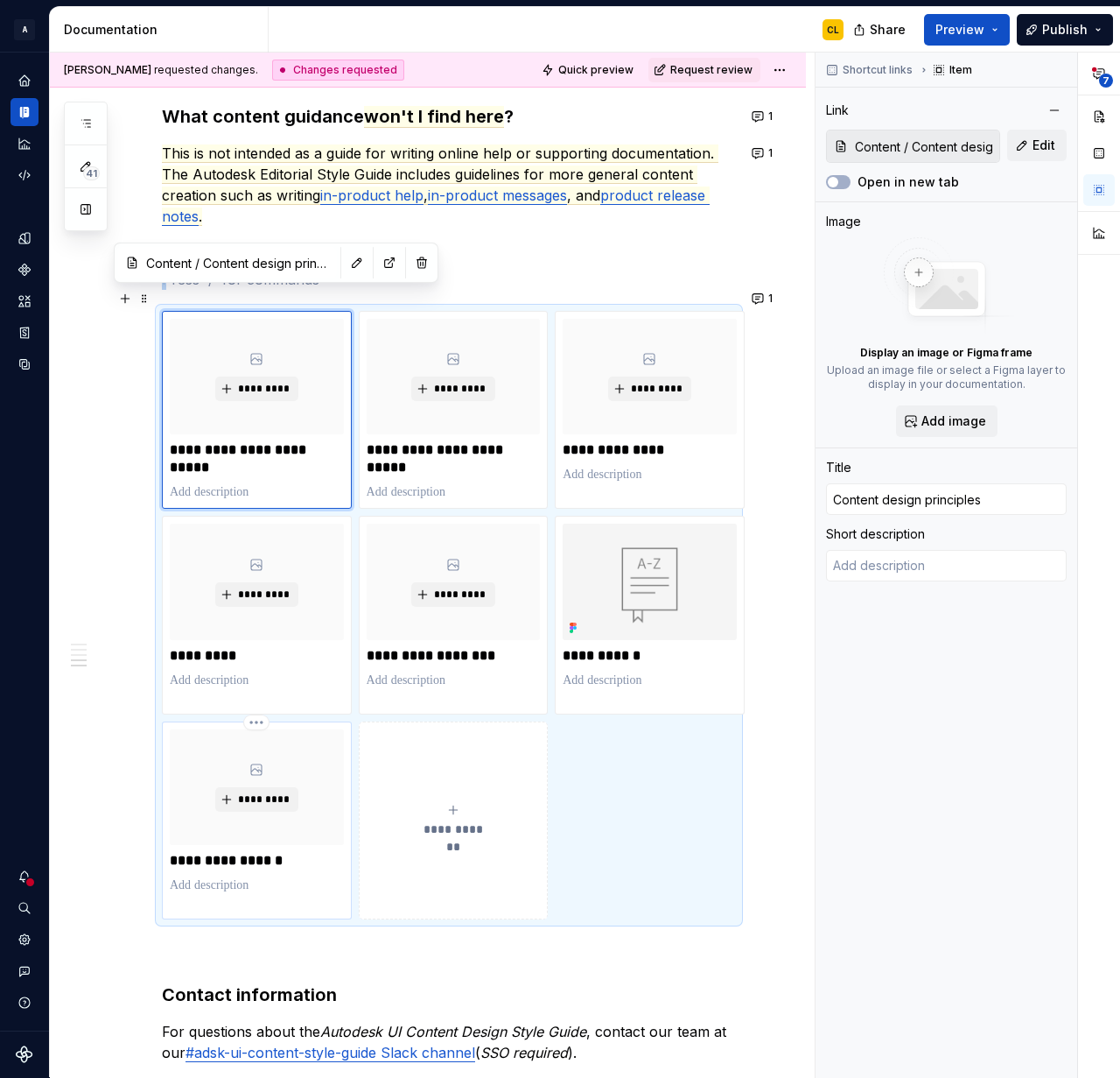
type textarea "*"
type input "Content patterns"
click at [321, 814] on div "*********" at bounding box center [257, 788] width 174 height 116
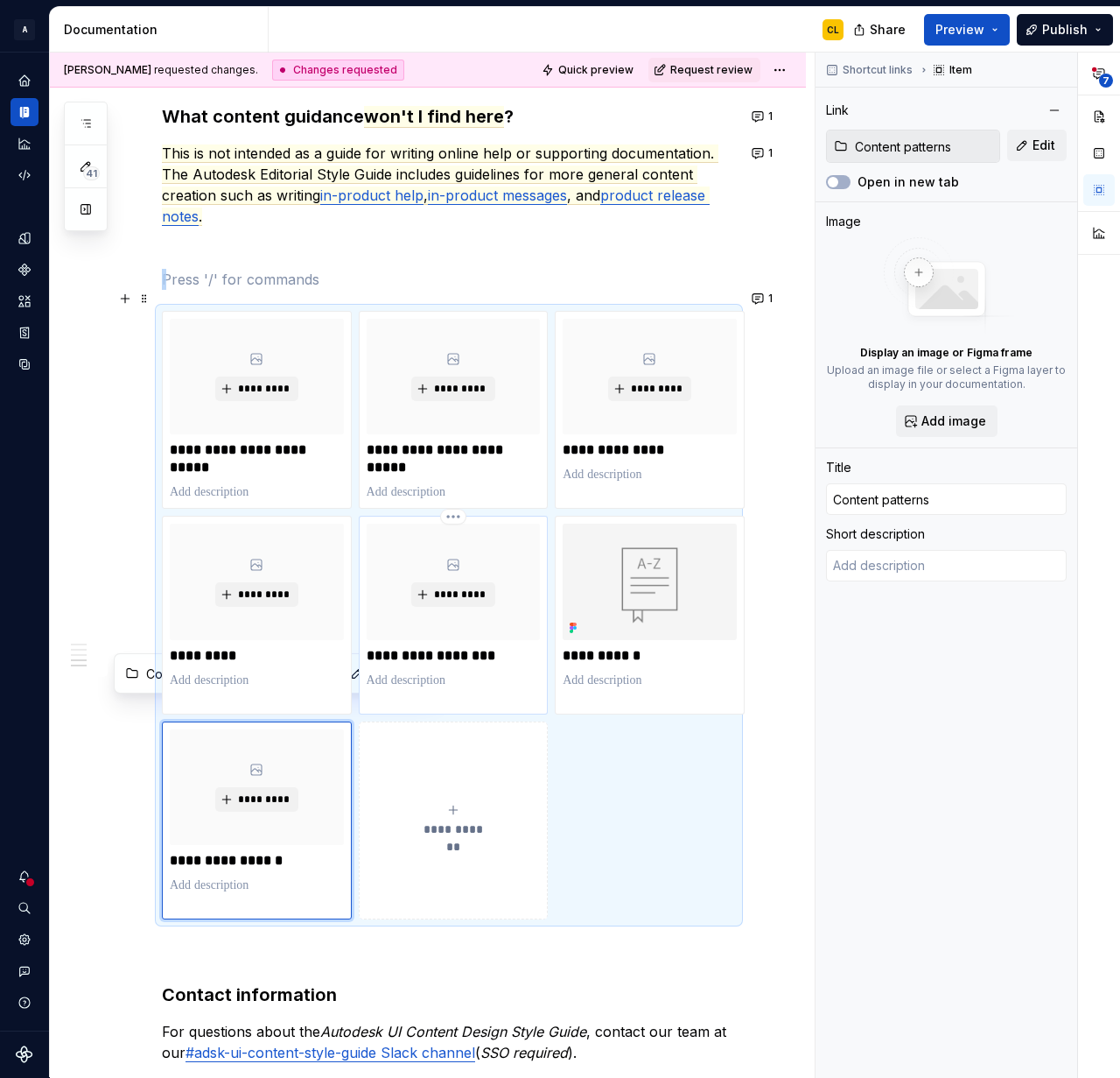
click at [452, 672] on p at bounding box center [454, 680] width 174 height 17
type textarea "*"
type input "Content / Inclusive language"
type input "Inclusive language"
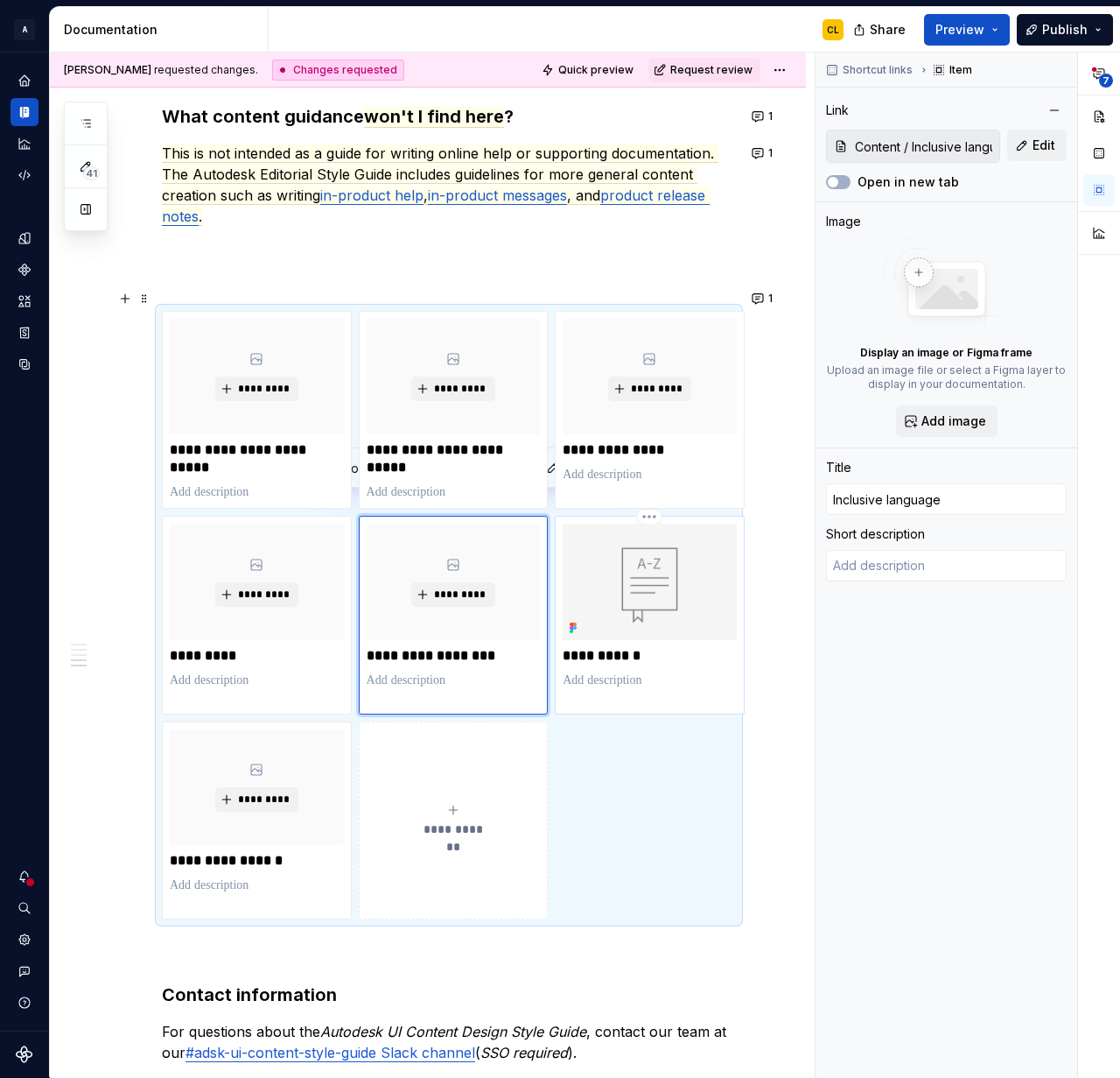
type textarea "*"
type input "Content / Terminology"
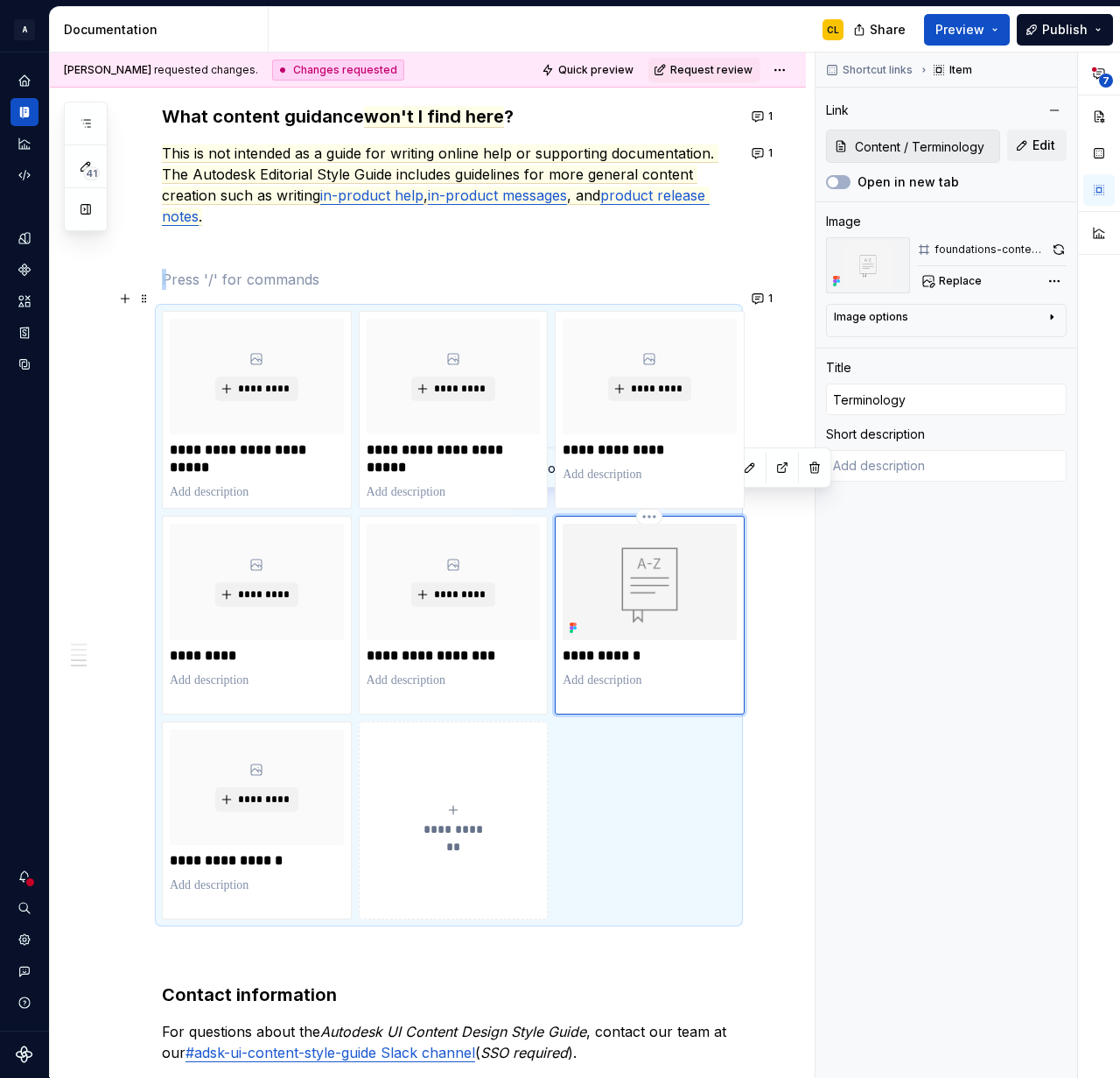
click at [653, 646] on div "**********" at bounding box center [650, 606] width 174 height 165
click at [258, 672] on p at bounding box center [257, 680] width 174 height 17
type textarea "*"
type input "Content / Mechanics"
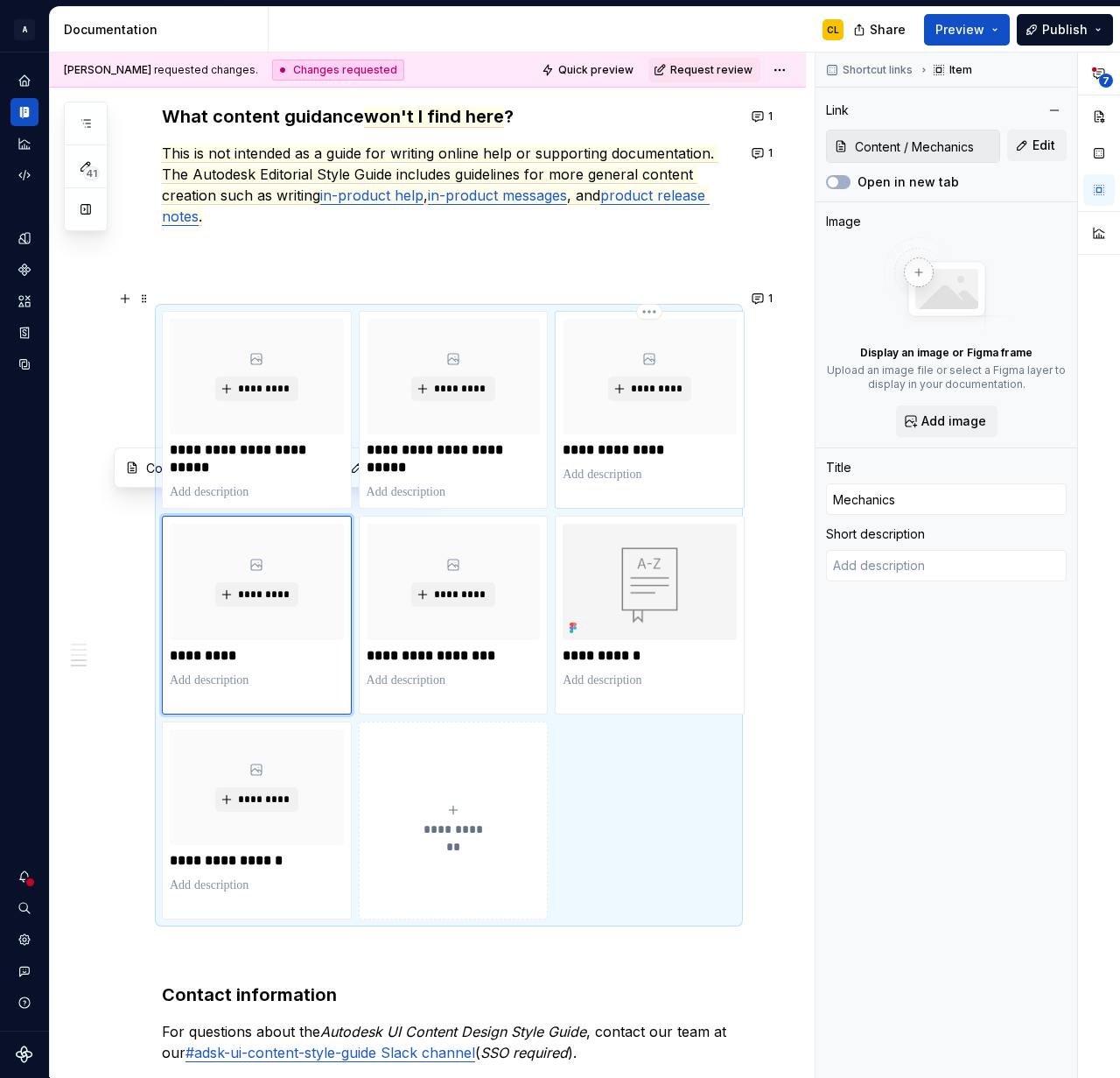
click at [613, 466] on p at bounding box center [650, 474] width 174 height 17
type textarea "*"
type input "Content / Voice and tone"
type input "Voice and tone"
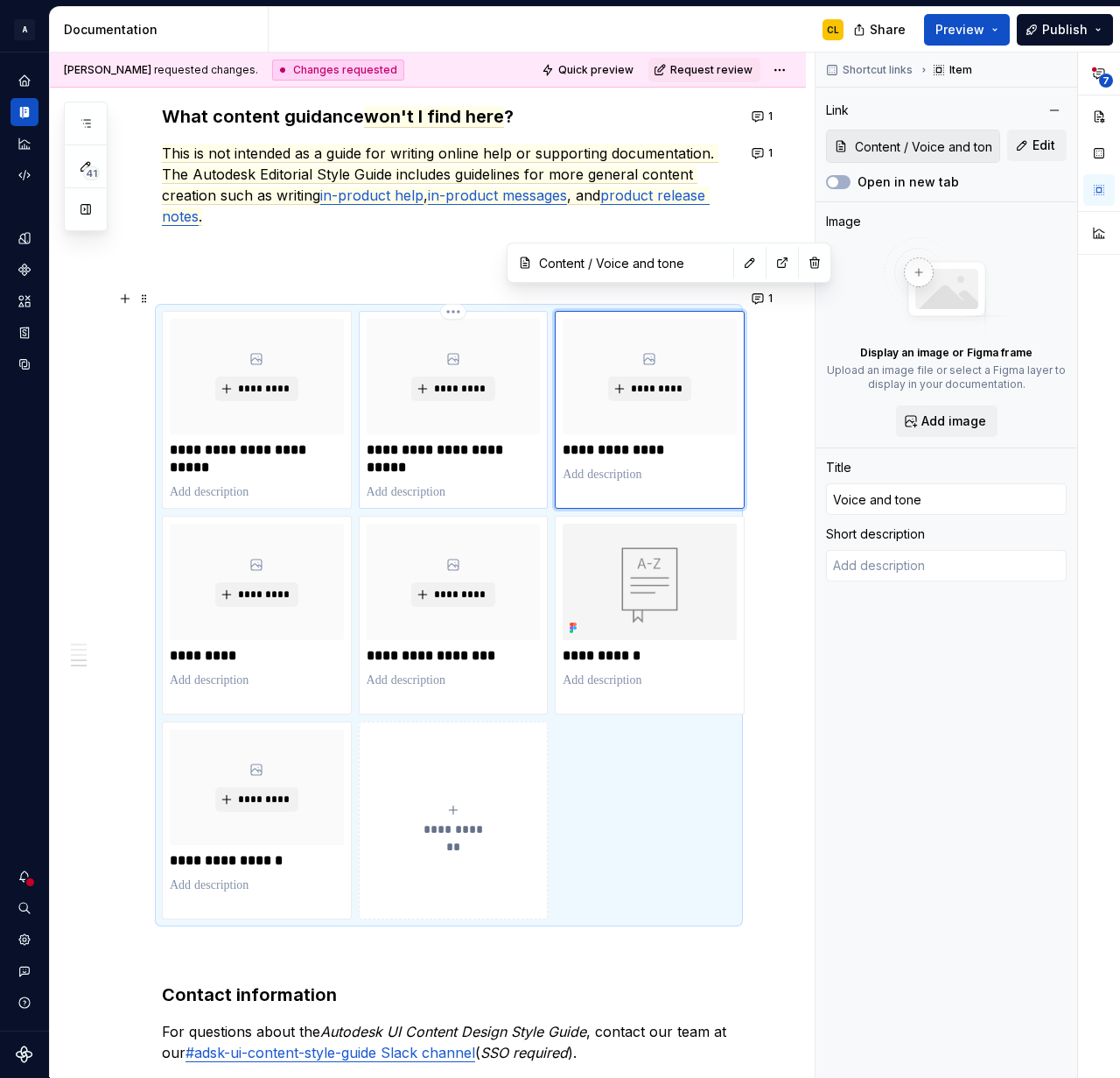
click at [485, 441] on p "**********" at bounding box center [454, 459] width 174 height 35
type textarea "*"
type input "Content / Content design guidelines"
type input "Content design guidelines"
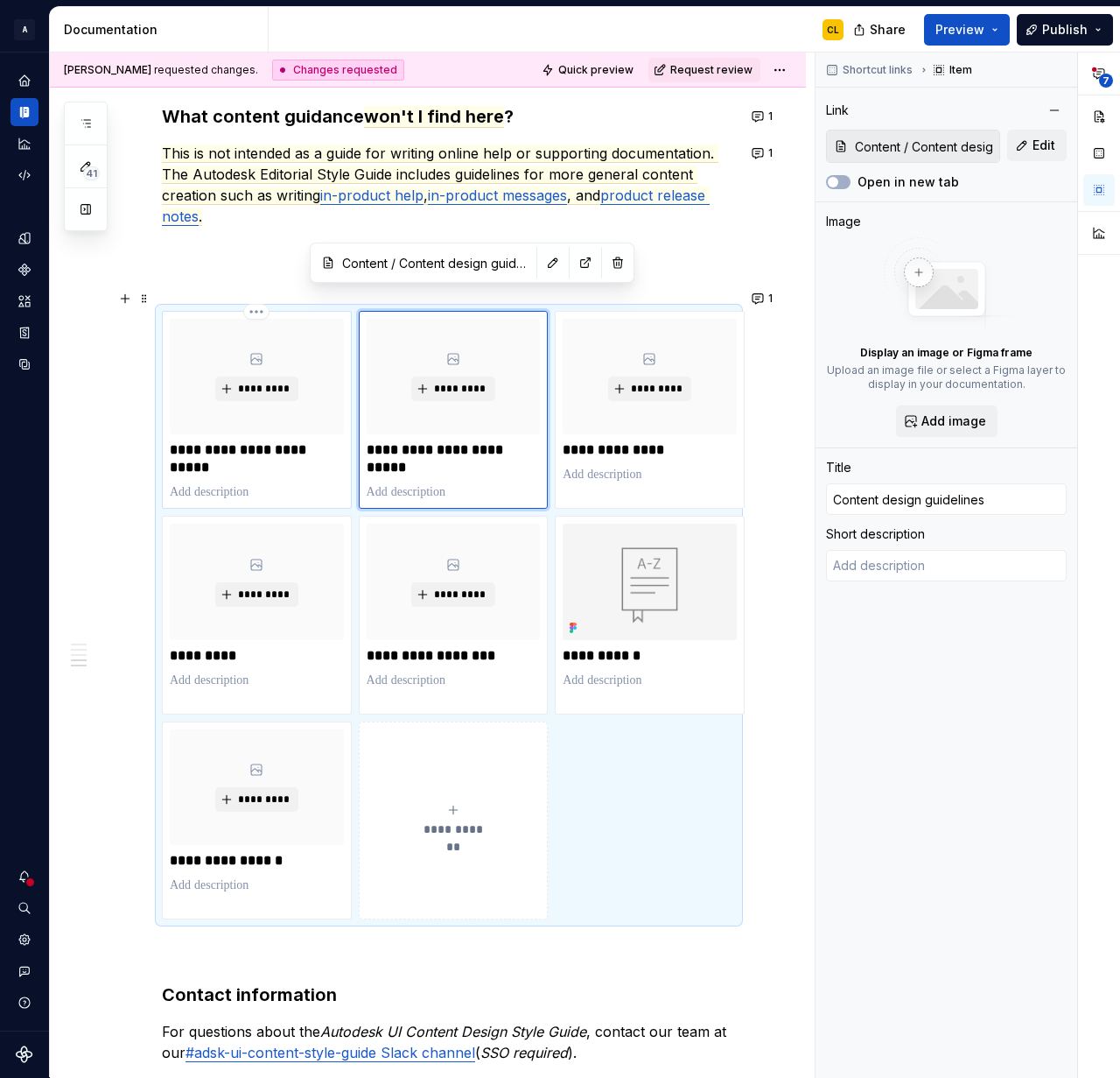
click at [275, 447] on p "**********" at bounding box center [257, 459] width 174 height 35
type textarea "*"
type input "Content / Content design principles"
type input "Content design principles"
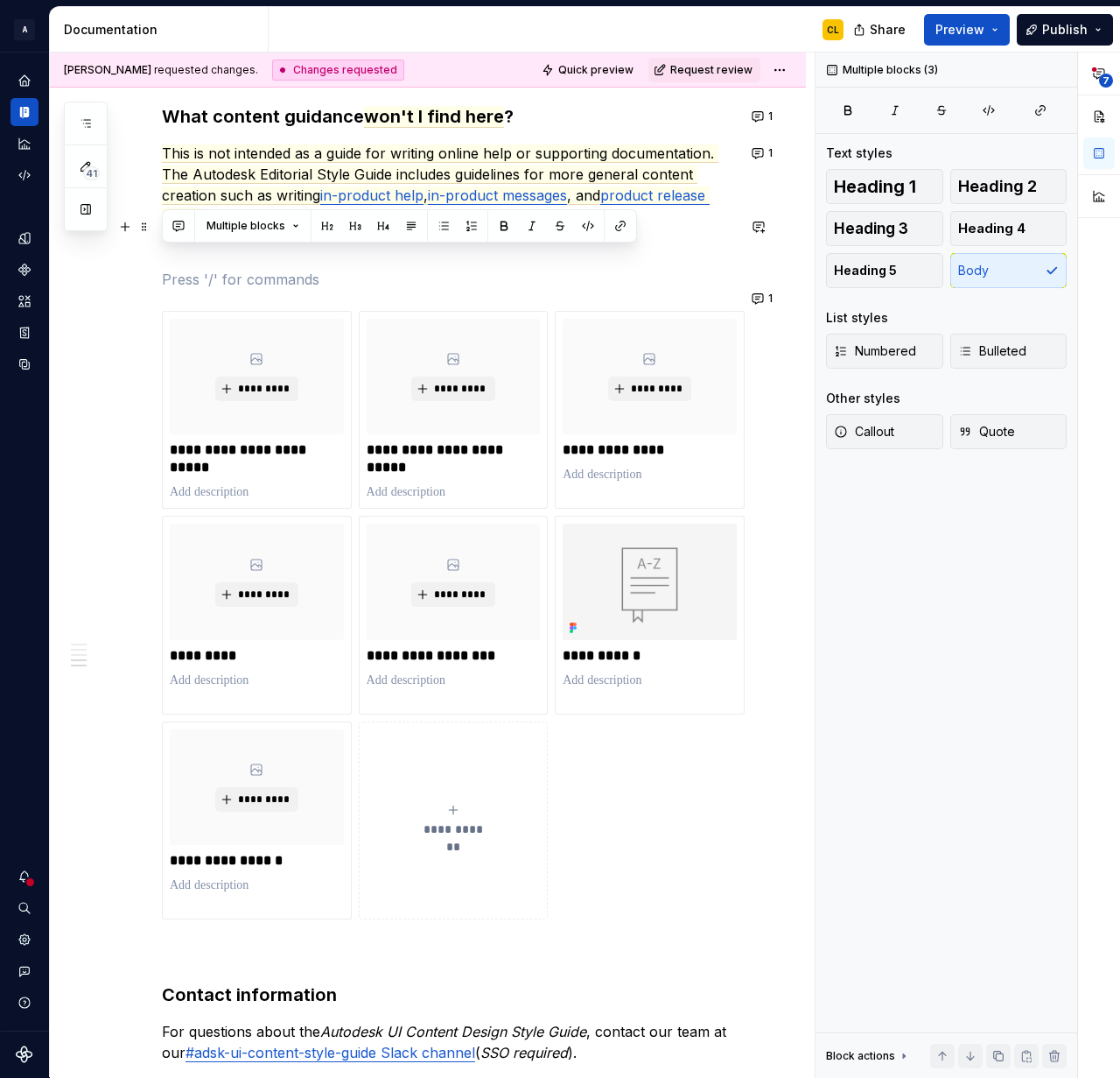
click at [476, 237] on p at bounding box center [448, 247] width 574 height 21
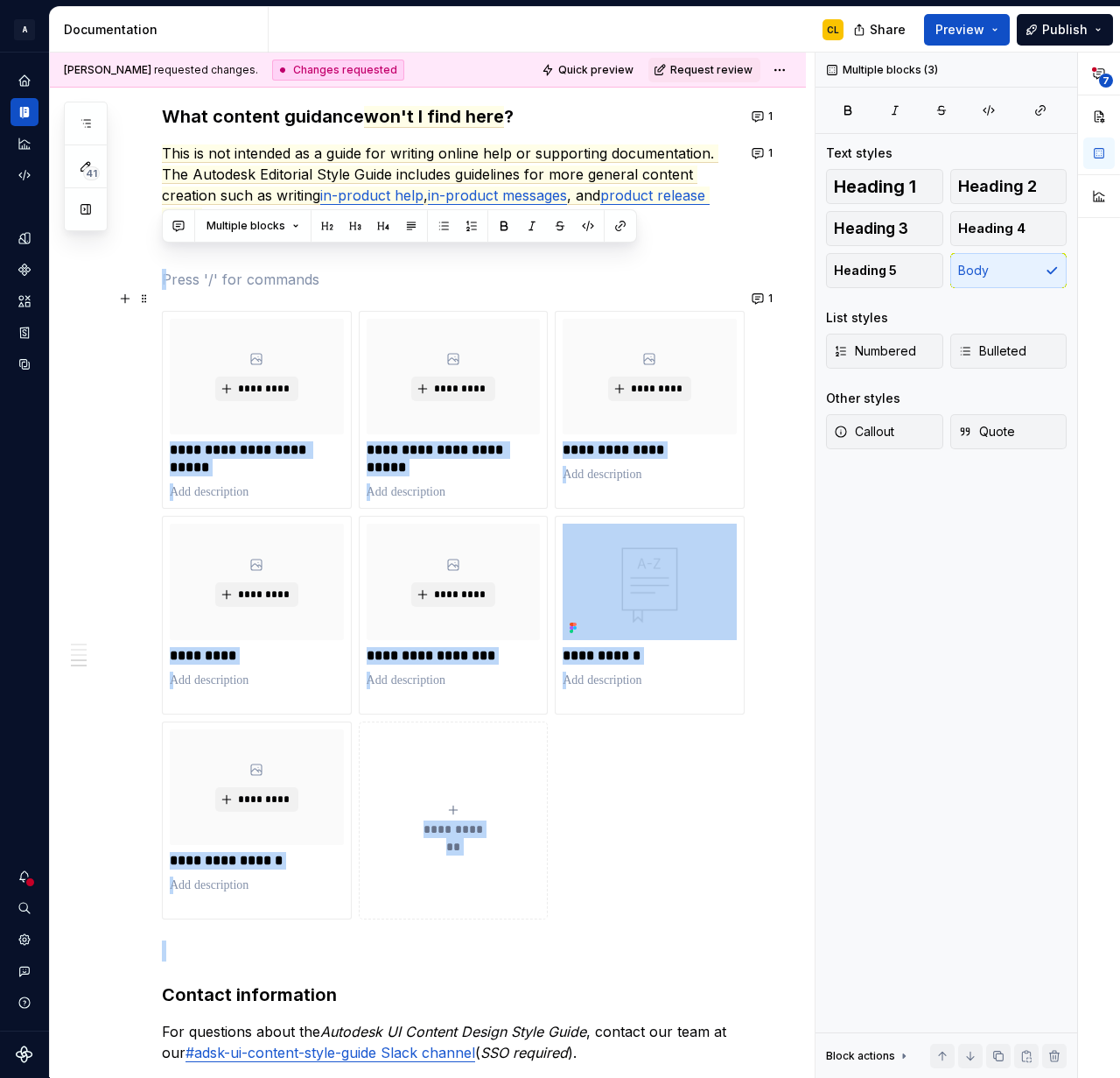
click at [103, 426] on div "User interface content is a cornerstone of our products. Our word choices affec…" at bounding box center [428, 276] width 757 height 2326
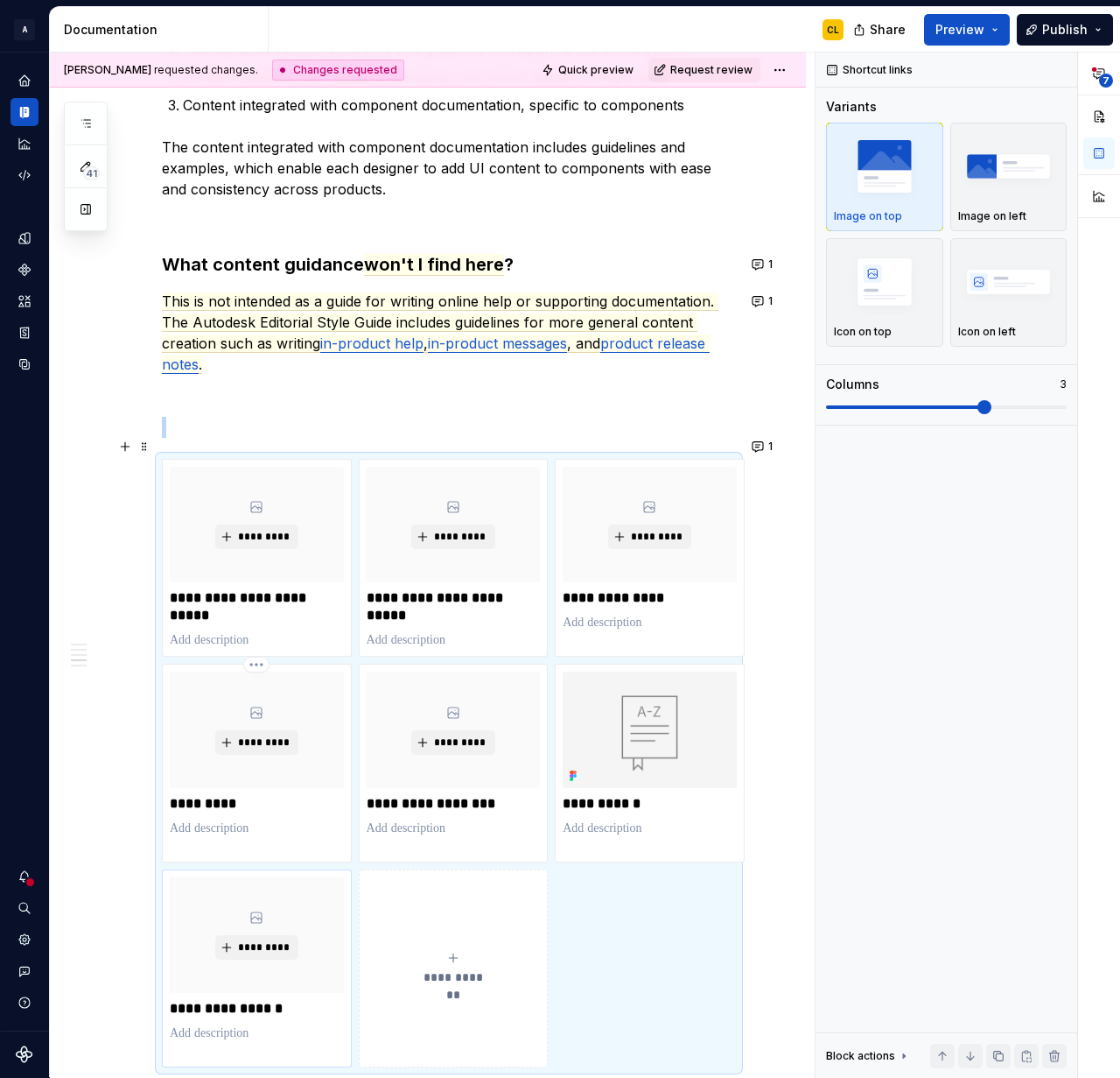
scroll to position [1035, 0]
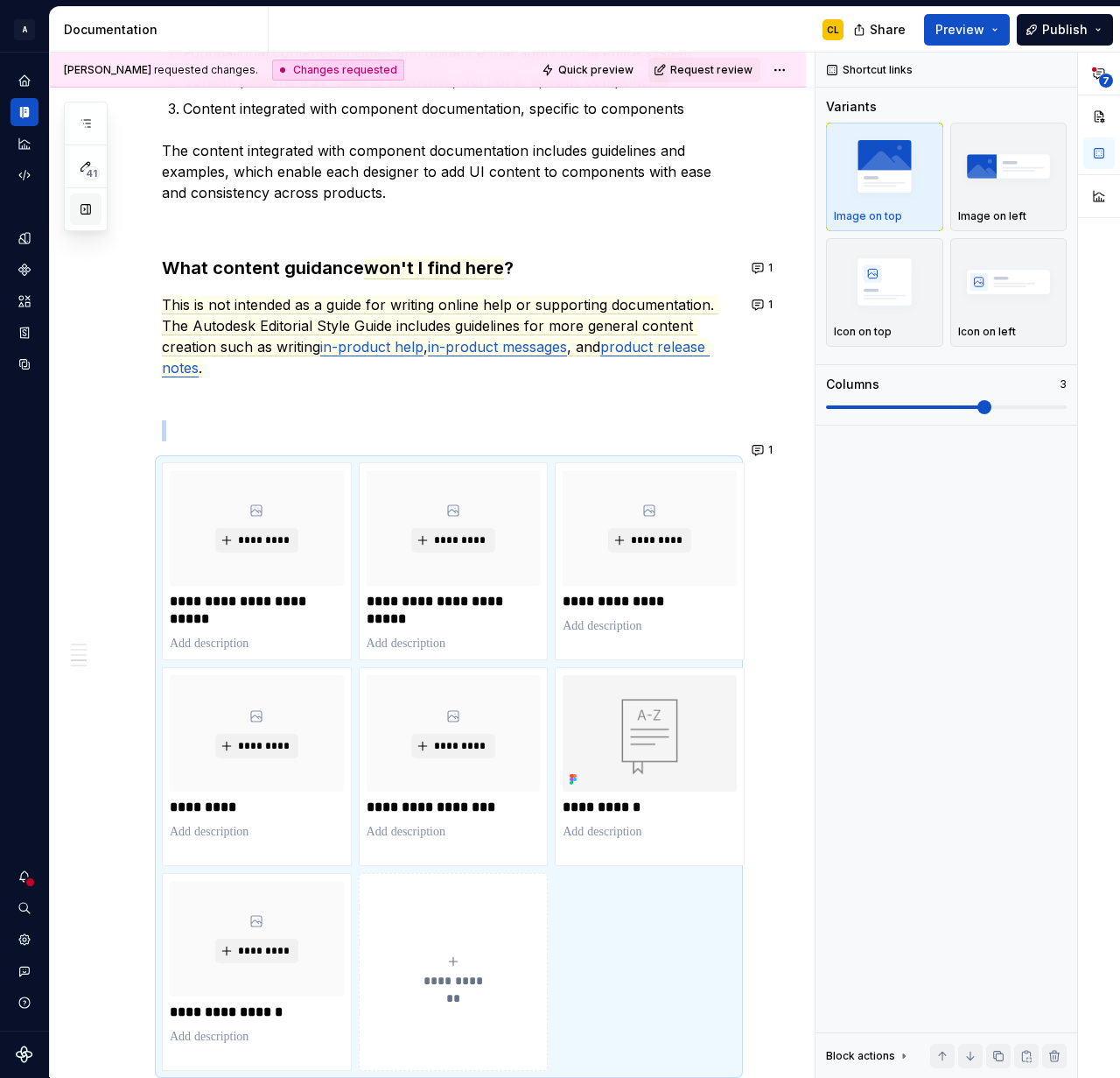
click at [83, 212] on button "button" at bounding box center [85, 209] width 32 height 32
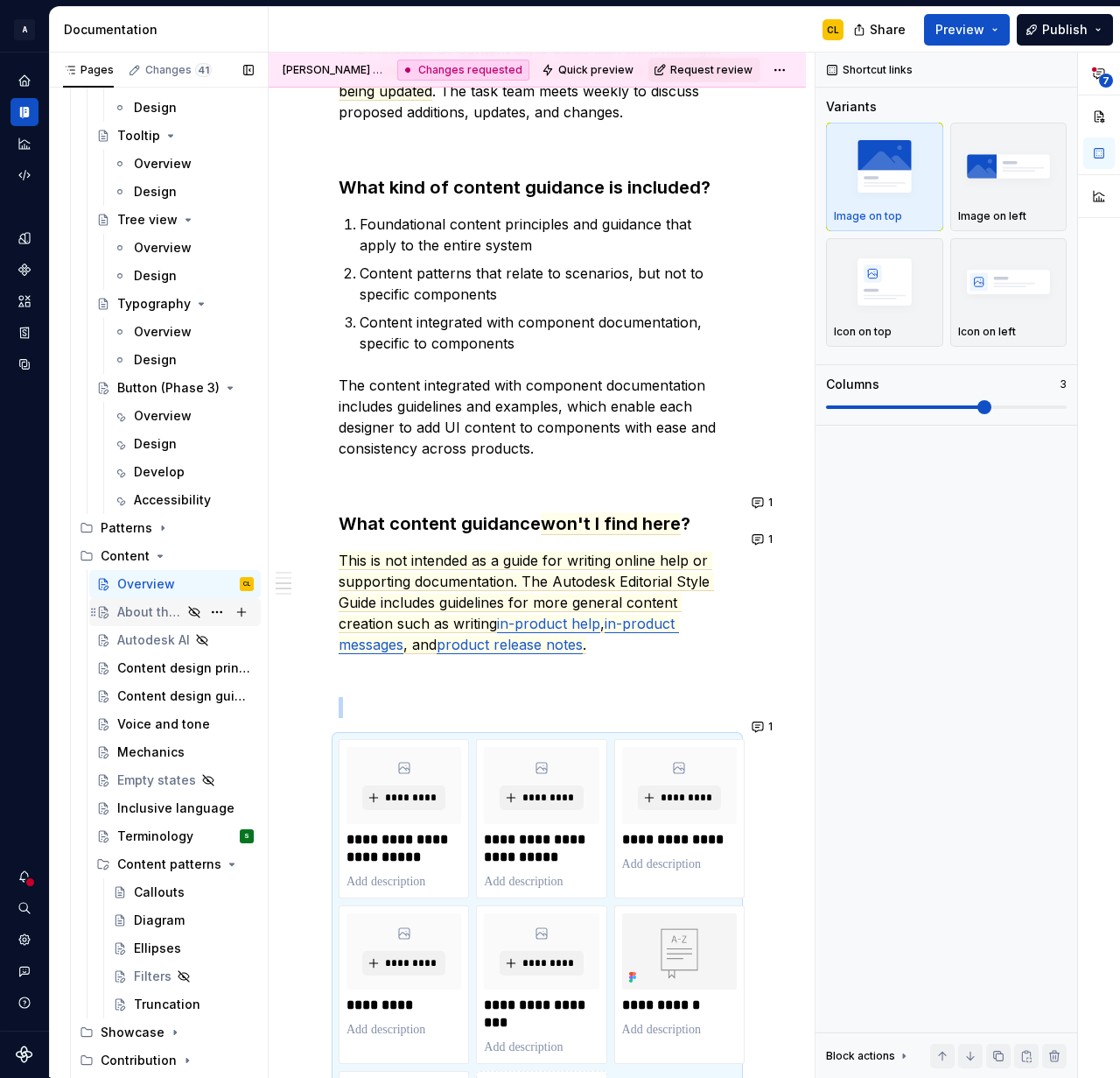
scroll to position [3564, 0]
click at [160, 660] on div "Content design principles" at bounding box center [159, 667] width 84 height 17
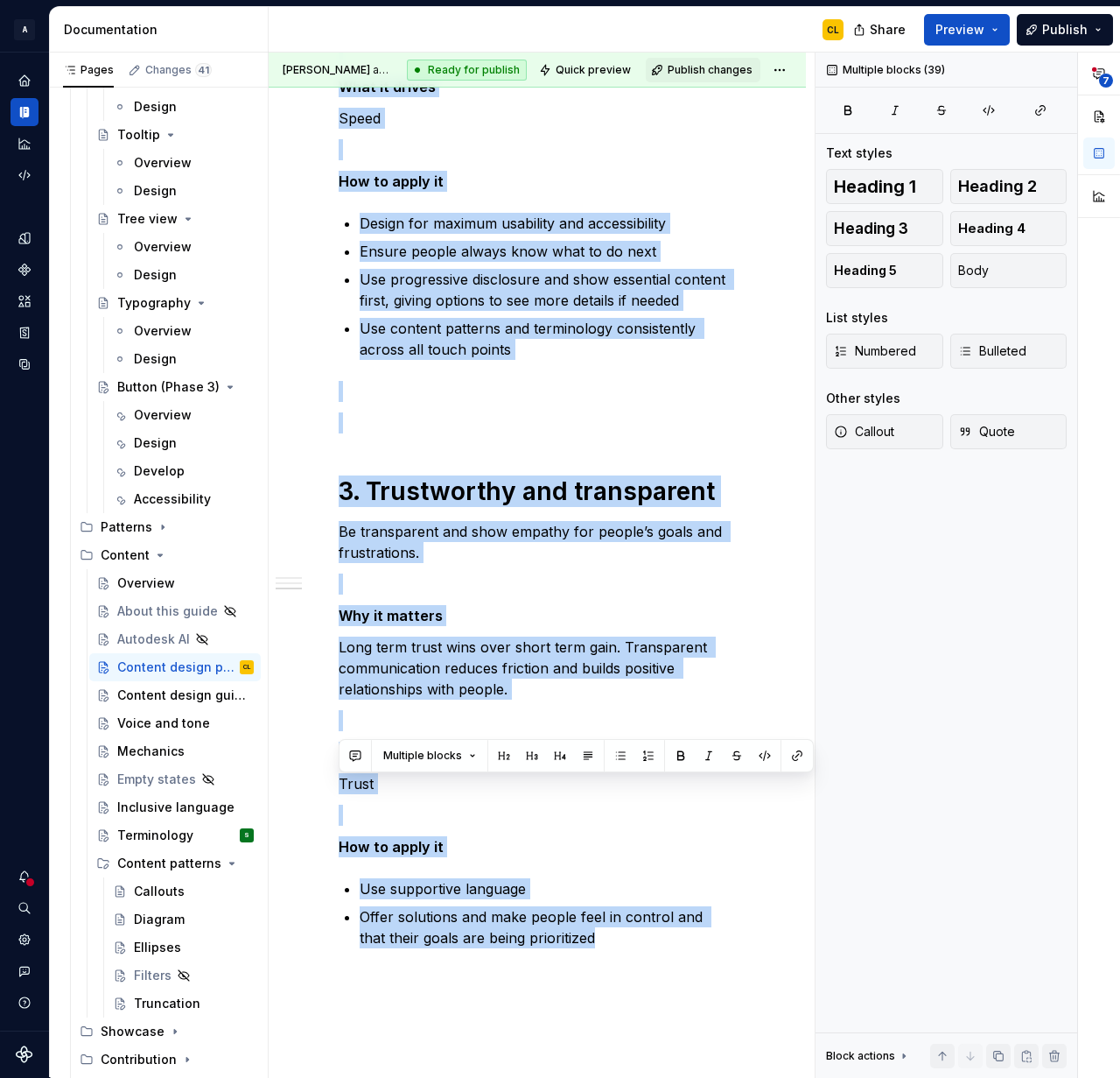
scroll to position [1561, 0]
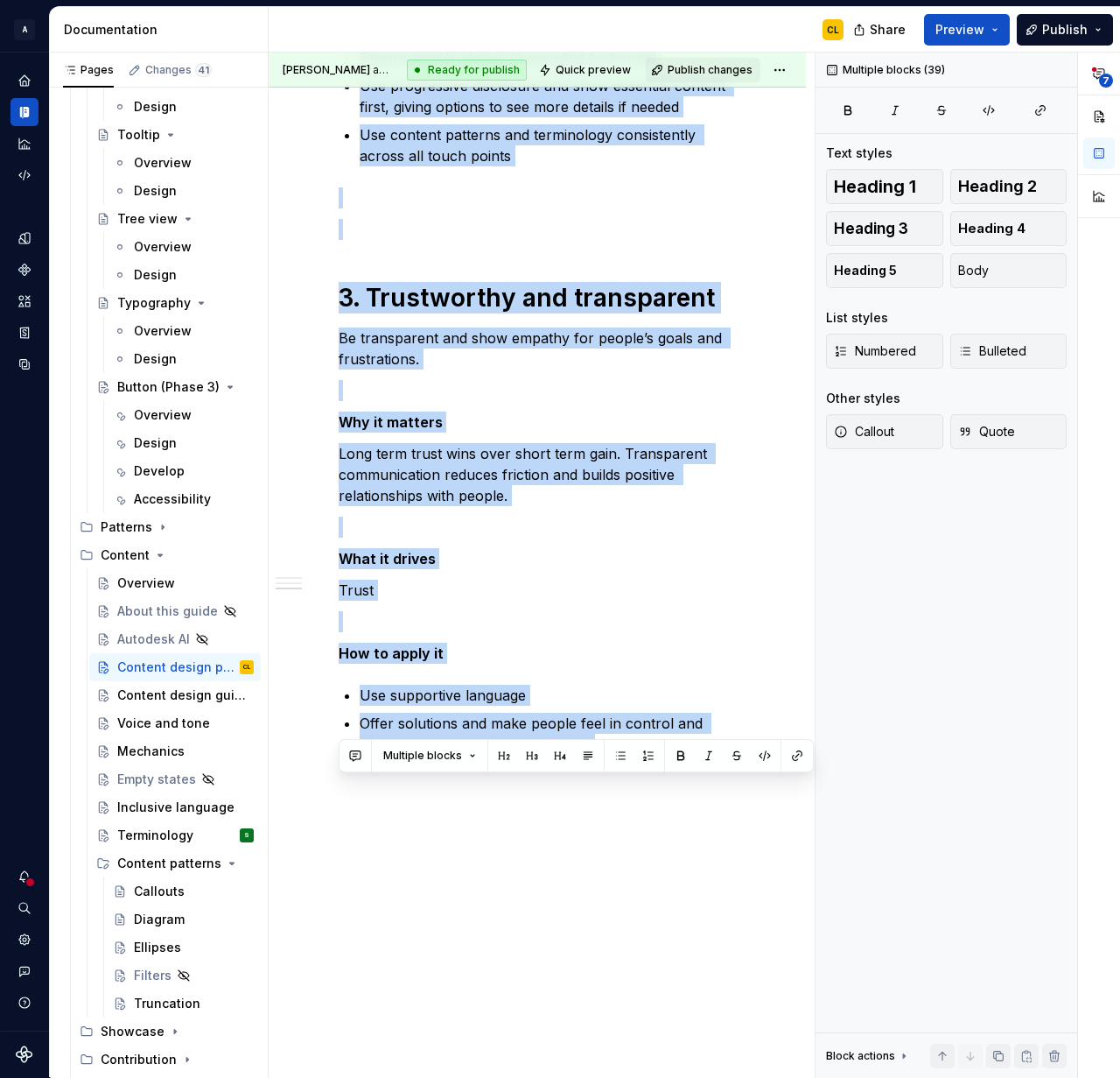
drag, startPoint x: 341, startPoint y: 351, endPoint x: 558, endPoint y: 836, distance: 531.3
copy div "These content design principles— Clarity over complexity , Helpful and actionab…"
click at [142, 693] on div "Content design guidelines" at bounding box center [159, 695] width 84 height 17
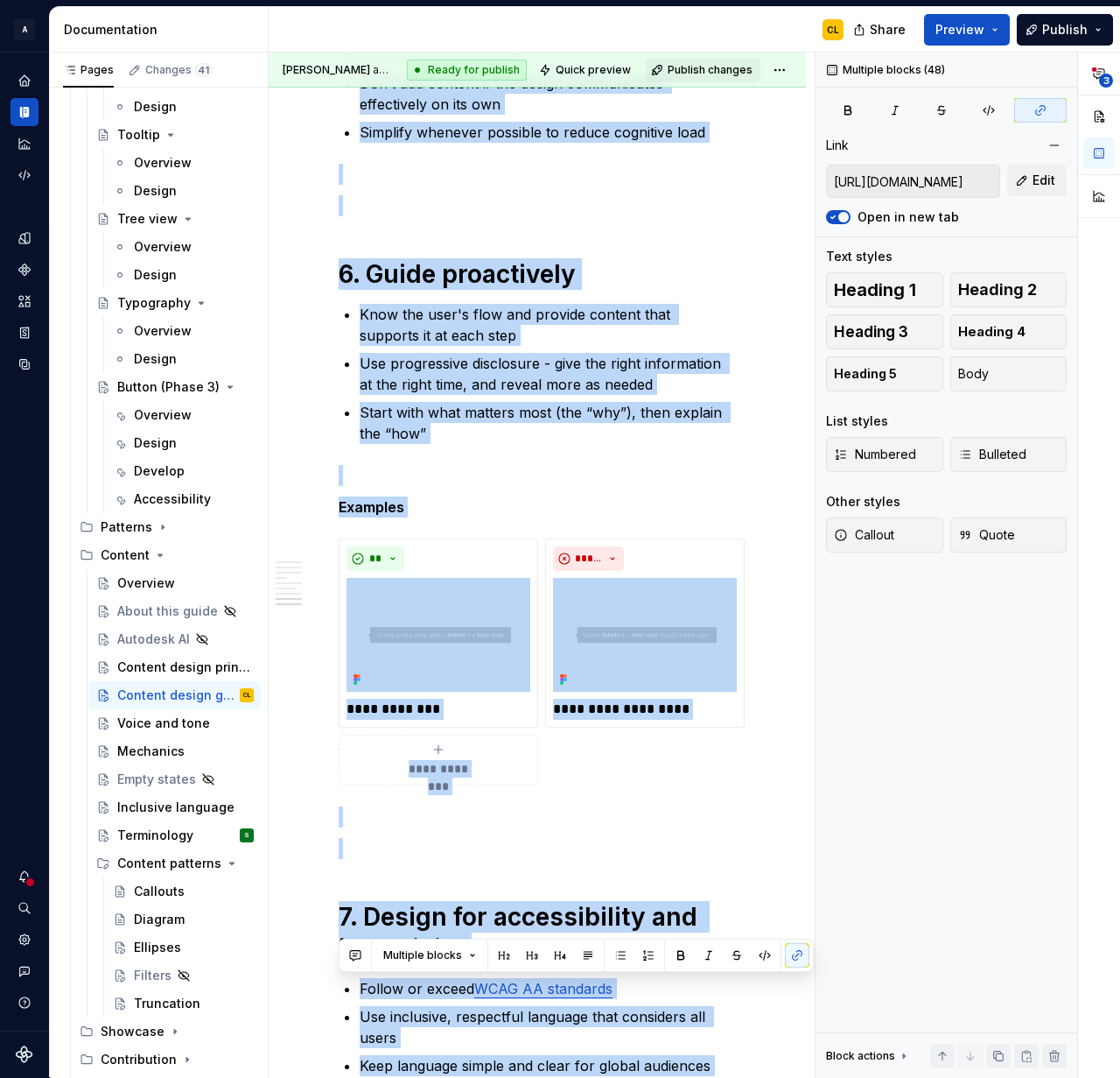
scroll to position [4112, 0]
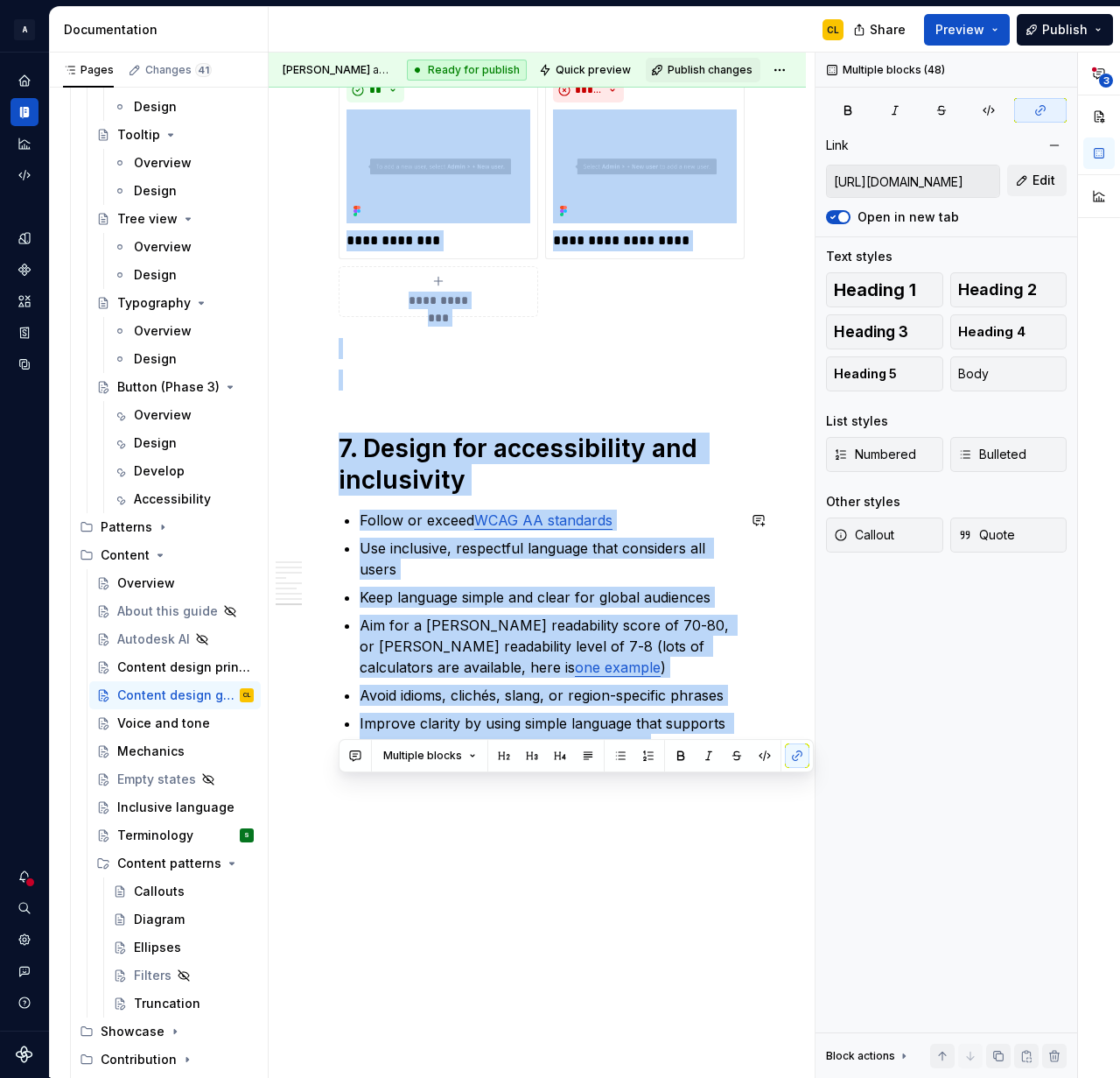
drag, startPoint x: 342, startPoint y: 348, endPoint x: 687, endPoint y: 815, distance: 580.6
copy div "**********"
click at [440, 488] on h1 "7. Design for accessibility and inclusivity" at bounding box center [538, 464] width 398 height 63
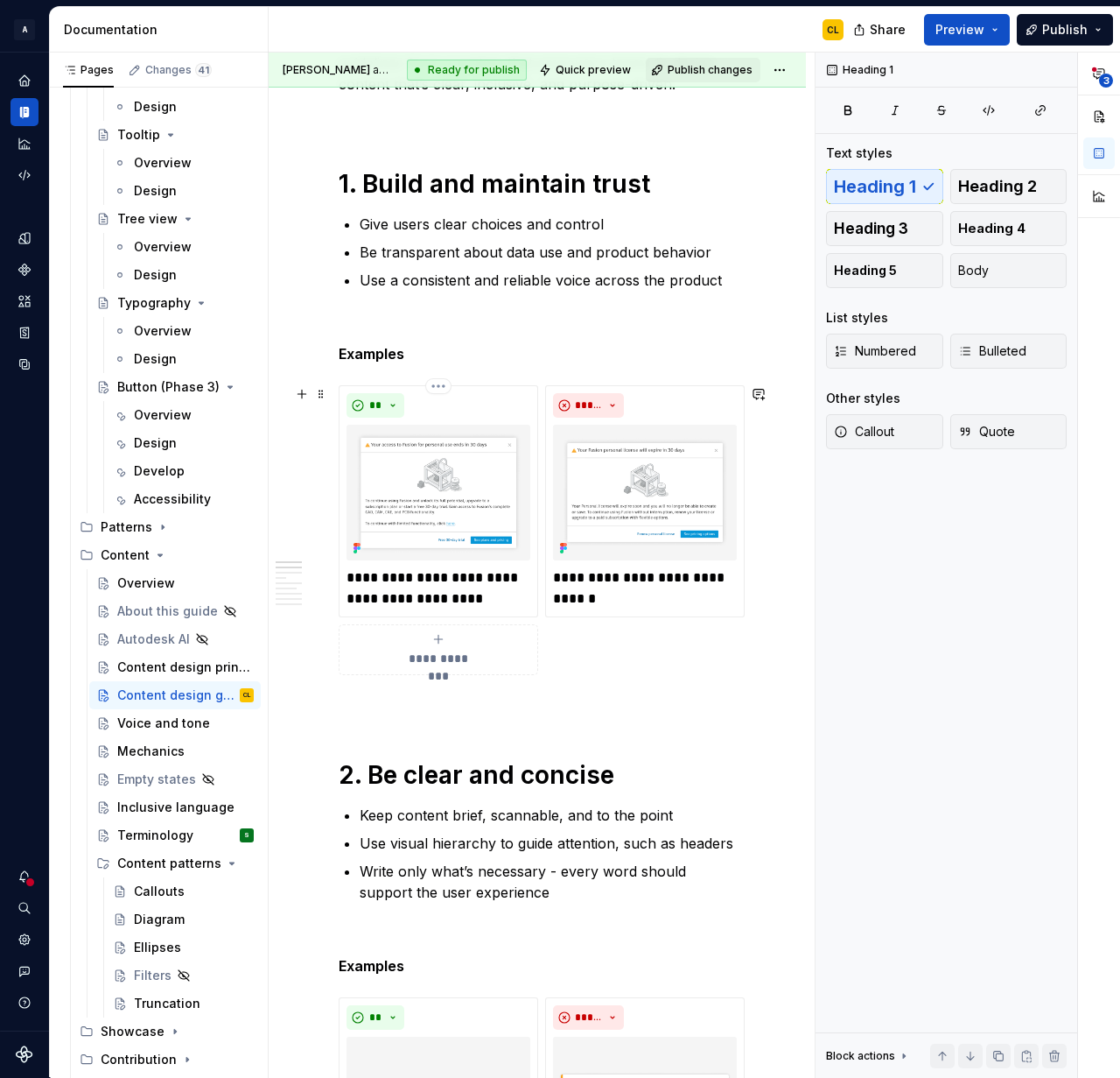
scroll to position [0, 0]
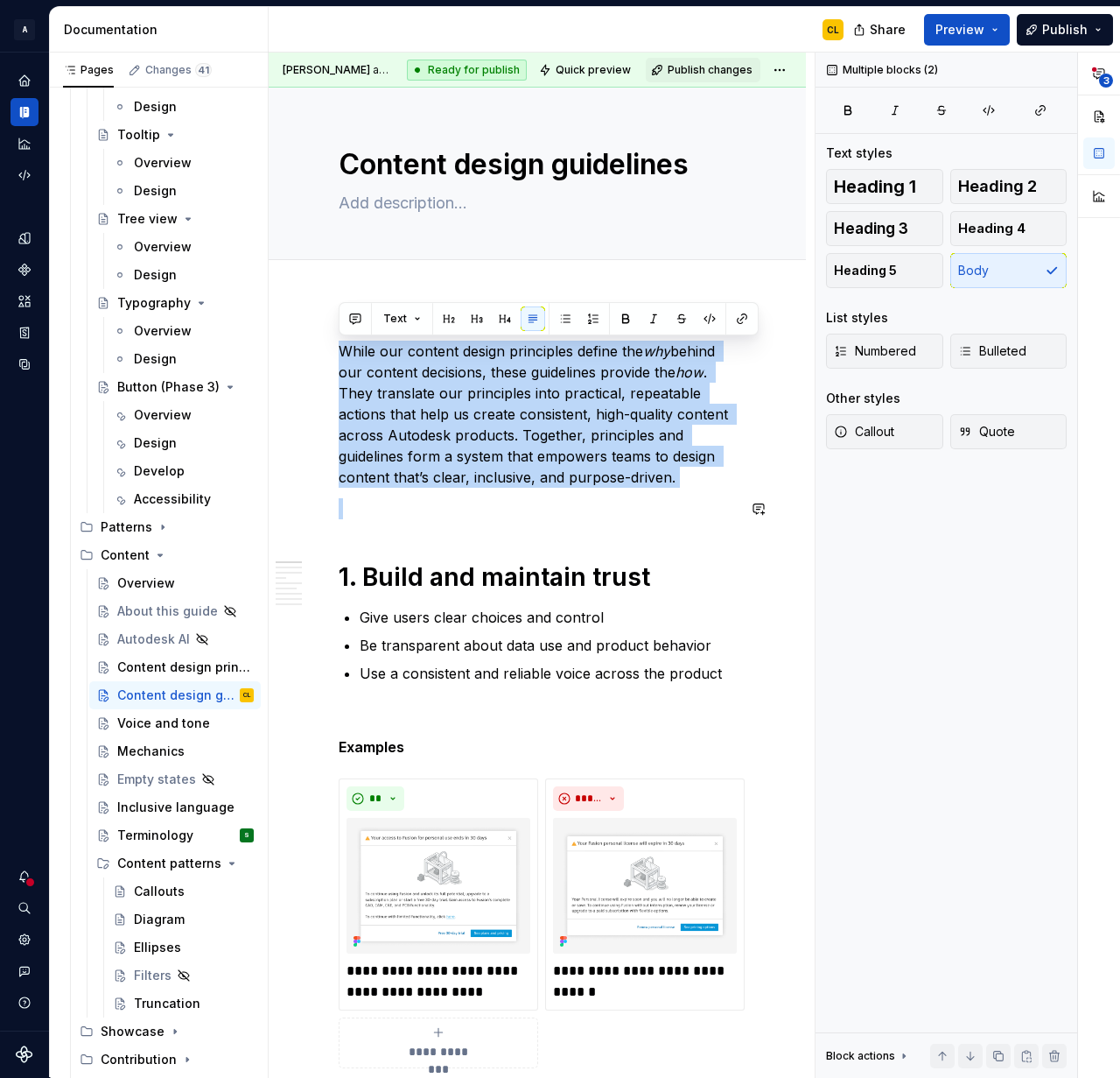
drag, startPoint x: 340, startPoint y: 349, endPoint x: 679, endPoint y: 490, distance: 367.2
copy commenthighlight "While our content design principles define the why behind our content decisions…"
click at [155, 719] on div "Voice and tone" at bounding box center [159, 723] width 84 height 17
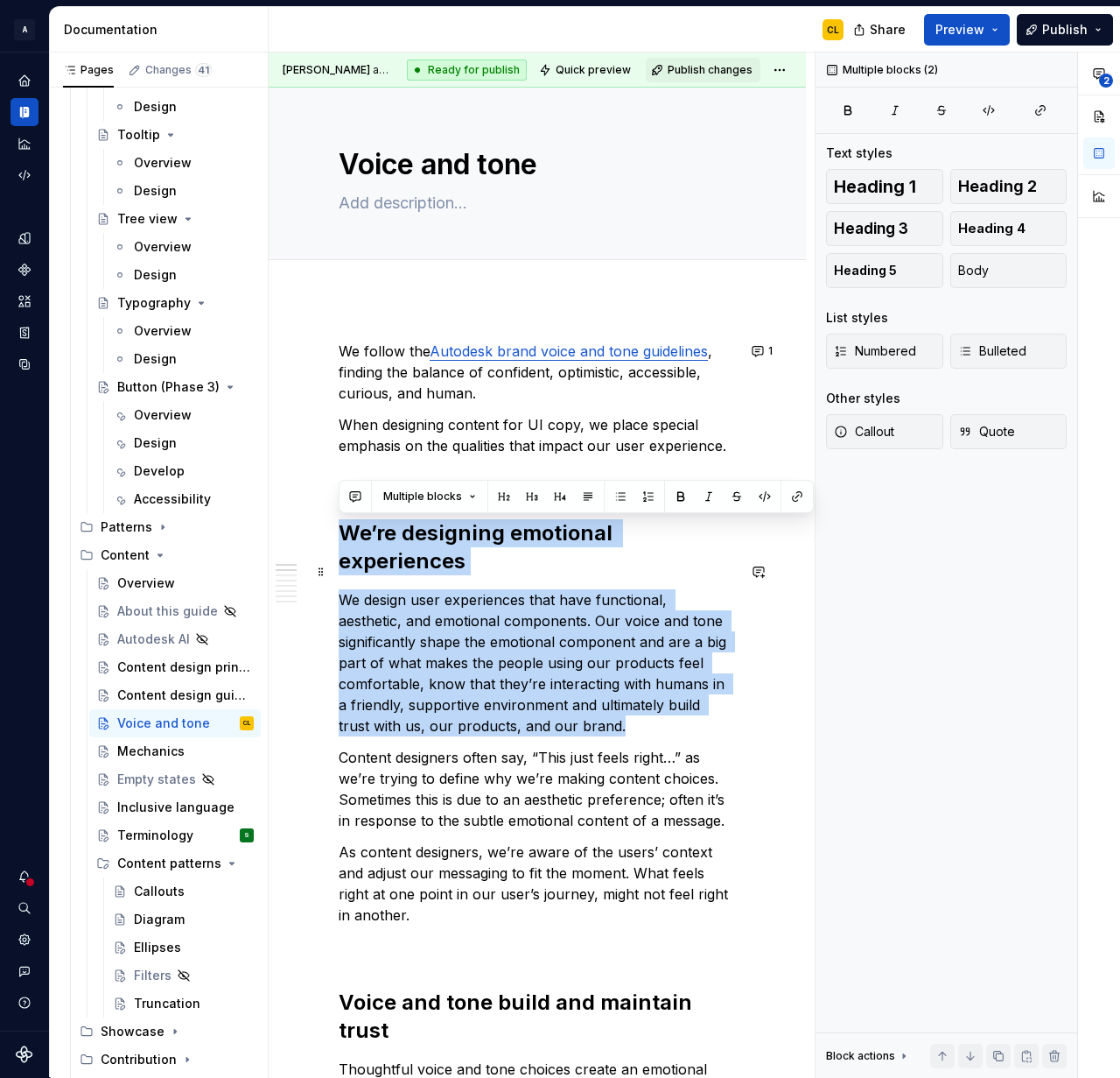
drag, startPoint x: 341, startPoint y: 530, endPoint x: 536, endPoint y: 707, distance: 263.4
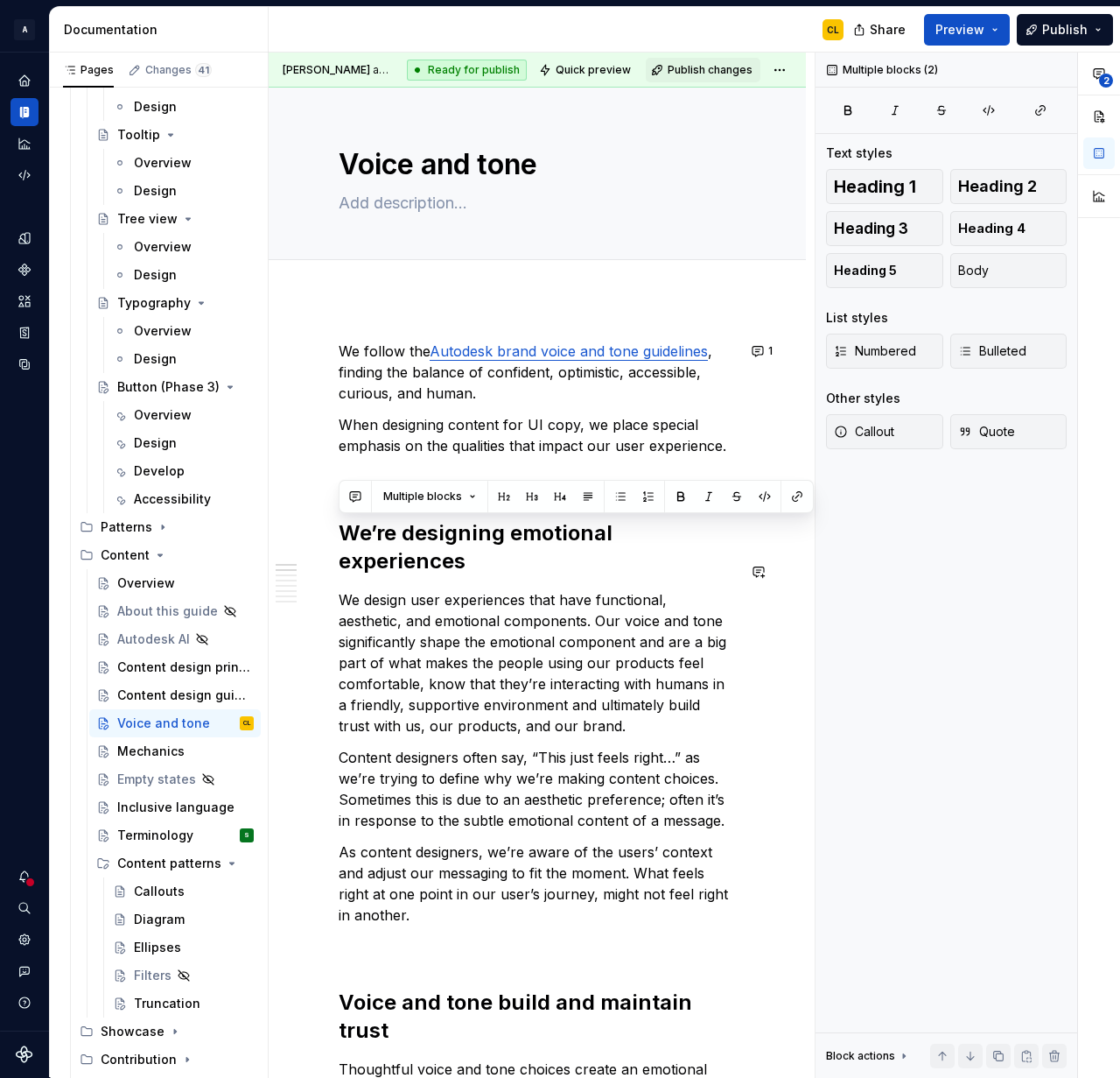
click at [434, 747] on p "Content designers often say, “This just feels right…” as we’re trying to define…" at bounding box center [538, 789] width 398 height 84
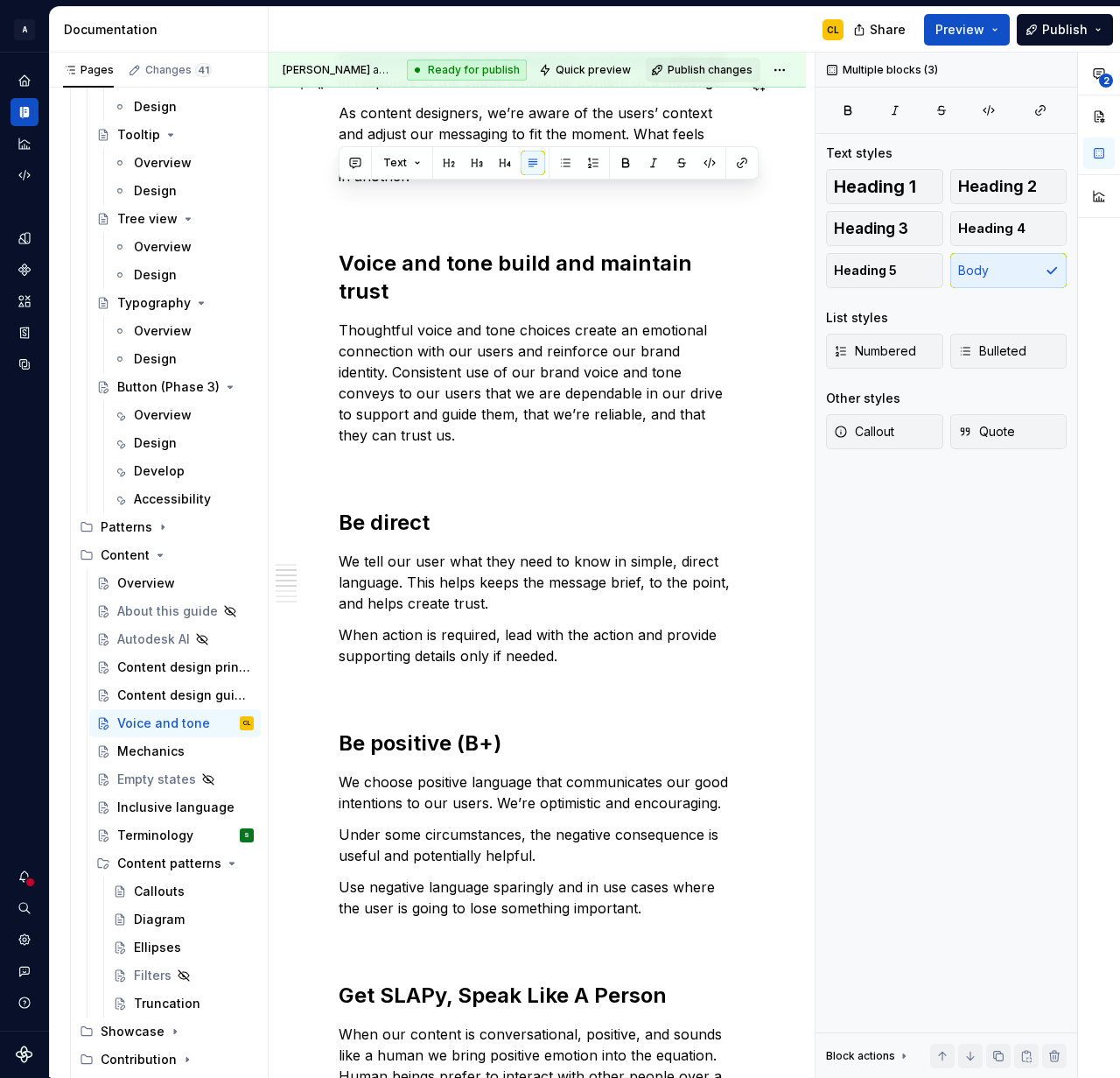
scroll to position [553, 0]
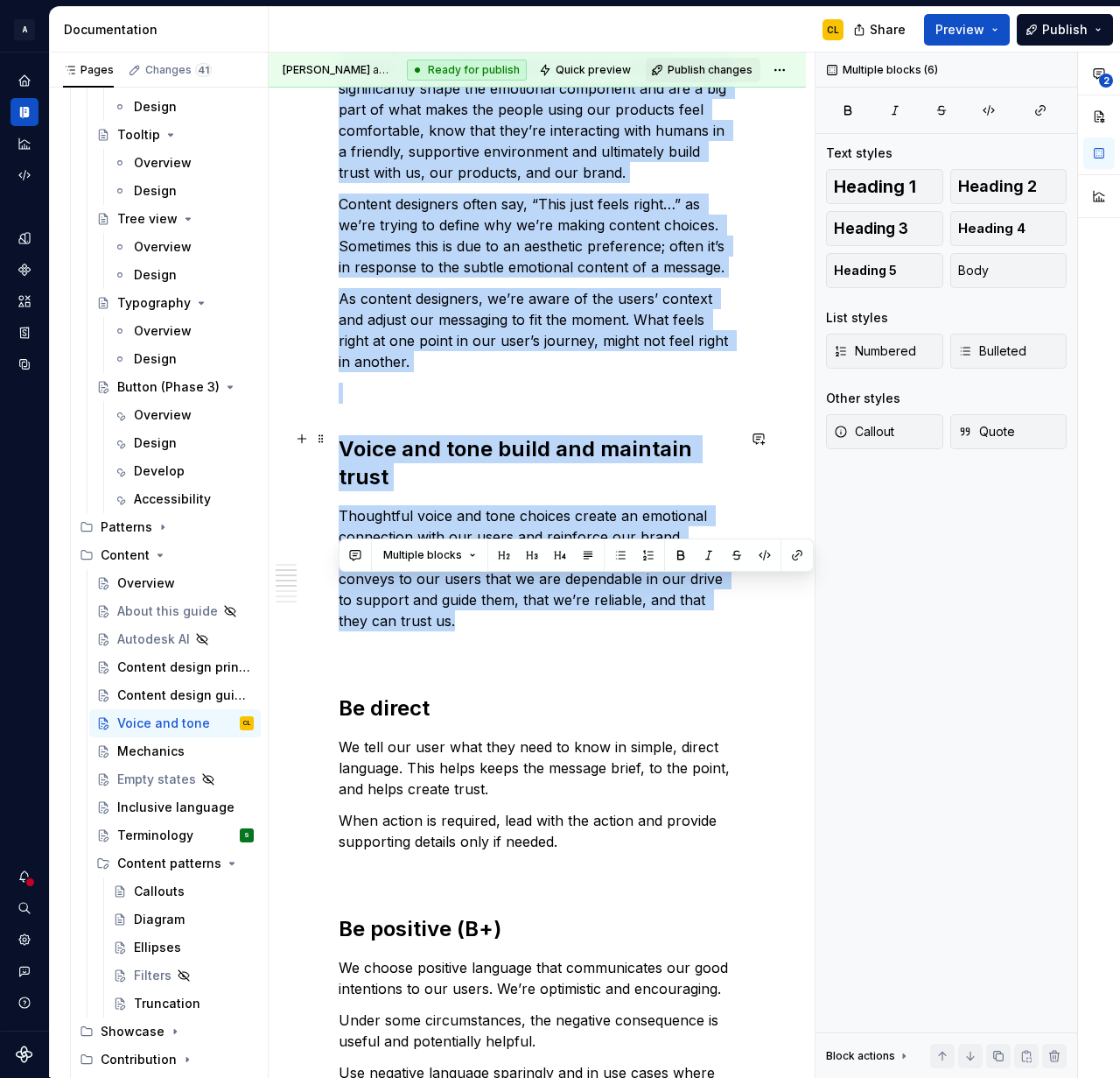
drag, startPoint x: 340, startPoint y: 571, endPoint x: 723, endPoint y: 520, distance: 386.4
click at [723, 520] on div "We follow the Autodesk brand voice and tone guidelines , finding the balance of…" at bounding box center [538, 824] width 398 height 2074
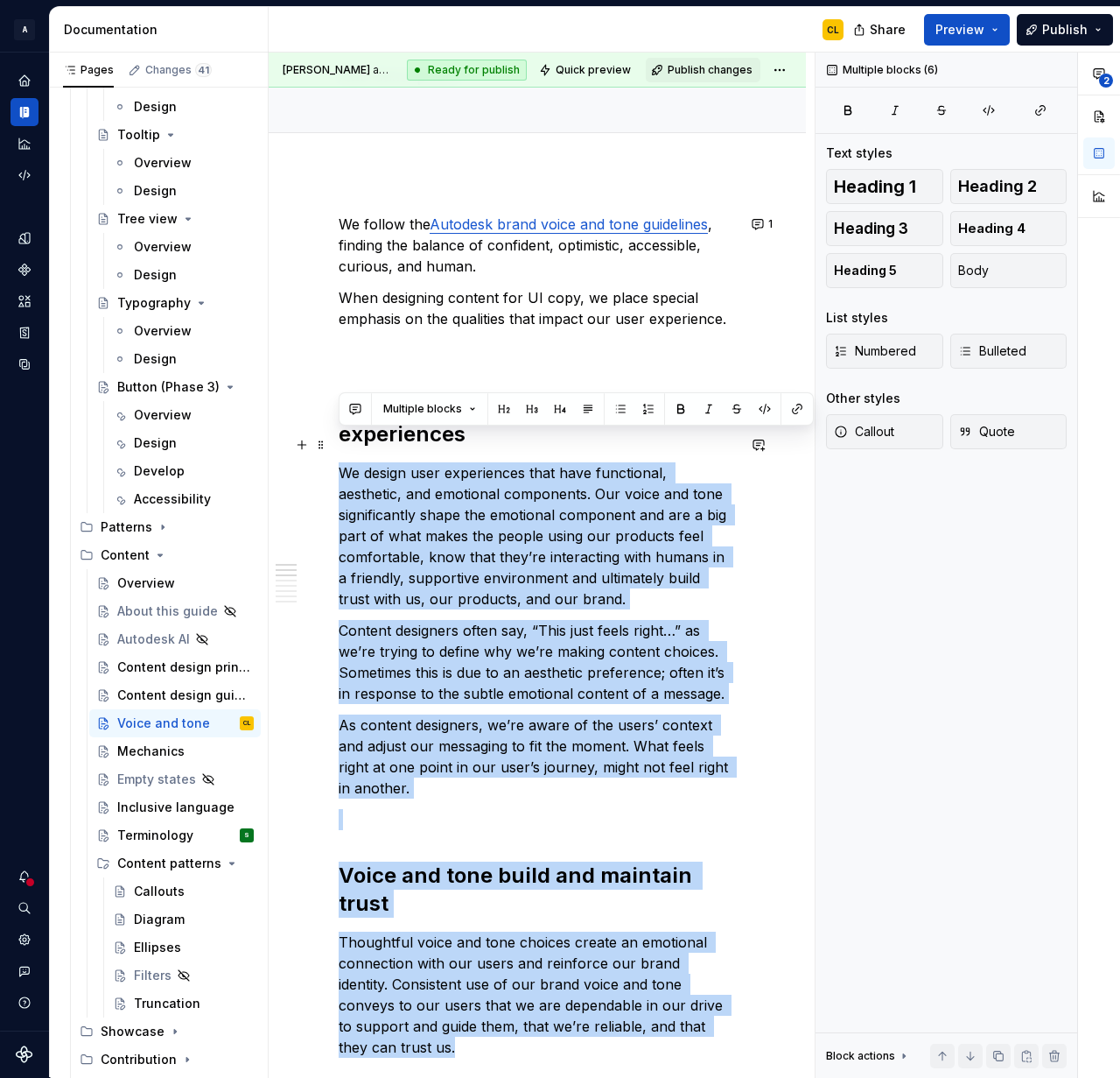
scroll to position [130, 0]
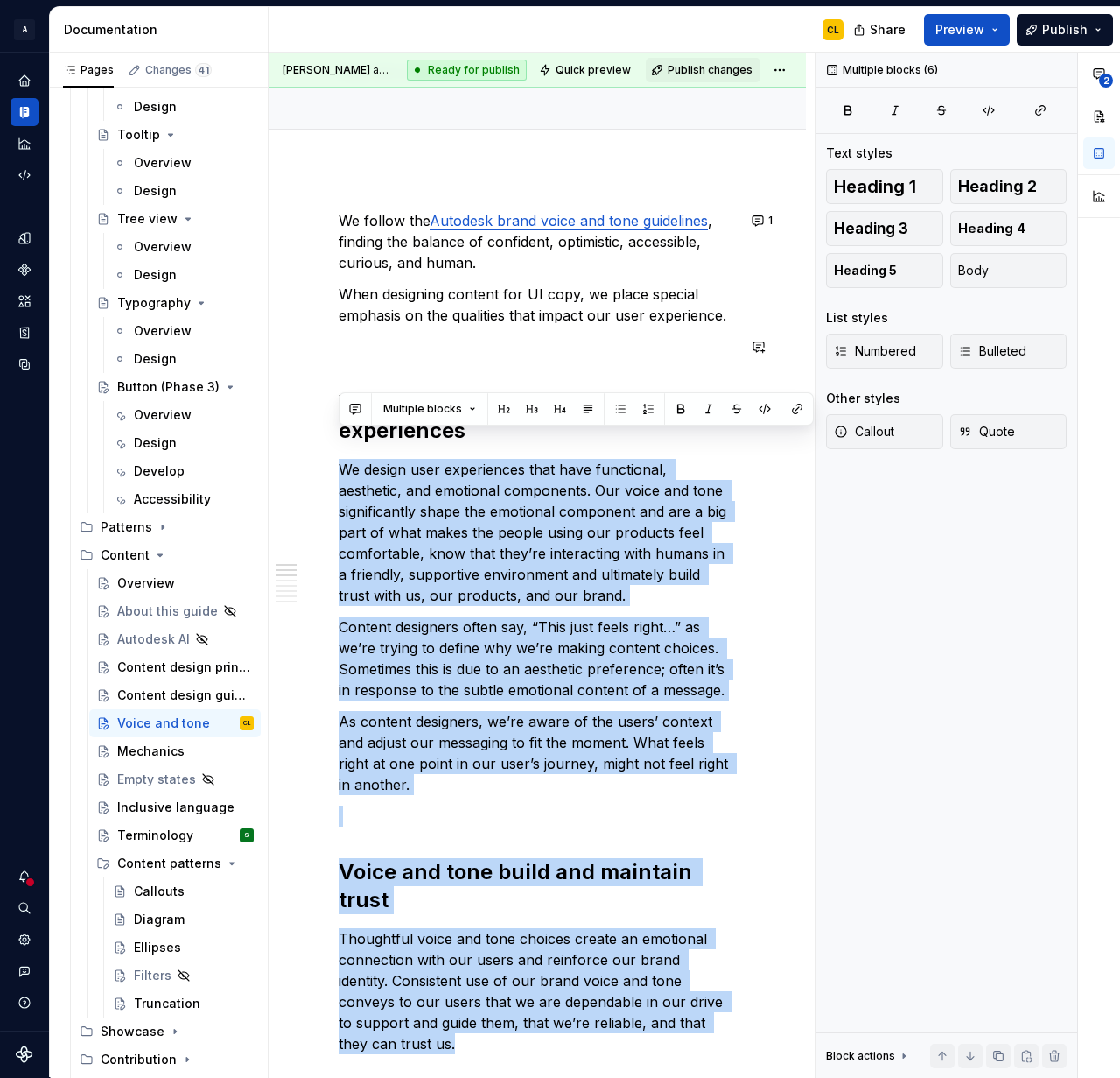
copy div "We design user experiences that have functional, aesthetic, and emotional compo…"
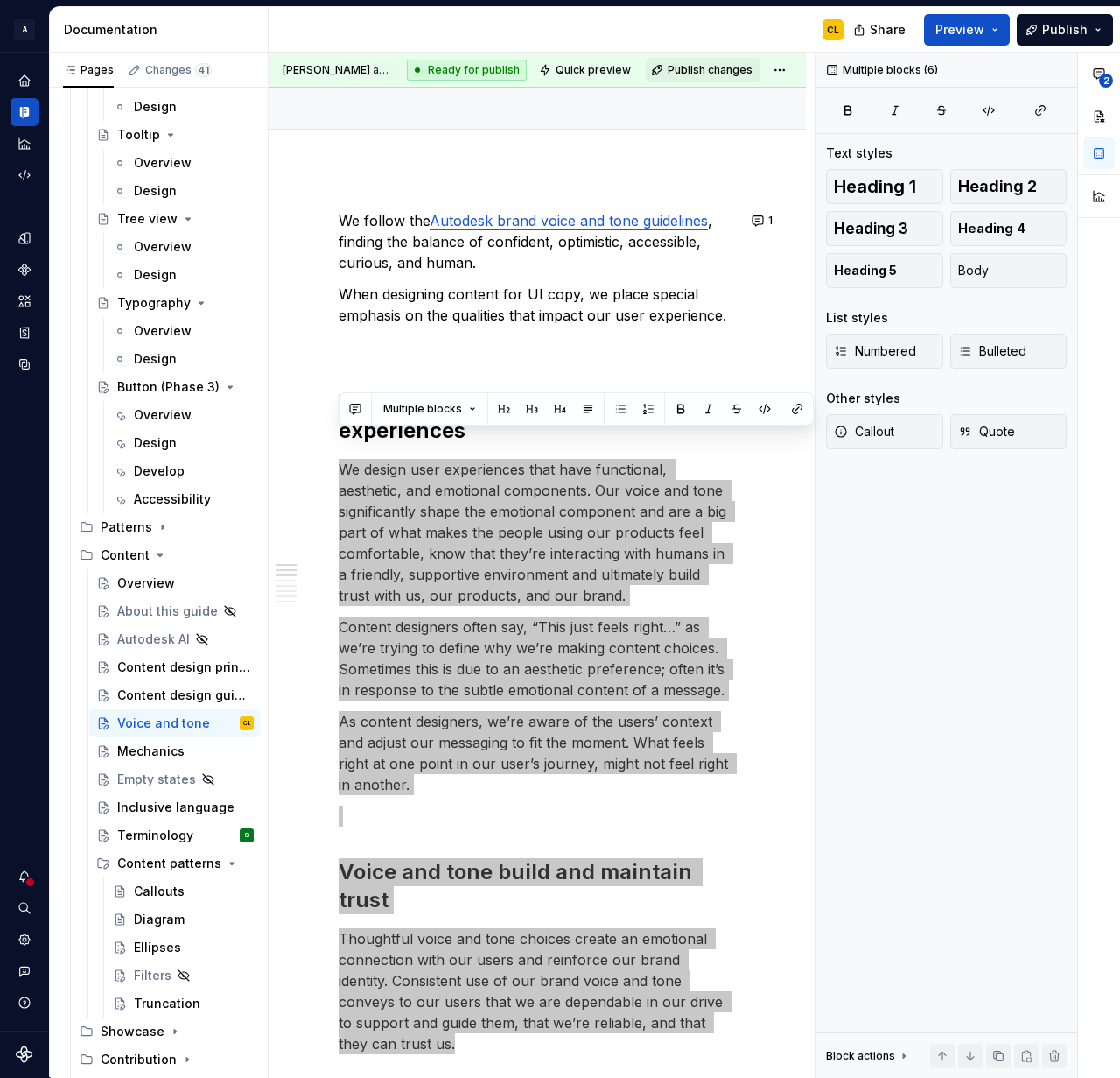
type textarea "*"
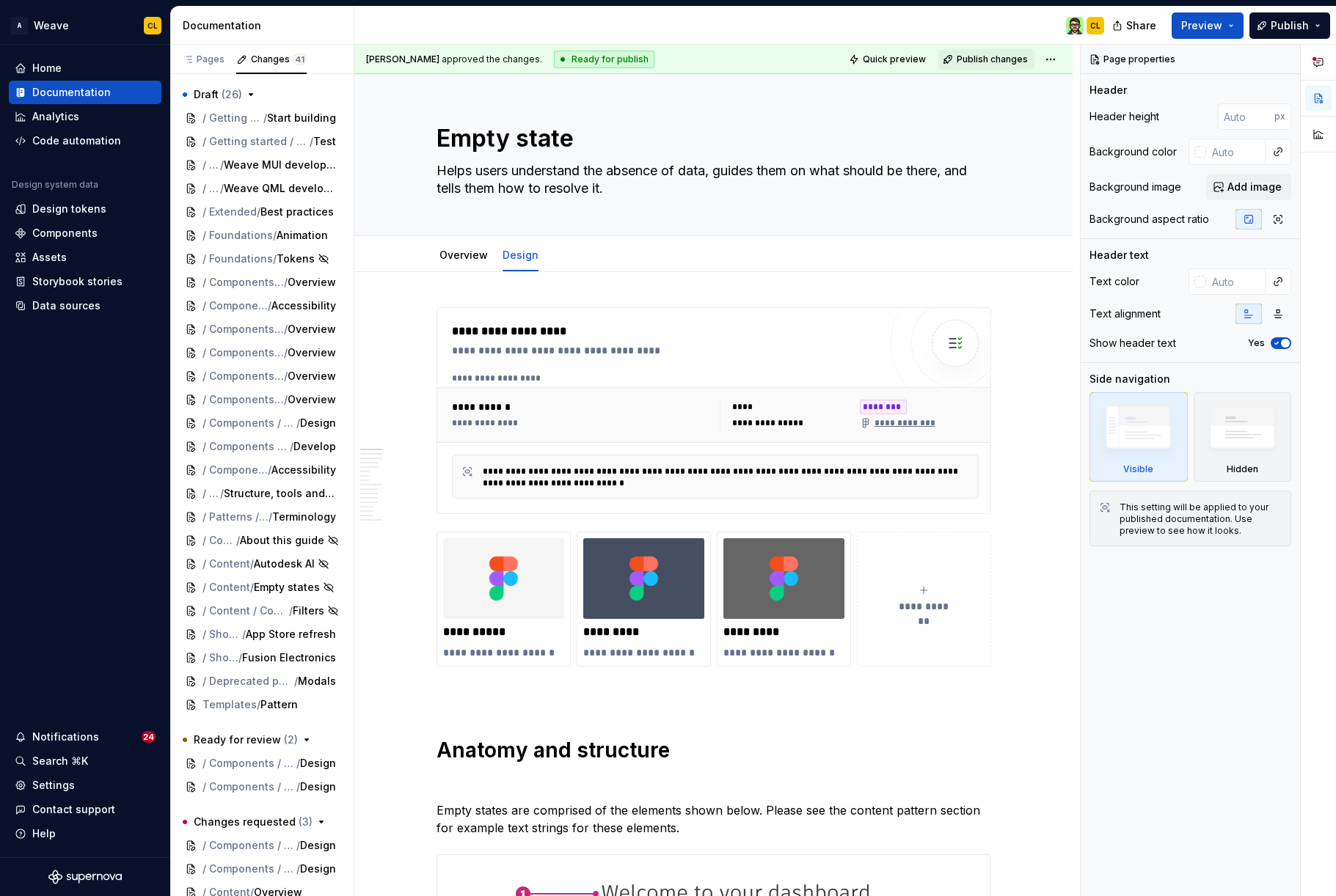
scroll to position [280, 0]
